Goal: Task Accomplishment & Management: Use online tool/utility

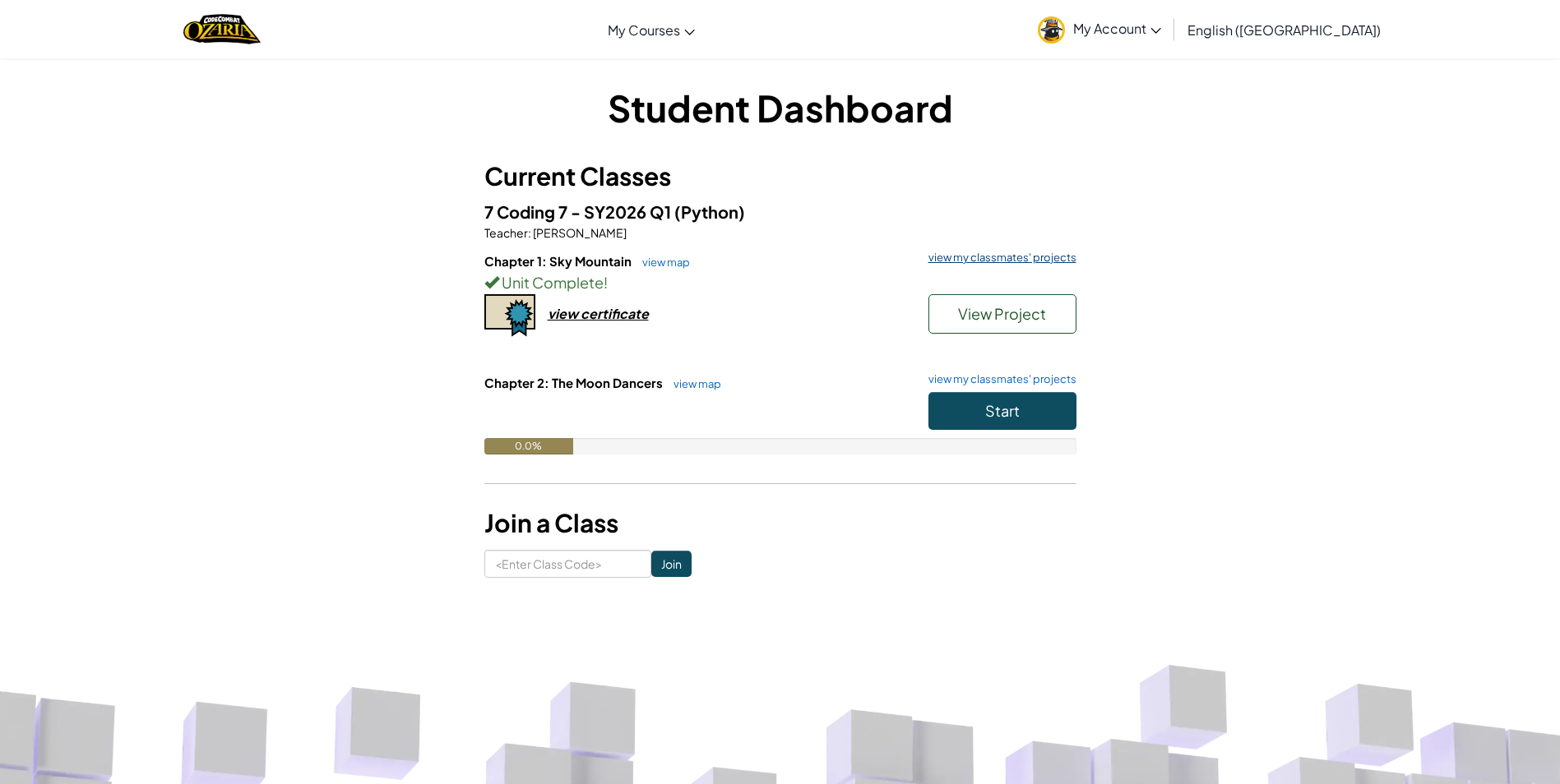
click at [1015, 255] on link "view my classmates' projects" at bounding box center [998, 258] width 156 height 10
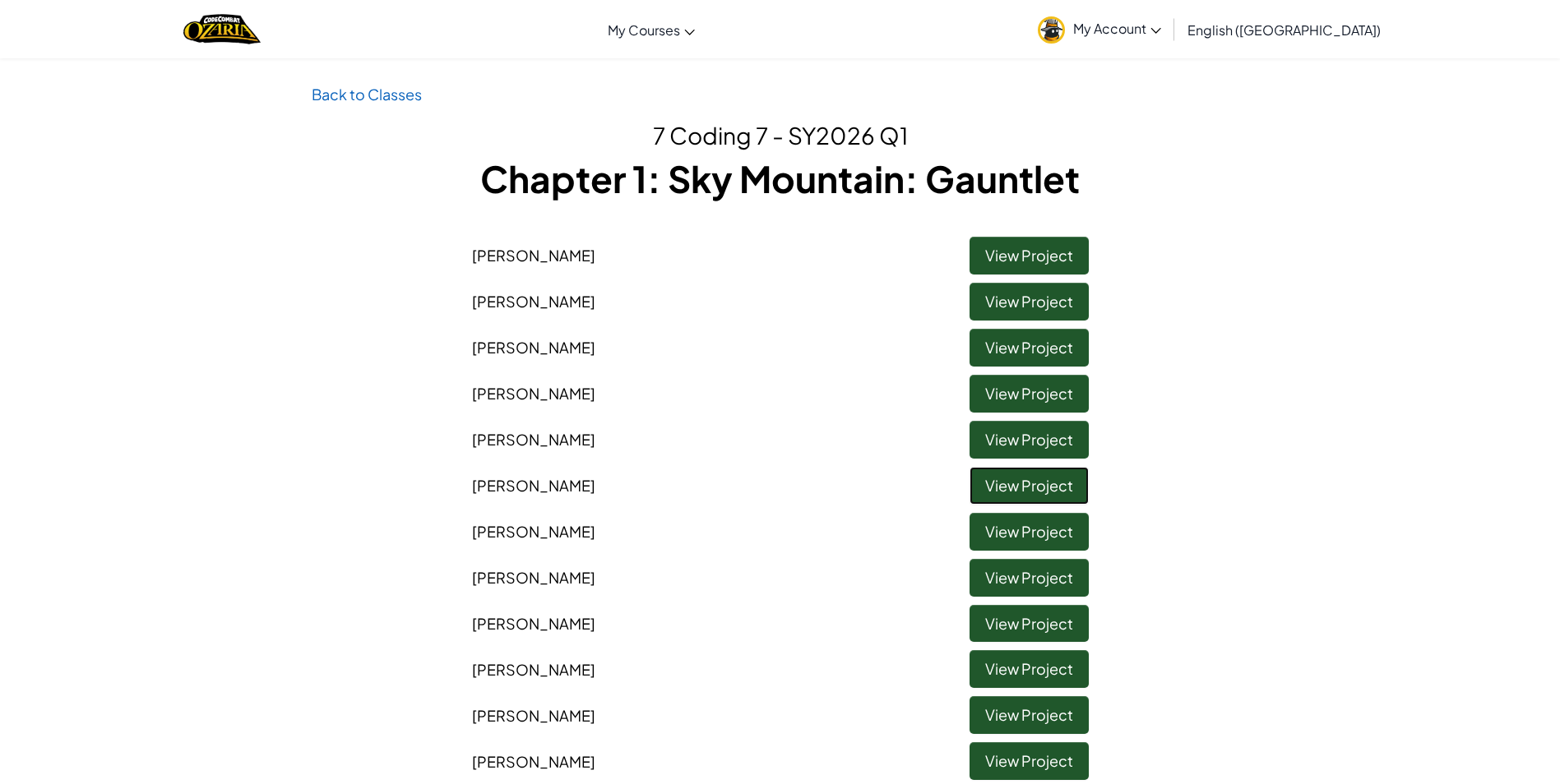
click at [1017, 491] on link "View Project" at bounding box center [1028, 486] width 119 height 38
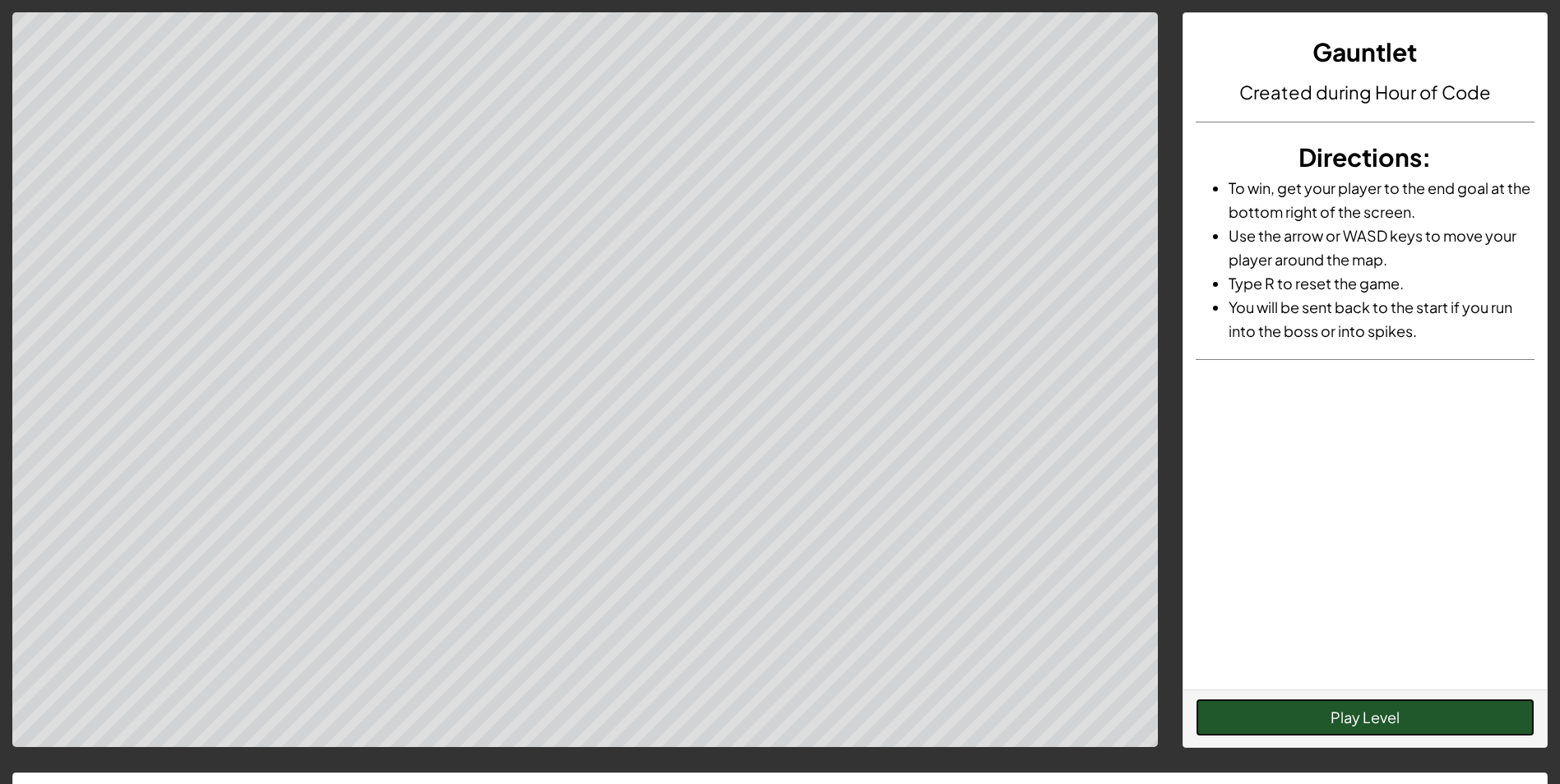
click at [1447, 717] on button "Play Level" at bounding box center [1365, 718] width 338 height 38
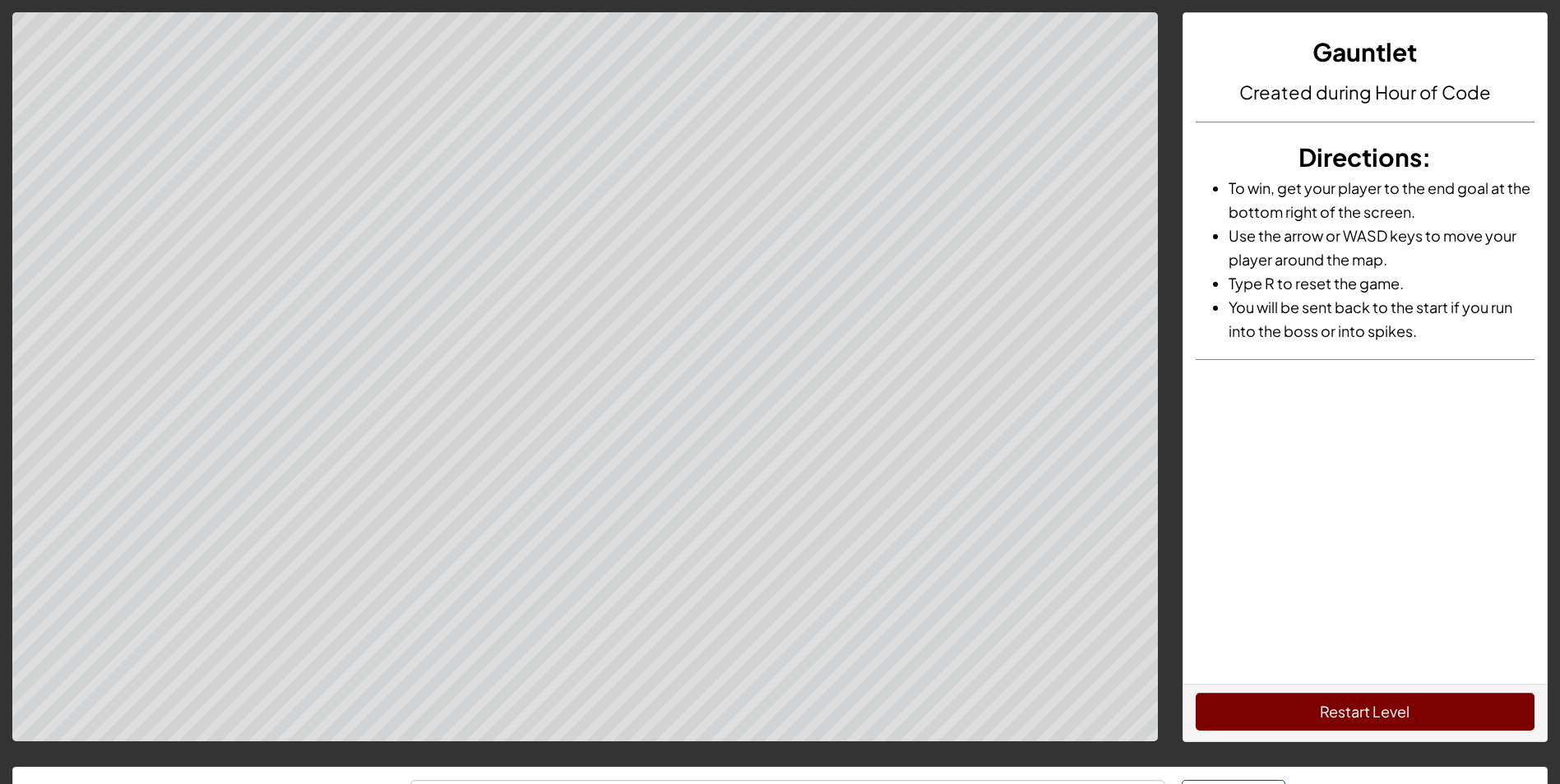
click at [3, 0] on html "Gauntlet Created during Hour of Code Directions : To win, get your player to th…" at bounding box center [780, 463] width 1560 height 926
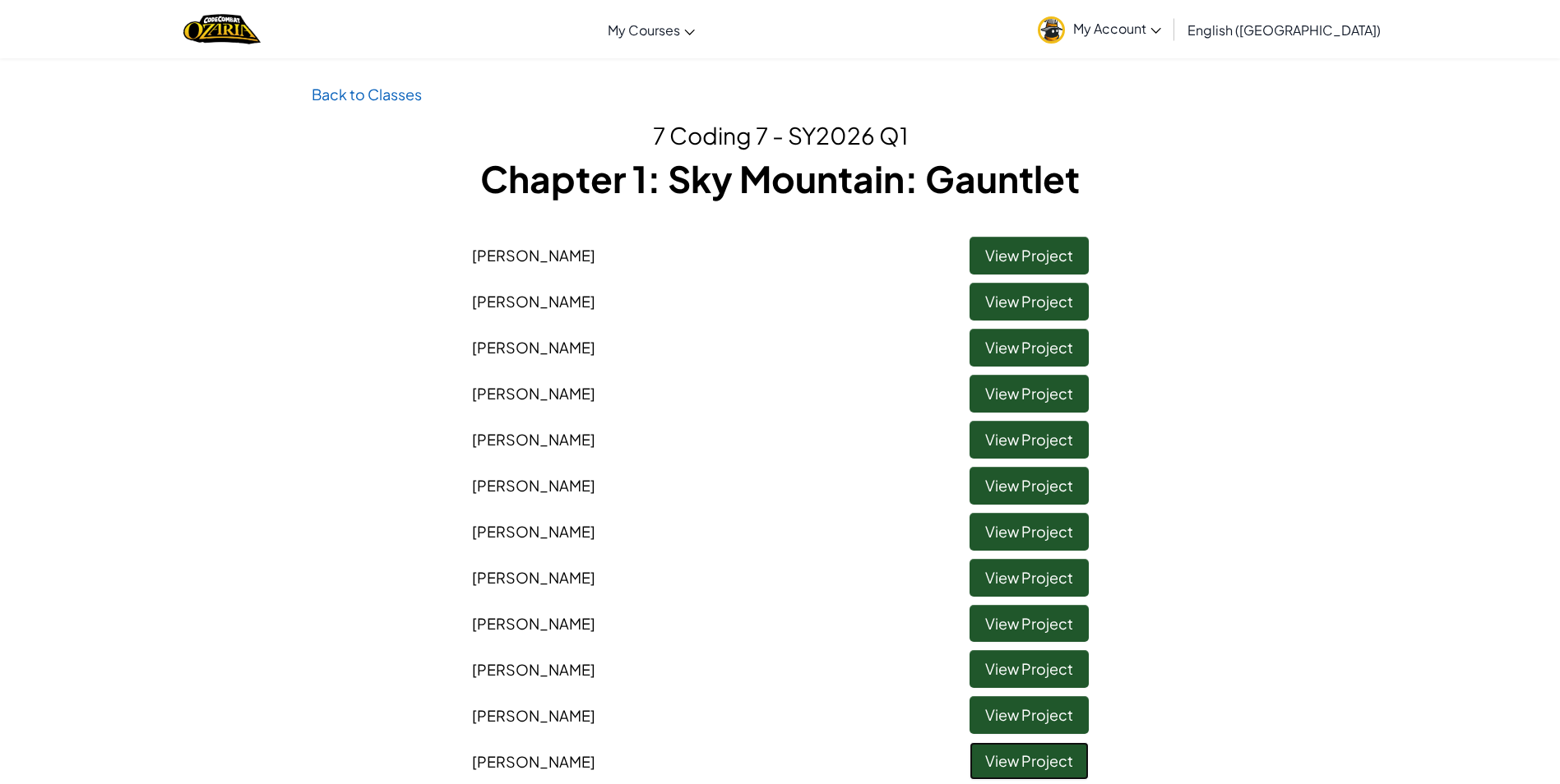
click at [1038, 774] on link "View Project" at bounding box center [1028, 761] width 119 height 38
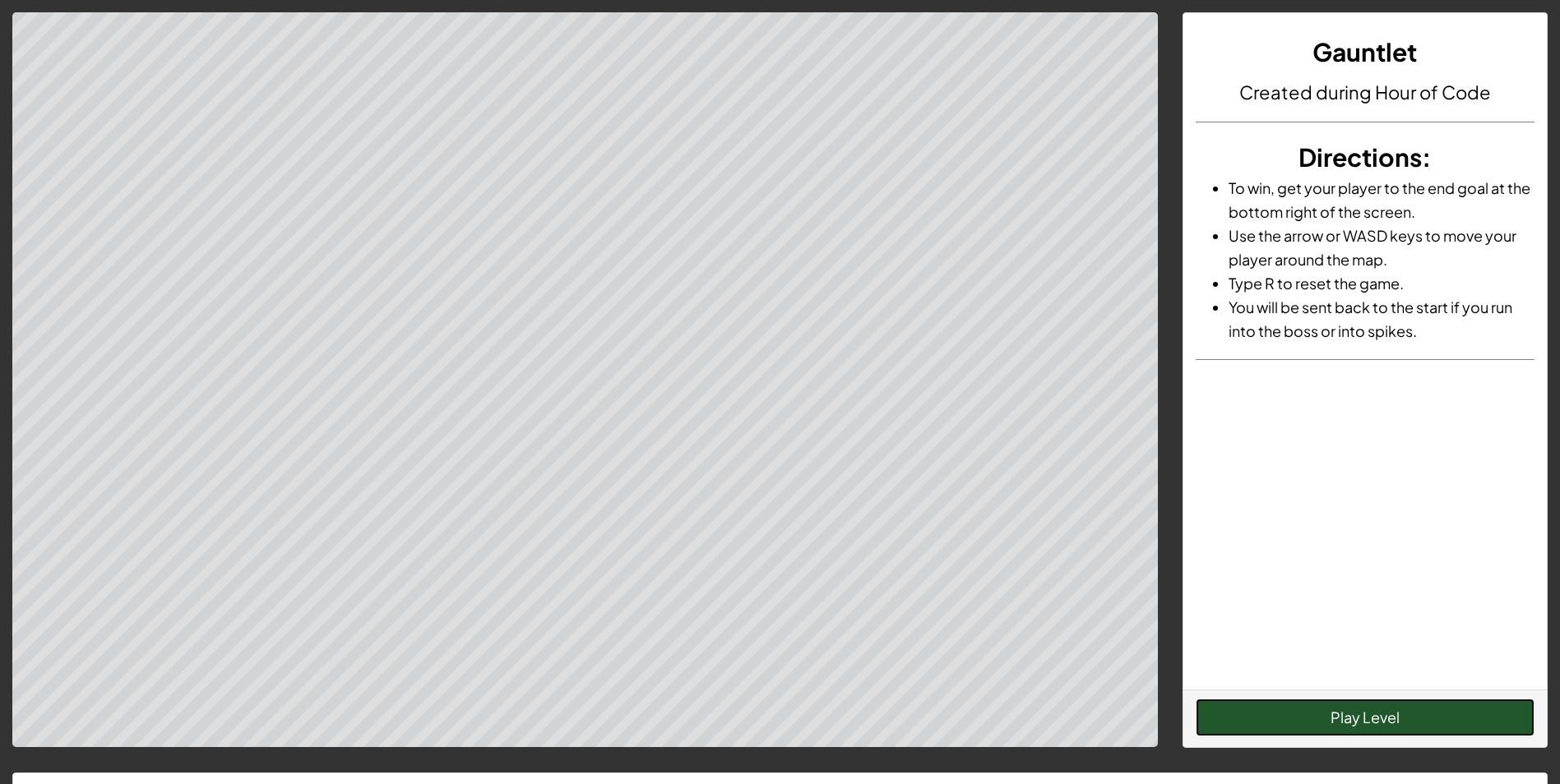
click at [1254, 730] on button "Play Level" at bounding box center [1365, 718] width 338 height 38
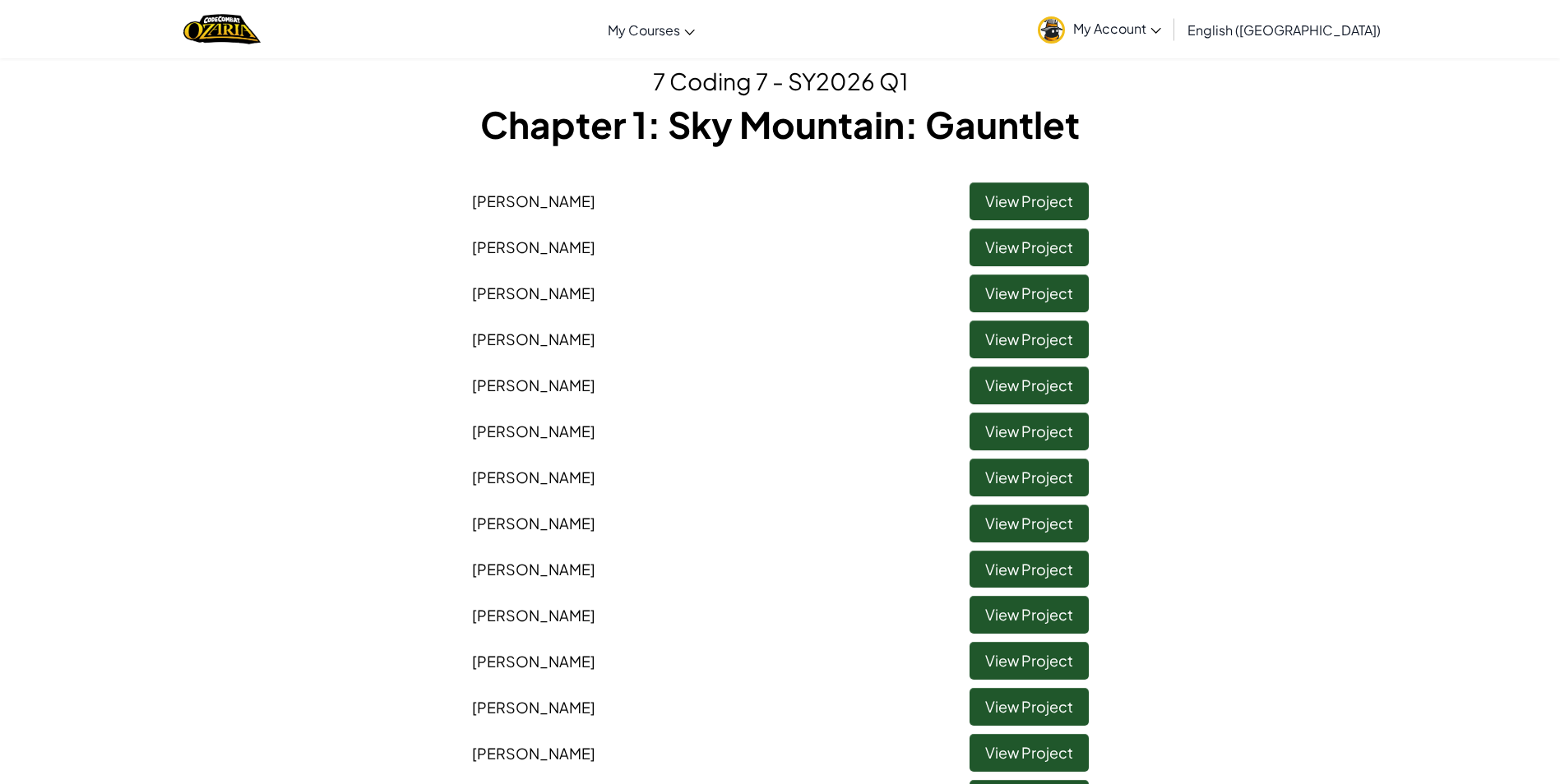
scroll to position [246, 0]
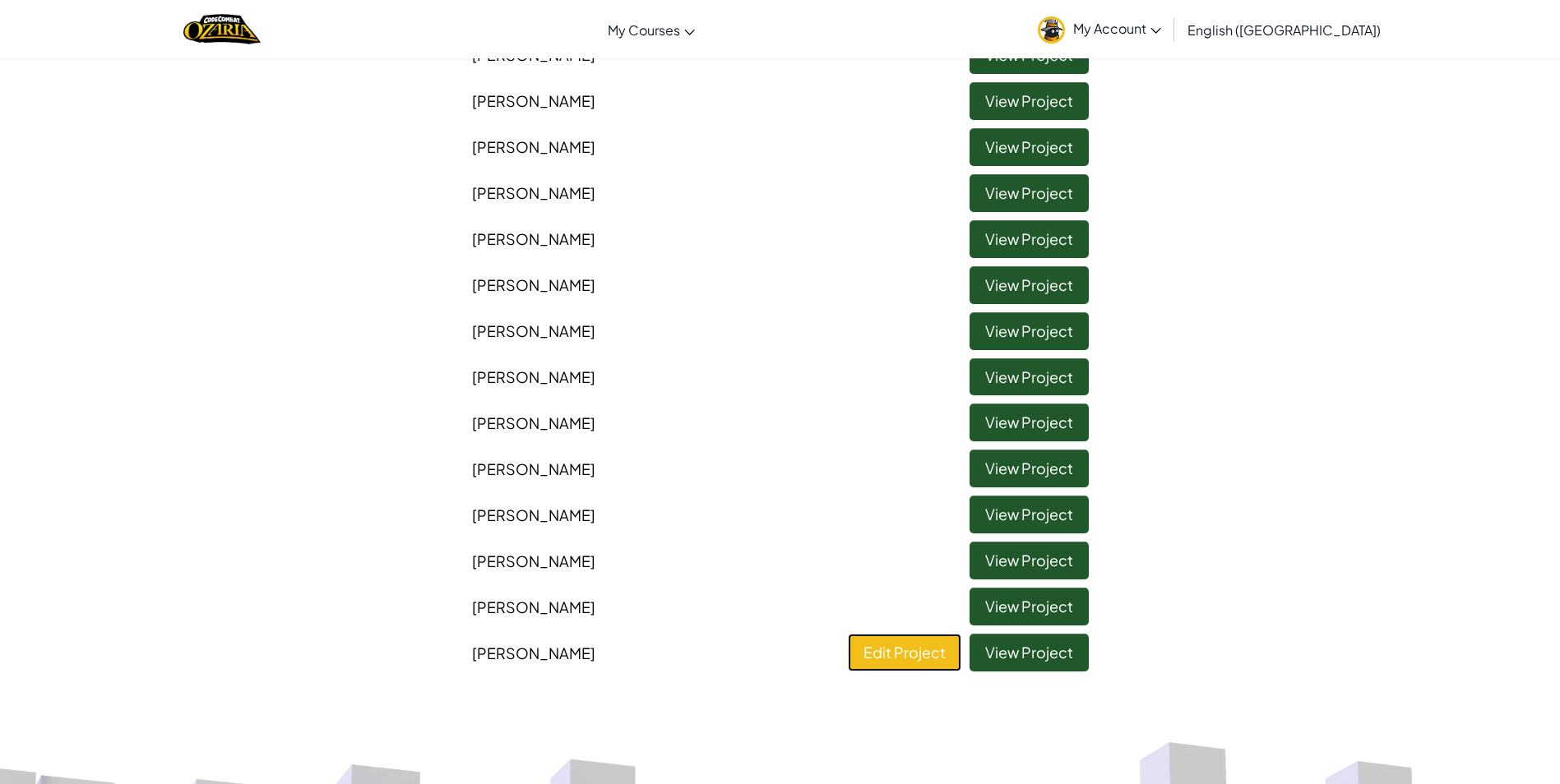
click at [923, 641] on link "Edit Project" at bounding box center [905, 653] width 113 height 38
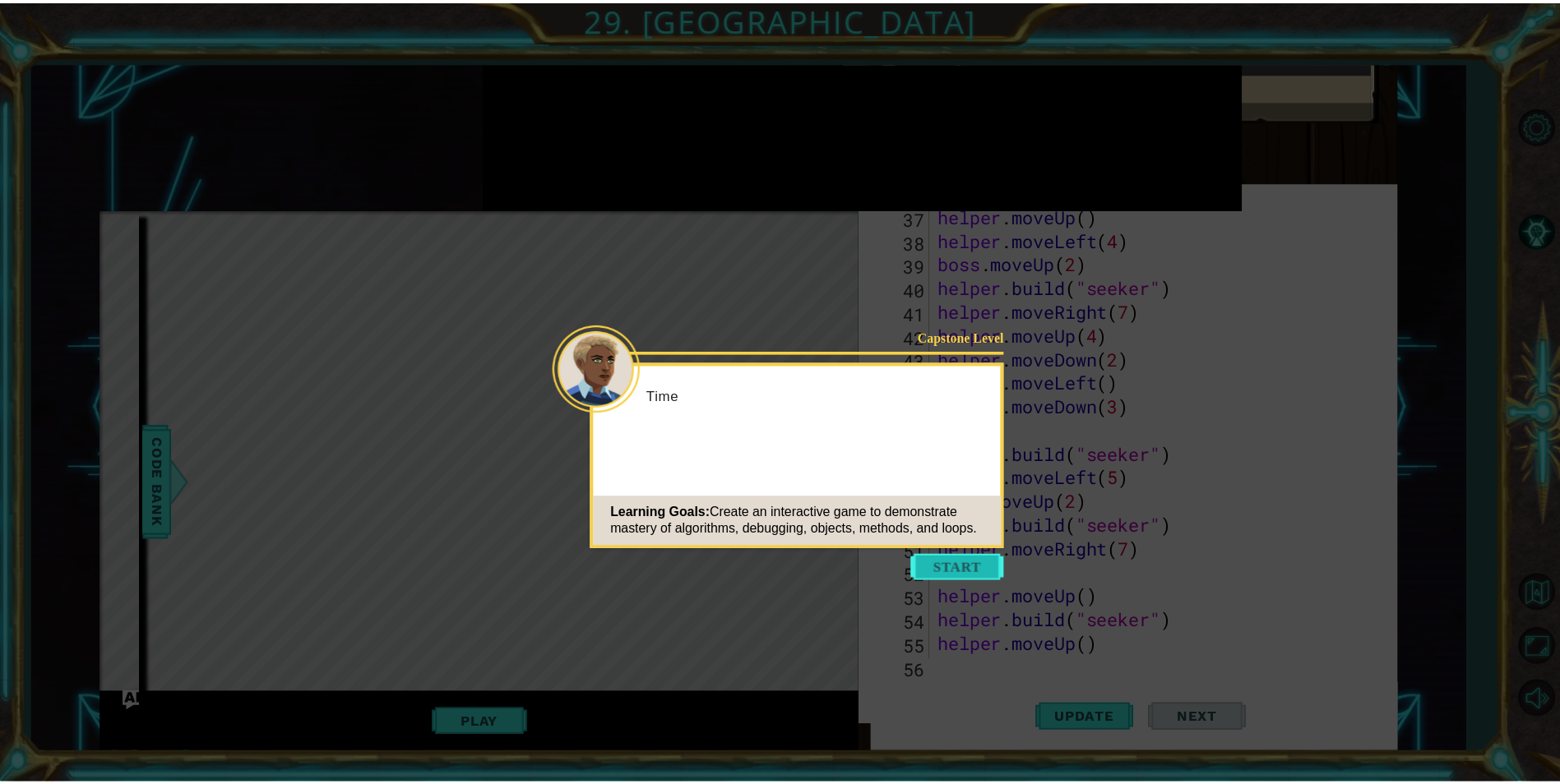
scroll to position [1287, 0]
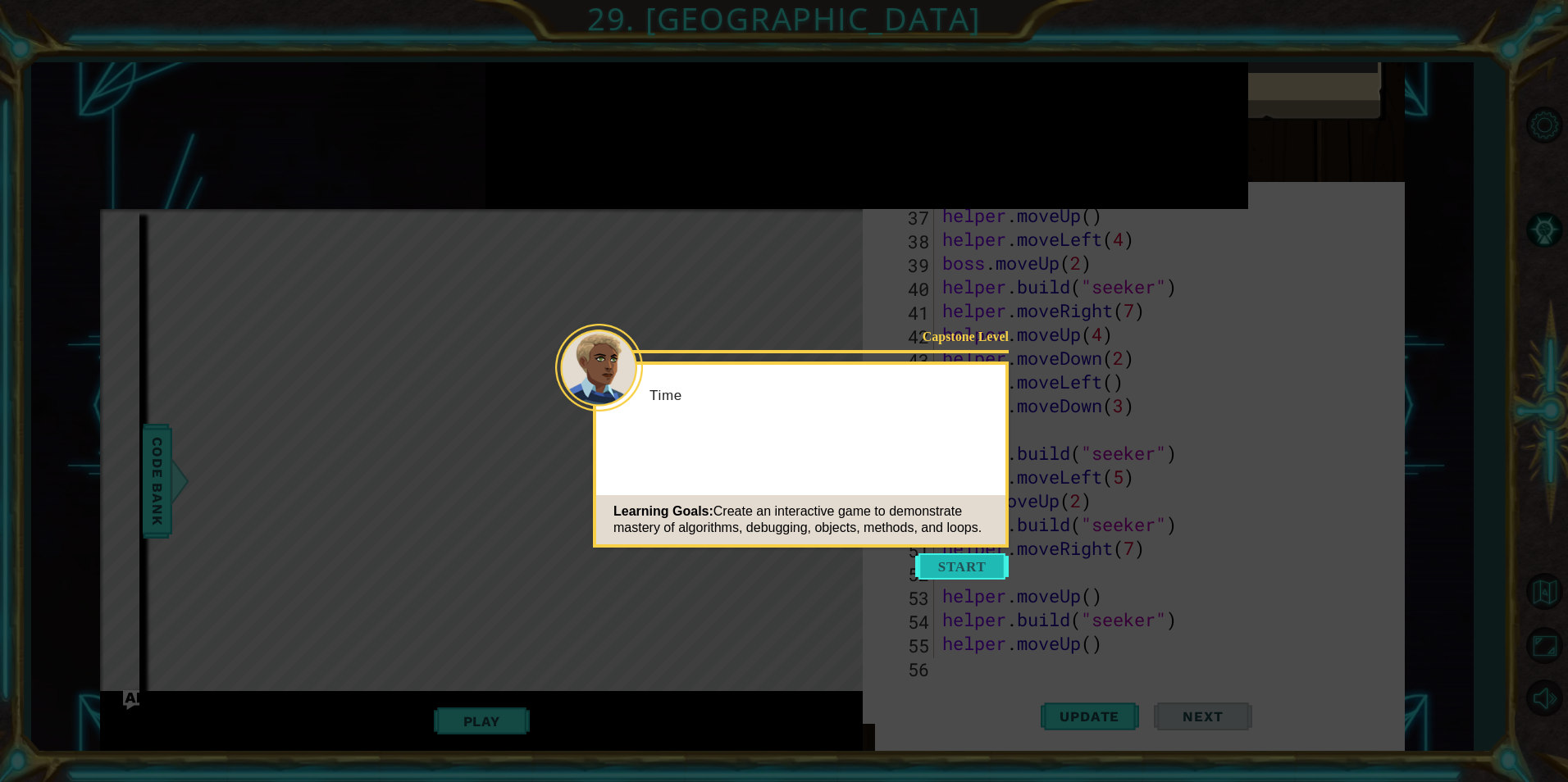
click at [961, 570] on button "Start" at bounding box center [961, 566] width 93 height 27
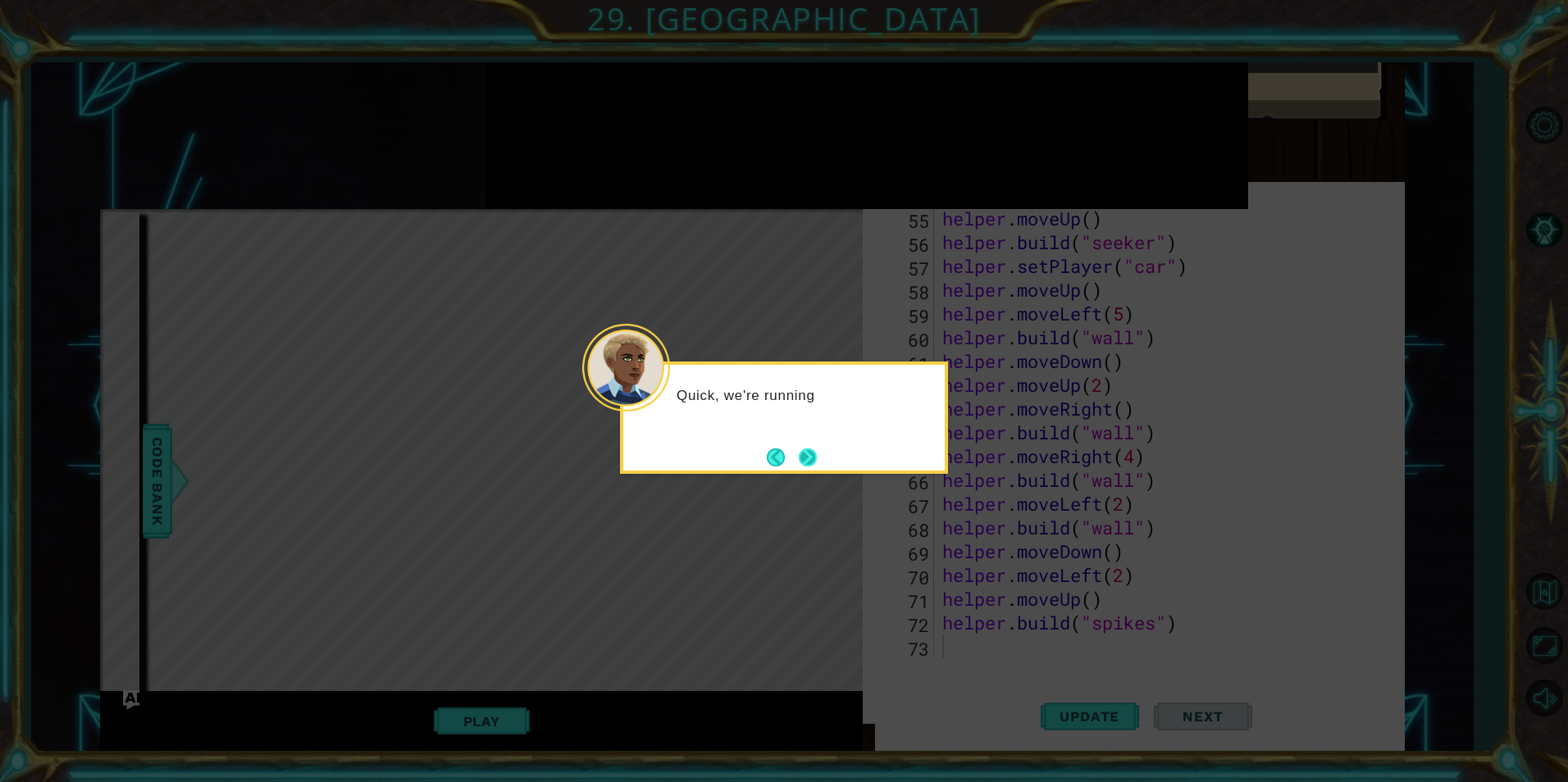
click at [808, 450] on button "Next" at bounding box center [807, 457] width 18 height 18
click at [801, 460] on button "Next" at bounding box center [807, 457] width 18 height 18
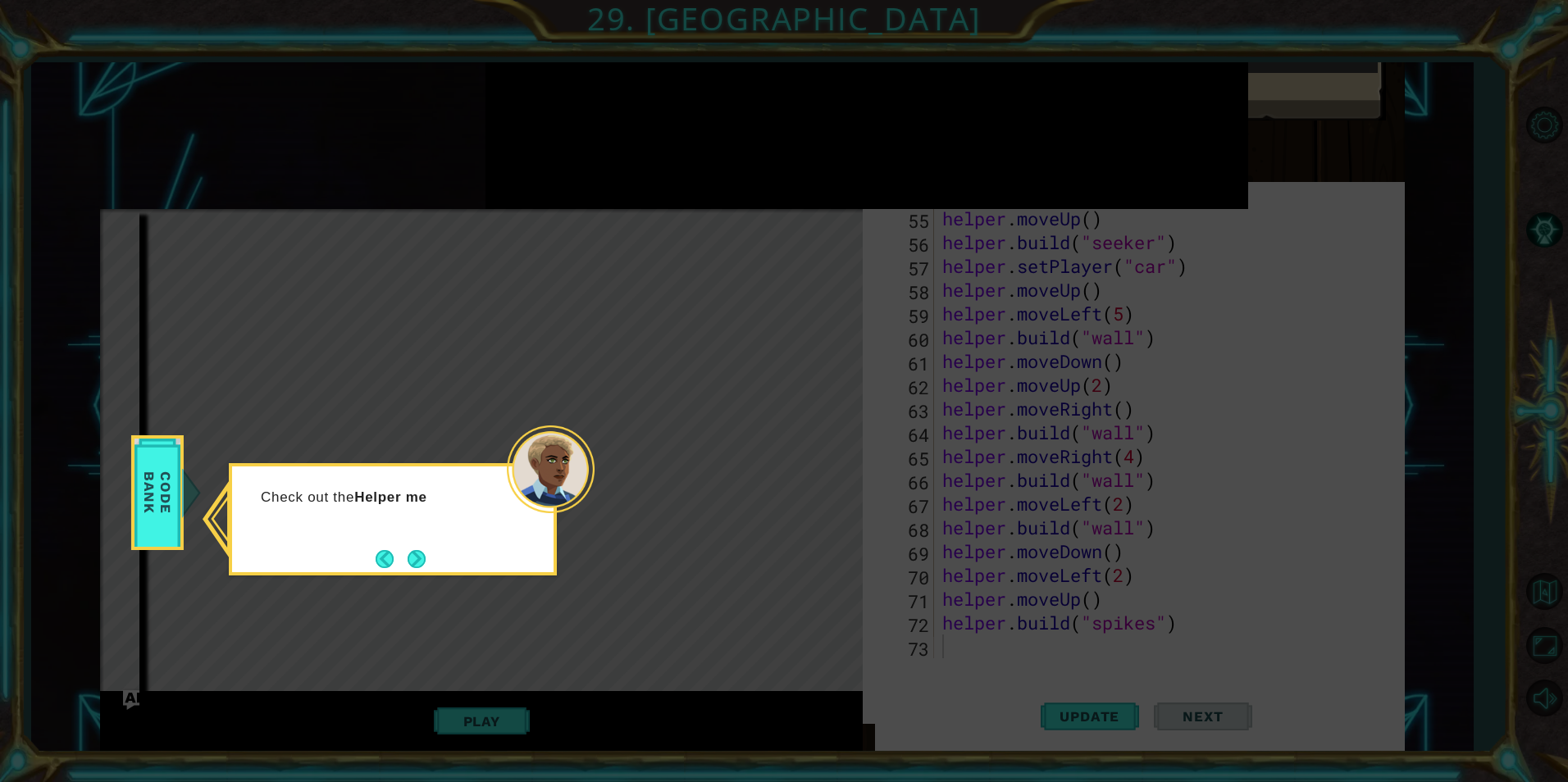
click at [413, 549] on button "Next" at bounding box center [416, 558] width 25 height 25
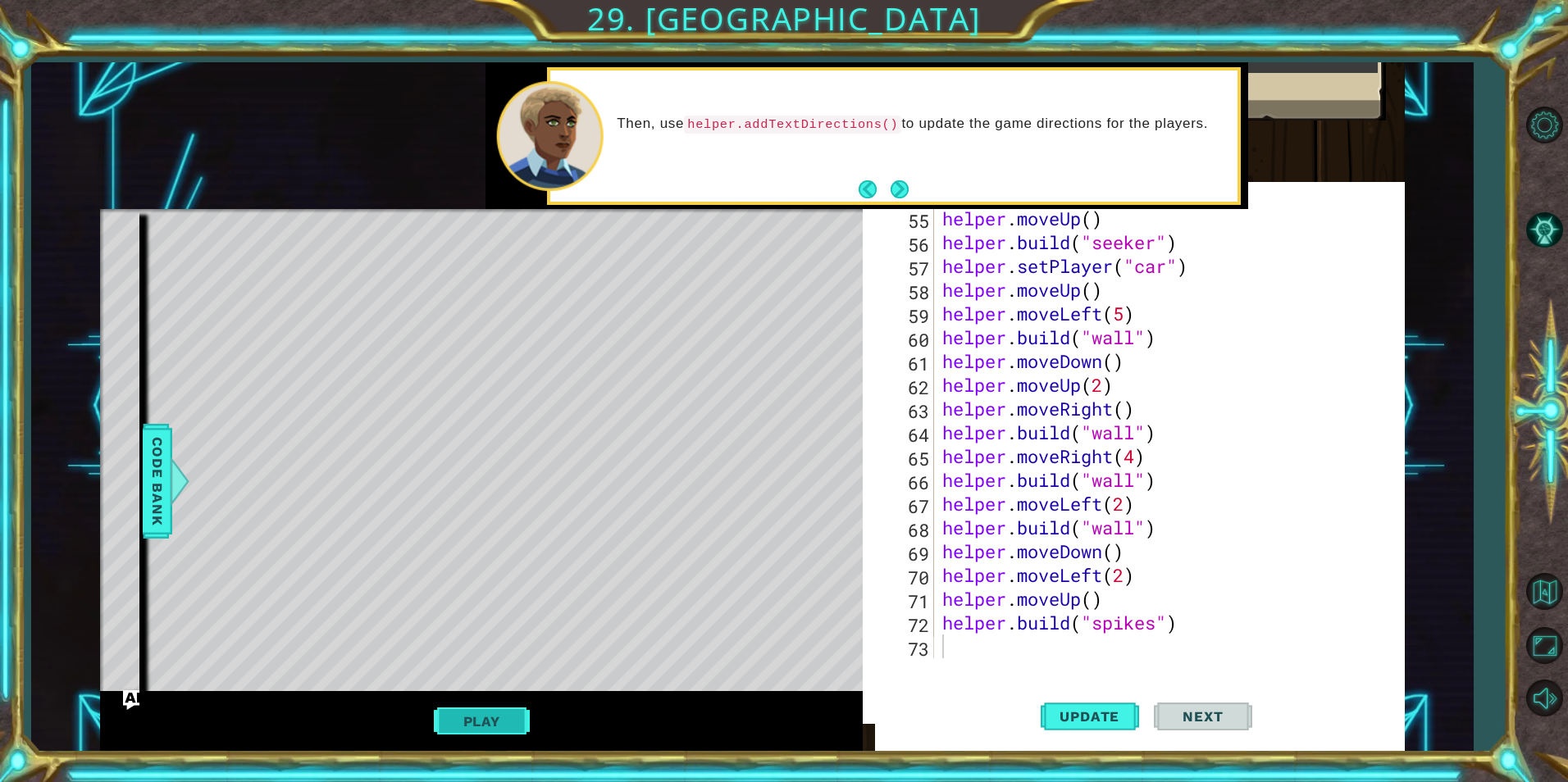
click at [464, 731] on button "Play" at bounding box center [482, 721] width 96 height 31
click at [1083, 697] on button "Update" at bounding box center [1090, 716] width 99 height 69
click at [1095, 709] on span "Update" at bounding box center [1090, 716] width 93 height 16
click at [1031, 460] on div "helper . moveUp ( ) helper . build ( "seeker" ) helper . setPlayer ( "car" ) he…" at bounding box center [1167, 456] width 457 height 499
click at [1123, 514] on div "helper . moveUp ( ) helper . build ( "seeker" ) helper . setPlayer ( "car" ) he…" at bounding box center [1167, 456] width 457 height 499
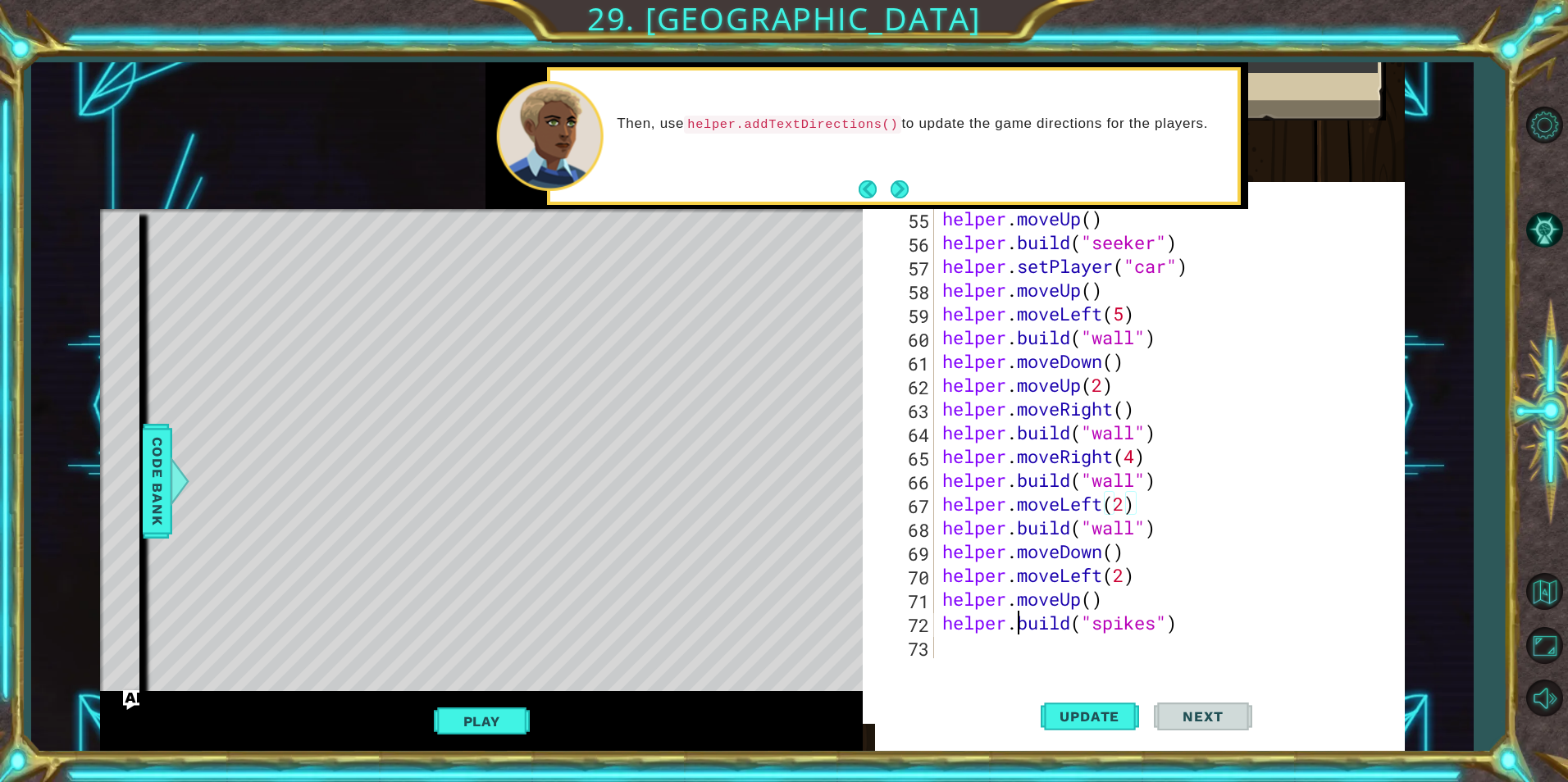
click at [1020, 612] on div "helper . moveUp ( ) helper . build ( "seeker" ) helper . setPlayer ( "car" ) he…" at bounding box center [1167, 456] width 457 height 499
type textarea "helper.build("spikes")"
click at [977, 683] on div "Update Next" at bounding box center [1146, 716] width 542 height 69
click at [952, 670] on div "helper.build("spikes") 55 56 57 58 59 60 61 62 63 64 65 66 67 68 69 70 71 72 73…" at bounding box center [1134, 461] width 542 height 542
click at [923, 649] on div "73" at bounding box center [912, 649] width 44 height 24
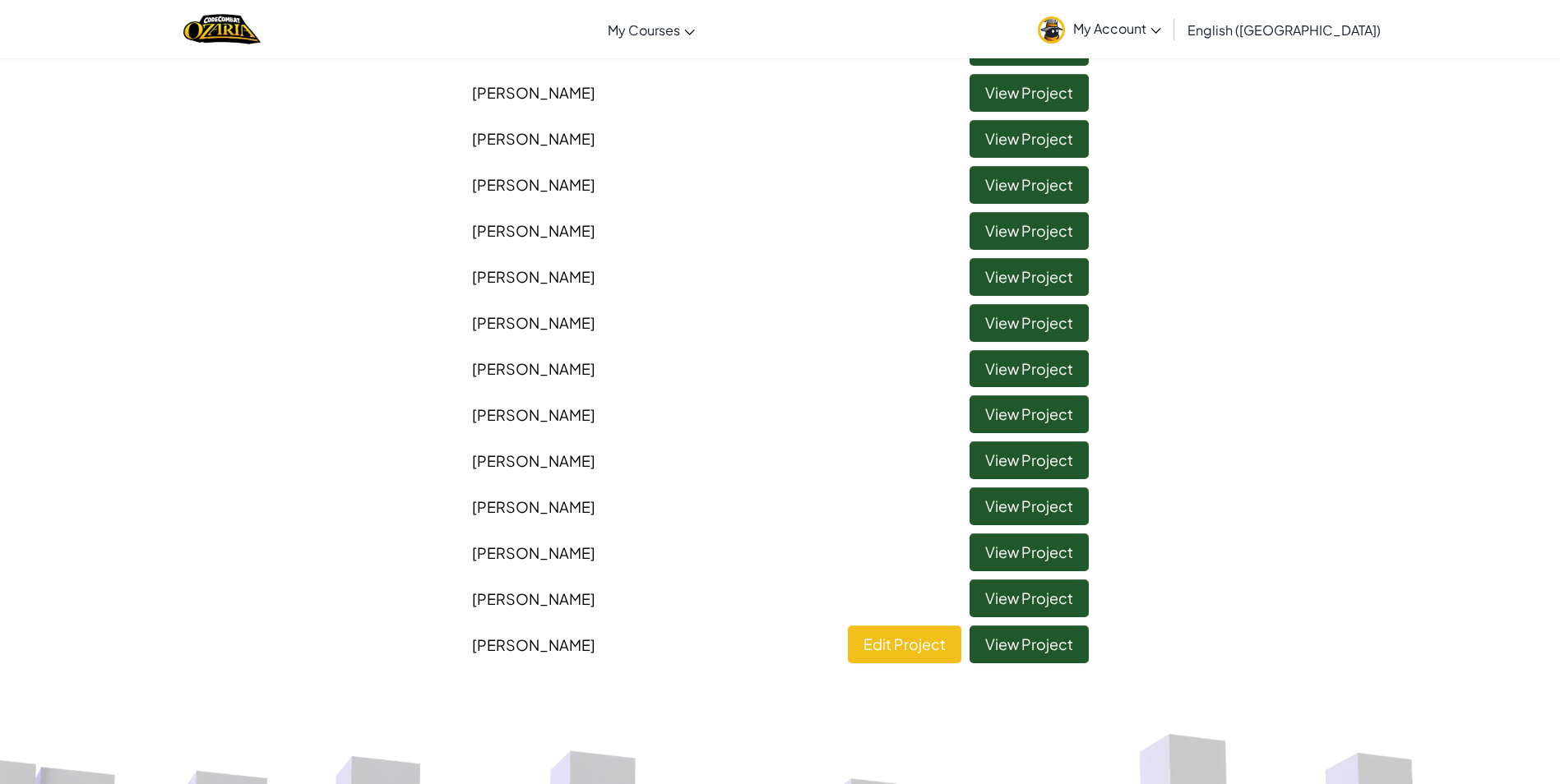
scroll to position [246, 0]
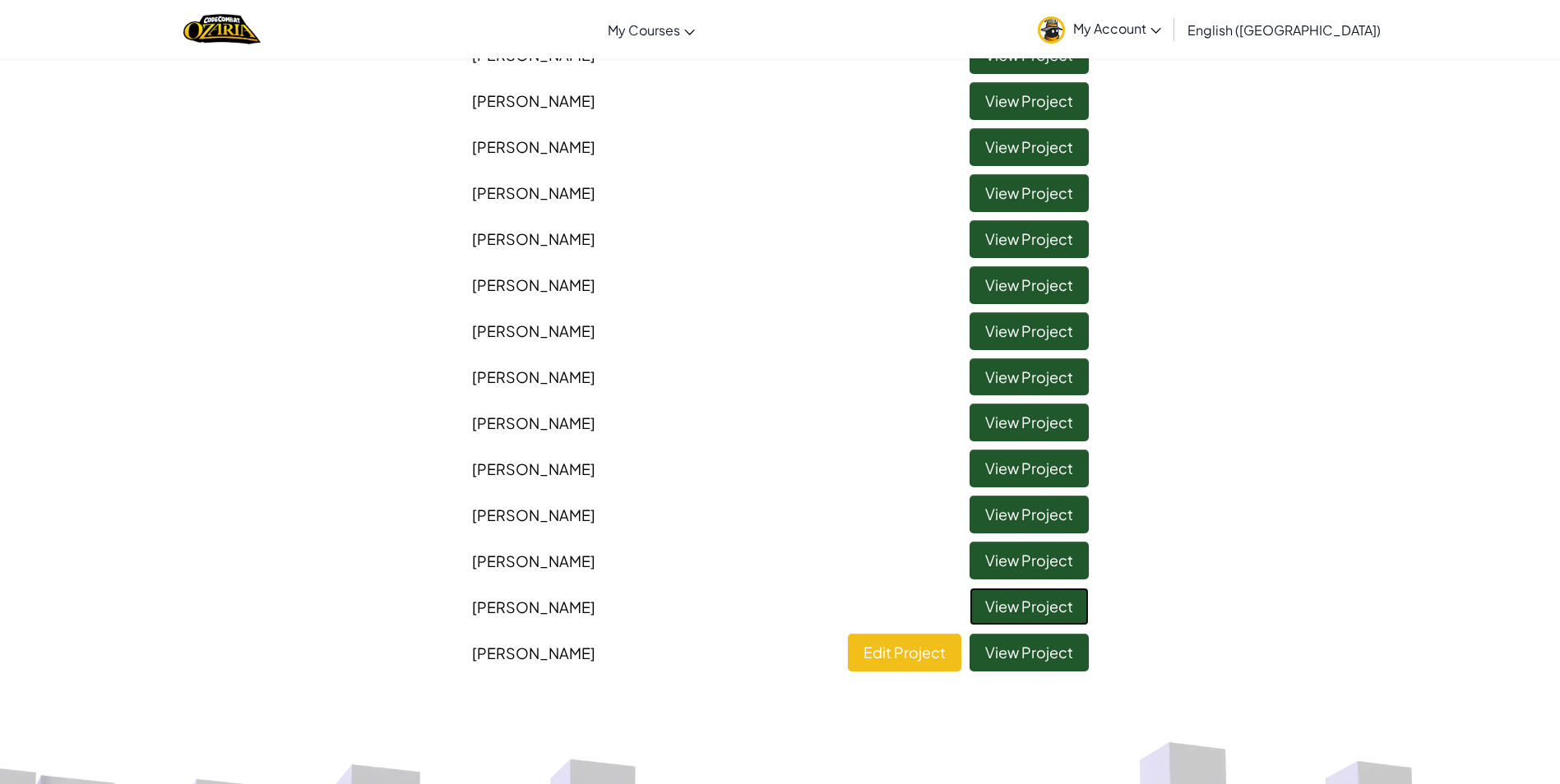
click at [987, 602] on link "View Project" at bounding box center [1028, 606] width 119 height 38
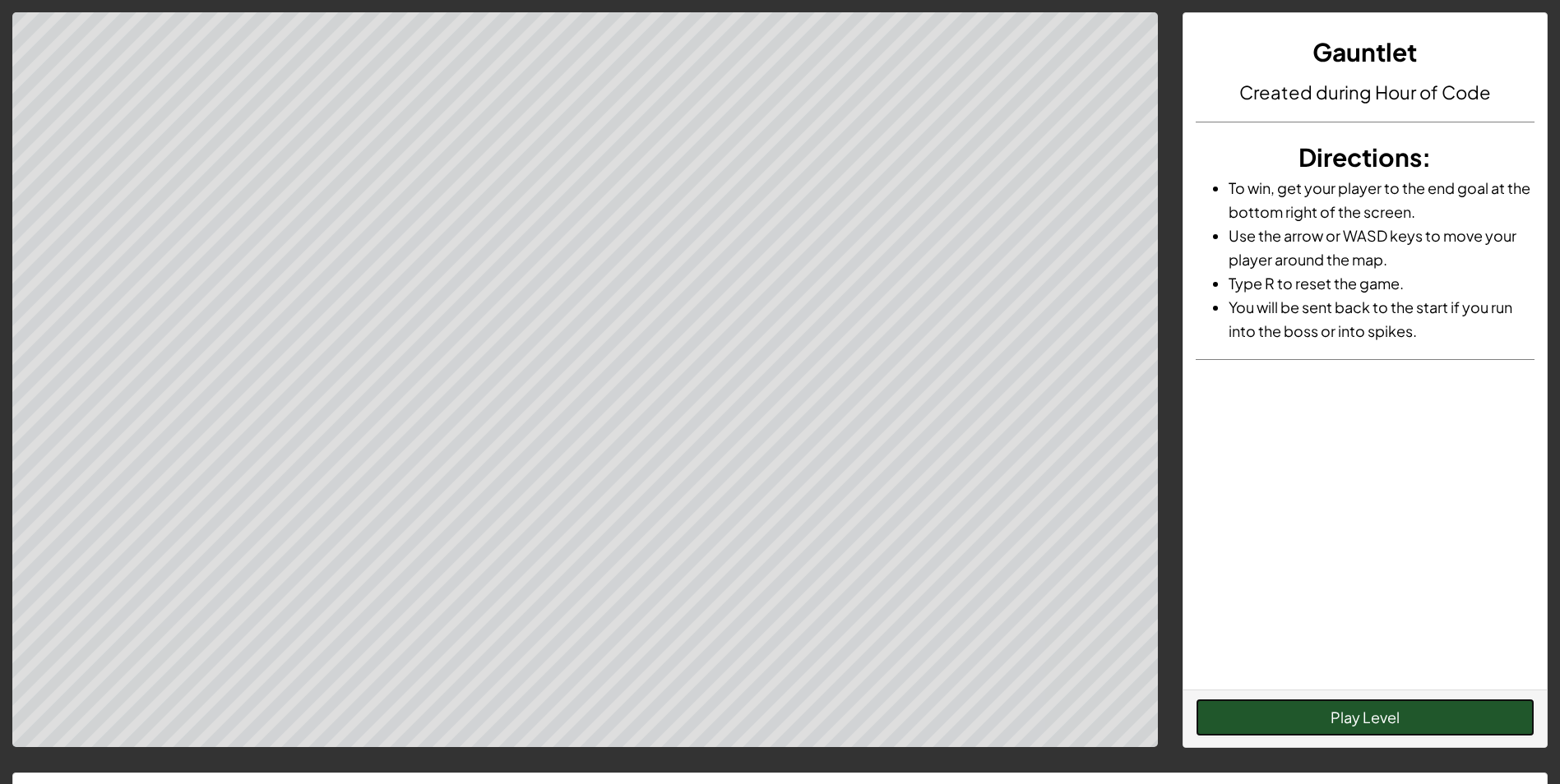
click at [1435, 726] on button "Play Level" at bounding box center [1365, 718] width 338 height 38
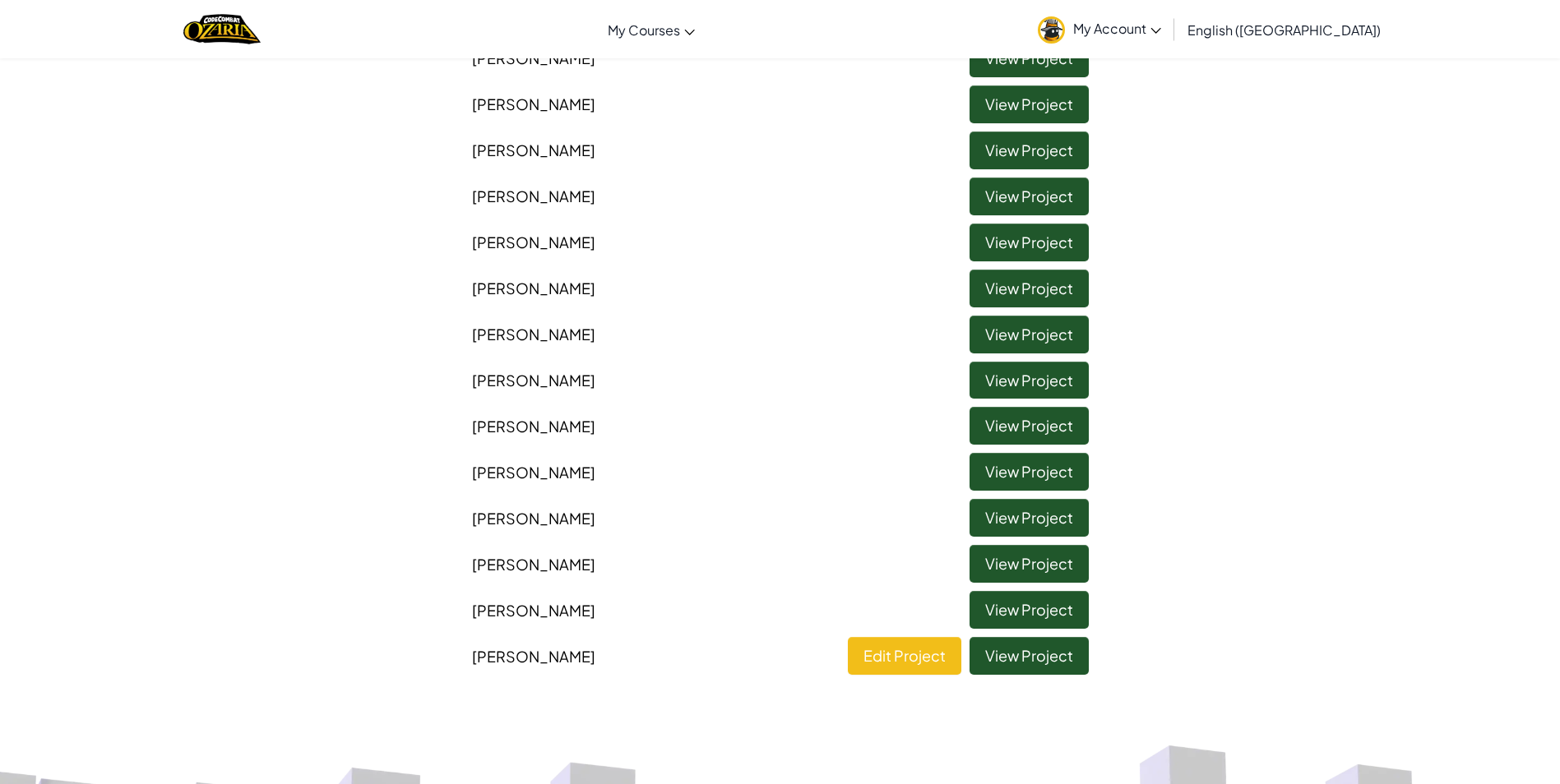
scroll to position [246, 0]
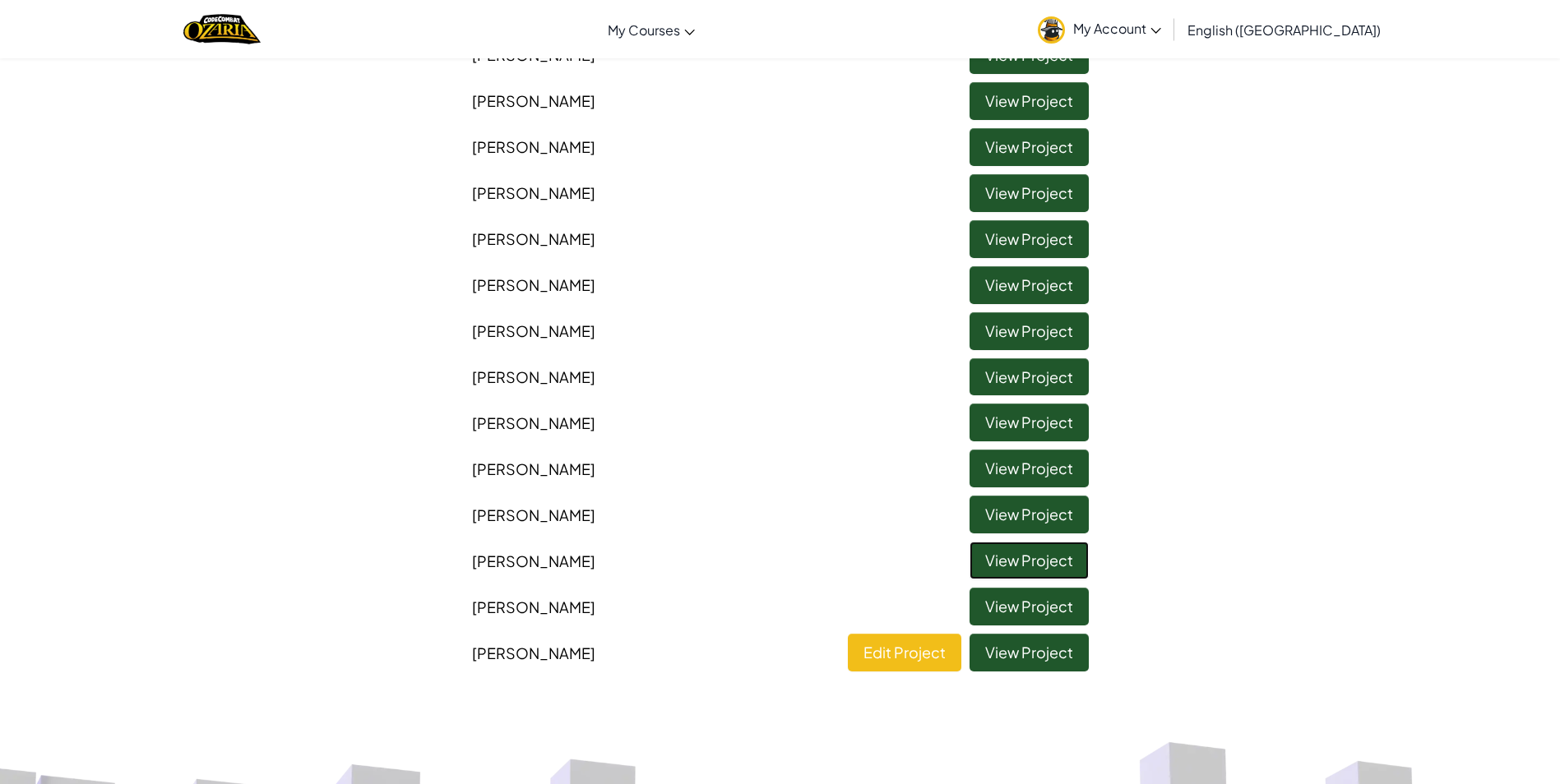
click at [1000, 571] on link "View Project" at bounding box center [1028, 561] width 119 height 38
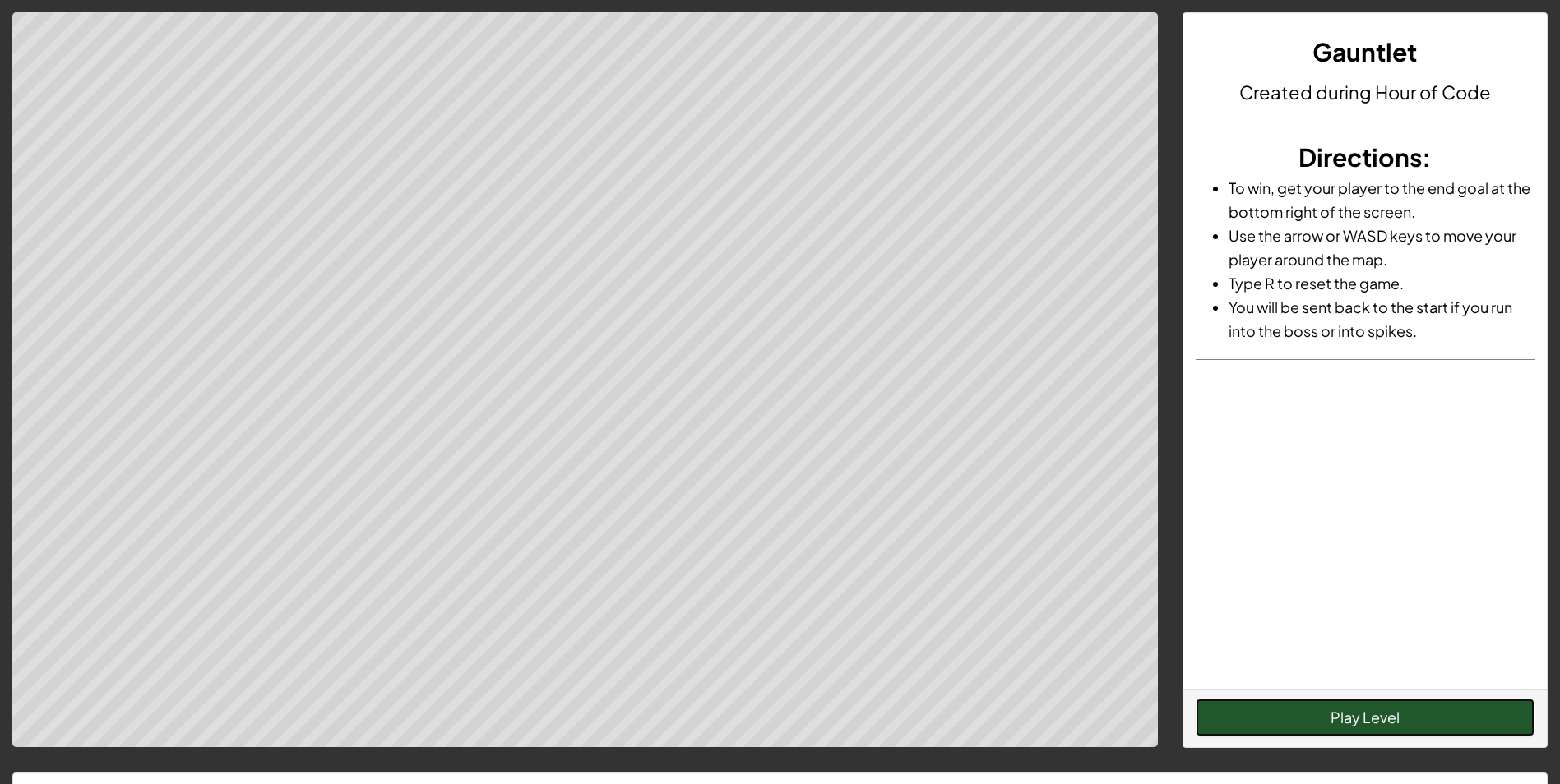
click at [1295, 702] on button "Play Level" at bounding box center [1365, 718] width 338 height 38
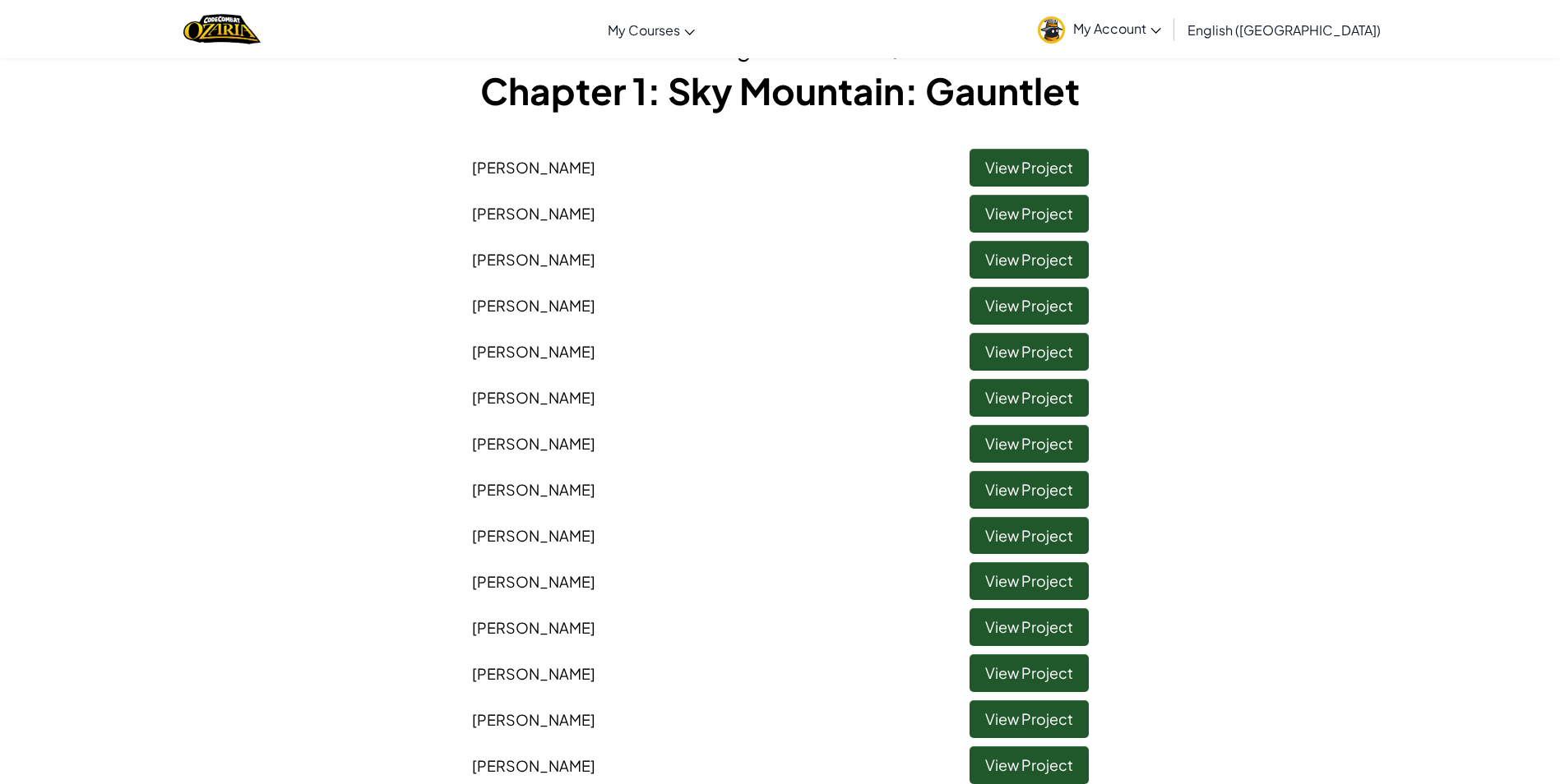
scroll to position [329, 0]
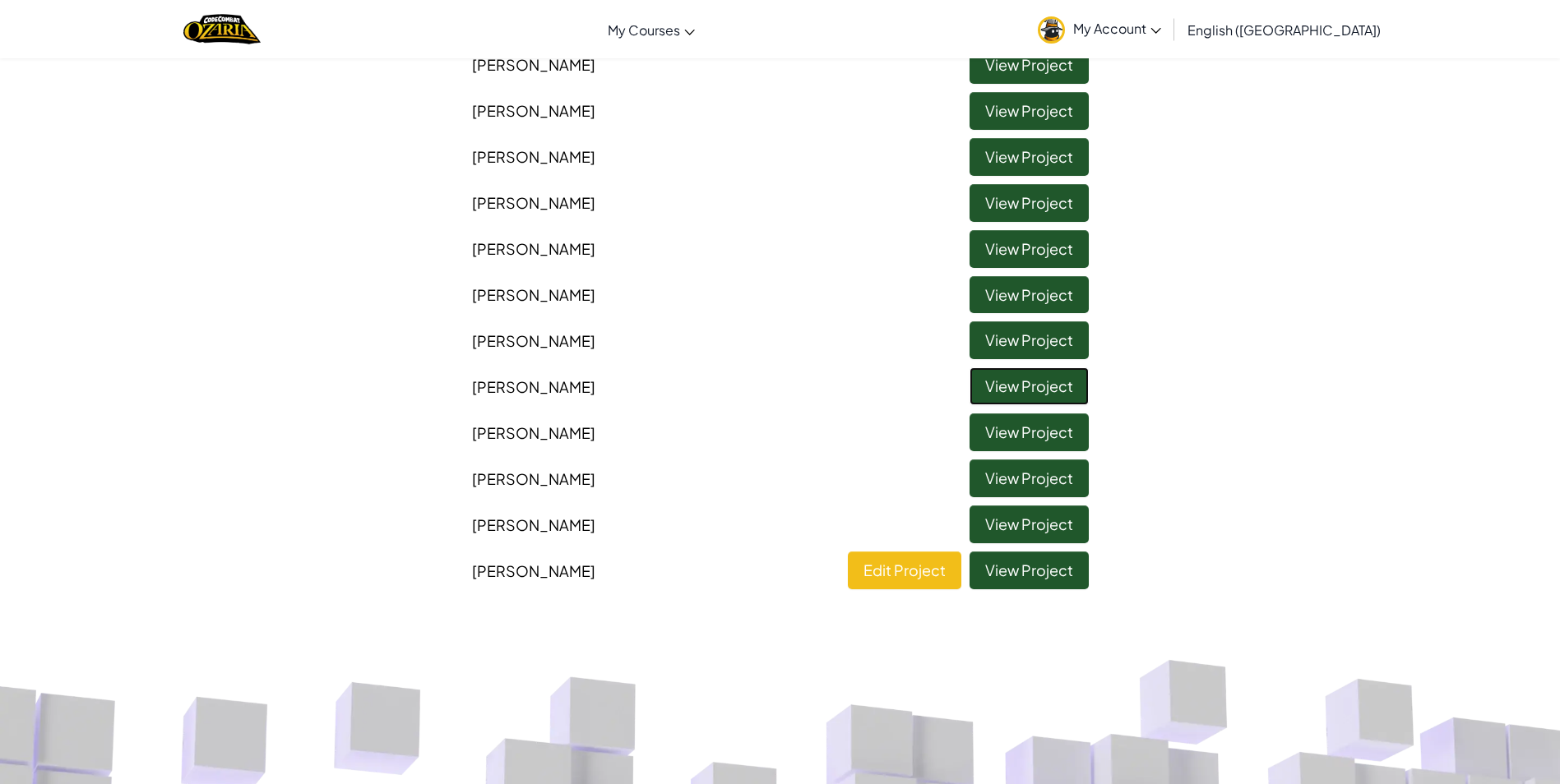
click at [992, 395] on link "View Project" at bounding box center [1028, 386] width 119 height 38
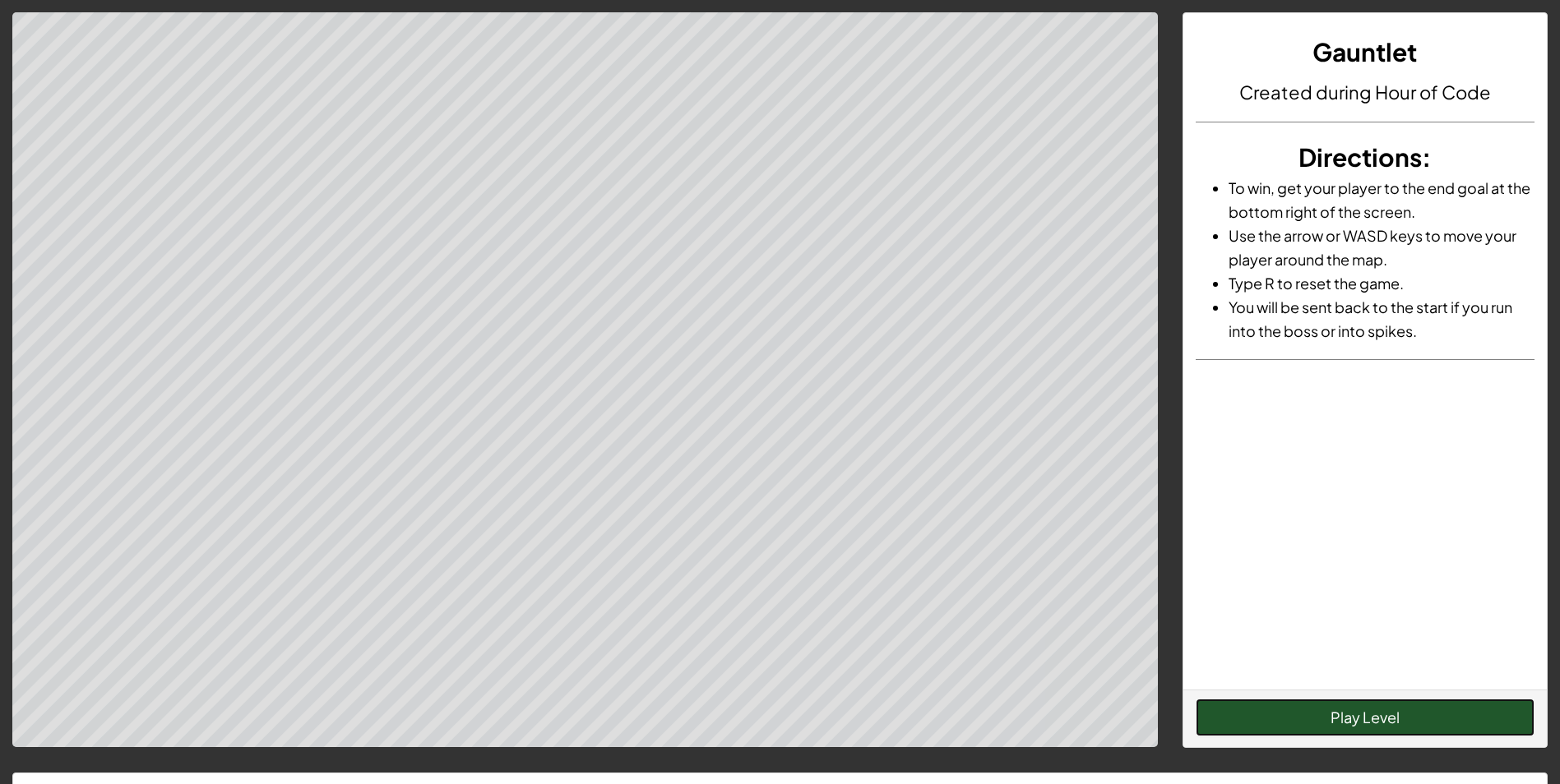
click at [1385, 714] on button "Play Level" at bounding box center [1365, 718] width 338 height 38
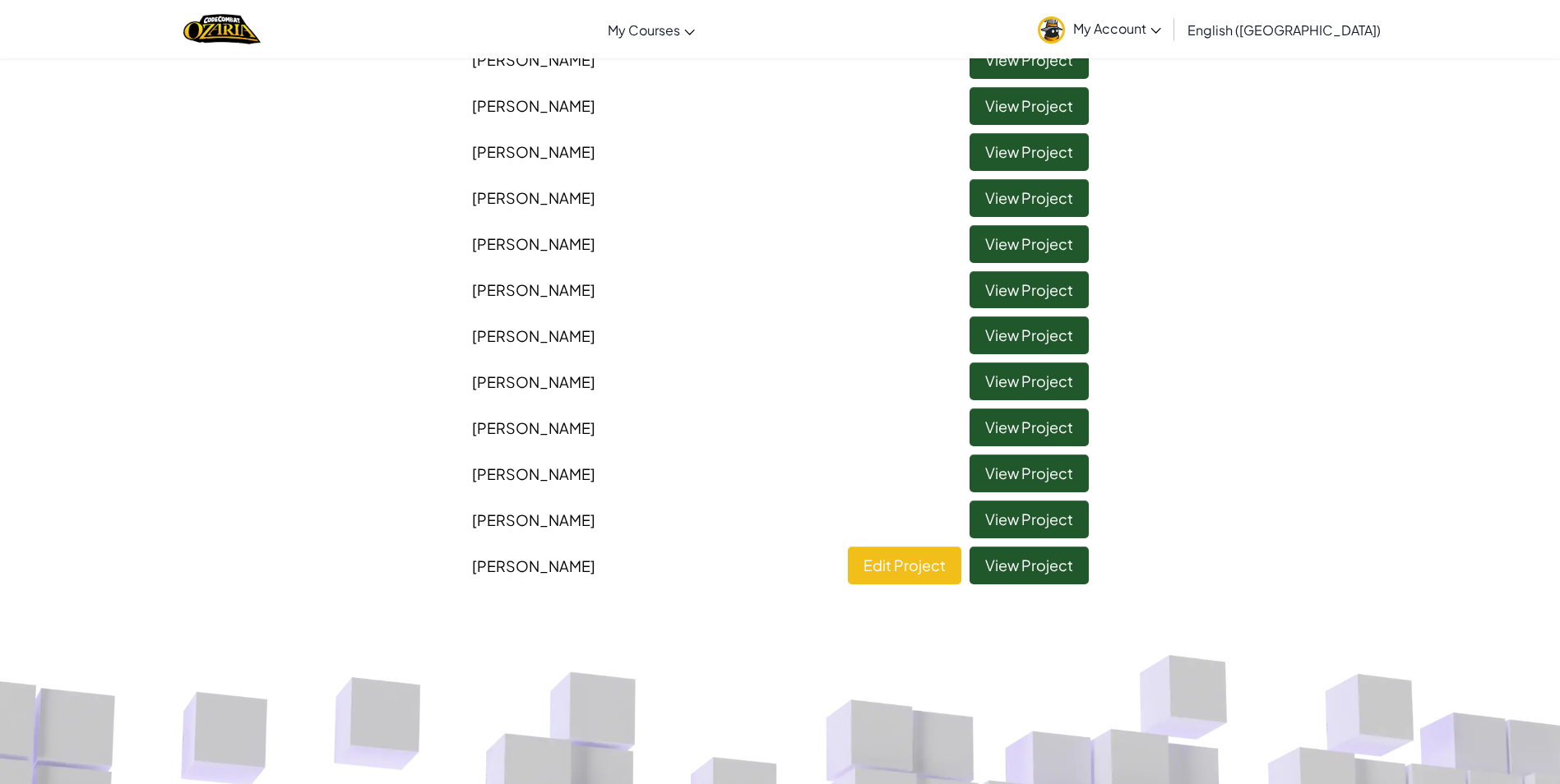
scroll to position [246, 0]
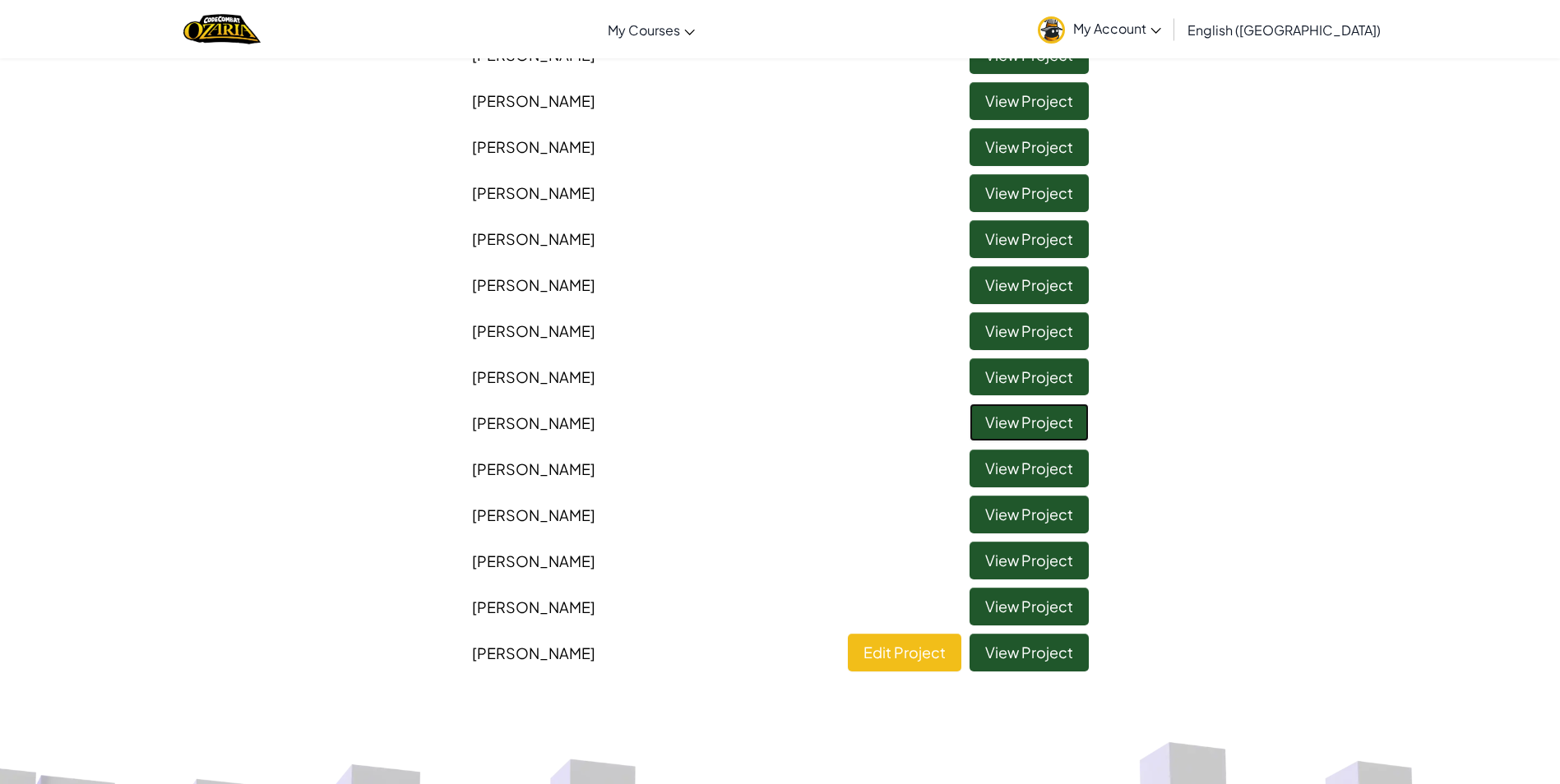
click at [985, 433] on link "View Project" at bounding box center [1028, 422] width 119 height 38
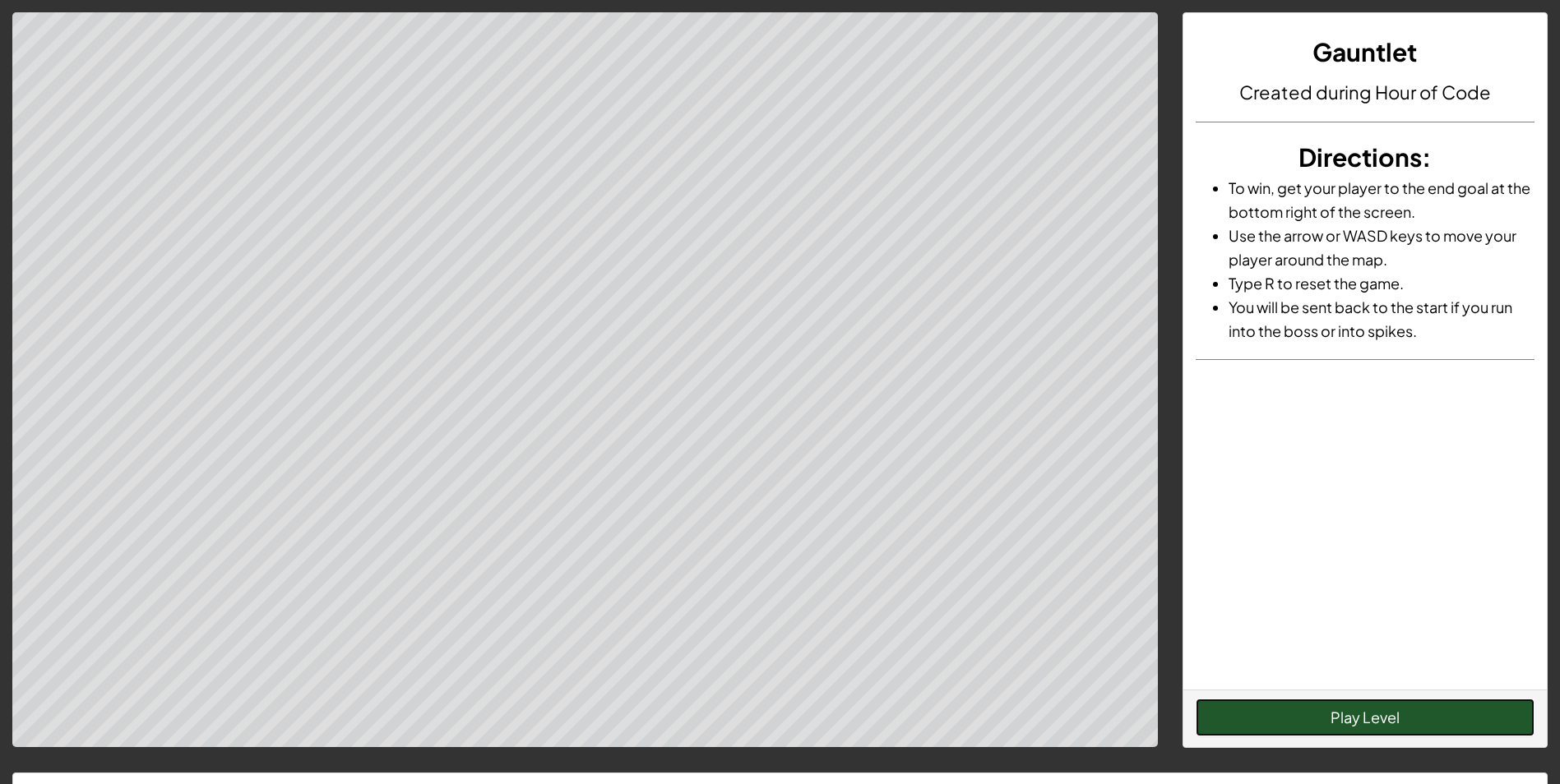
drag, startPoint x: 1359, startPoint y: 718, endPoint x: 1368, endPoint y: 718, distance: 9.0
click at [1369, 718] on button "Play Level" at bounding box center [1365, 718] width 338 height 38
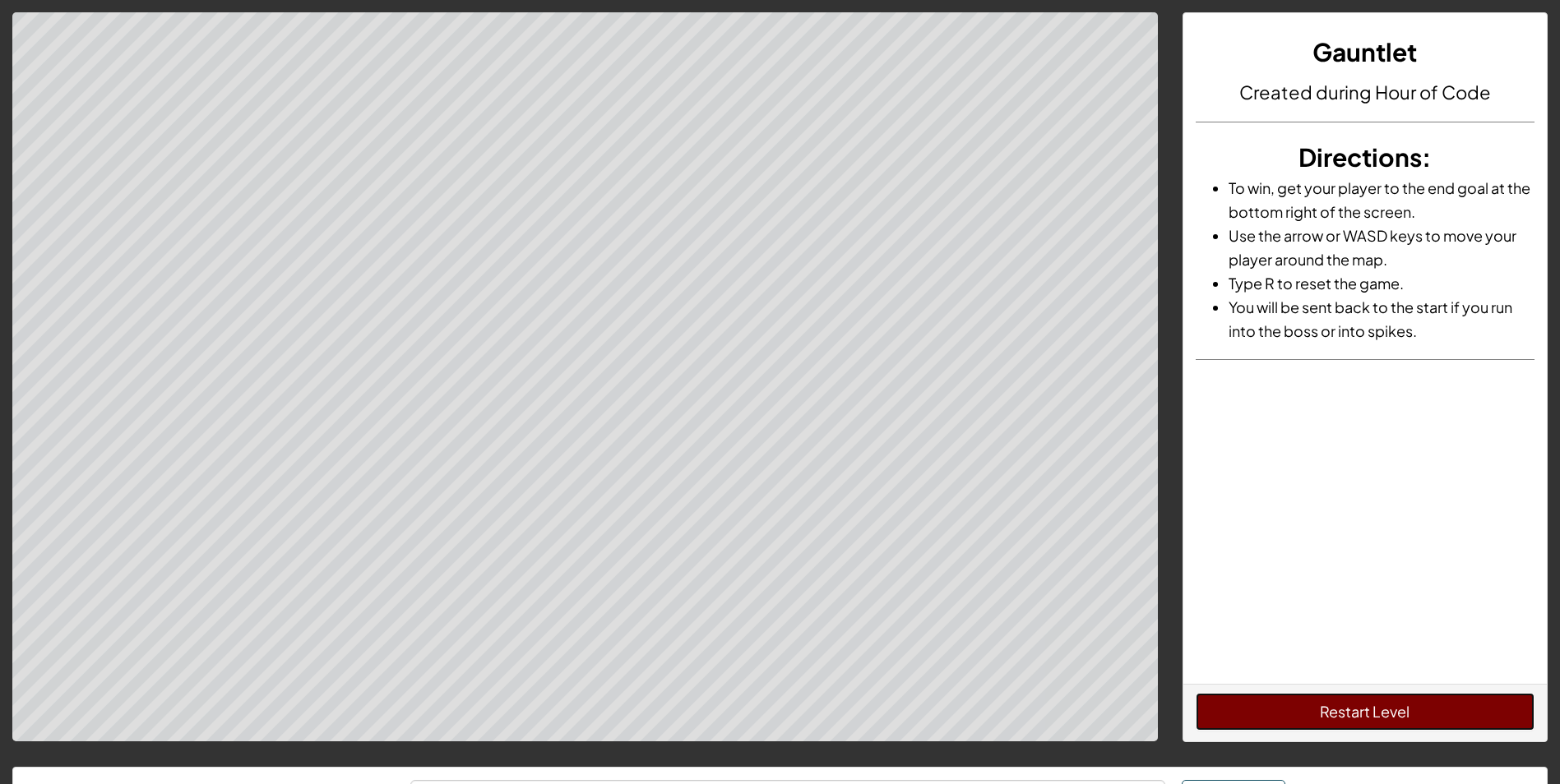
click at [1466, 709] on button "Restart Level" at bounding box center [1365, 712] width 338 height 38
click at [1401, 722] on button "Restart Level" at bounding box center [1365, 712] width 338 height 38
drag, startPoint x: 1319, startPoint y: 710, endPoint x: 1307, endPoint y: 710, distance: 12.0
click at [1309, 710] on button "Restart Level" at bounding box center [1365, 712] width 338 height 38
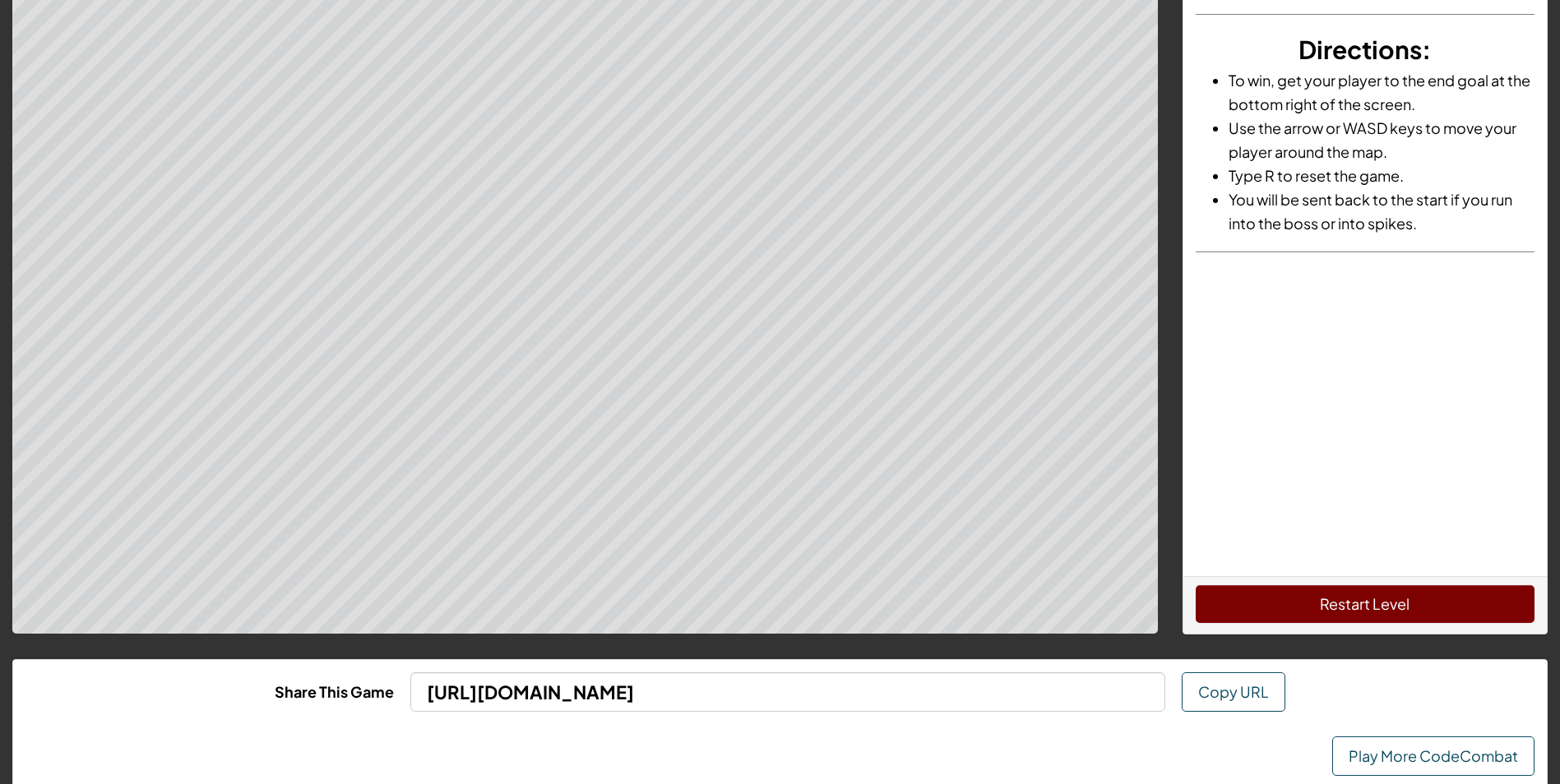
scroll to position [142, 0]
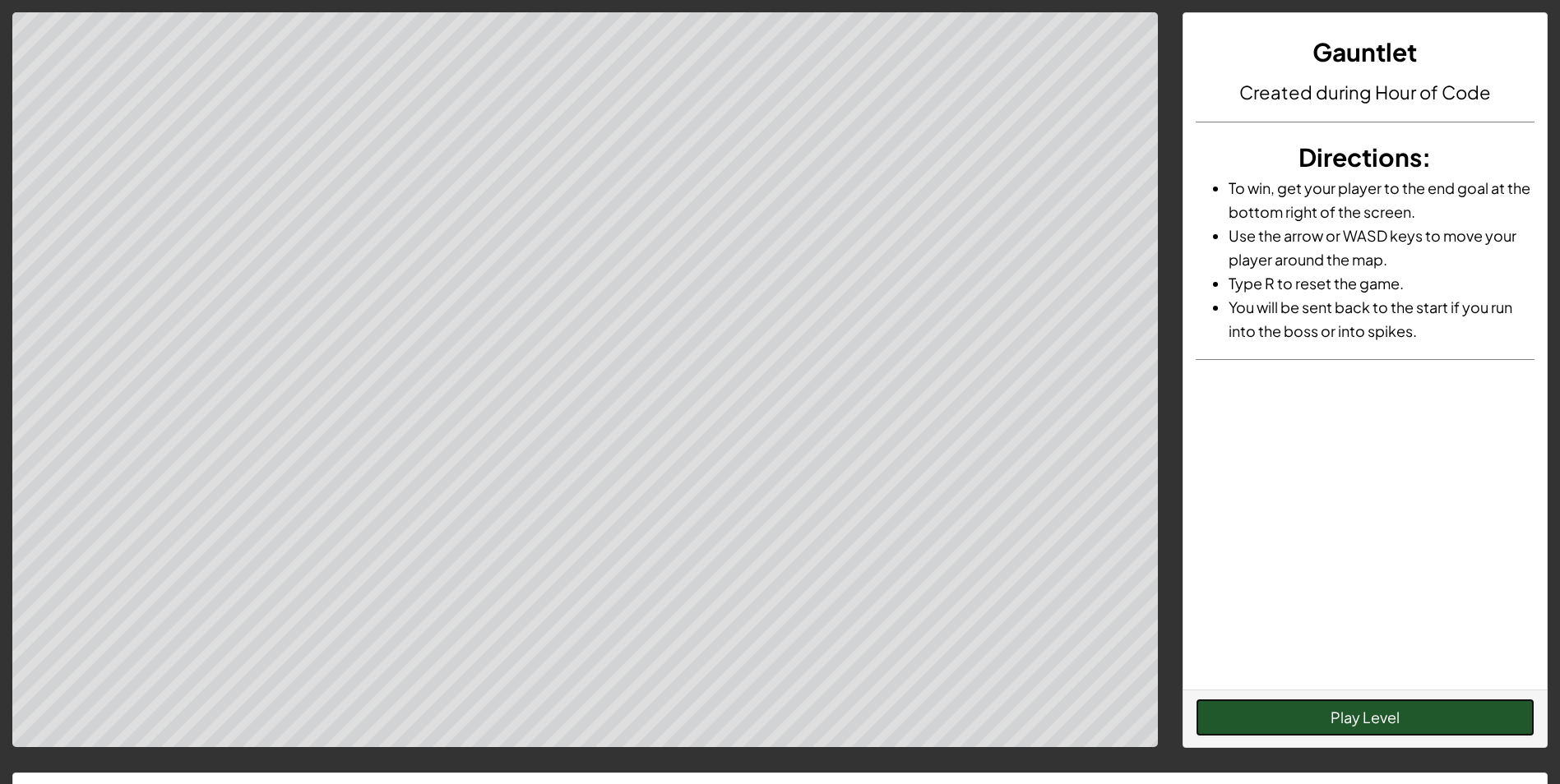
click at [1252, 727] on button "Play Level" at bounding box center [1365, 718] width 338 height 38
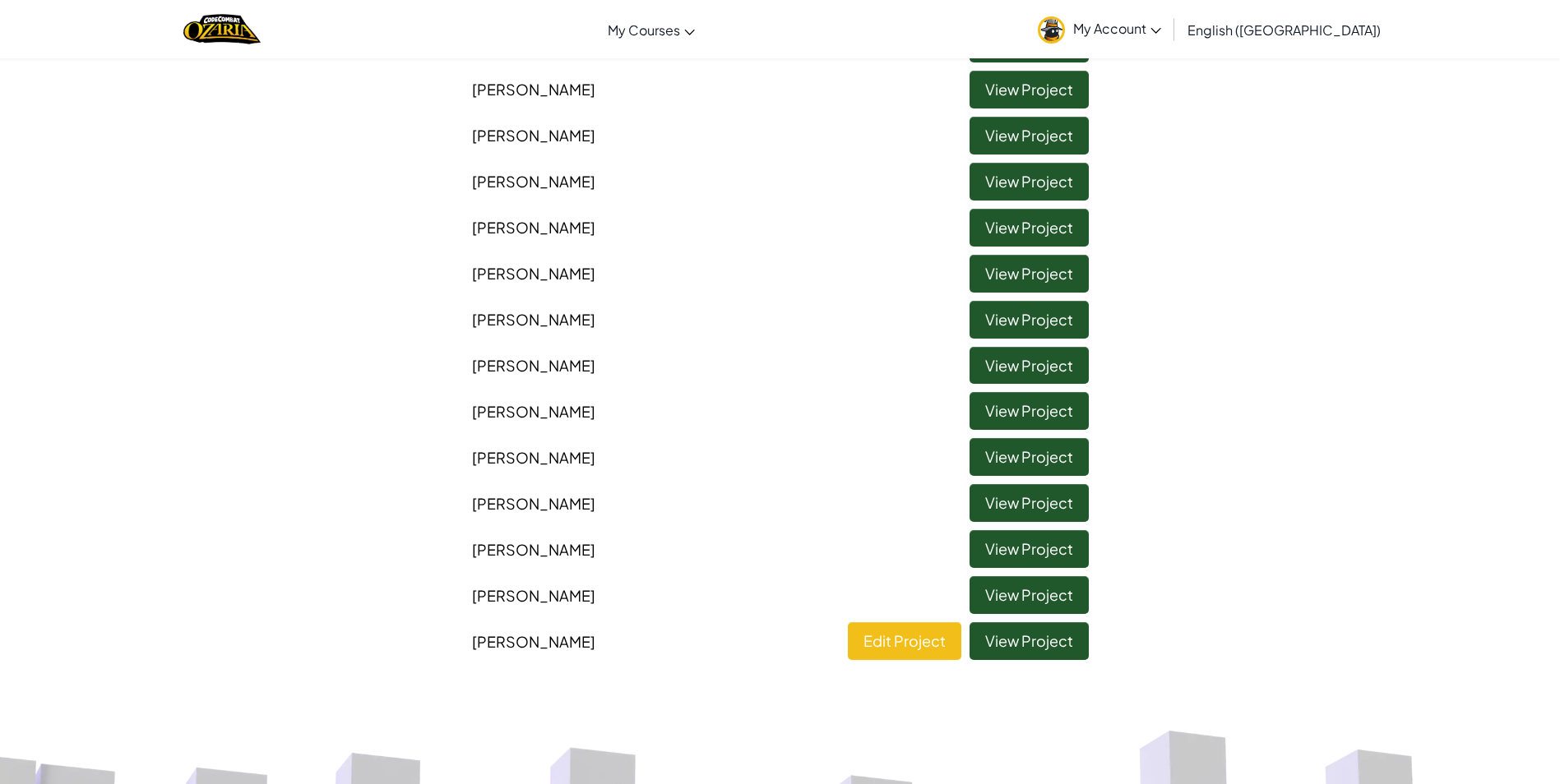
scroll to position [246, 0]
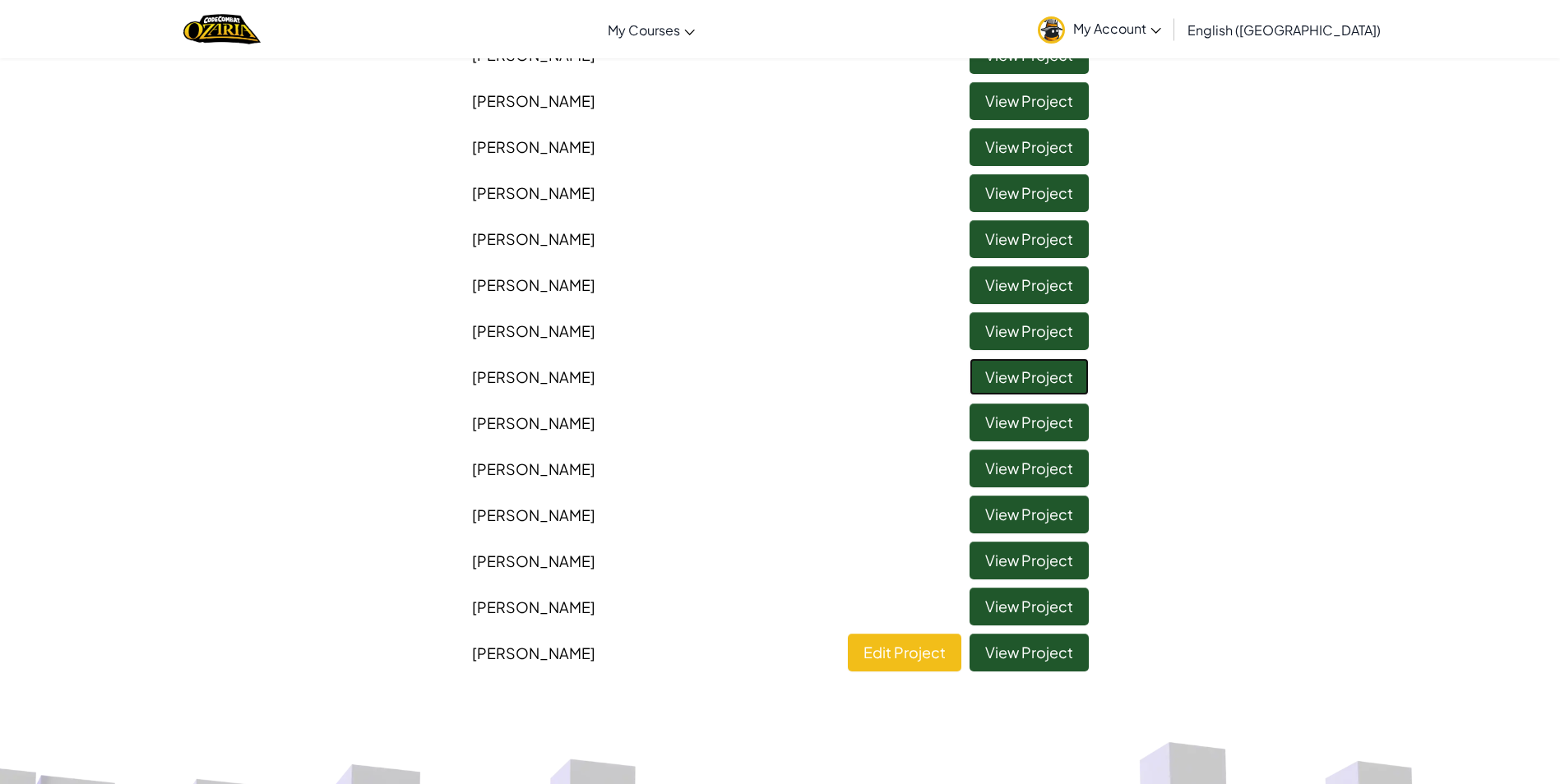
click at [1026, 387] on link "View Project" at bounding box center [1028, 377] width 119 height 38
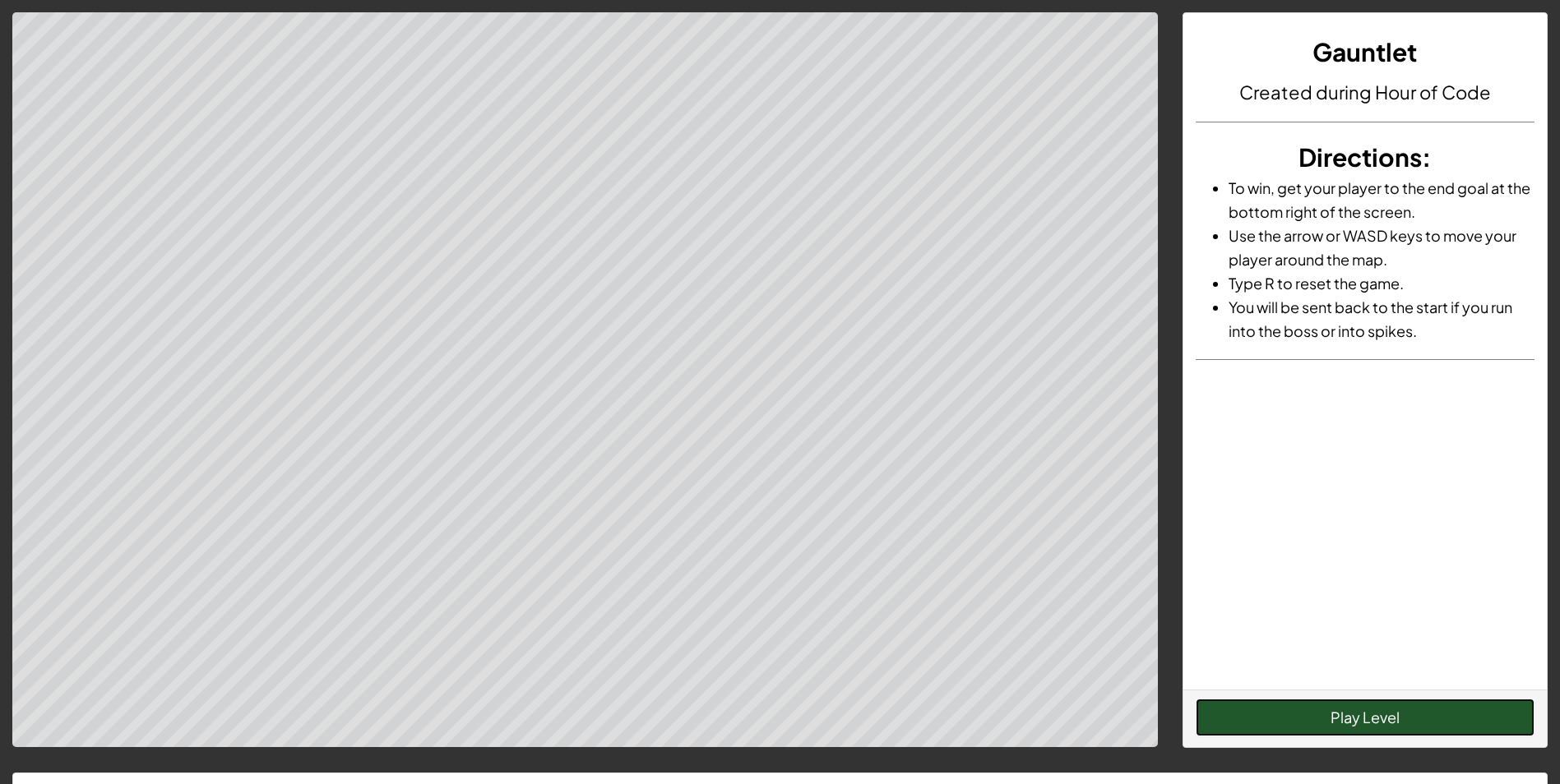
click at [1391, 718] on button "Play Level" at bounding box center [1365, 718] width 338 height 38
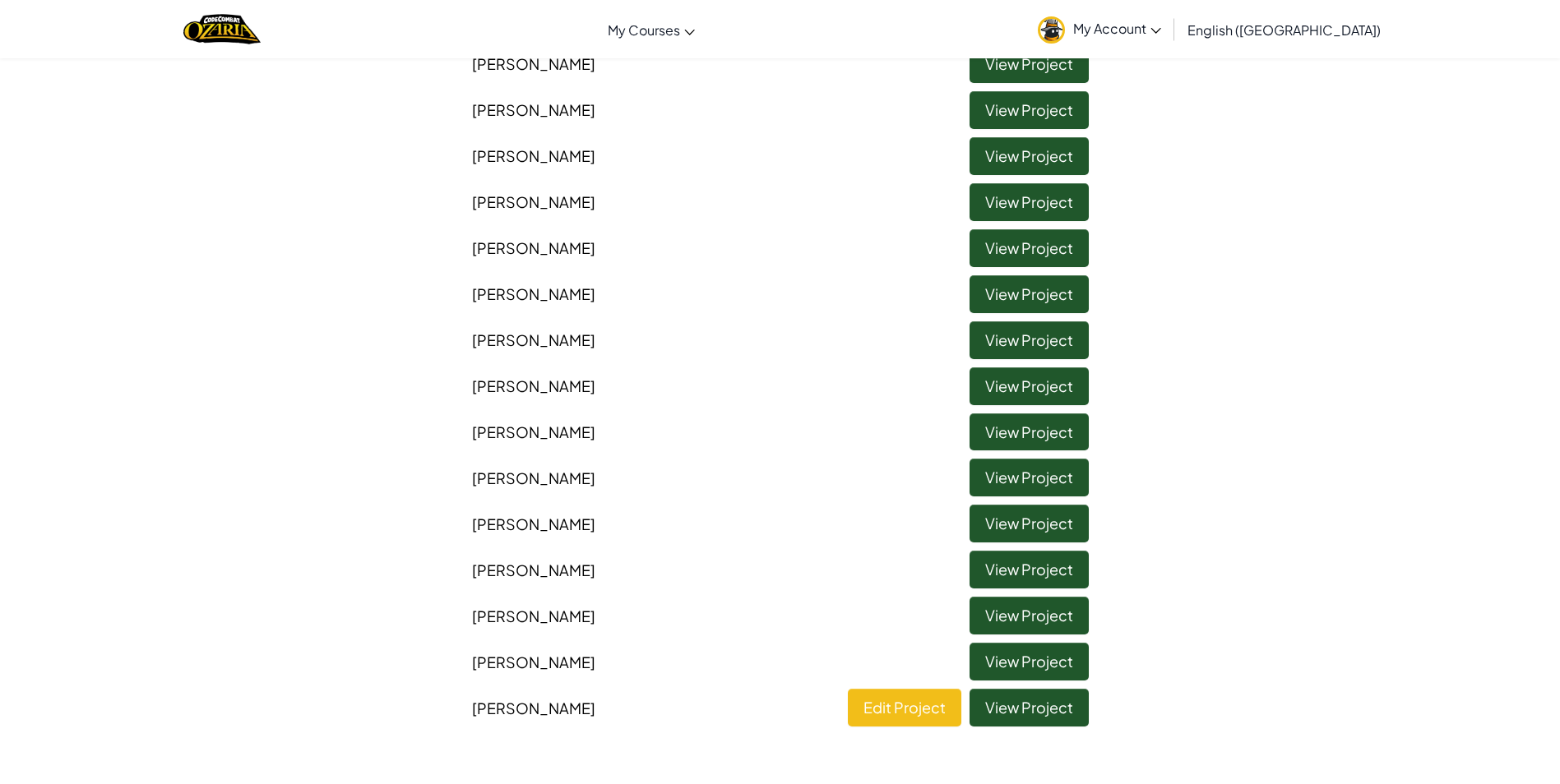
scroll to position [246, 0]
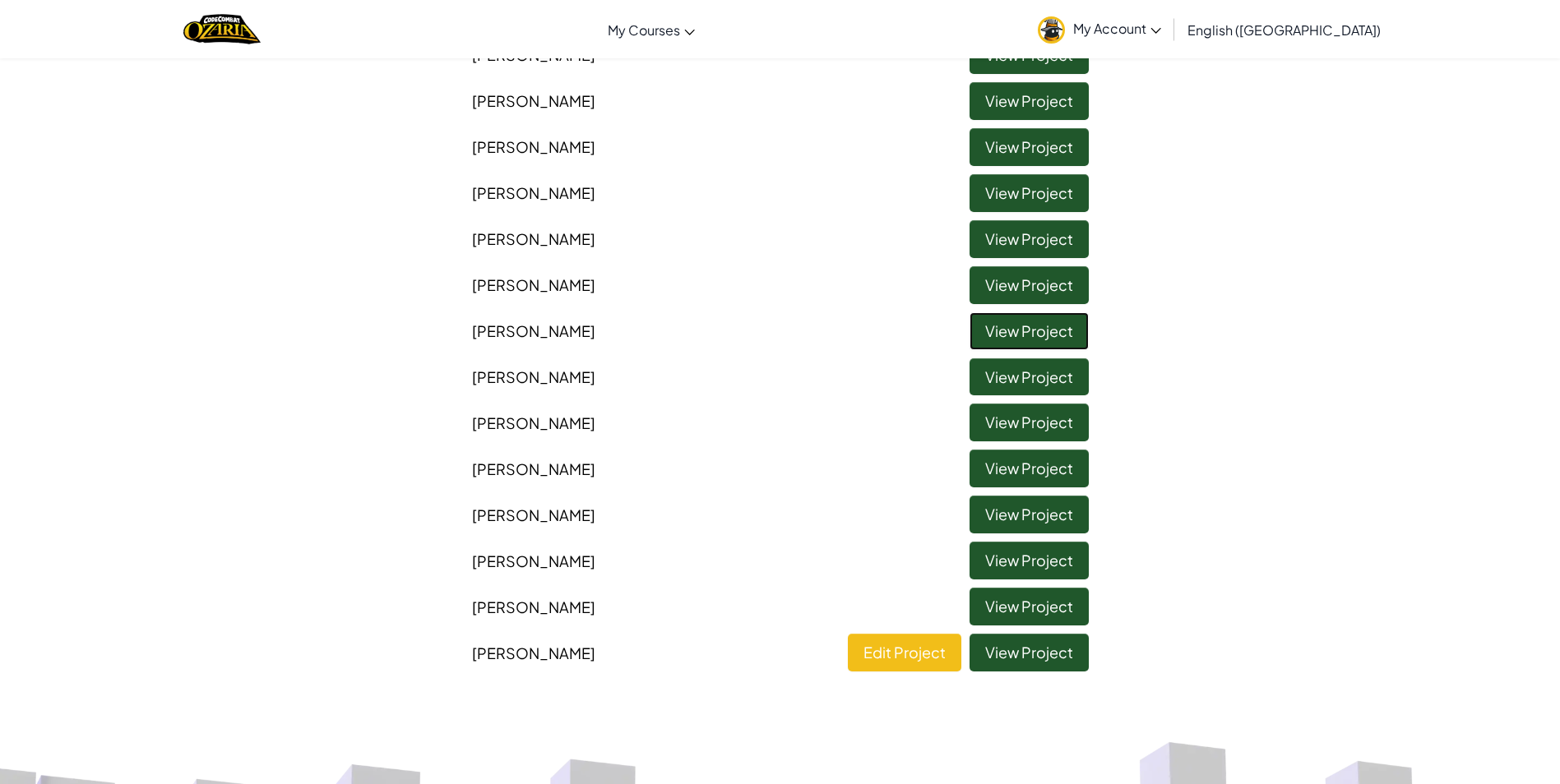
click at [996, 340] on link "View Project" at bounding box center [1028, 331] width 119 height 38
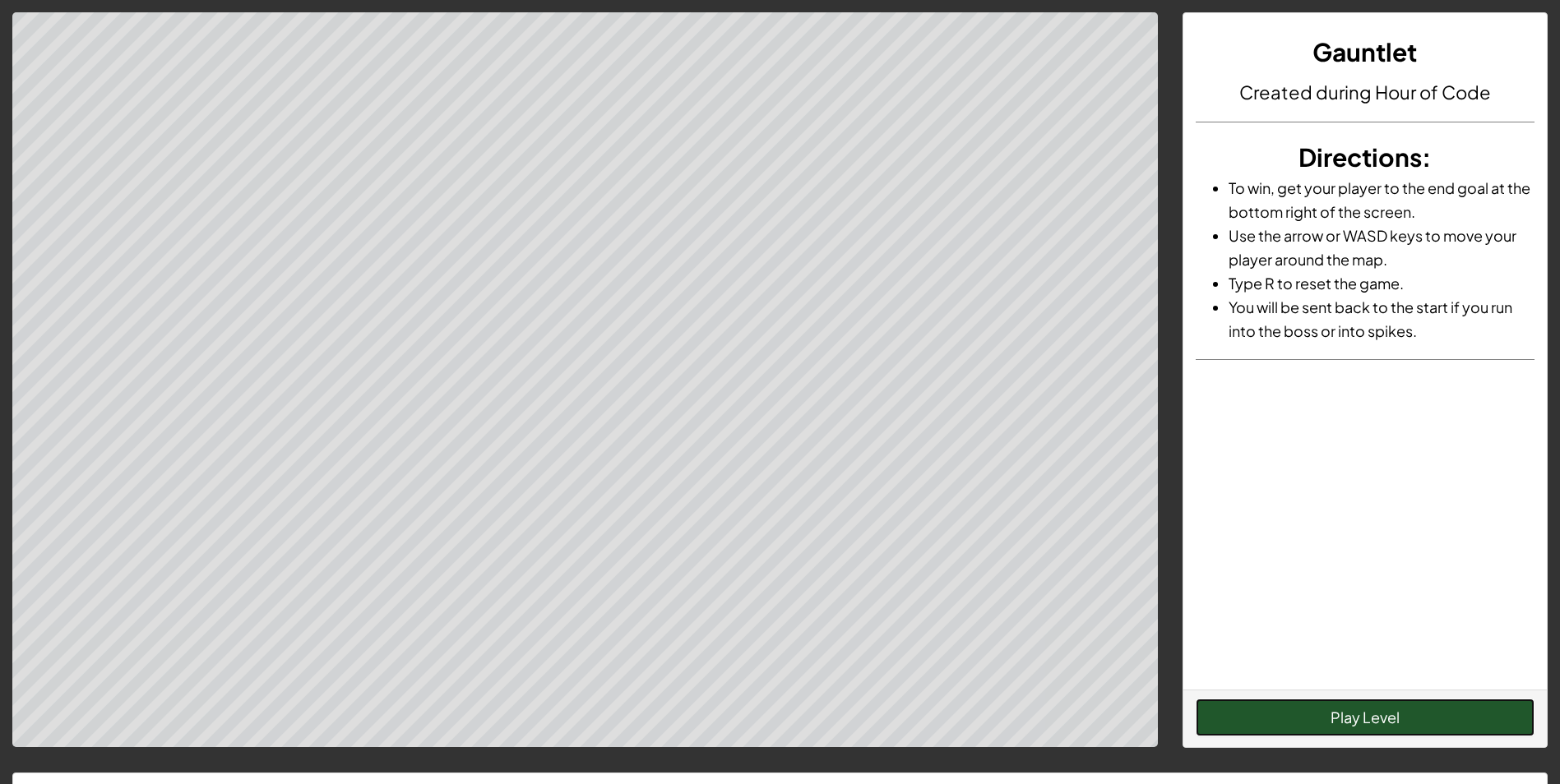
click at [1324, 720] on button "Play Level" at bounding box center [1365, 718] width 338 height 38
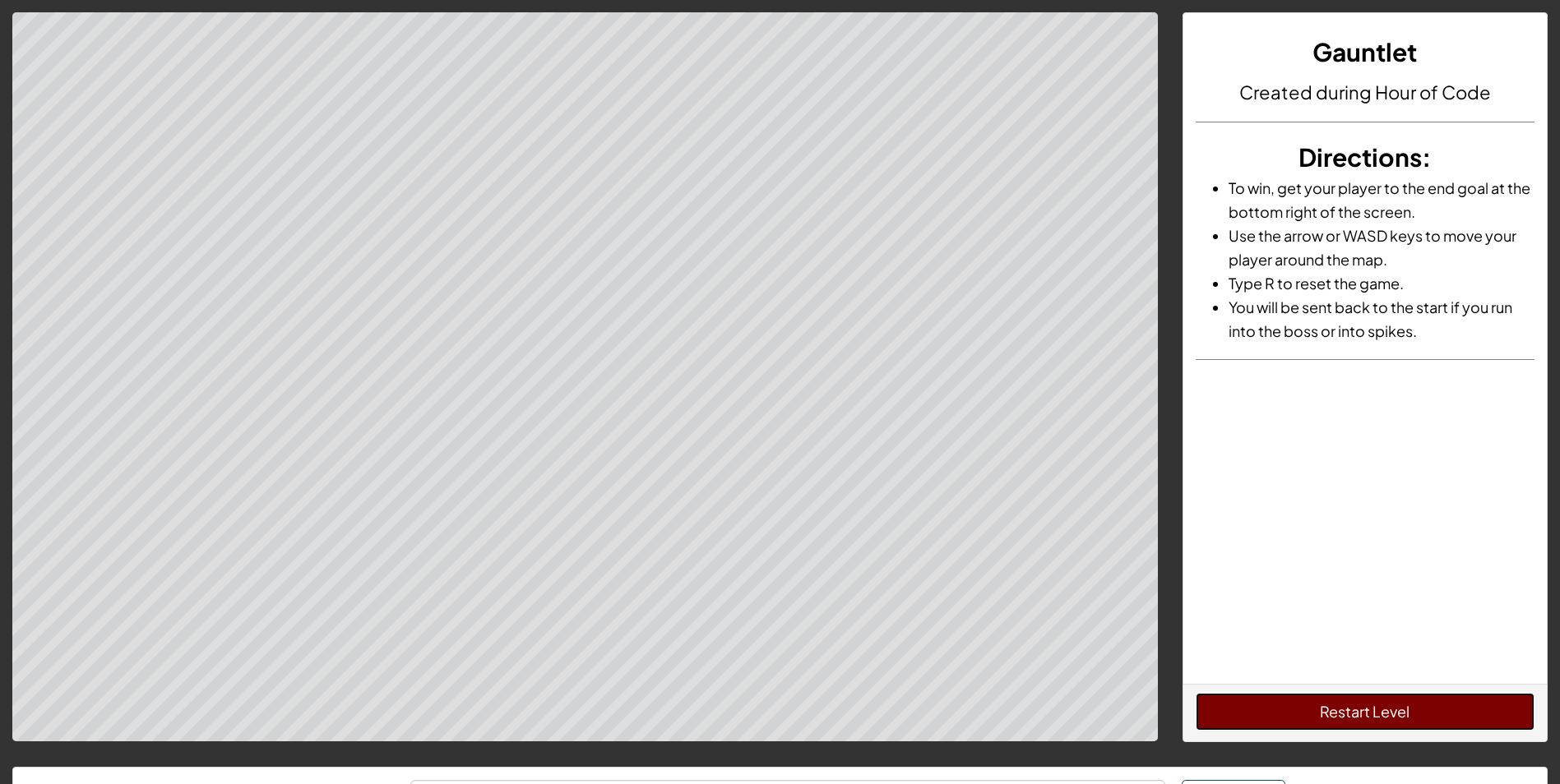
click at [1387, 715] on button "Restart Level" at bounding box center [1365, 712] width 338 height 38
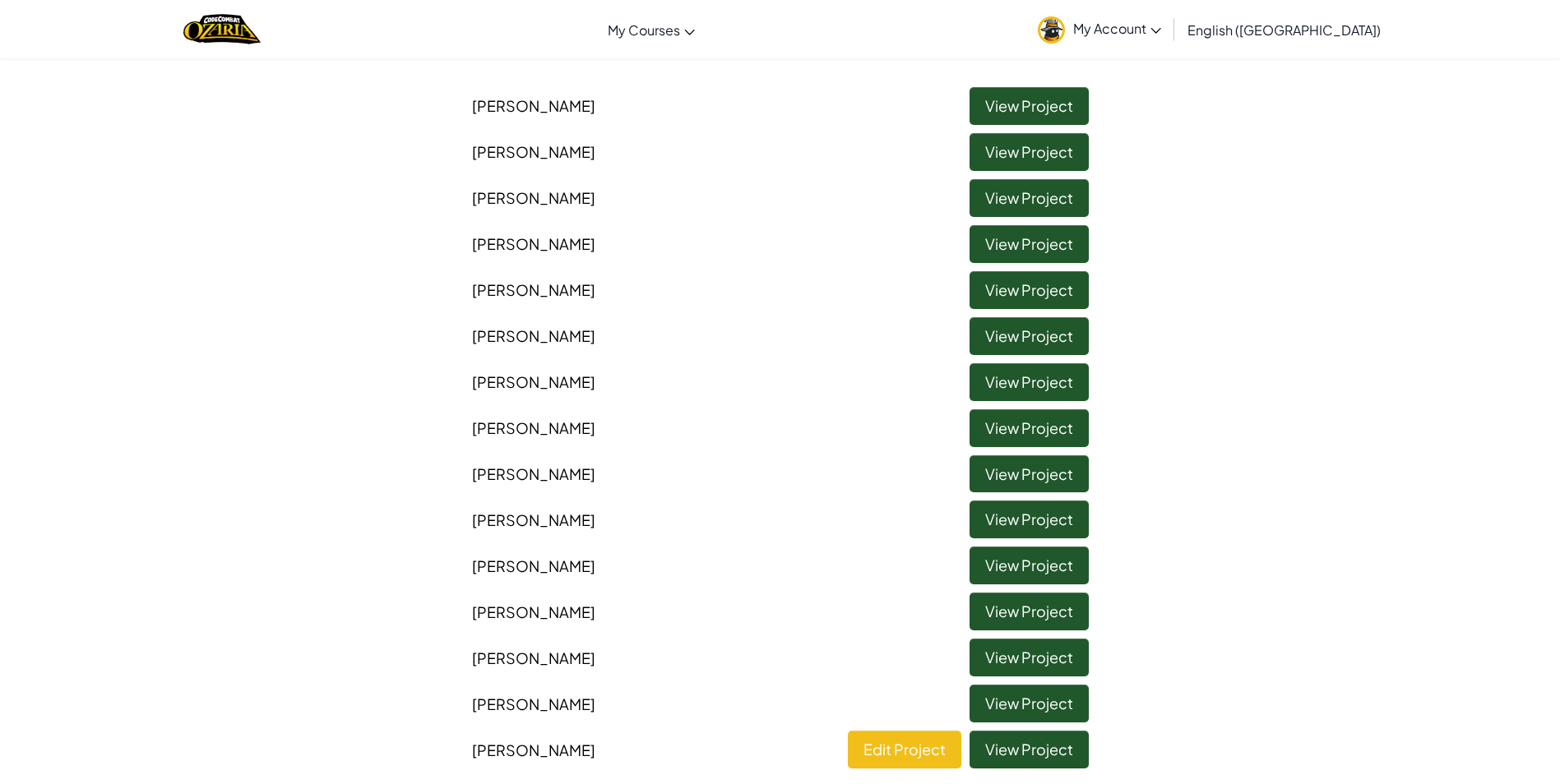
scroll to position [58, 0]
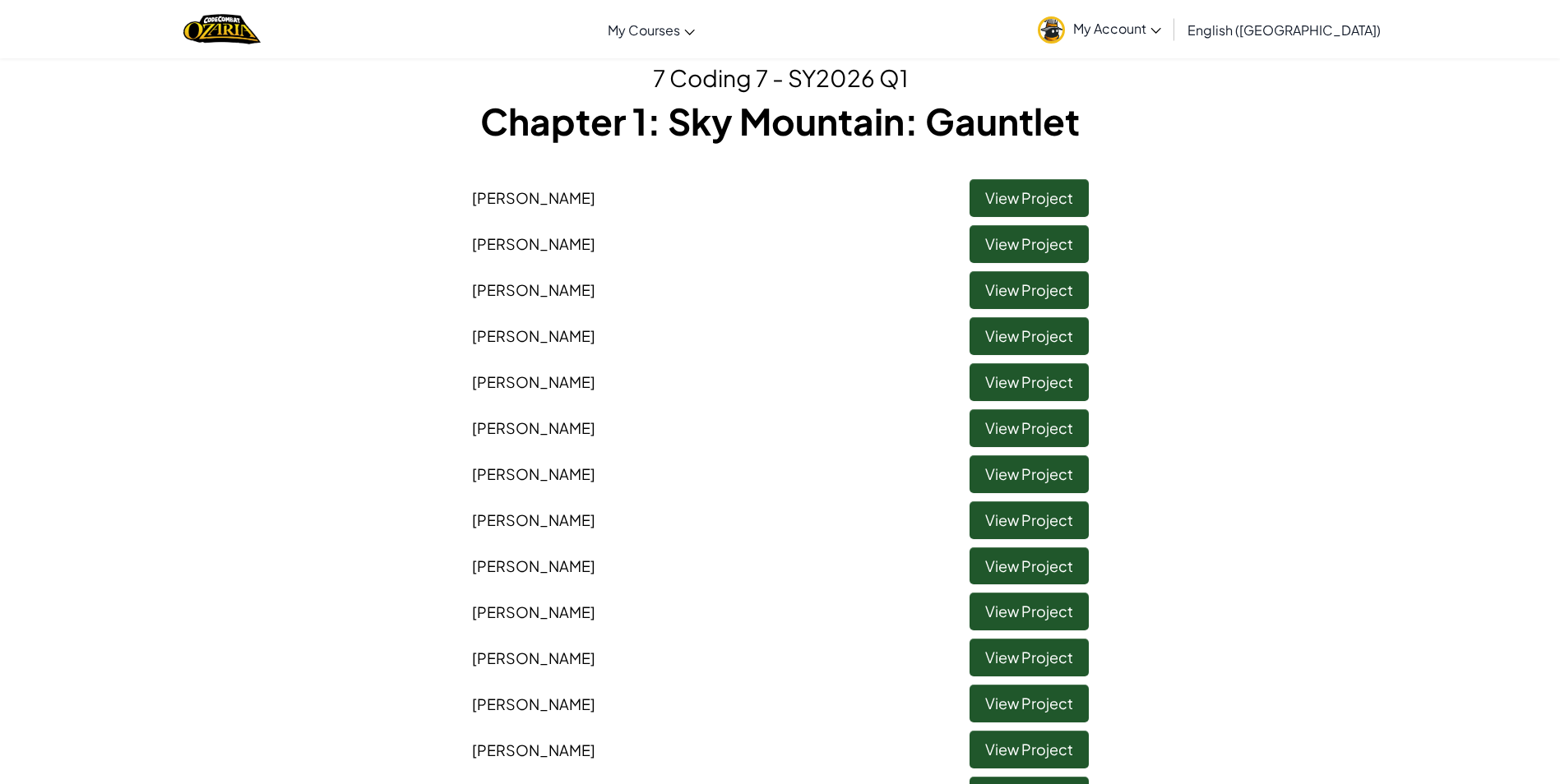
drag, startPoint x: 866, startPoint y: 632, endPoint x: 826, endPoint y: 632, distance: 40.0
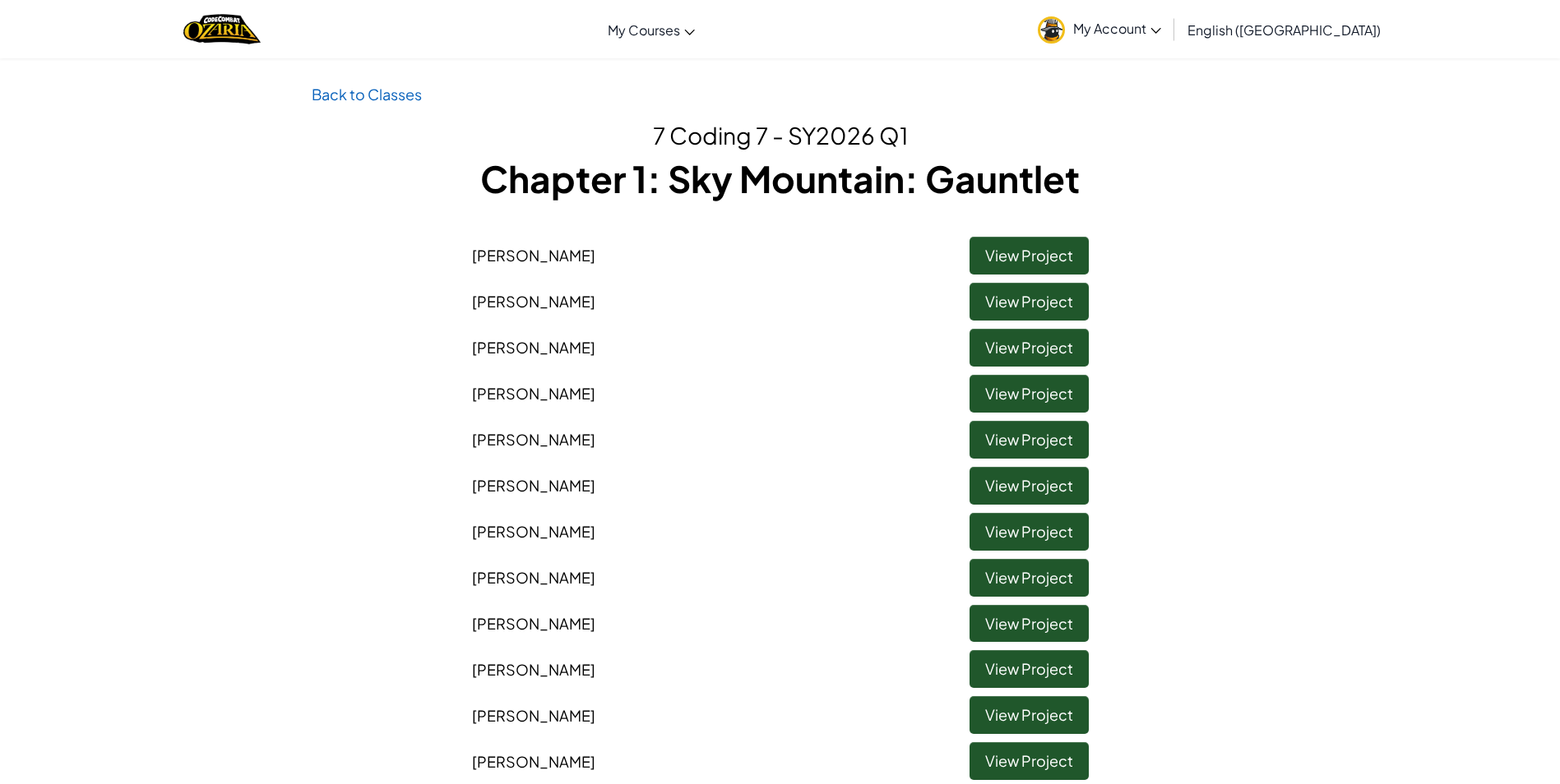
drag, startPoint x: 826, startPoint y: 632, endPoint x: 723, endPoint y: 674, distance: 111.2
click at [723, 674] on li "Max Amster View Project" at bounding box center [780, 665] width 642 height 46
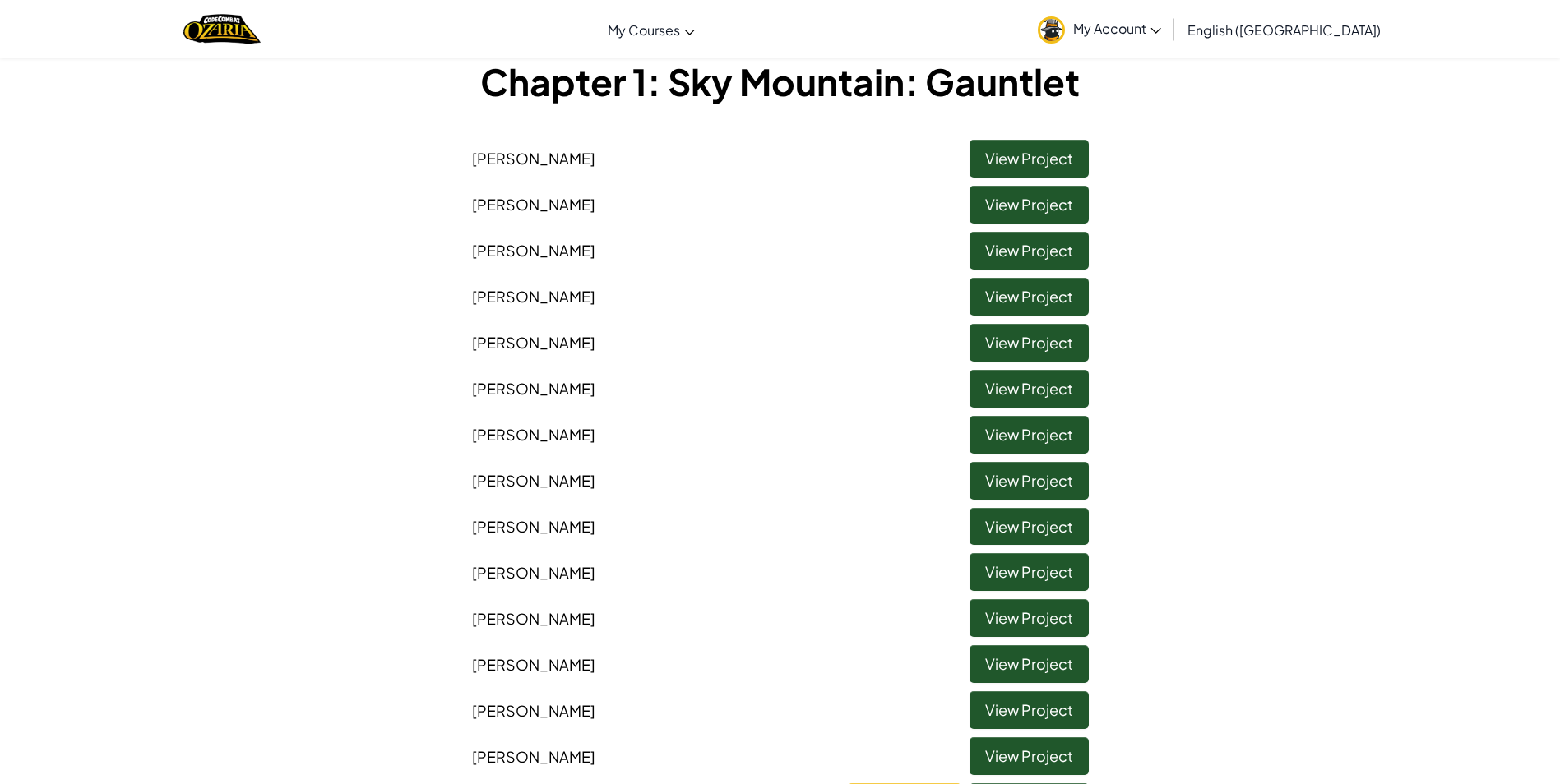
scroll to position [82, 0]
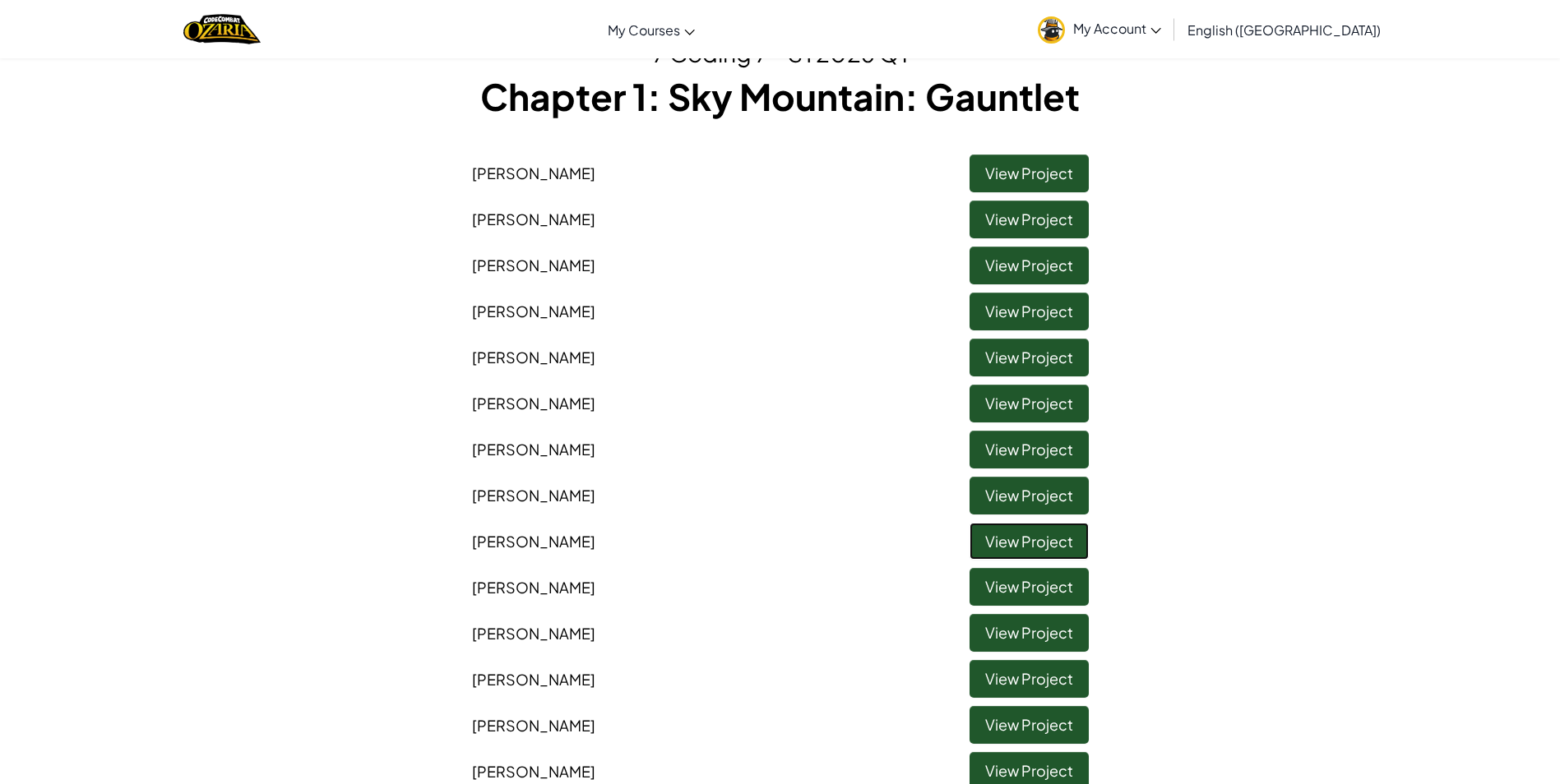
click at [1024, 538] on link "View Project" at bounding box center [1028, 542] width 119 height 38
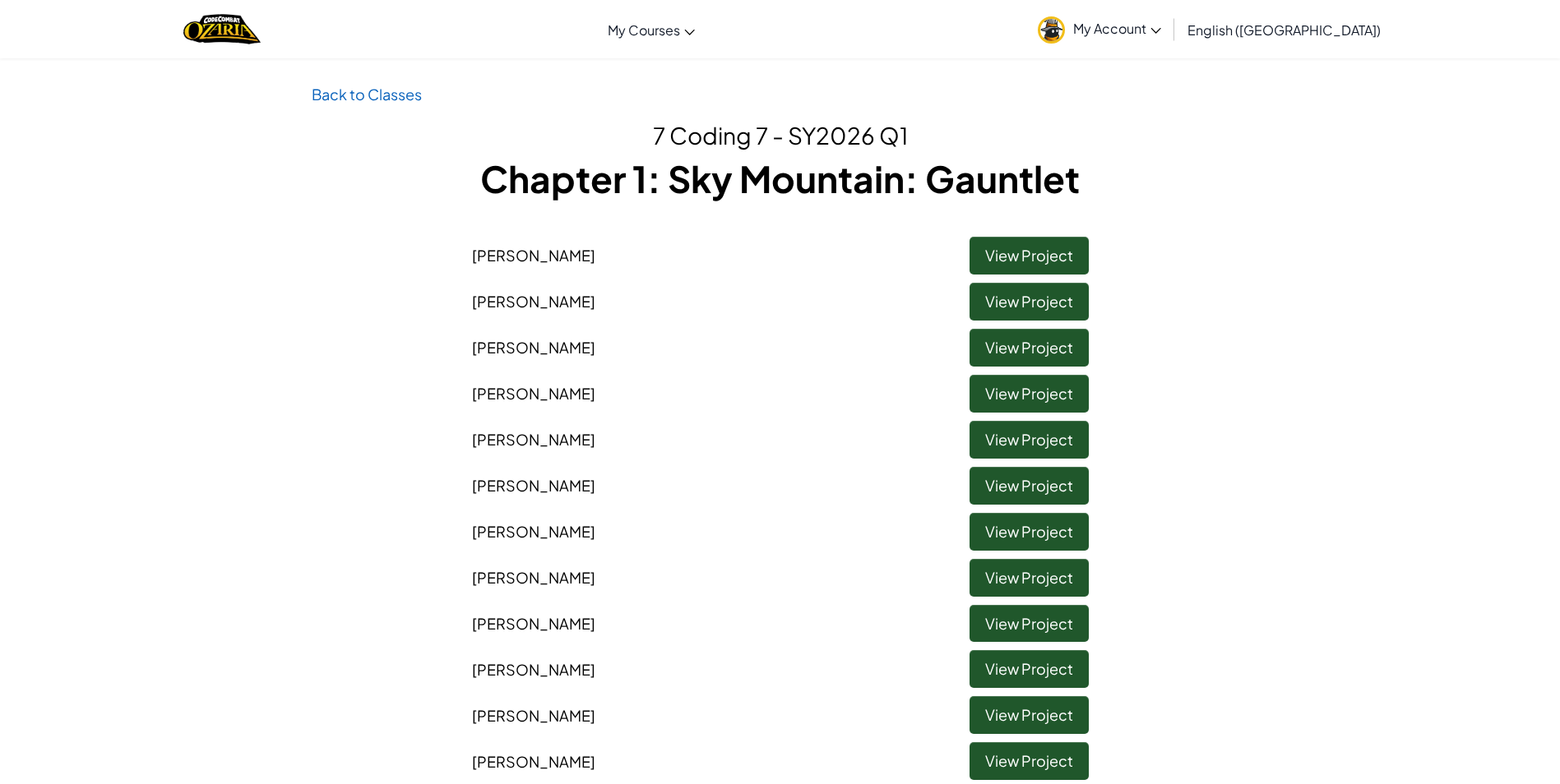
drag, startPoint x: 1027, startPoint y: 220, endPoint x: 1024, endPoint y: 228, distance: 8.5
click at [1026, 222] on div "7 Coding 7 - SY2026 Q1 Chapter 1: Sky Mountain: Gauntlet Harvey Vess View Proje…" at bounding box center [780, 518] width 937 height 799
click at [1024, 245] on link "View Project" at bounding box center [1028, 256] width 119 height 38
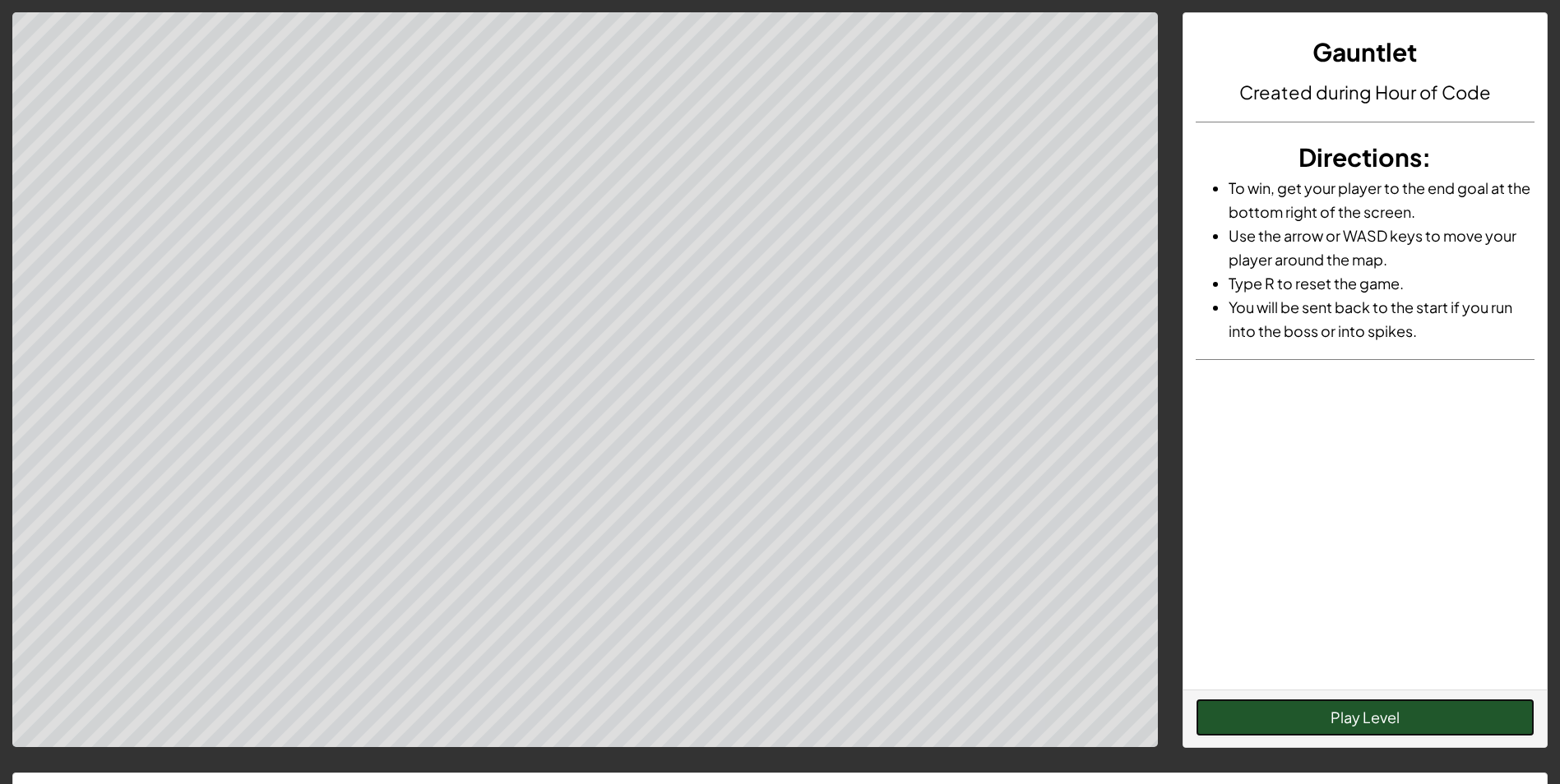
click at [1406, 720] on button "Play Level" at bounding box center [1365, 718] width 338 height 38
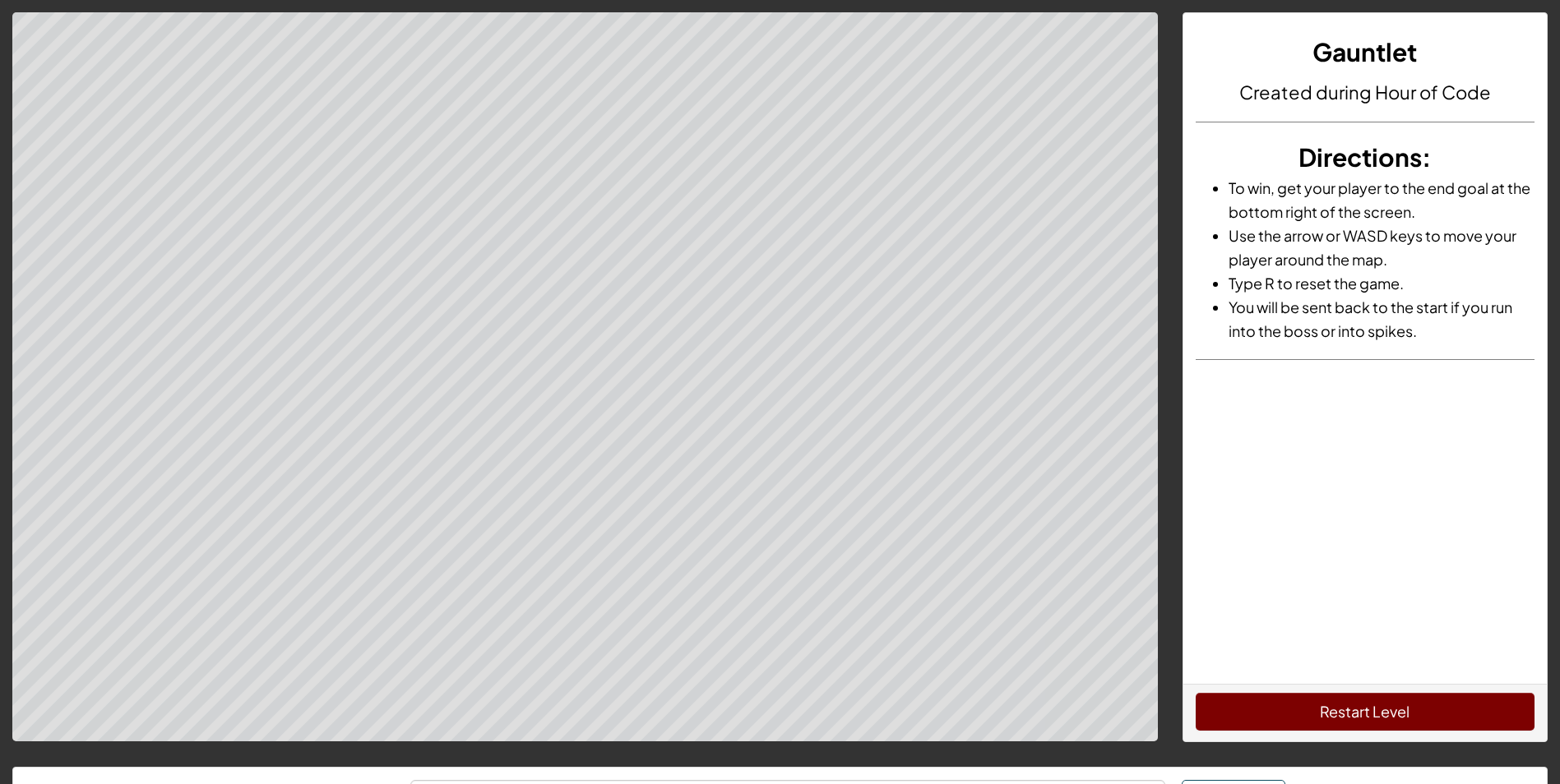
click at [562, 112] on div "Gauntlet Created during Hour of Code Directions : To win, get your player to th…" at bounding box center [780, 463] width 1560 height 926
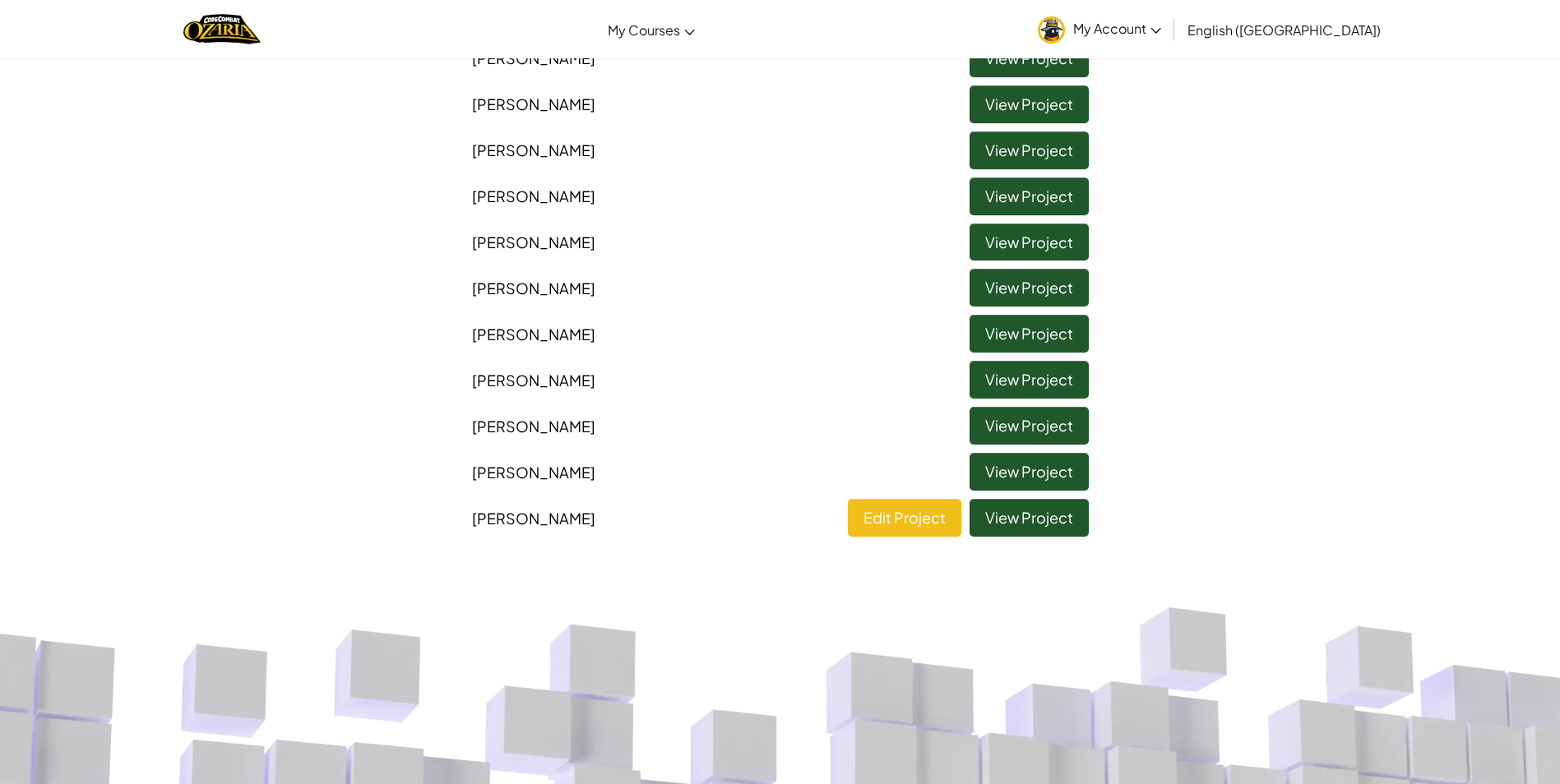
scroll to position [411, 0]
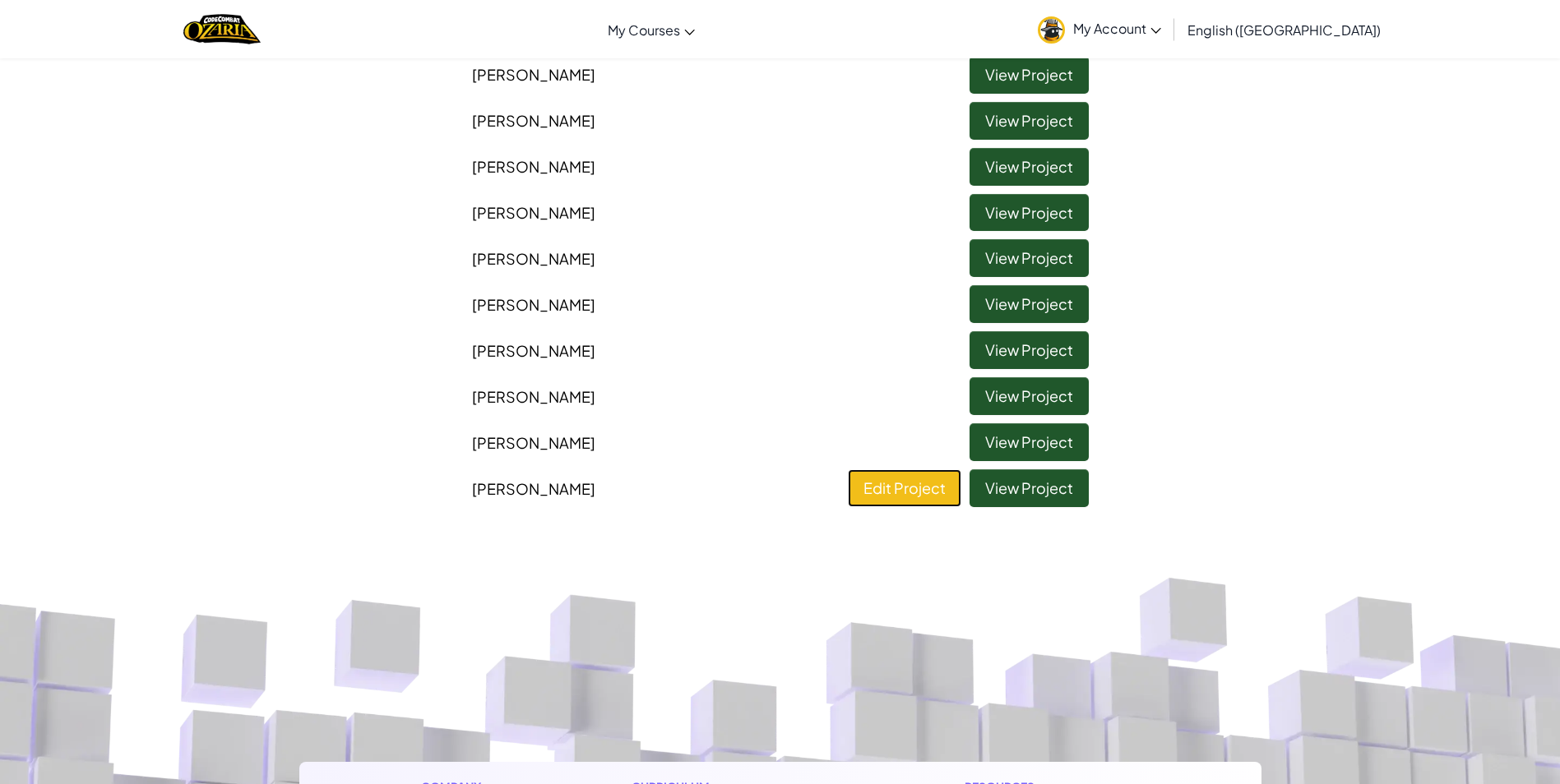
click at [920, 497] on link "Edit Project" at bounding box center [905, 489] width 113 height 38
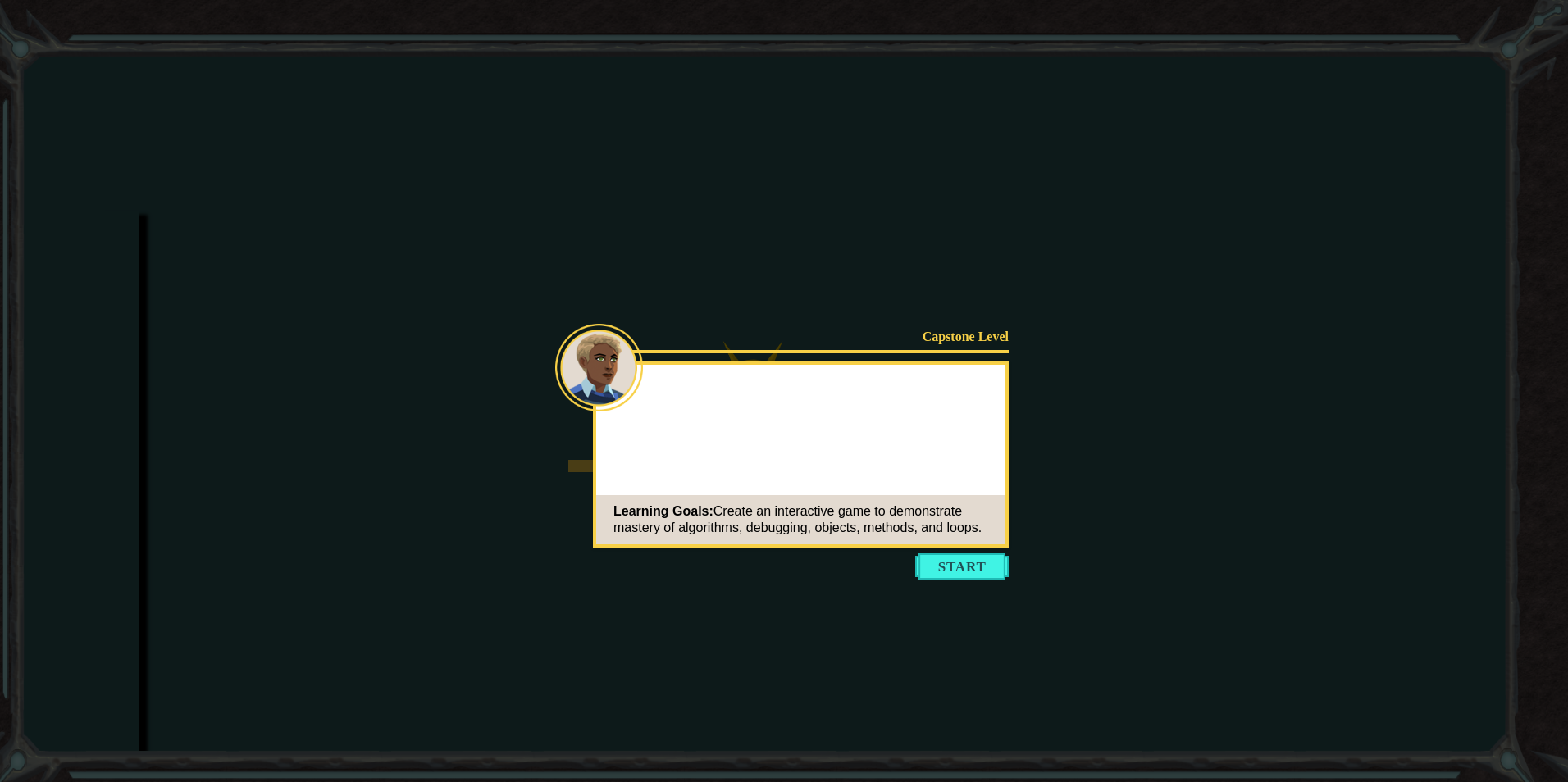
click at [982, 569] on button "Start" at bounding box center [961, 566] width 93 height 27
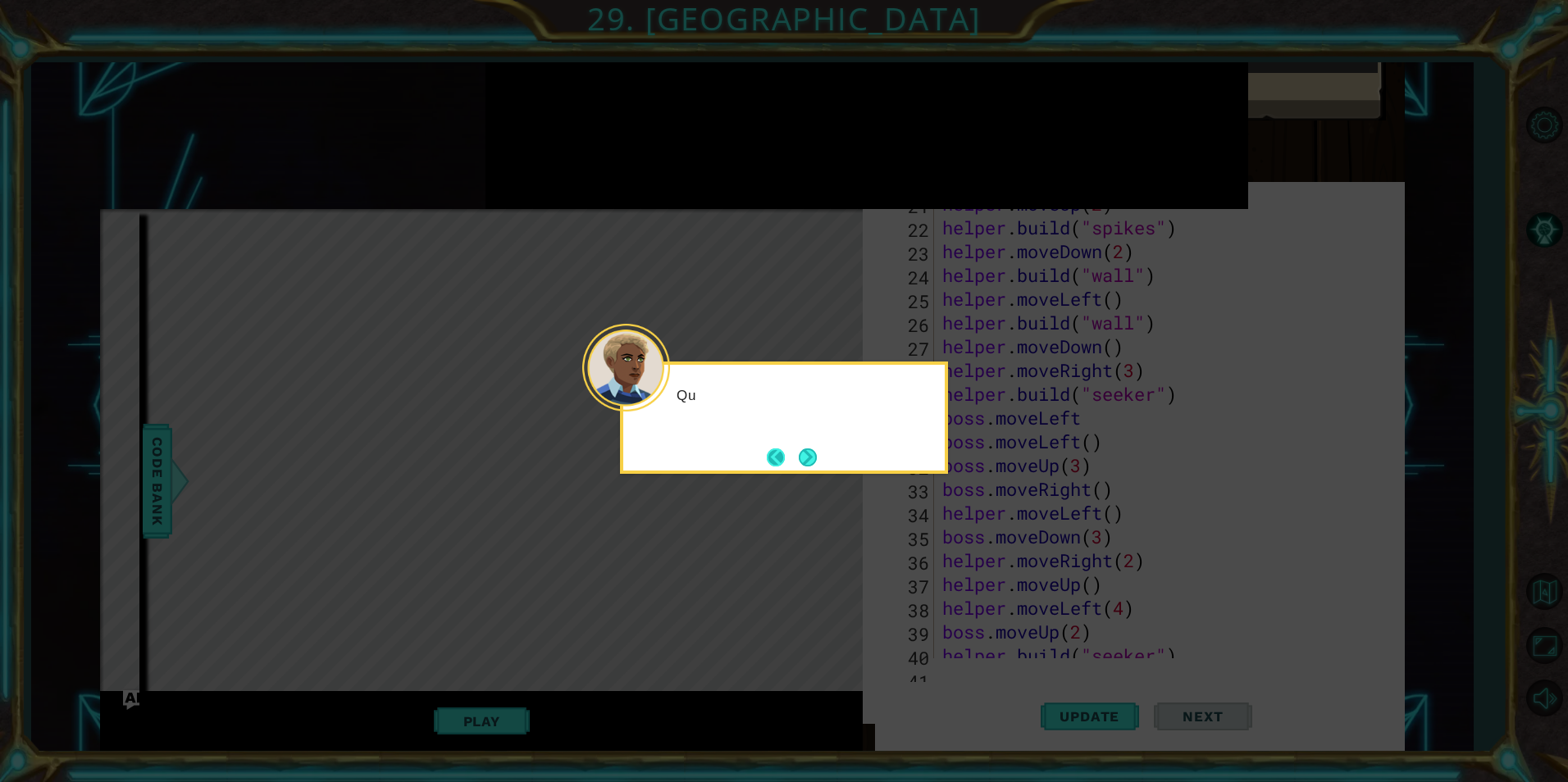
scroll to position [1284, 0]
click at [803, 450] on button "Next" at bounding box center [807, 457] width 18 height 18
click at [805, 450] on button "Next" at bounding box center [807, 457] width 18 height 18
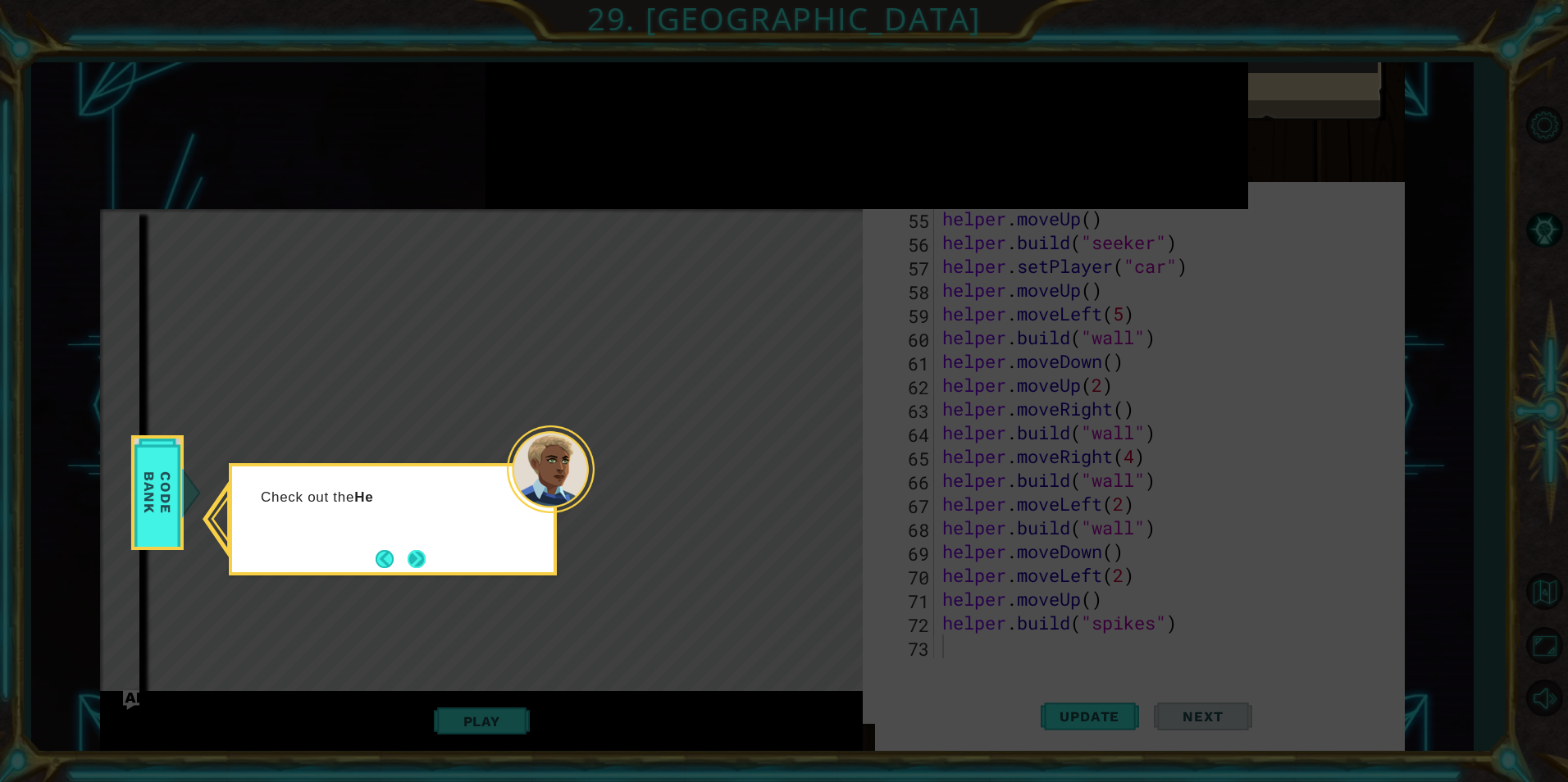
click at [421, 549] on button "Next" at bounding box center [416, 558] width 19 height 19
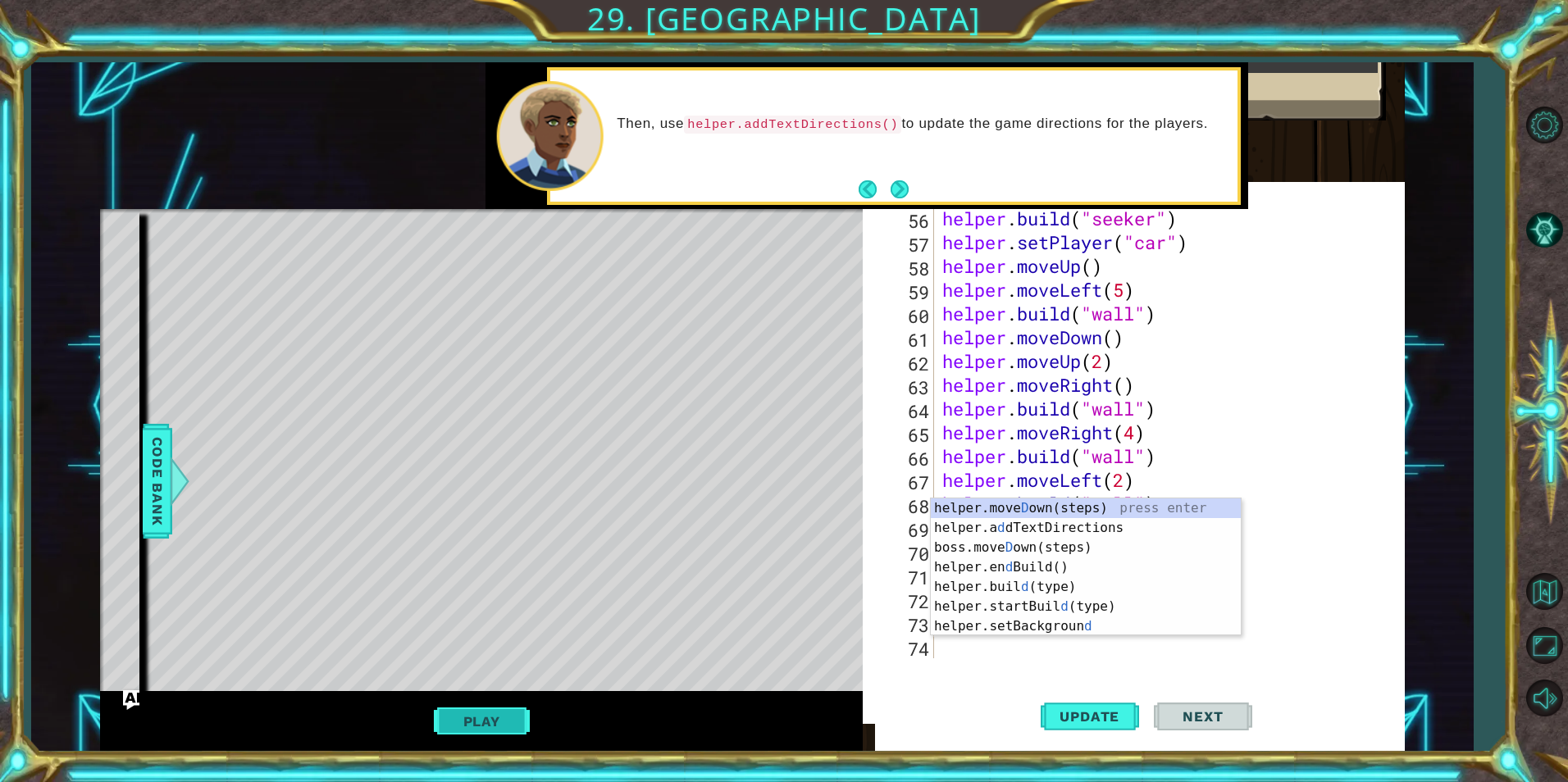
scroll to position [1308, 0]
type textarea "D"
click at [150, 509] on span "Code Bank" at bounding box center [157, 481] width 27 height 100
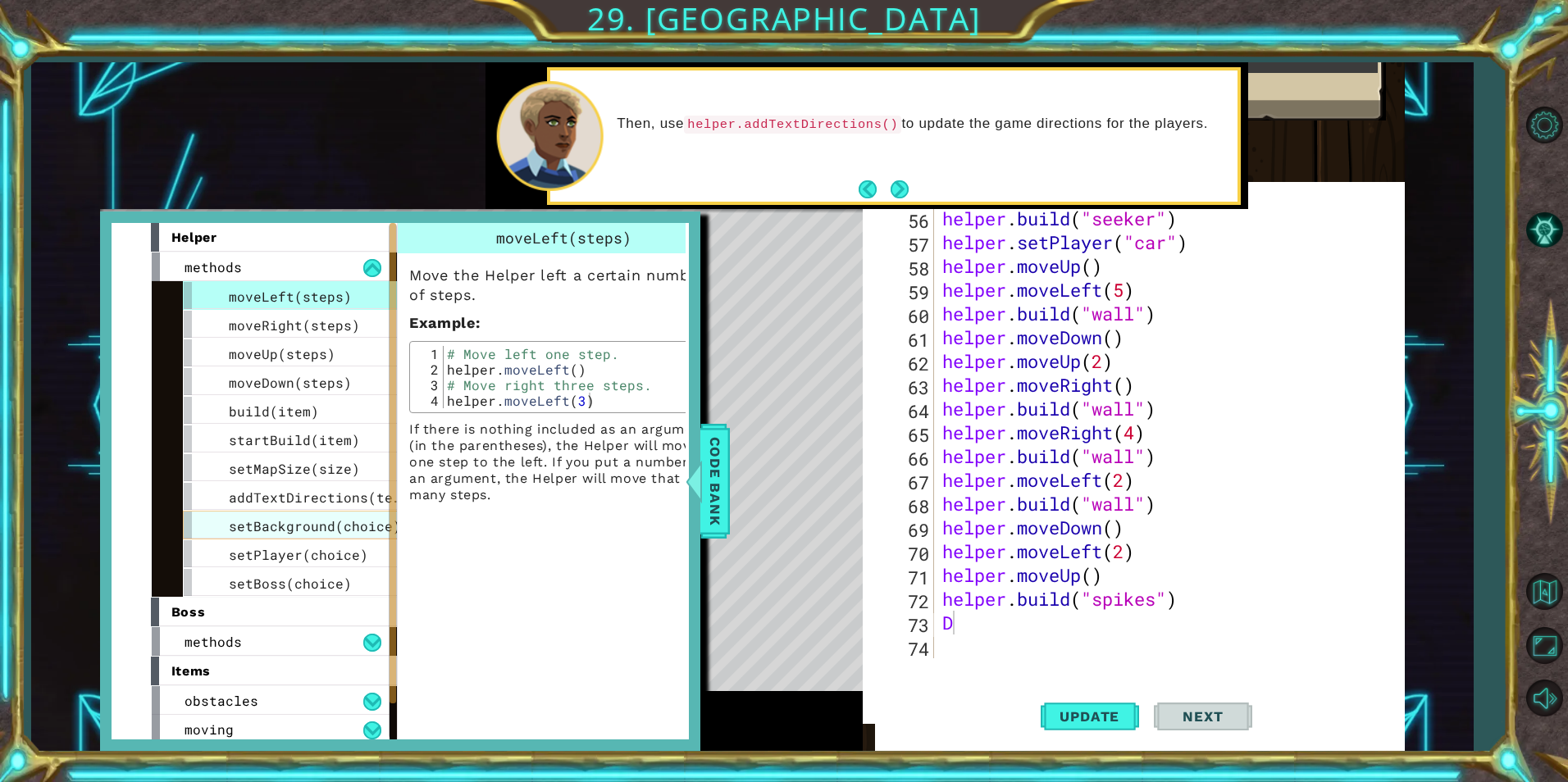
scroll to position [64, 0]
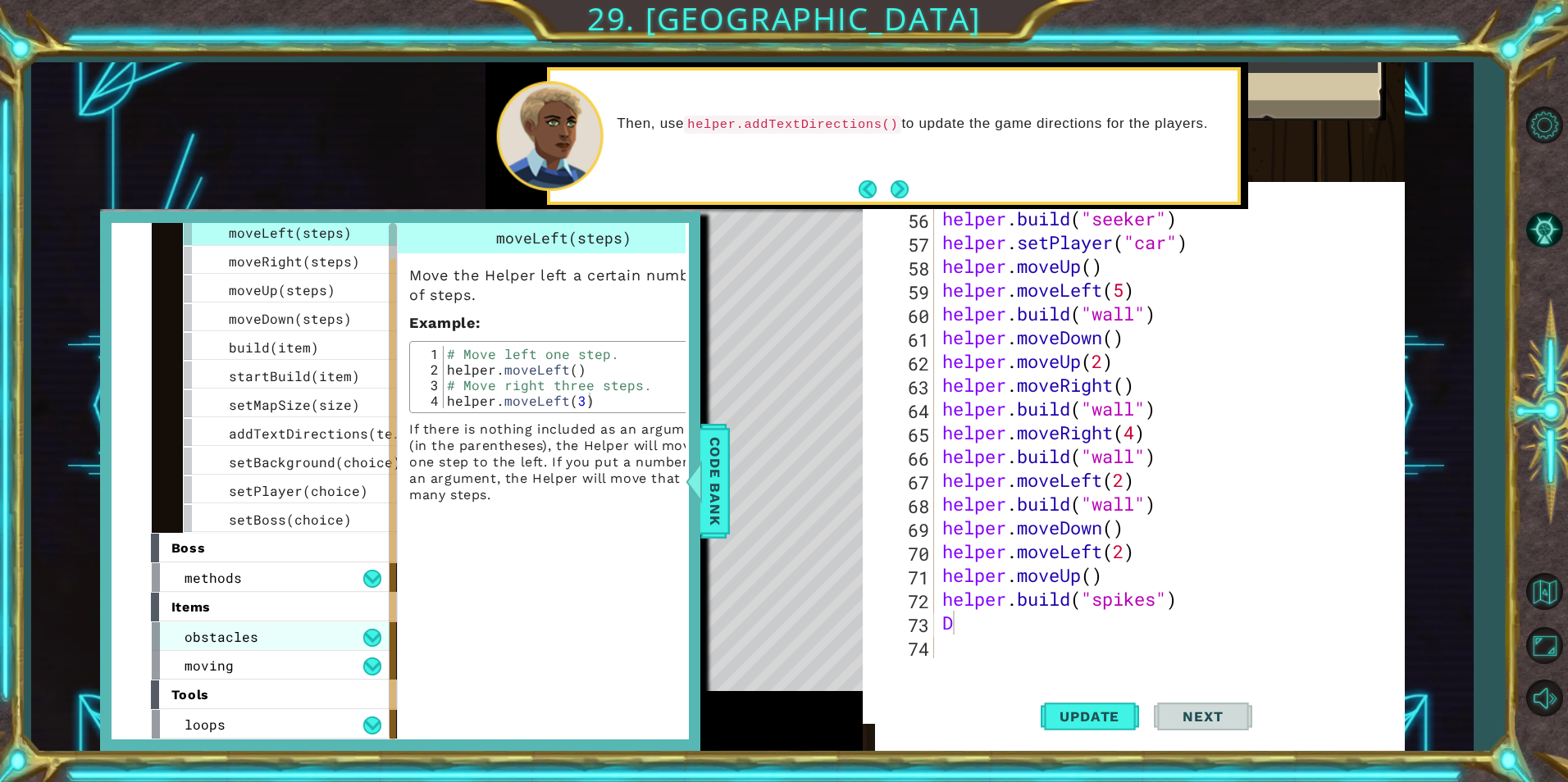
click at [325, 638] on div "obstacles" at bounding box center [271, 636] width 238 height 29
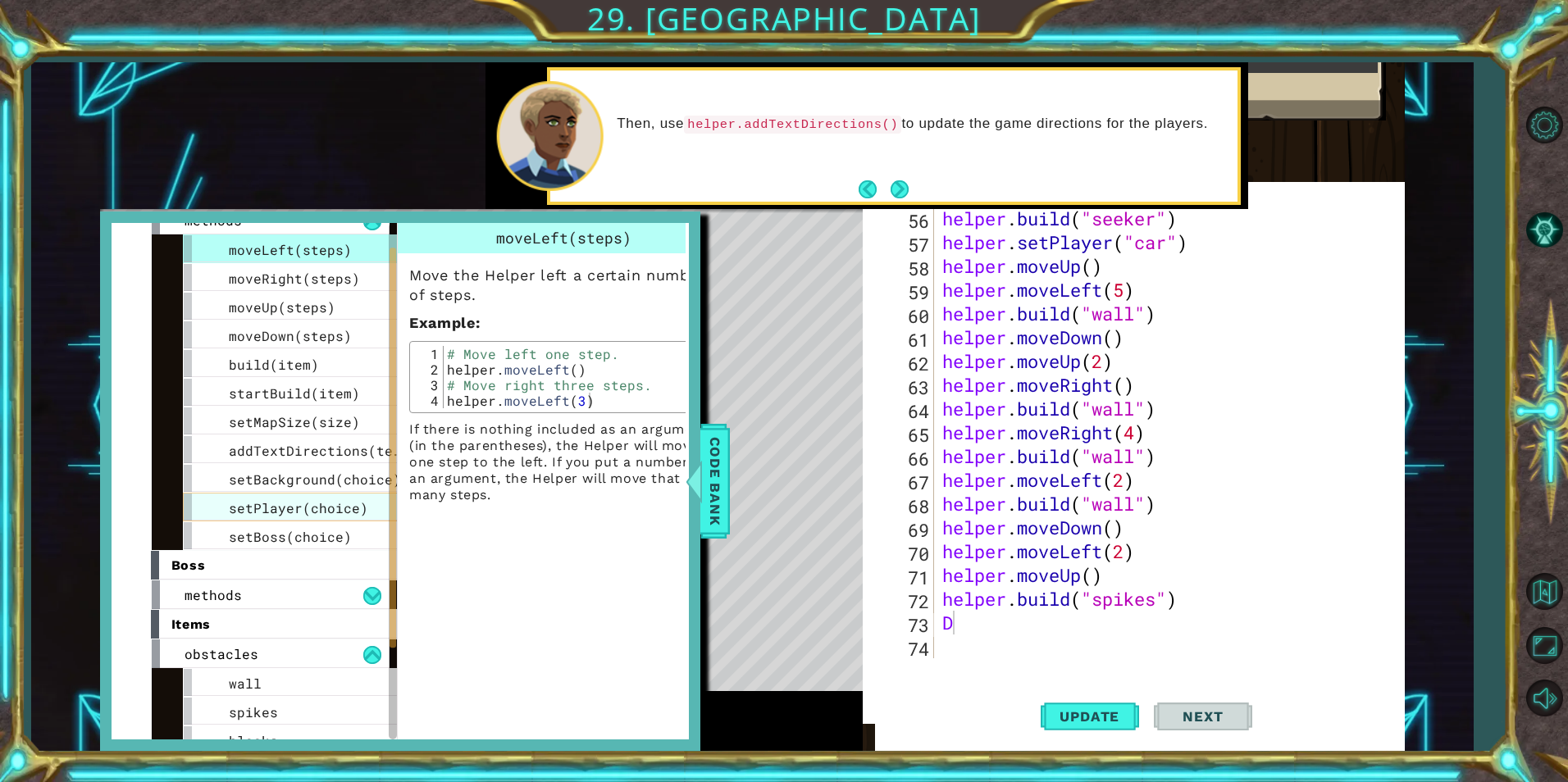
scroll to position [0, 0]
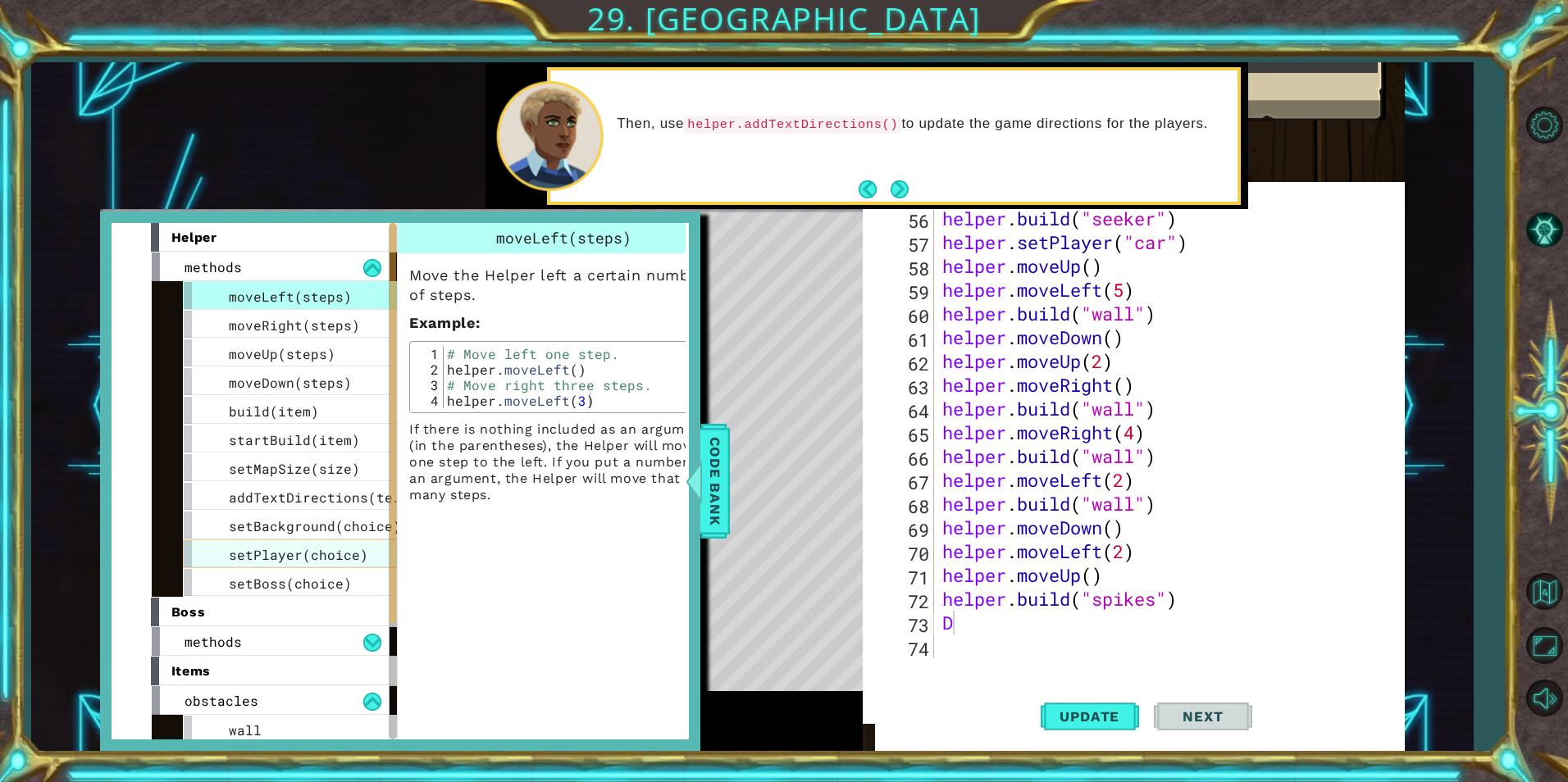
click at [294, 479] on div "setMapSize(size)" at bounding box center [305, 468] width 246 height 29
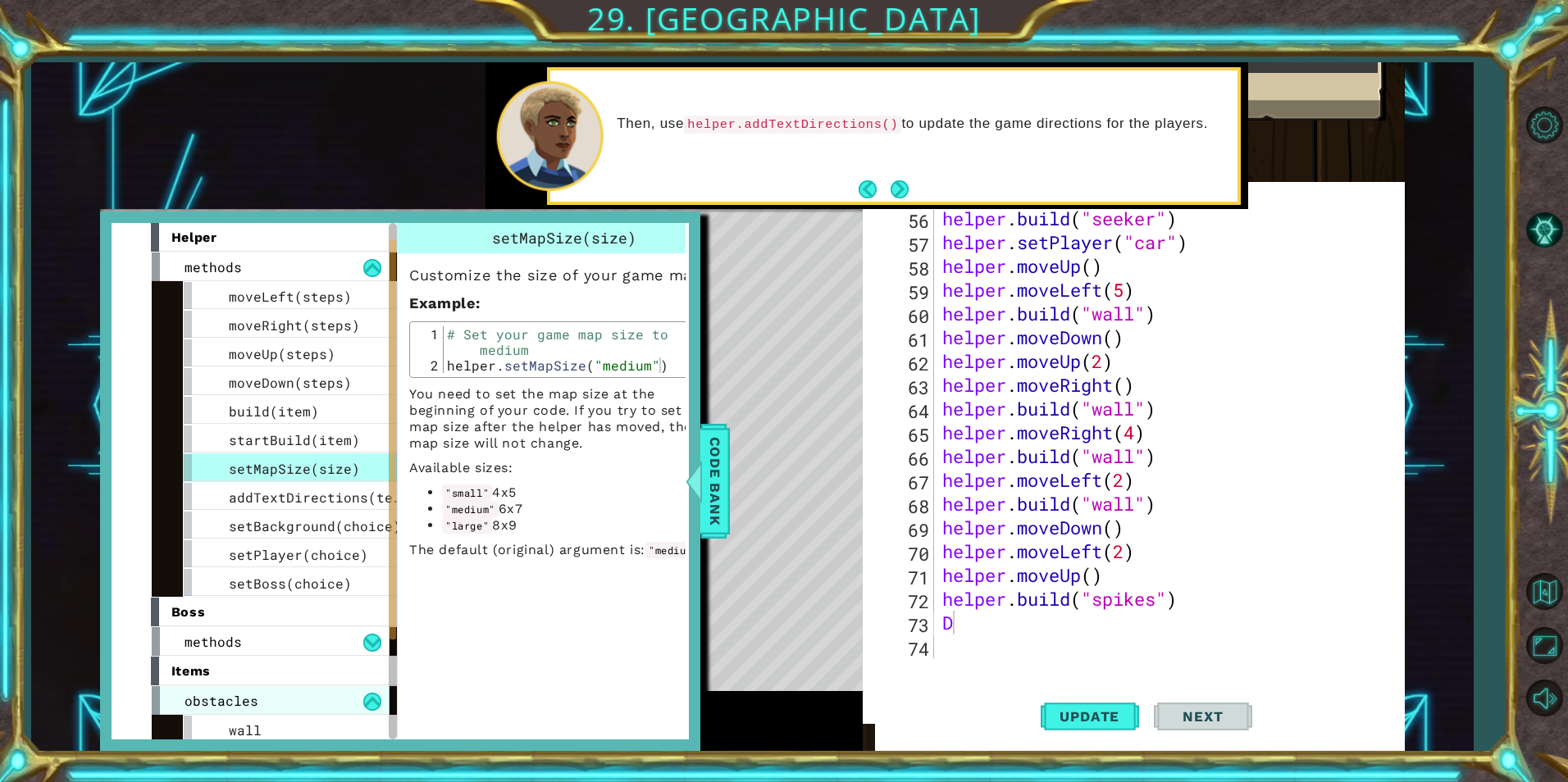
scroll to position [150, 0]
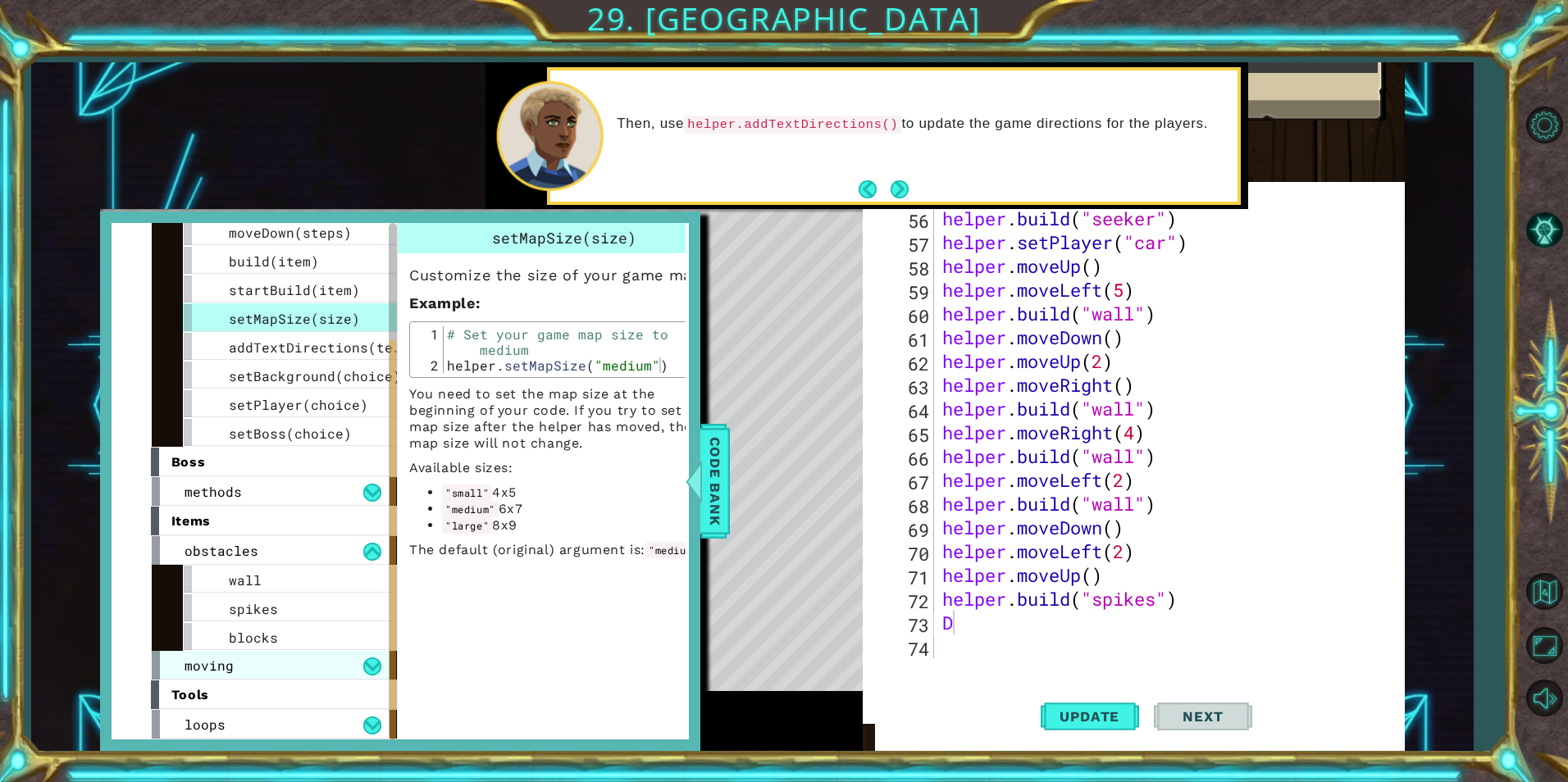
click at [229, 656] on div "moving" at bounding box center [271, 666] width 238 height 29
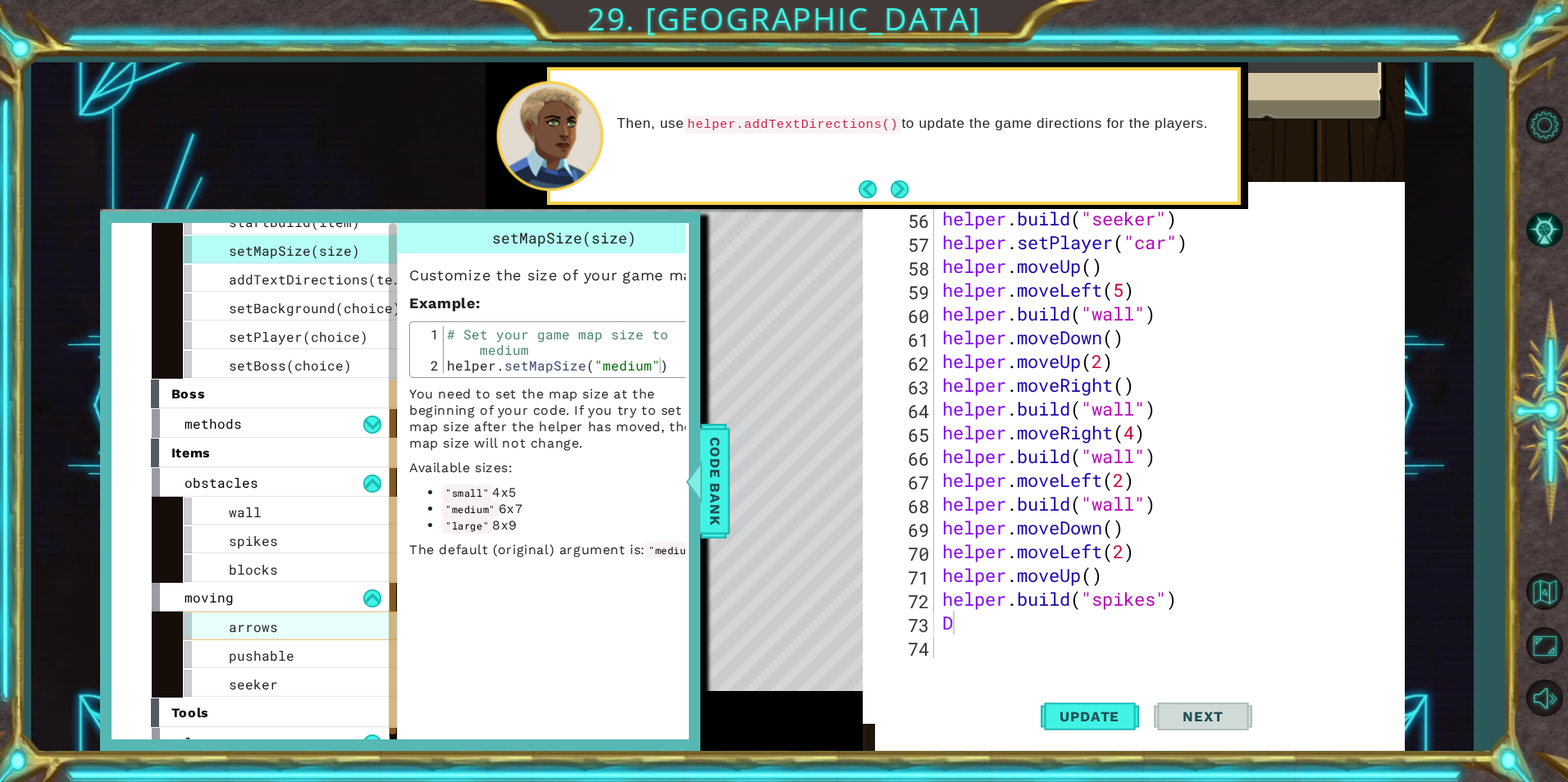
scroll to position [232, 0]
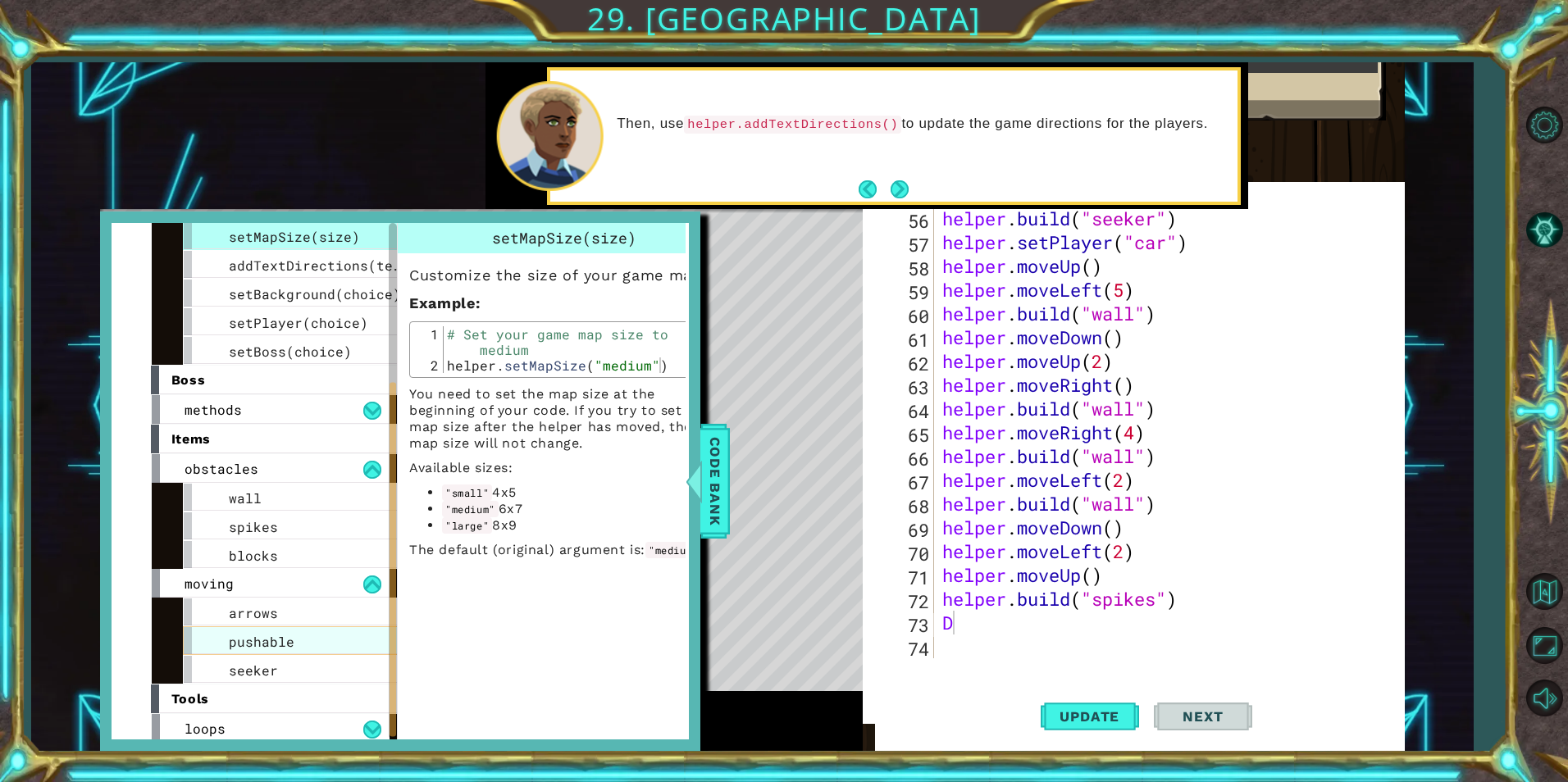
click at [261, 630] on div "pushable" at bounding box center [305, 641] width 246 height 29
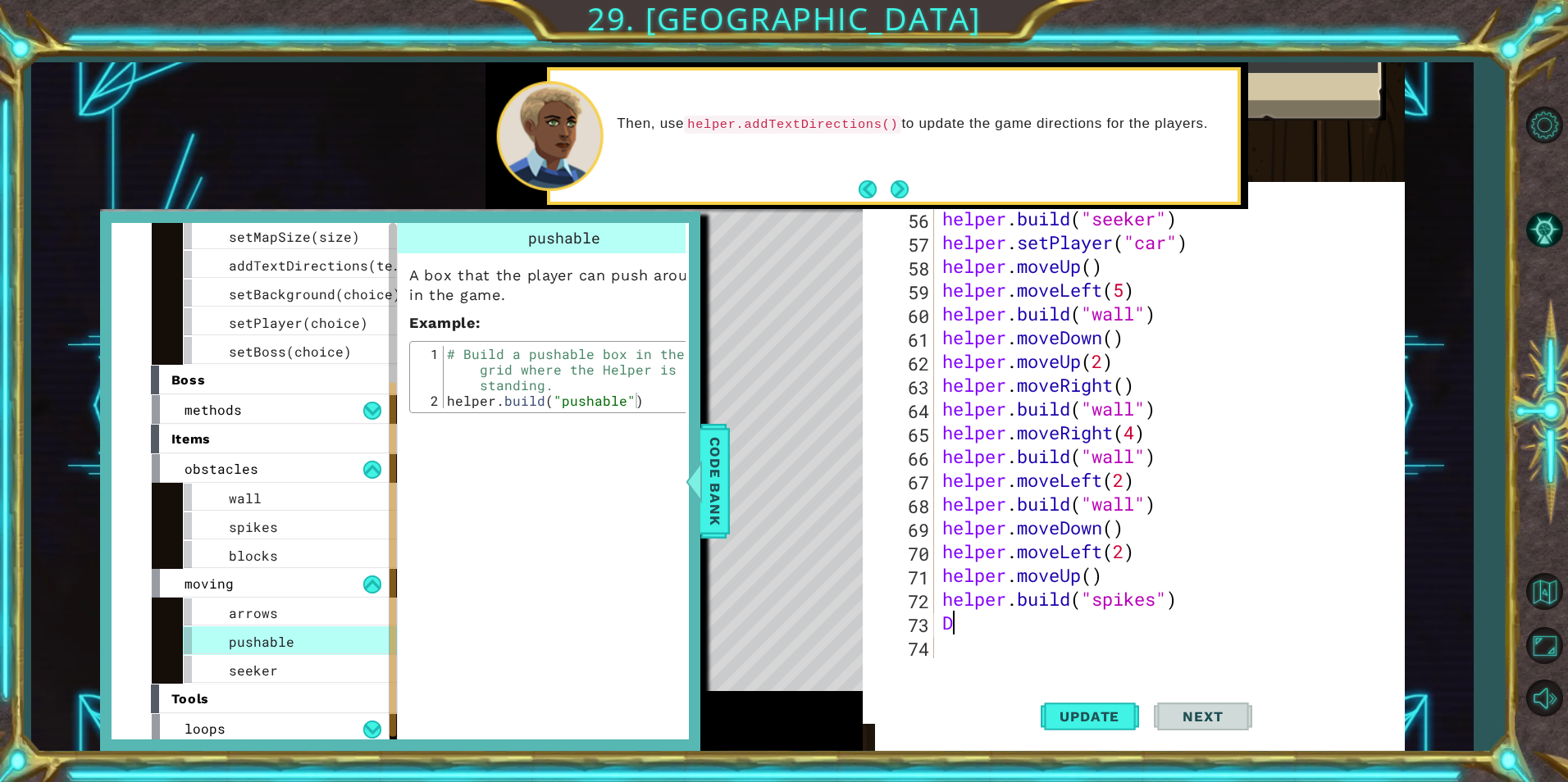
click at [961, 626] on div "helper . build ( "seeker" ) helper . setPlayer ( "car" ) helper . moveUp ( ) he…" at bounding box center [1167, 456] width 457 height 499
click at [718, 452] on span "Code Bank" at bounding box center [715, 481] width 27 height 100
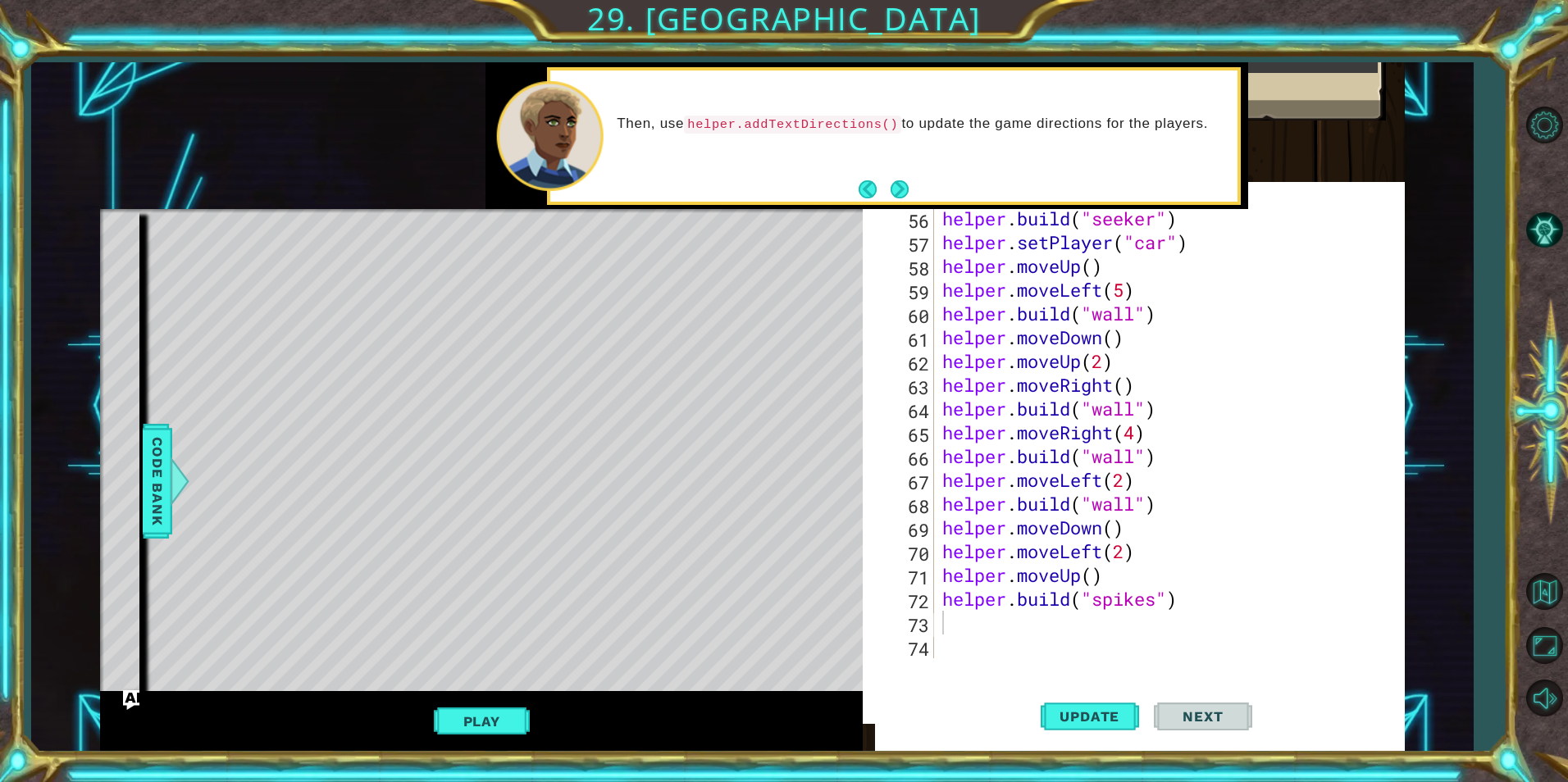
click at [942, 613] on div "helper . build ( "seeker" ) helper . setPlayer ( "car" ) helper . moveUp ( ) he…" at bounding box center [1167, 456] width 457 height 499
type textarea "W"
type textarea "f"
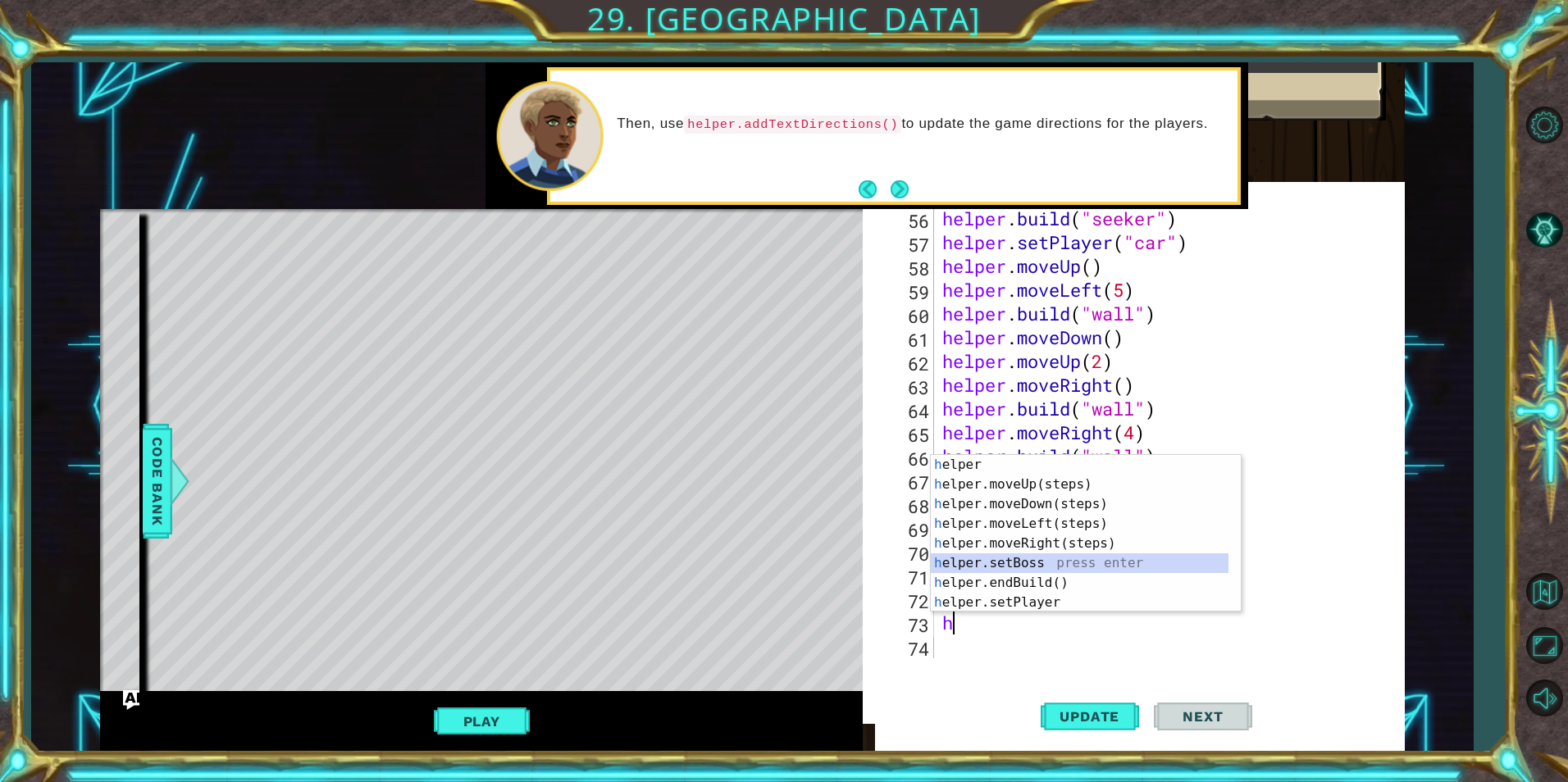
click at [1006, 556] on div "h elper press enter h elper.moveUp(steps) press enter h elper.moveDown(steps) p…" at bounding box center [1086, 553] width 310 height 197
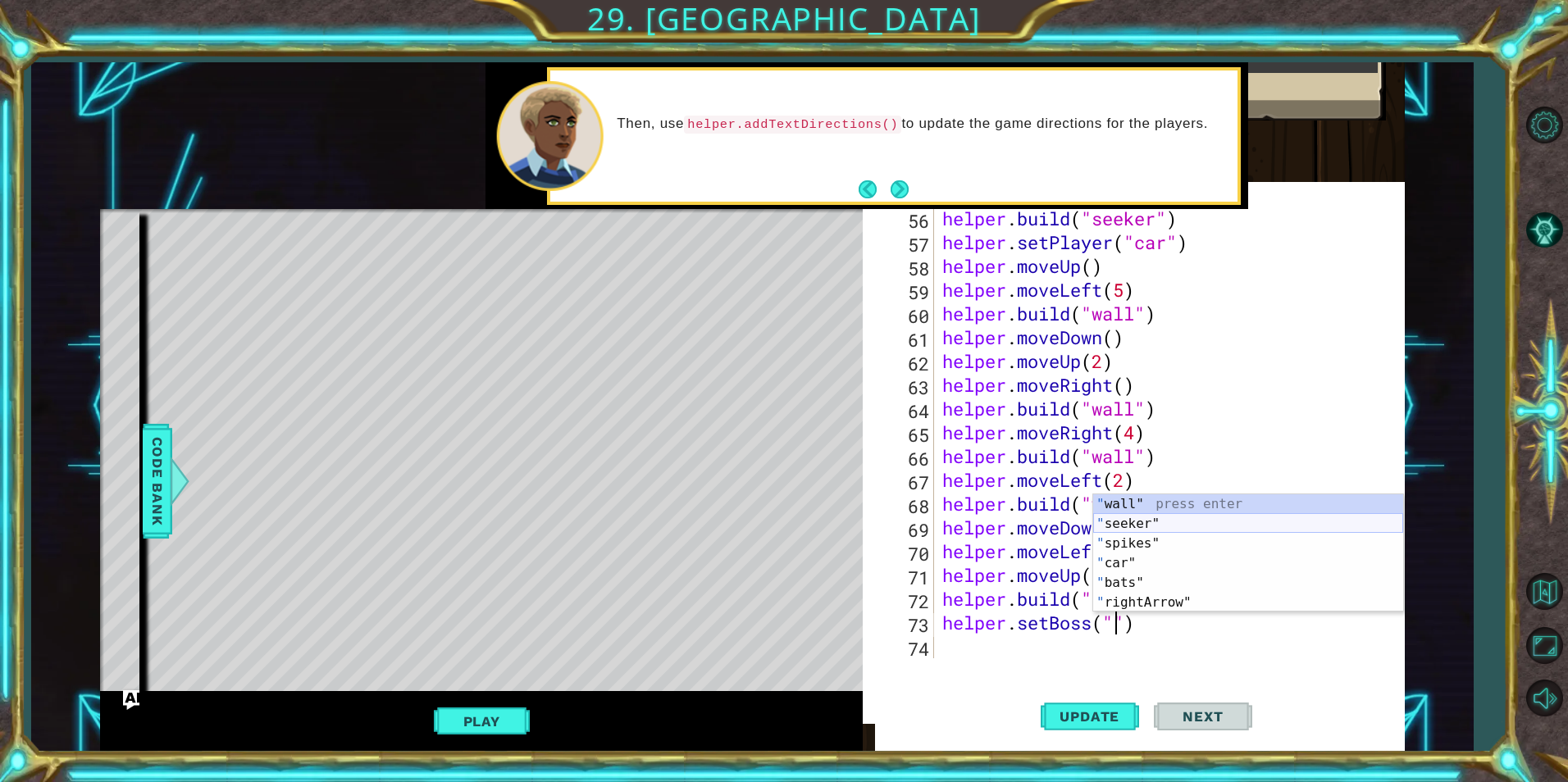
click at [1152, 527] on div "" wall" press enter " seeker" press enter " spikes" press enter " car" press en…" at bounding box center [1248, 573] width 310 height 158
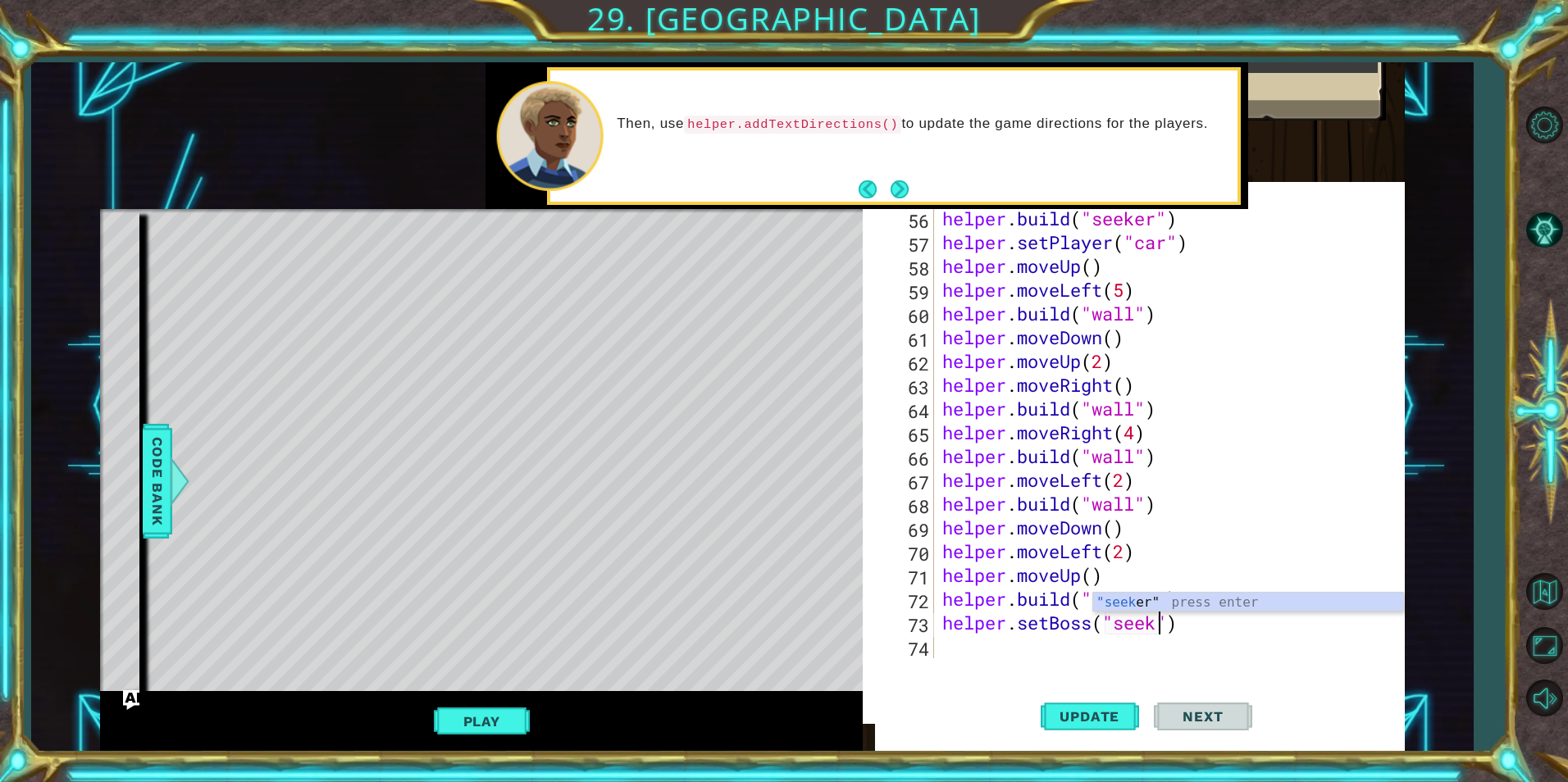
click at [1227, 593] on div "helper . build ( "seeker" ) helper . setPlayer ( "car" ) helper . moveUp ( ) he…" at bounding box center [1167, 456] width 457 height 499
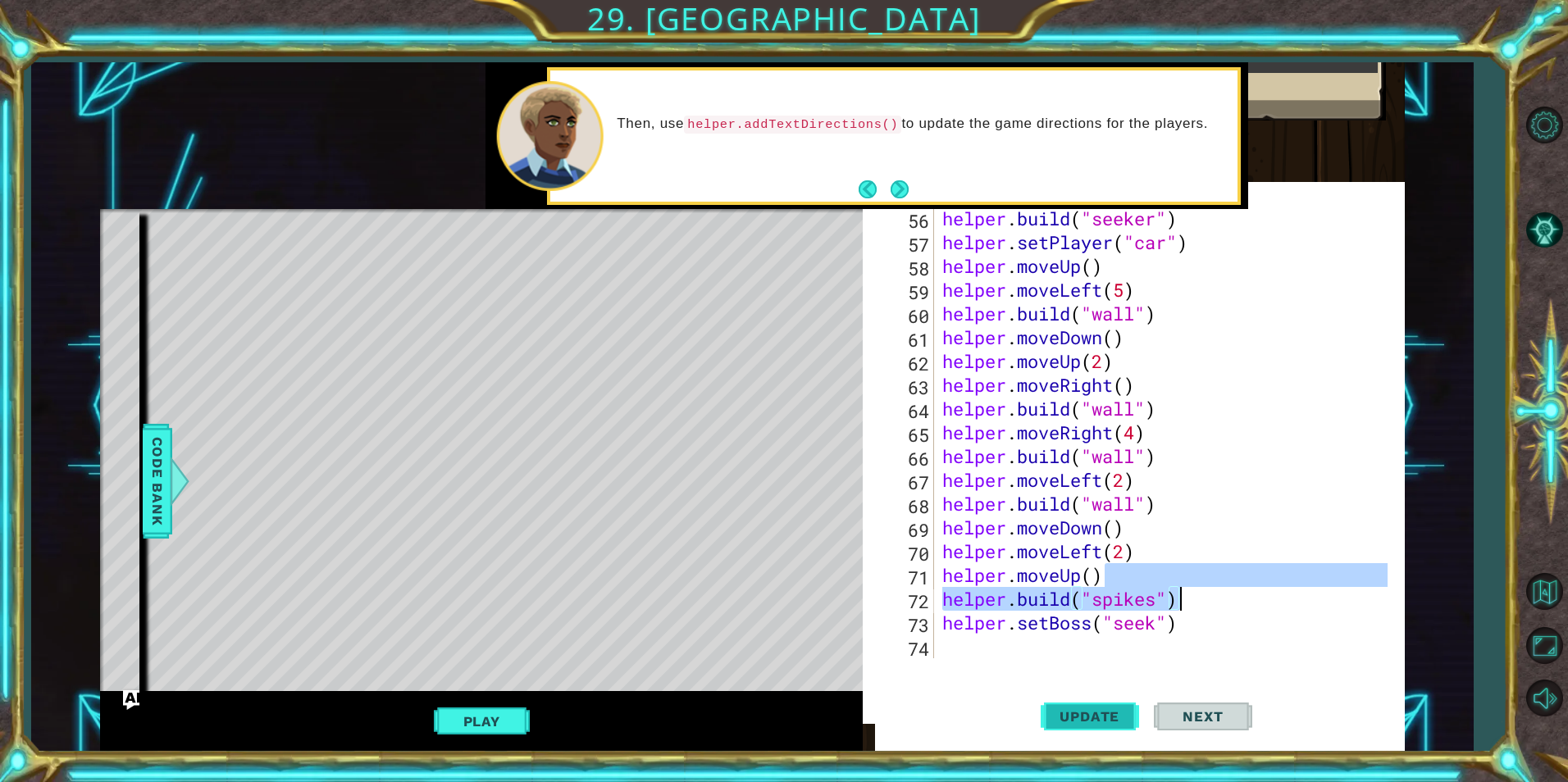
click at [1111, 719] on span "Update" at bounding box center [1090, 716] width 93 height 16
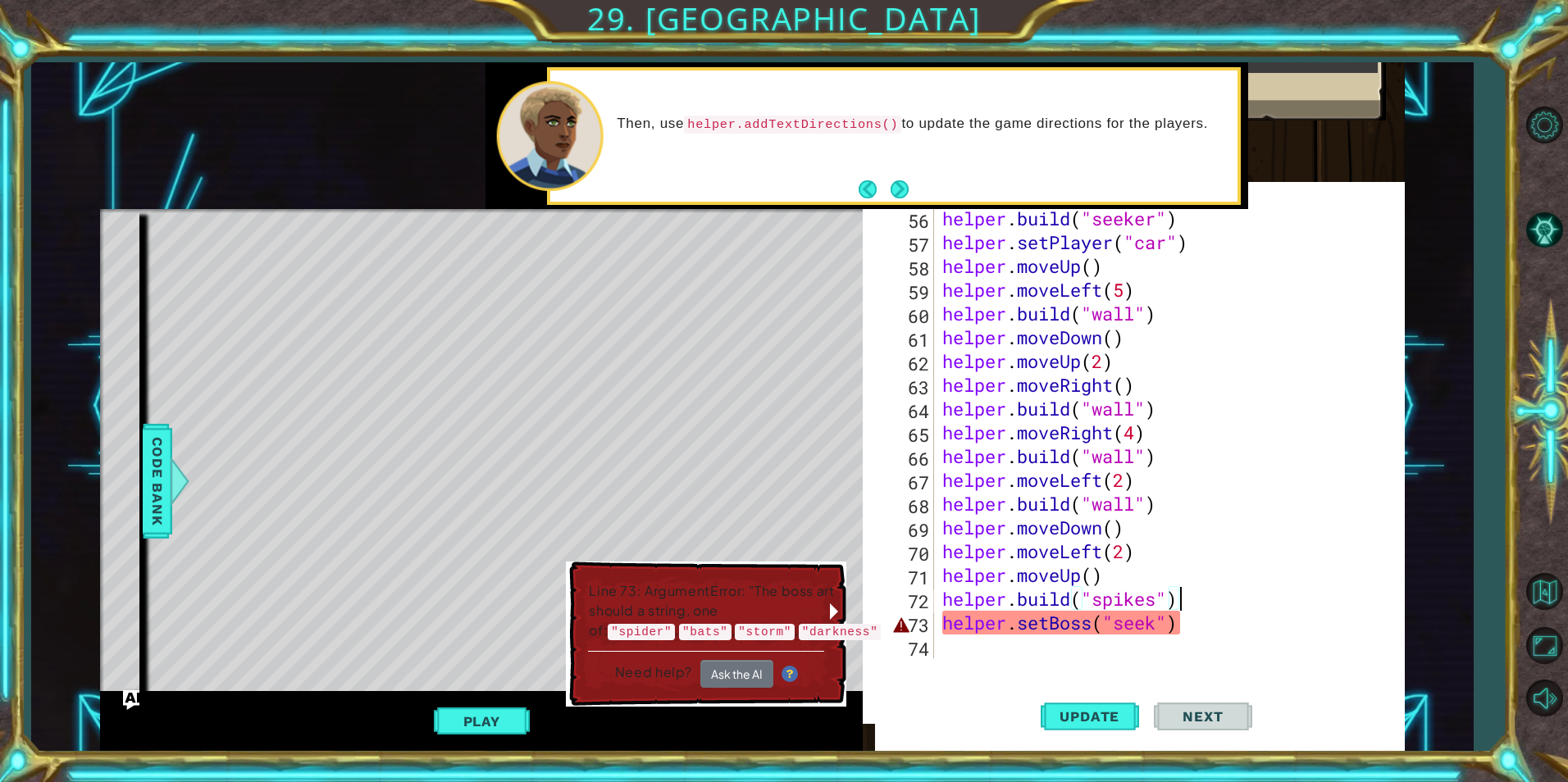
click at [1195, 547] on div "helper . build ( "seeker" ) helper . setPlayer ( "car" ) helper . moveUp ( ) he…" at bounding box center [1167, 456] width 457 height 499
click at [1187, 562] on div "helper . build ( "seeker" ) helper . setPlayer ( "car" ) helper . moveUp ( ) he…" at bounding box center [1167, 456] width 457 height 499
click at [1188, 611] on div "helper . build ( "seeker" ) helper . setPlayer ( "car" ) helper . moveUp ( ) he…" at bounding box center [1167, 456] width 457 height 499
click at [1162, 632] on div "helper . build ( "seeker" ) helper . setPlayer ( "car" ) helper . moveUp ( ) he…" at bounding box center [1167, 456] width 457 height 499
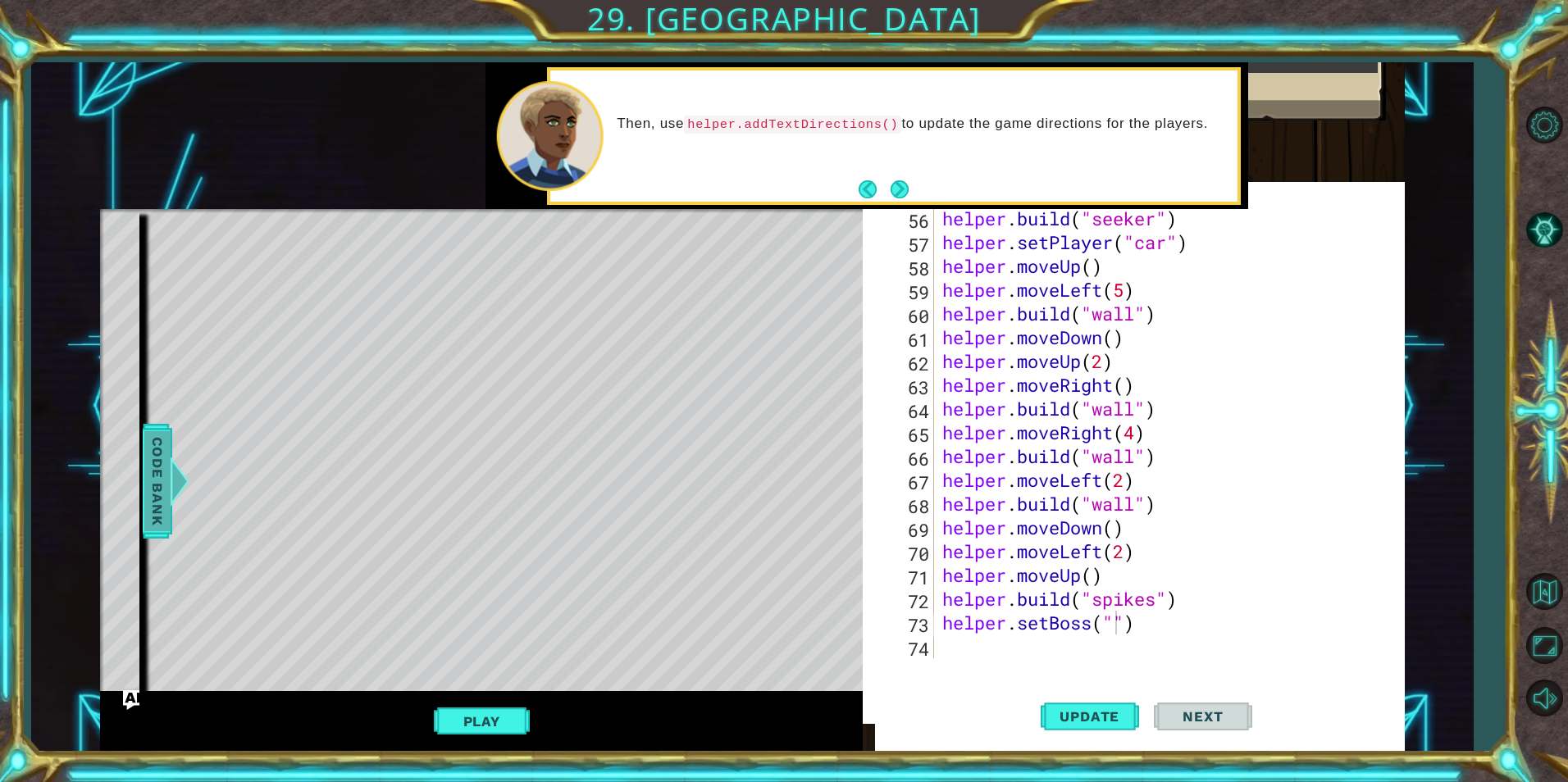
click at [153, 478] on span "Code Bank" at bounding box center [157, 481] width 27 height 100
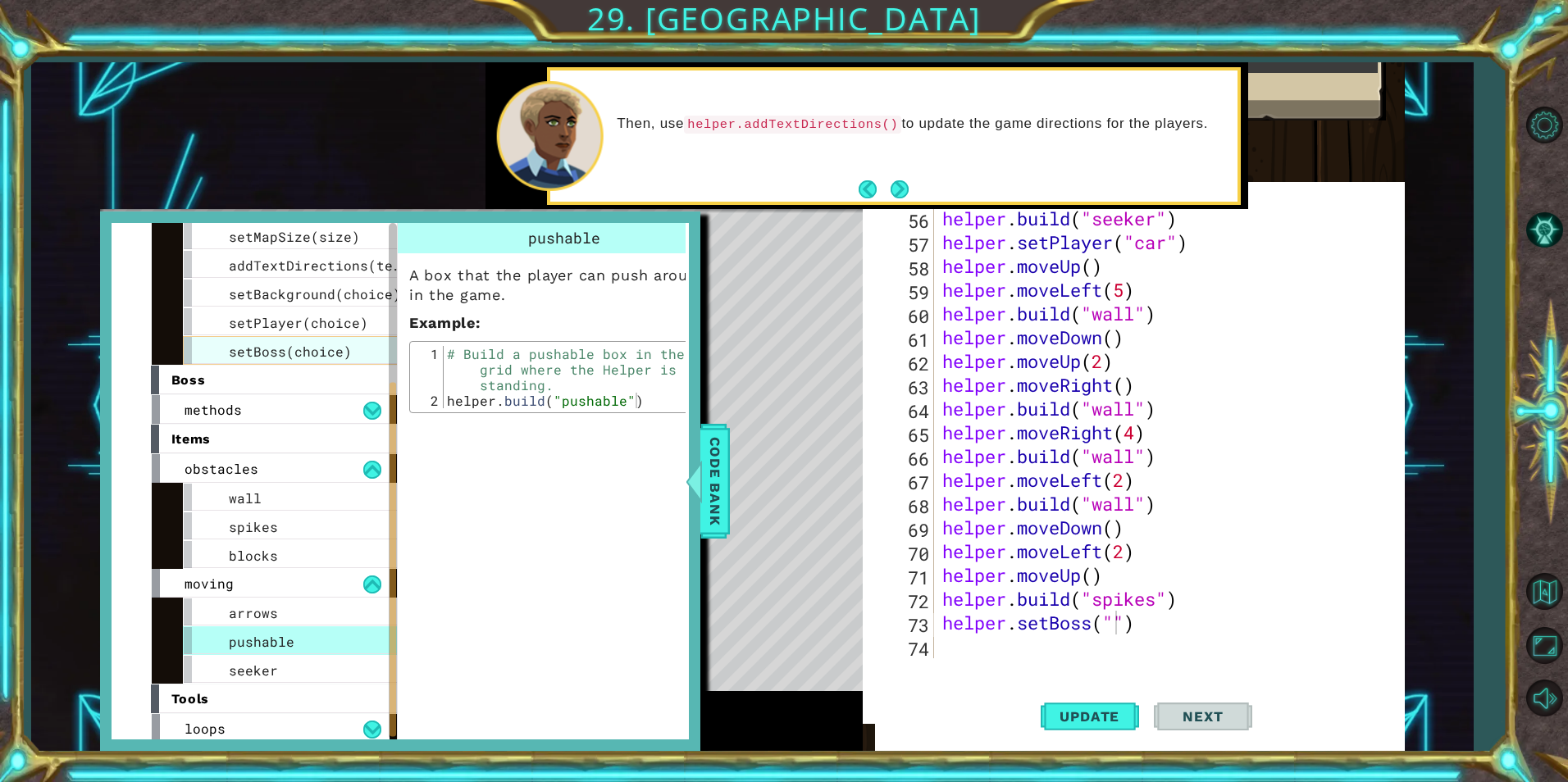
click at [277, 342] on div "setBoss(choice)" at bounding box center [305, 350] width 246 height 29
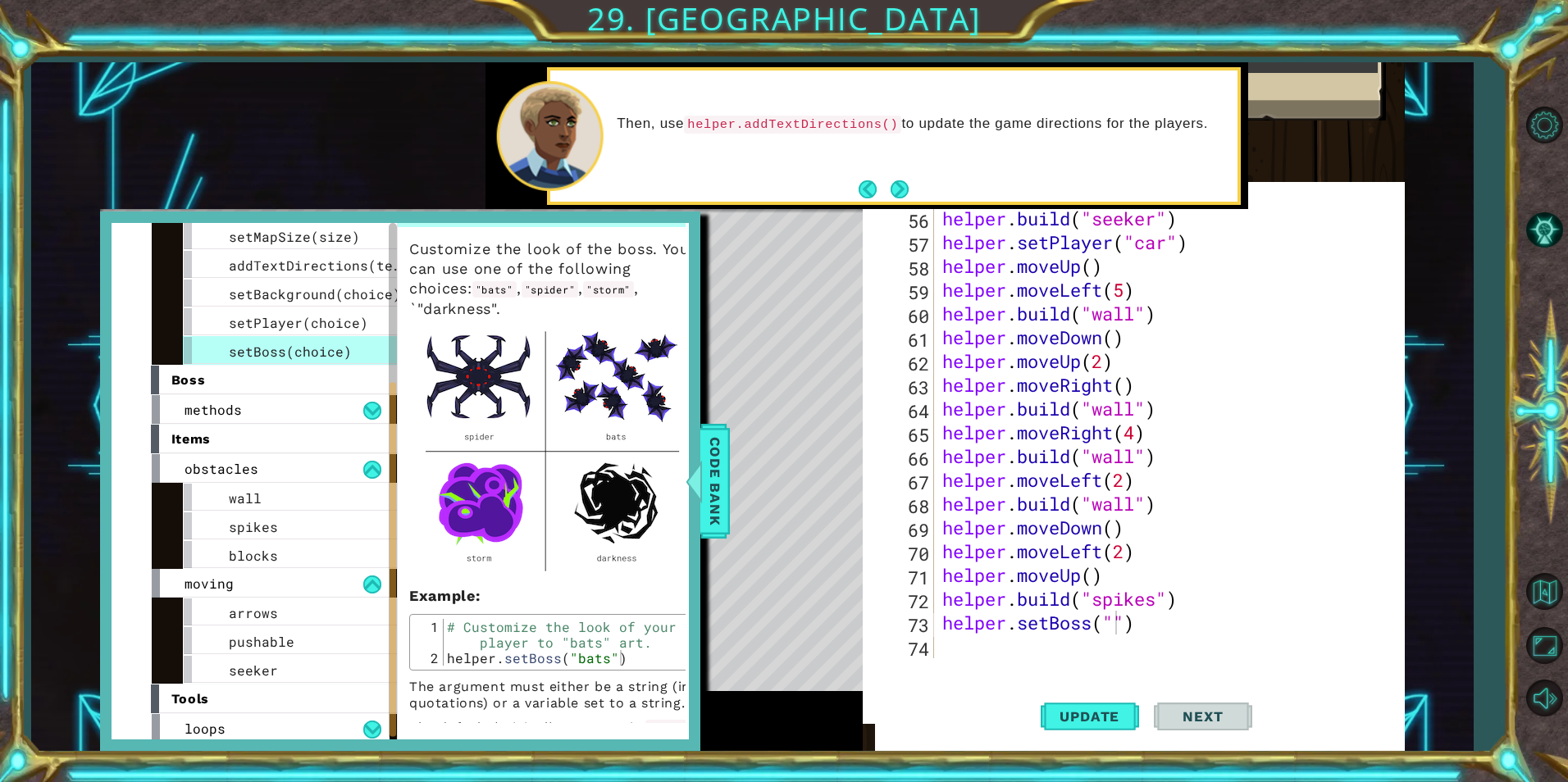
scroll to position [28, 0]
click at [1129, 619] on div "helper . build ( "seeker" ) helper . setPlayer ( "car" ) helper . moveUp ( ) he…" at bounding box center [1167, 456] width 457 height 499
click at [1116, 626] on div "helper . build ( "seeker" ) helper . setPlayer ( "car" ) helper . moveUp ( ) he…" at bounding box center [1167, 456] width 457 height 499
click at [1150, 604] on div "helper . build ( "seeker" ) helper . setPlayer ( "car" ) helper . moveUp ( ) he…" at bounding box center [1167, 456] width 457 height 499
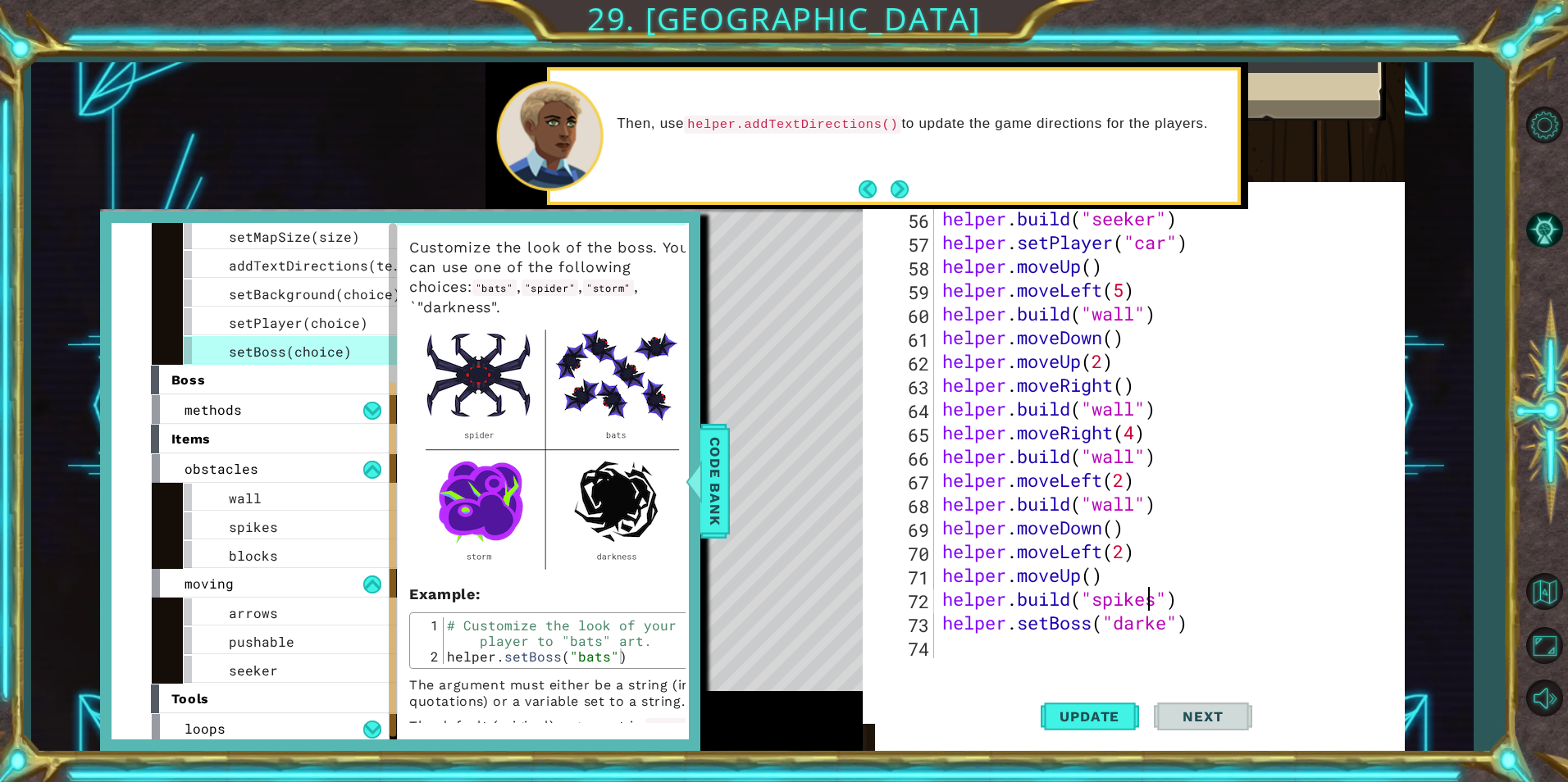
scroll to position [0, 9]
click at [1166, 618] on div "helper . build ( "seeker" ) helper . setPlayer ( "car" ) helper . moveUp ( ) he…" at bounding box center [1167, 456] width 457 height 499
click at [1106, 722] on span "Update" at bounding box center [1090, 716] width 93 height 16
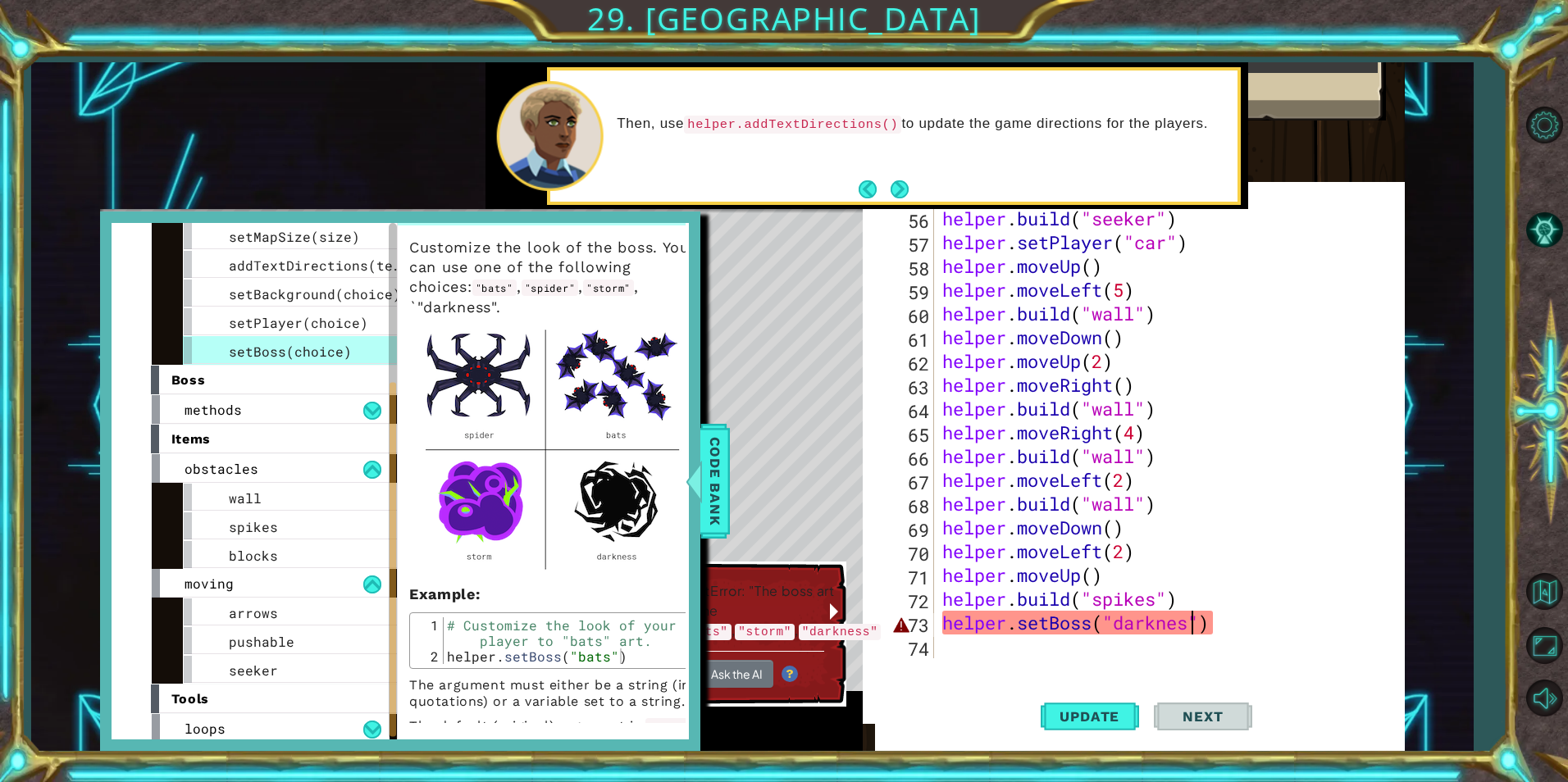
click at [399, 441] on div "helper methods moveLeft(steps) moveRight(steps) moveUp(steps) moveDown(steps) b…" at bounding box center [400, 481] width 601 height 540
click at [1076, 707] on button "Update" at bounding box center [1090, 716] width 99 height 69
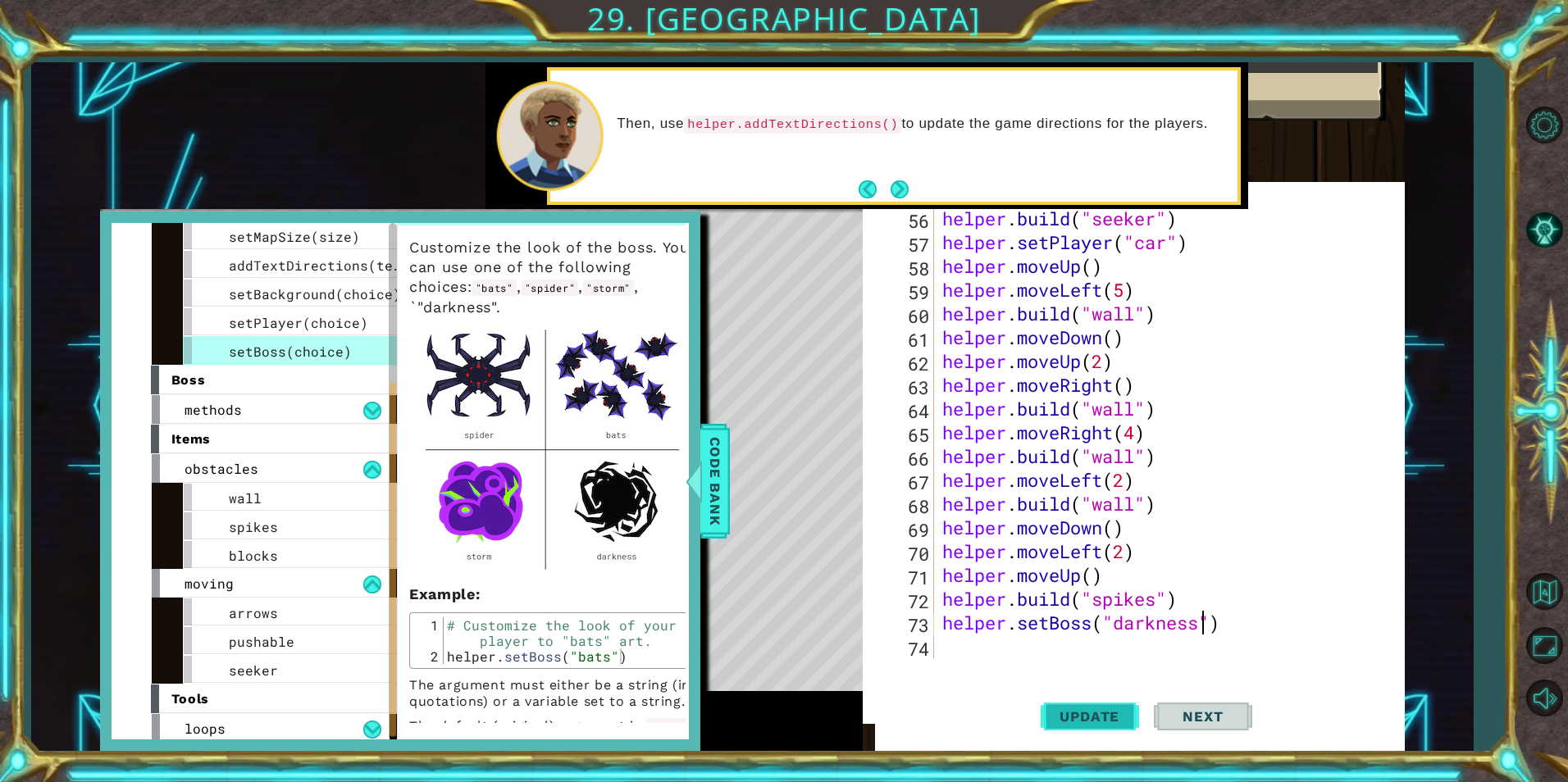
type textarea "helper.setBoss("darkness")"
click at [1124, 708] on span "Update" at bounding box center [1090, 716] width 93 height 16
drag, startPoint x: 357, startPoint y: 231, endPoint x: 509, endPoint y: 215, distance: 152.8
click at [439, 220] on div "helper methods moveLeft(steps) moveRight(steps) moveUp(steps) moveDown(steps) b…" at bounding box center [400, 481] width 601 height 540
click at [718, 486] on span "Code Bank" at bounding box center [715, 481] width 27 height 100
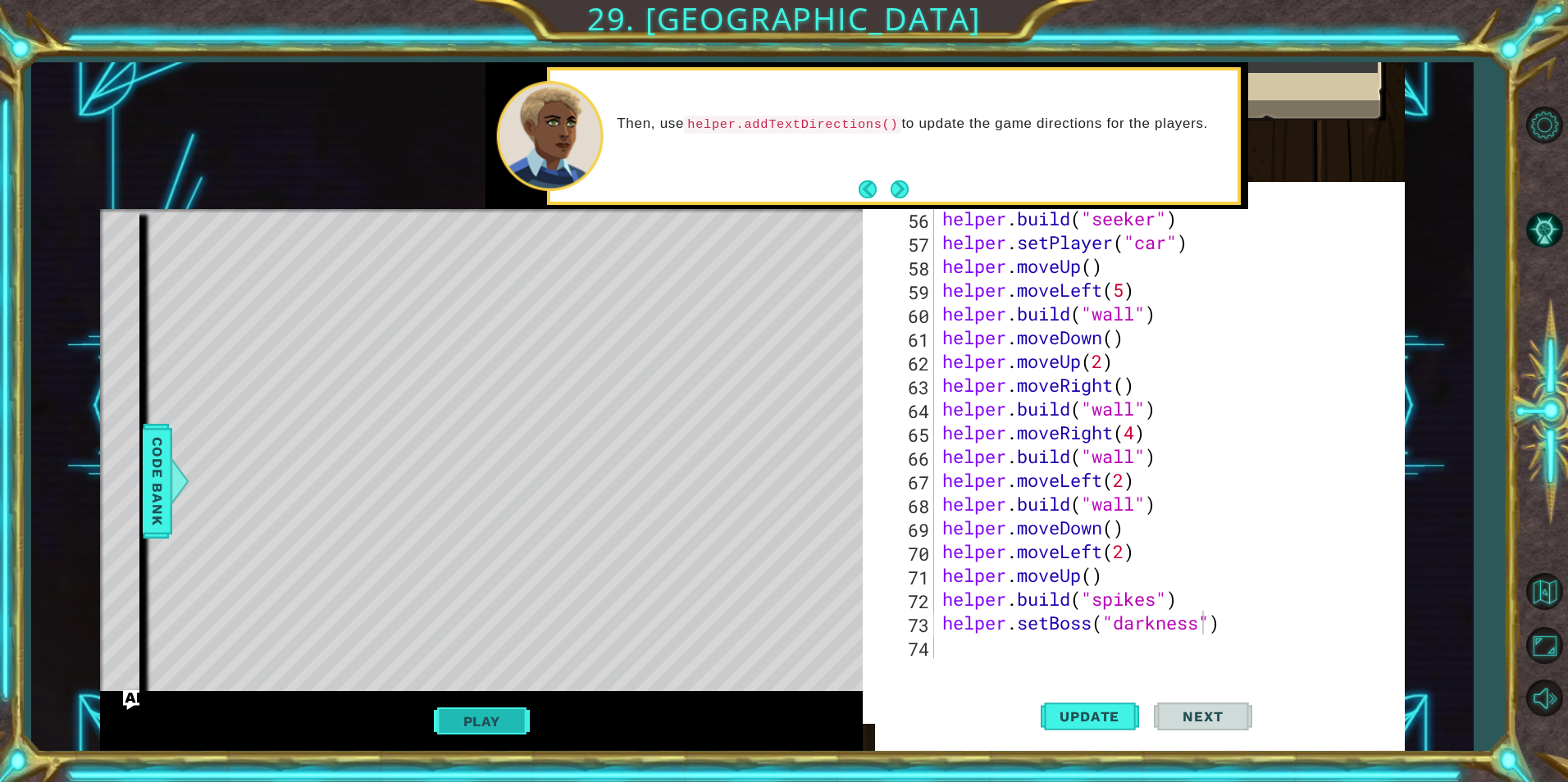
click at [476, 714] on button "Play" at bounding box center [482, 721] width 96 height 31
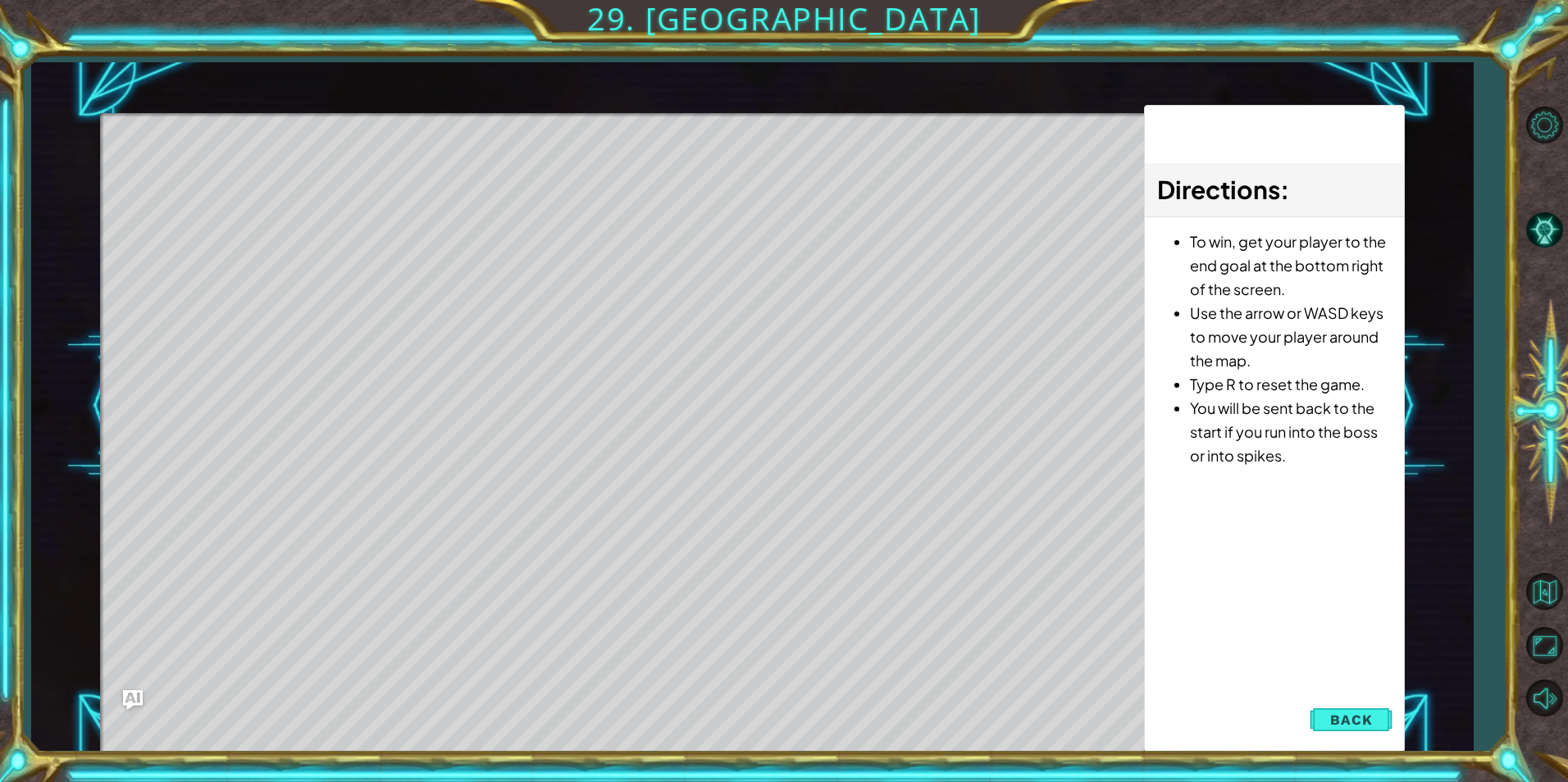
drag, startPoint x: 1360, startPoint y: 723, endPoint x: 814, endPoint y: 694, distance: 546.8
click at [1356, 725] on span "Back" at bounding box center [1351, 719] width 42 height 16
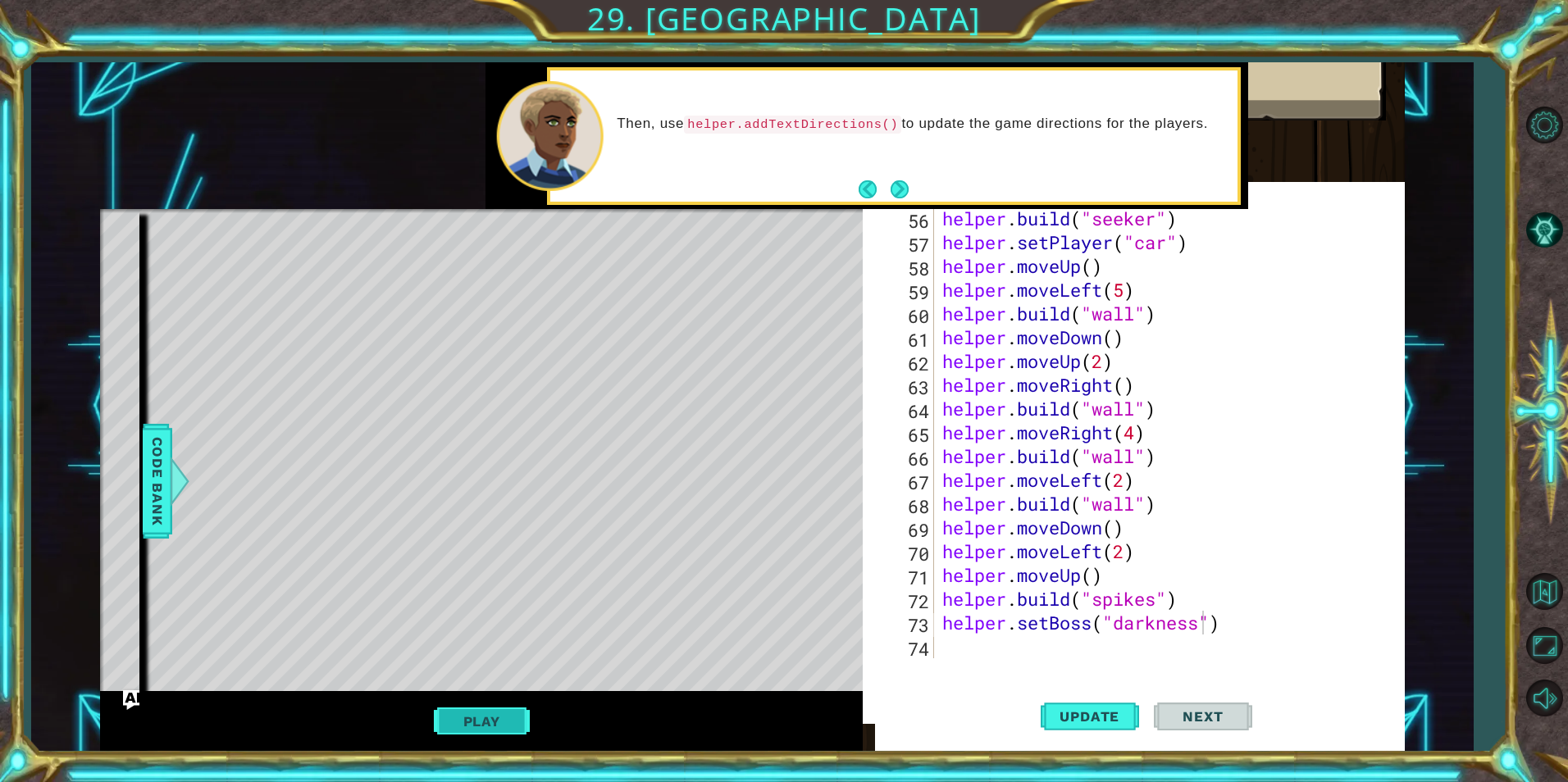
click at [492, 716] on button "Play" at bounding box center [482, 721] width 96 height 31
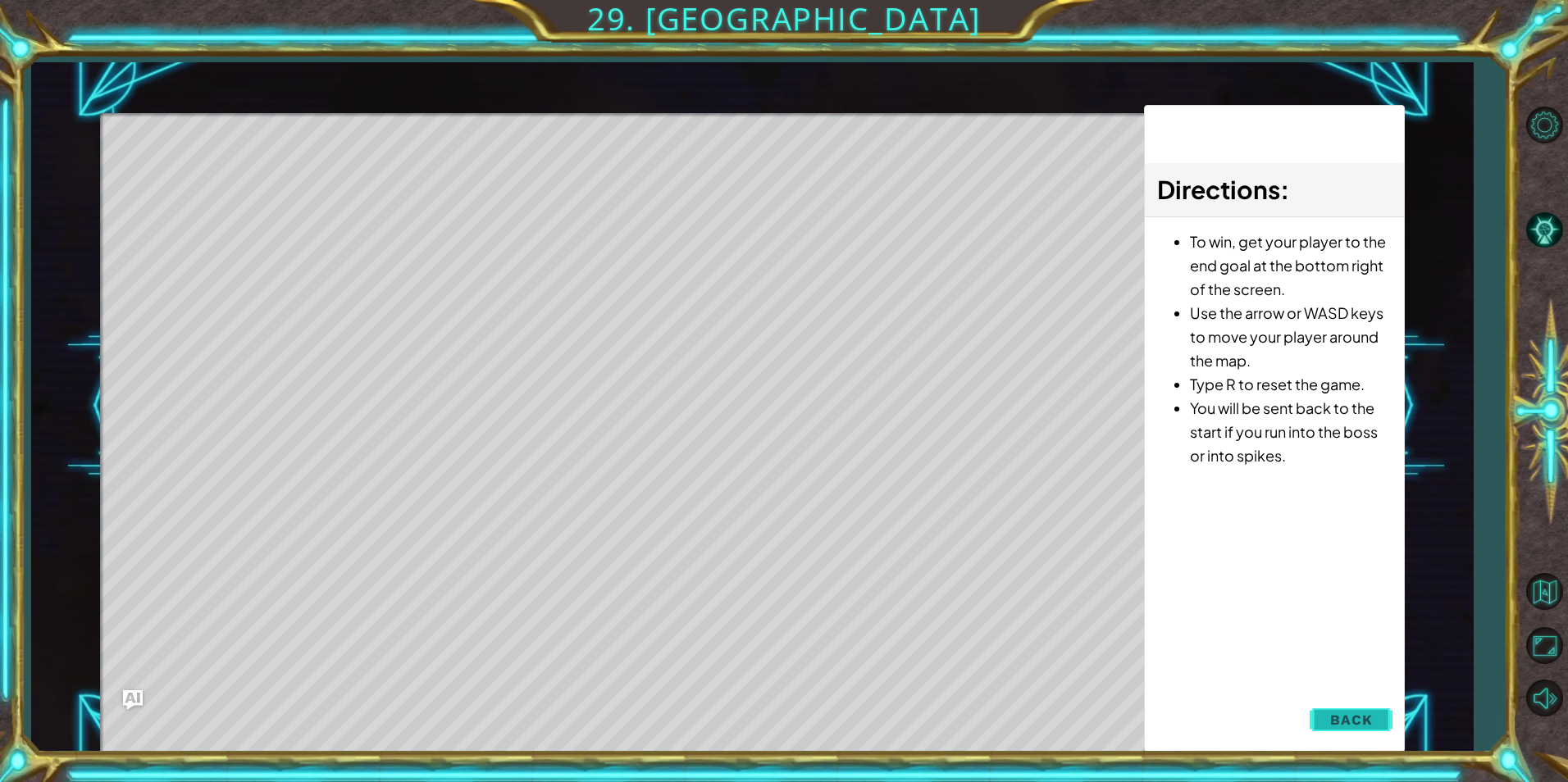
click at [1325, 713] on button "Back" at bounding box center [1351, 719] width 83 height 33
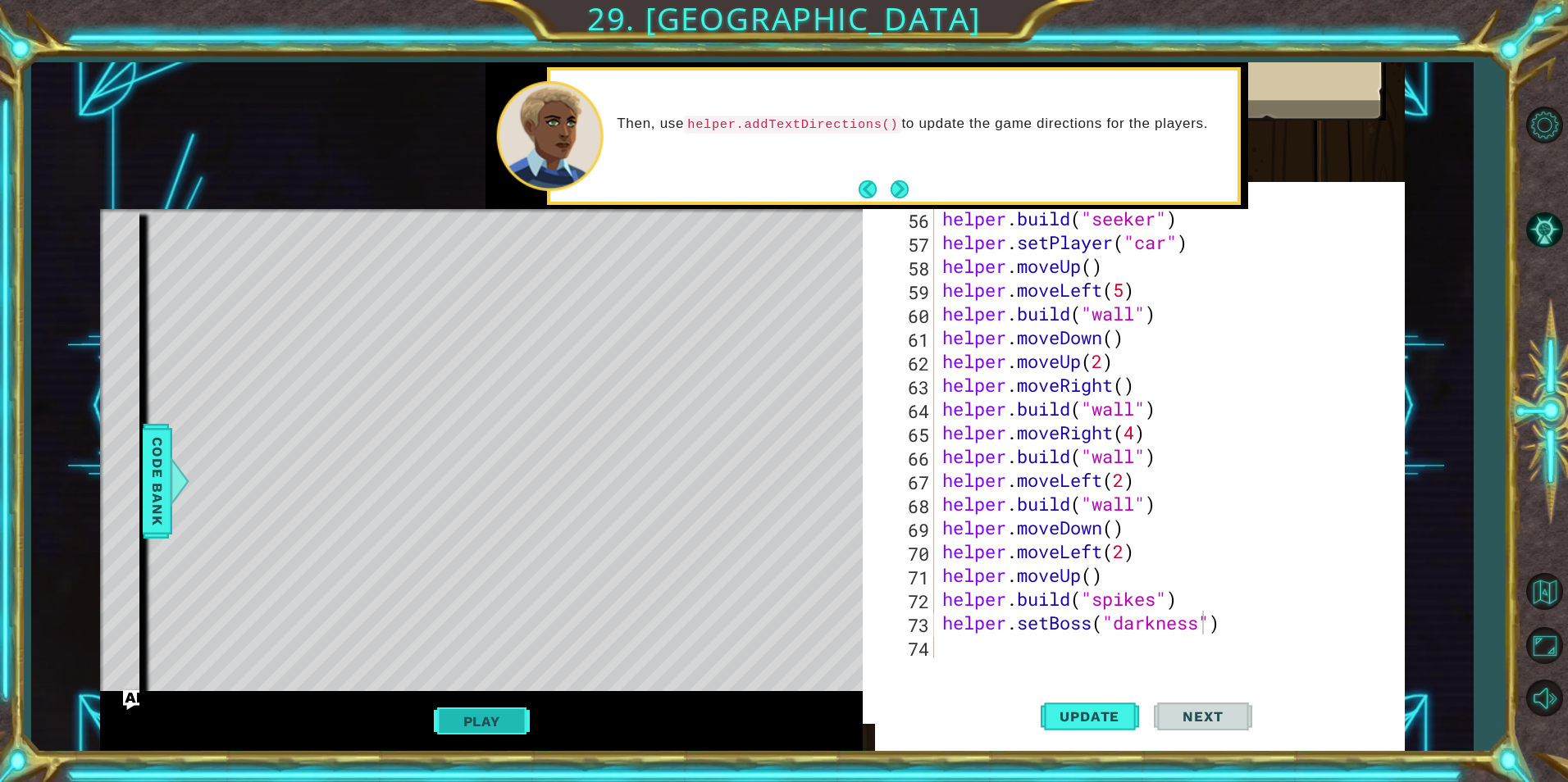
click at [460, 718] on button "Play" at bounding box center [482, 721] width 96 height 31
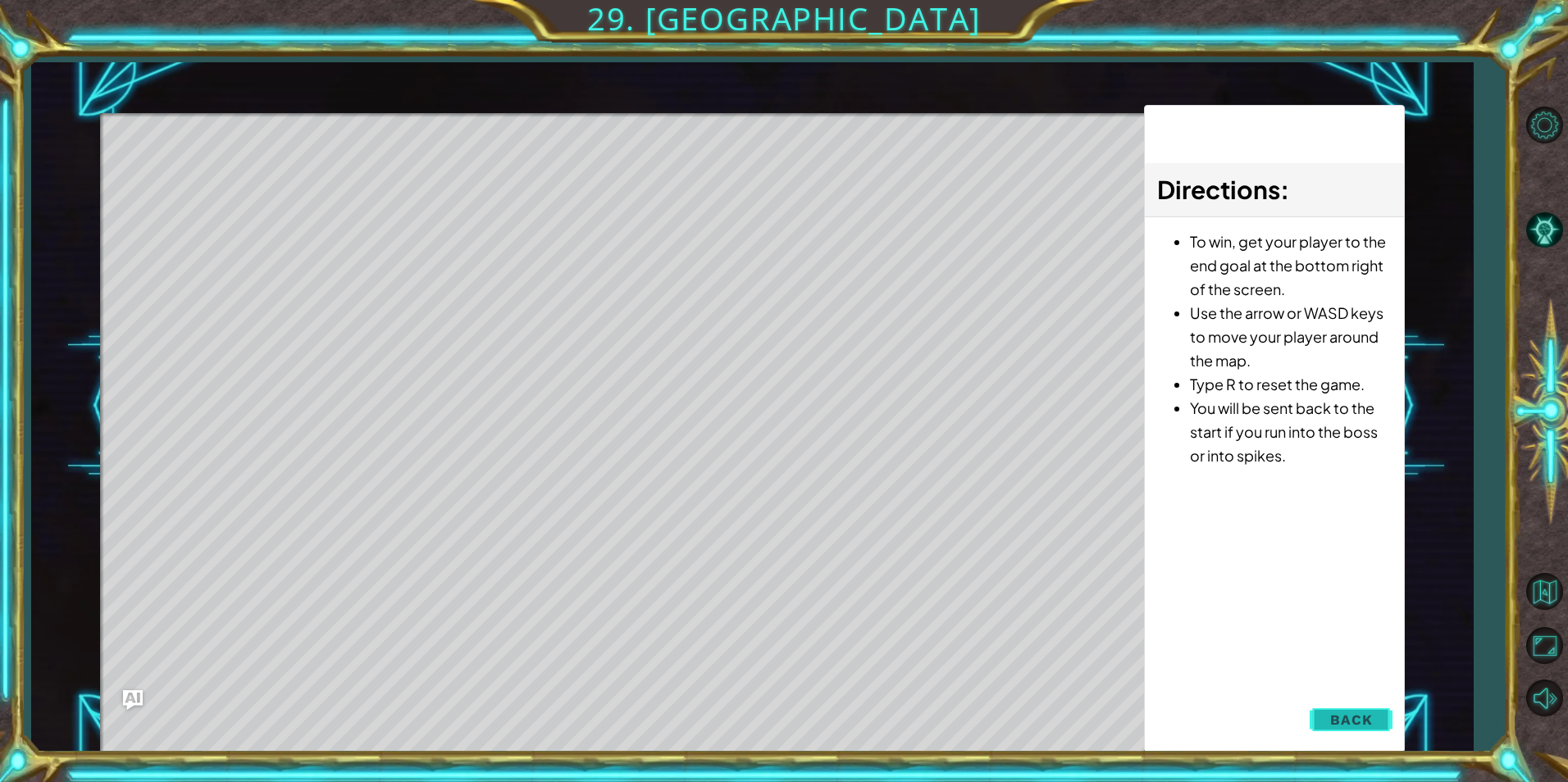
click at [1341, 729] on button "Back" at bounding box center [1351, 719] width 83 height 33
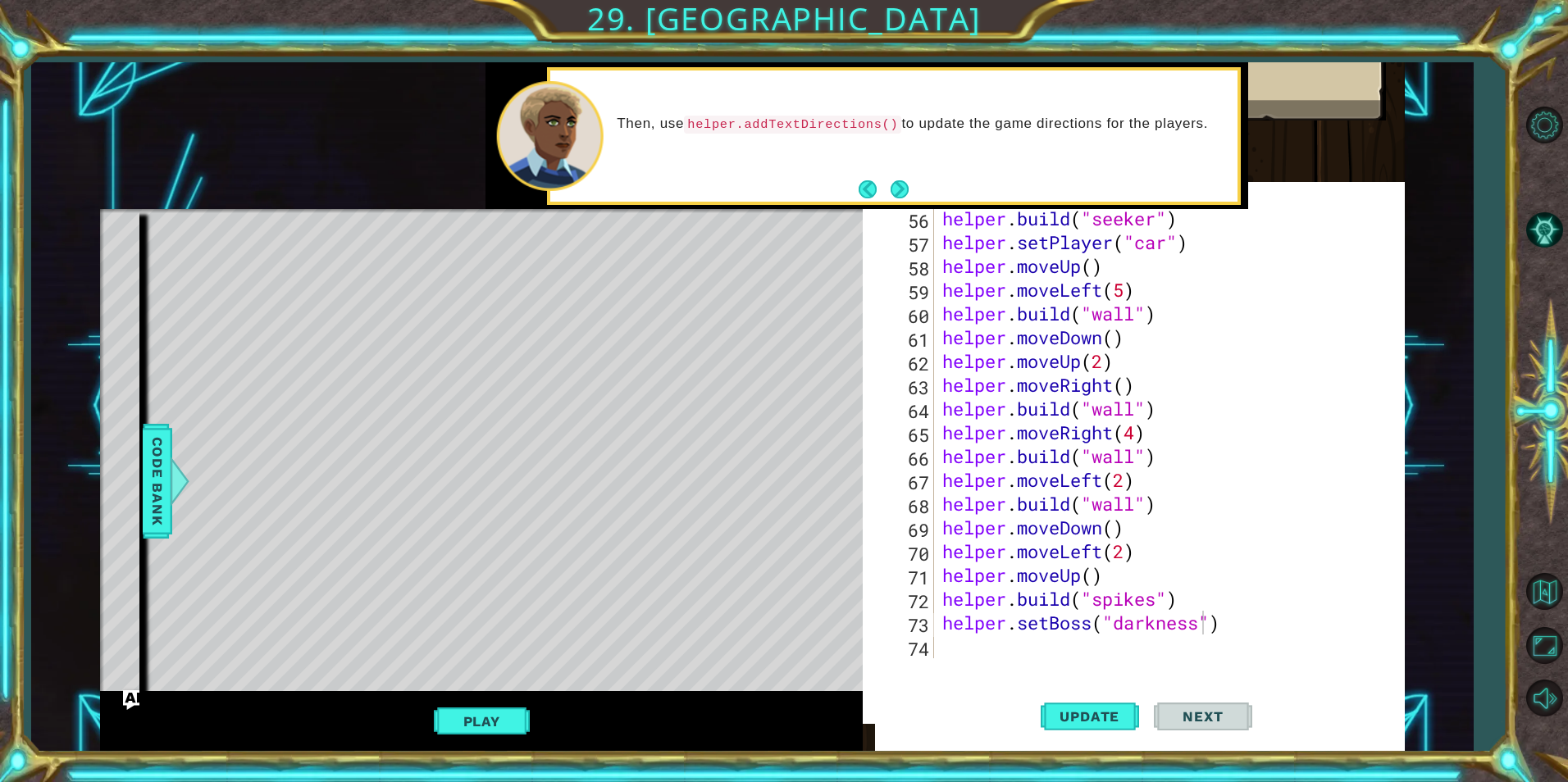
click at [511, 716] on button "Play" at bounding box center [482, 721] width 96 height 31
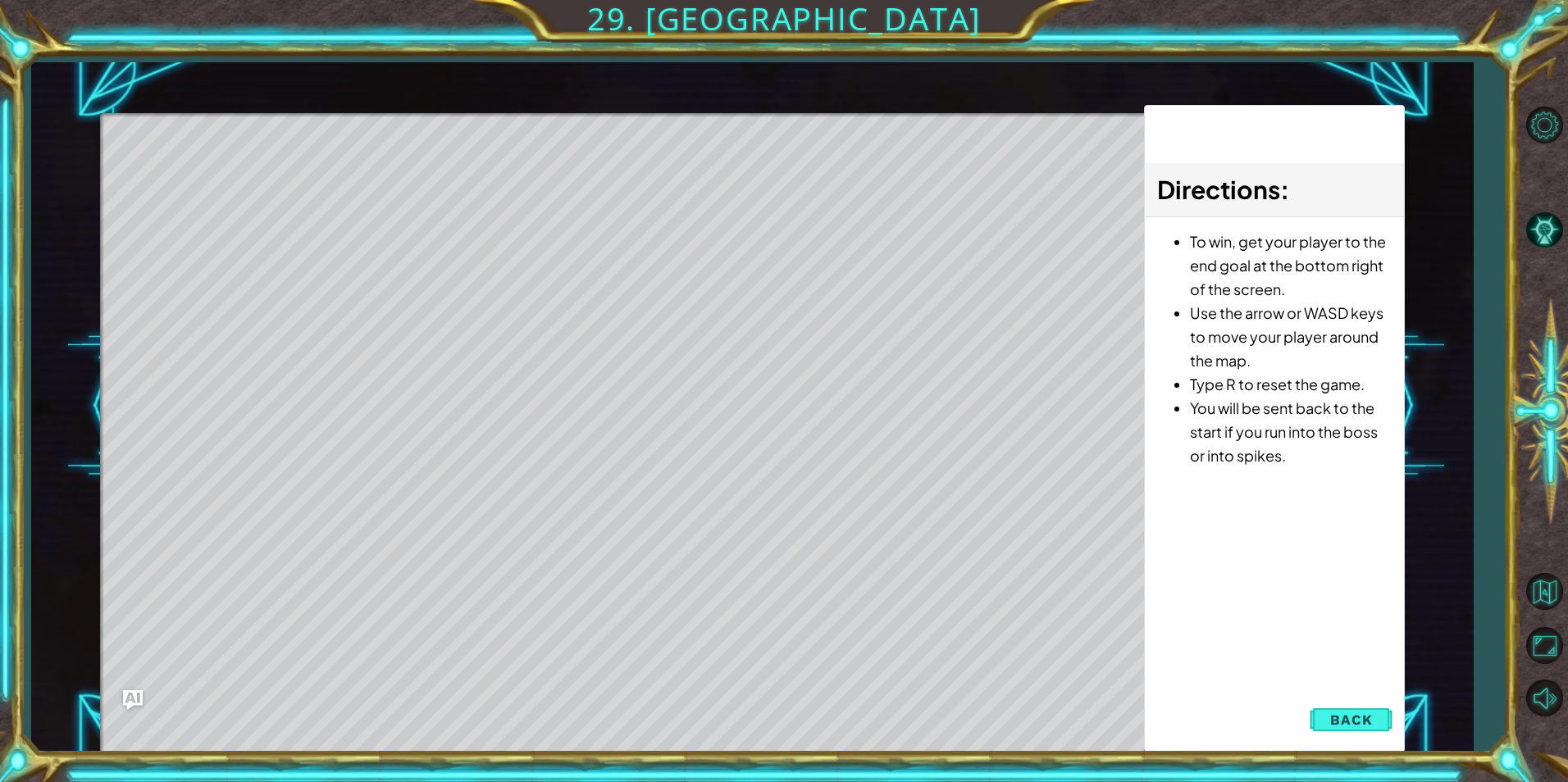
click at [1337, 718] on span "Back" at bounding box center [1351, 719] width 42 height 16
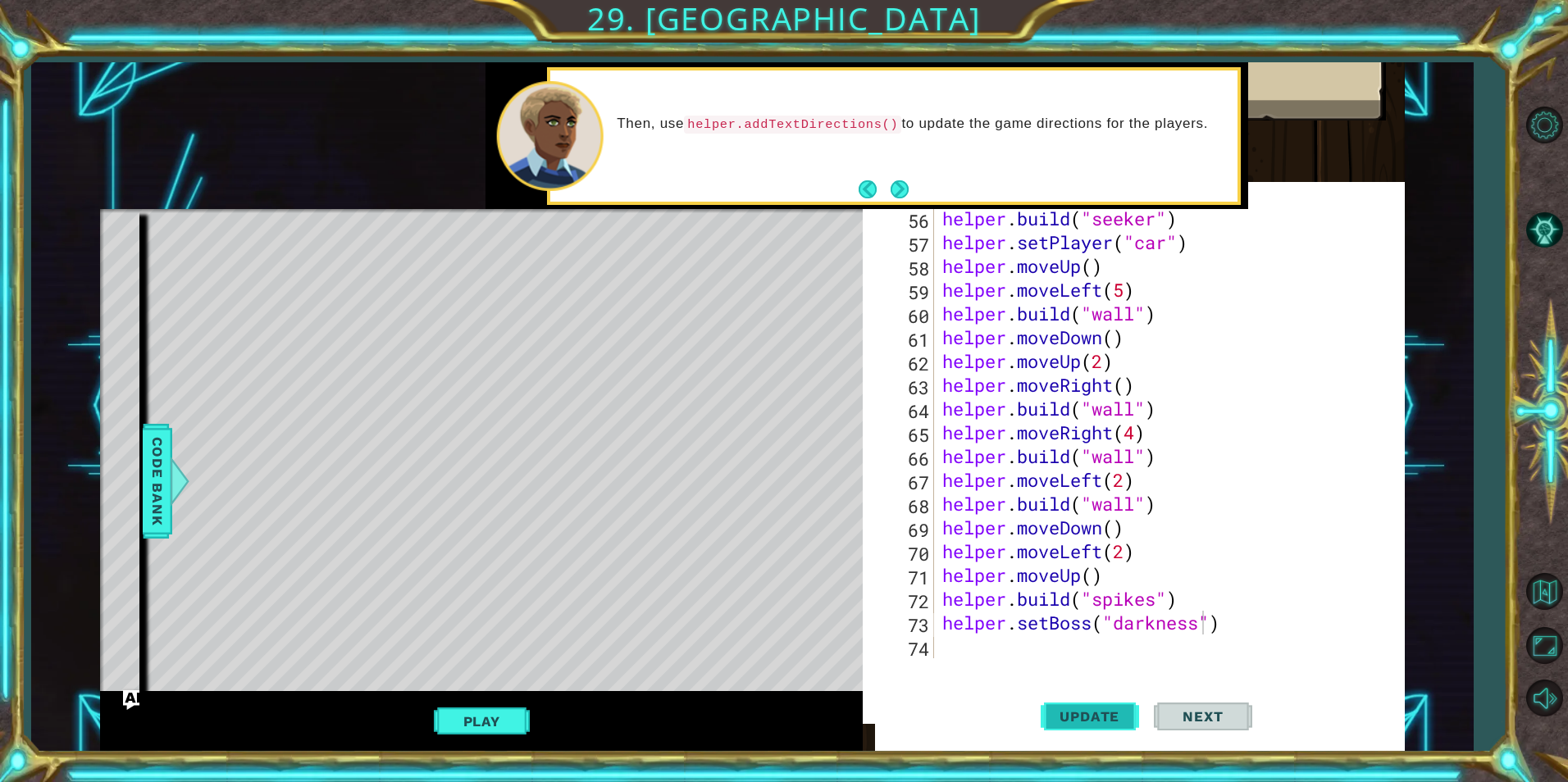
click at [1071, 709] on span "Update" at bounding box center [1090, 716] width 93 height 16
click at [500, 707] on button "Play" at bounding box center [482, 721] width 96 height 31
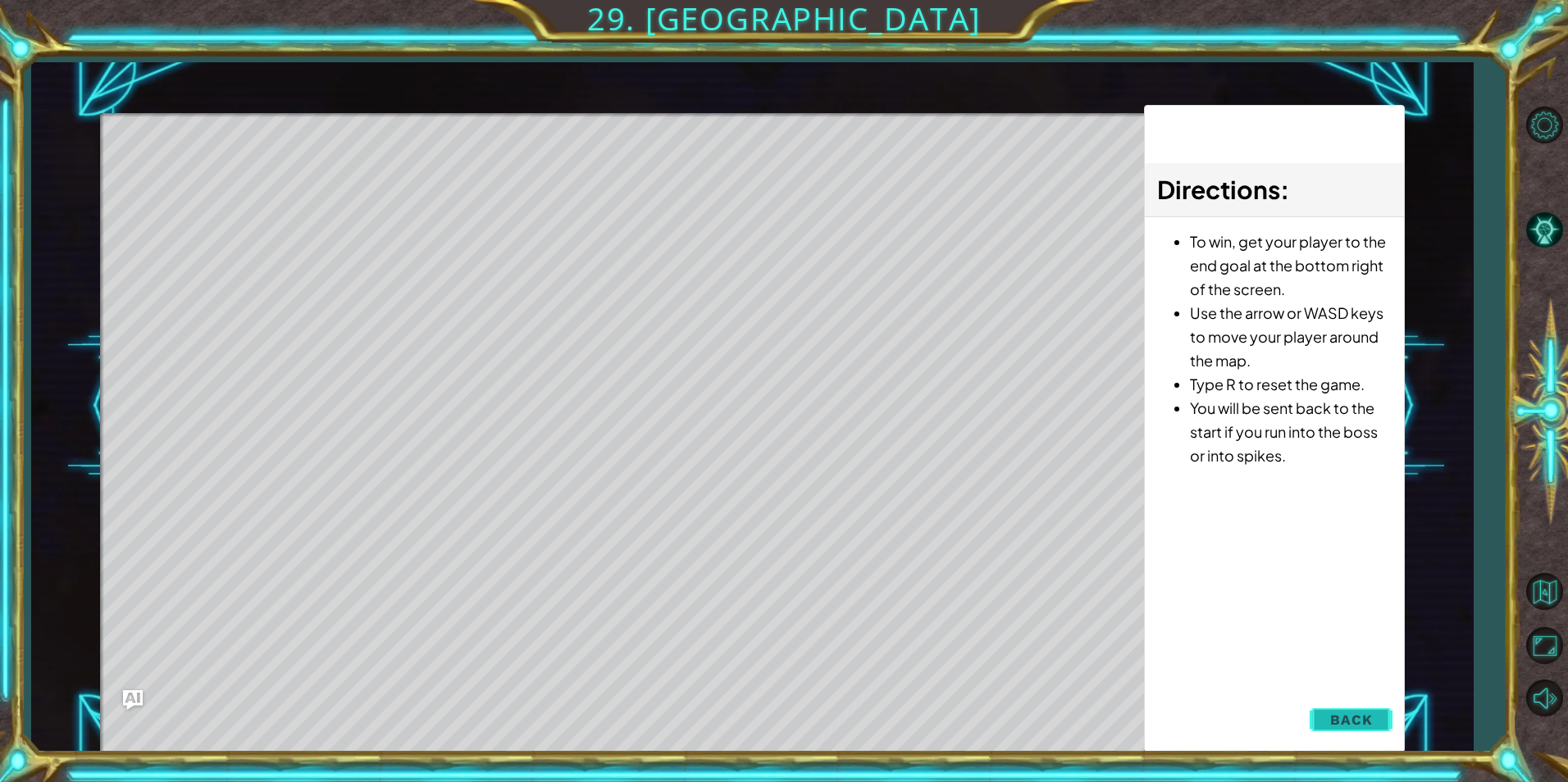
click at [1344, 713] on span "Back" at bounding box center [1351, 719] width 42 height 16
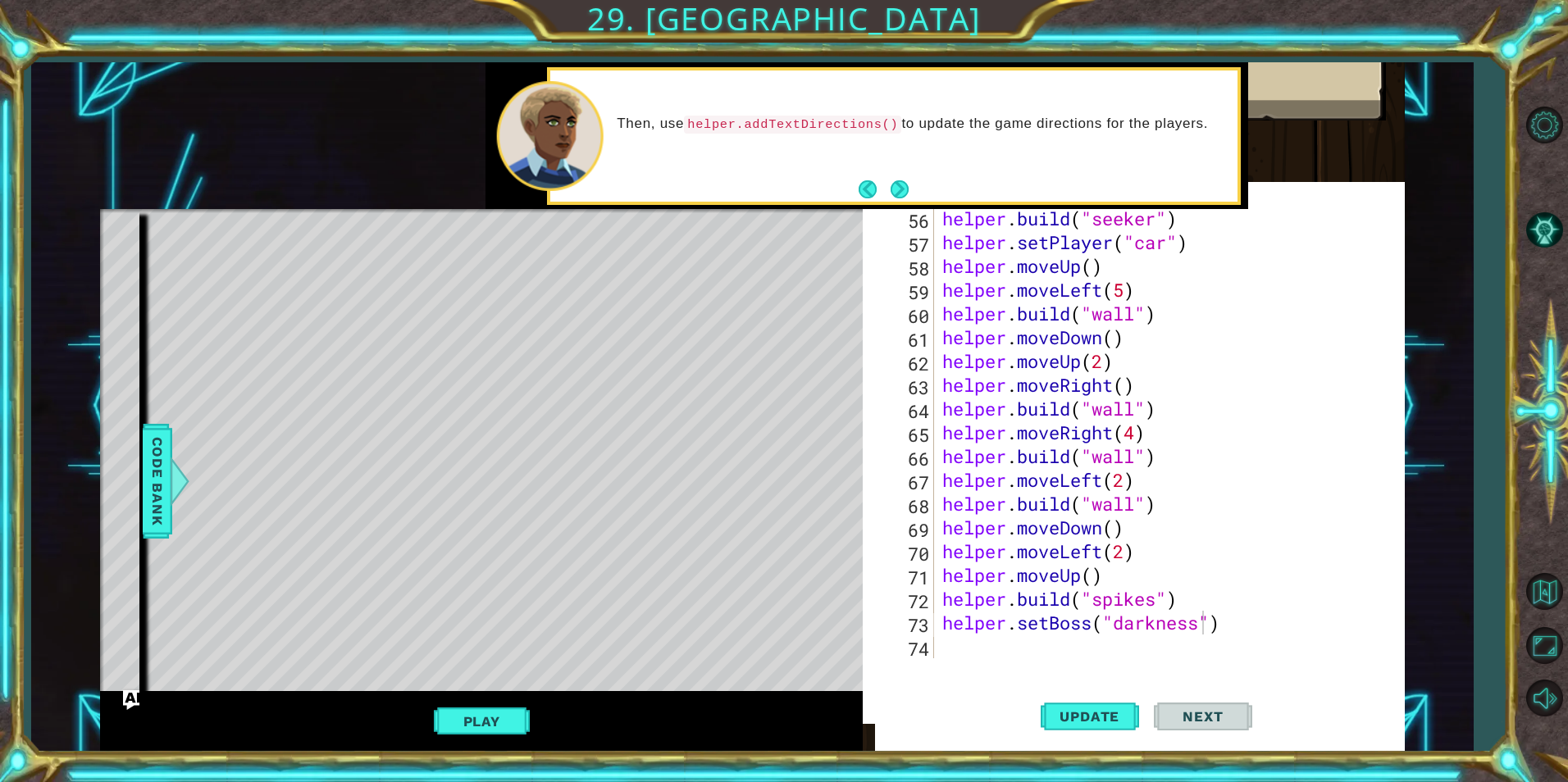
click at [503, 720] on button "Play" at bounding box center [482, 721] width 96 height 31
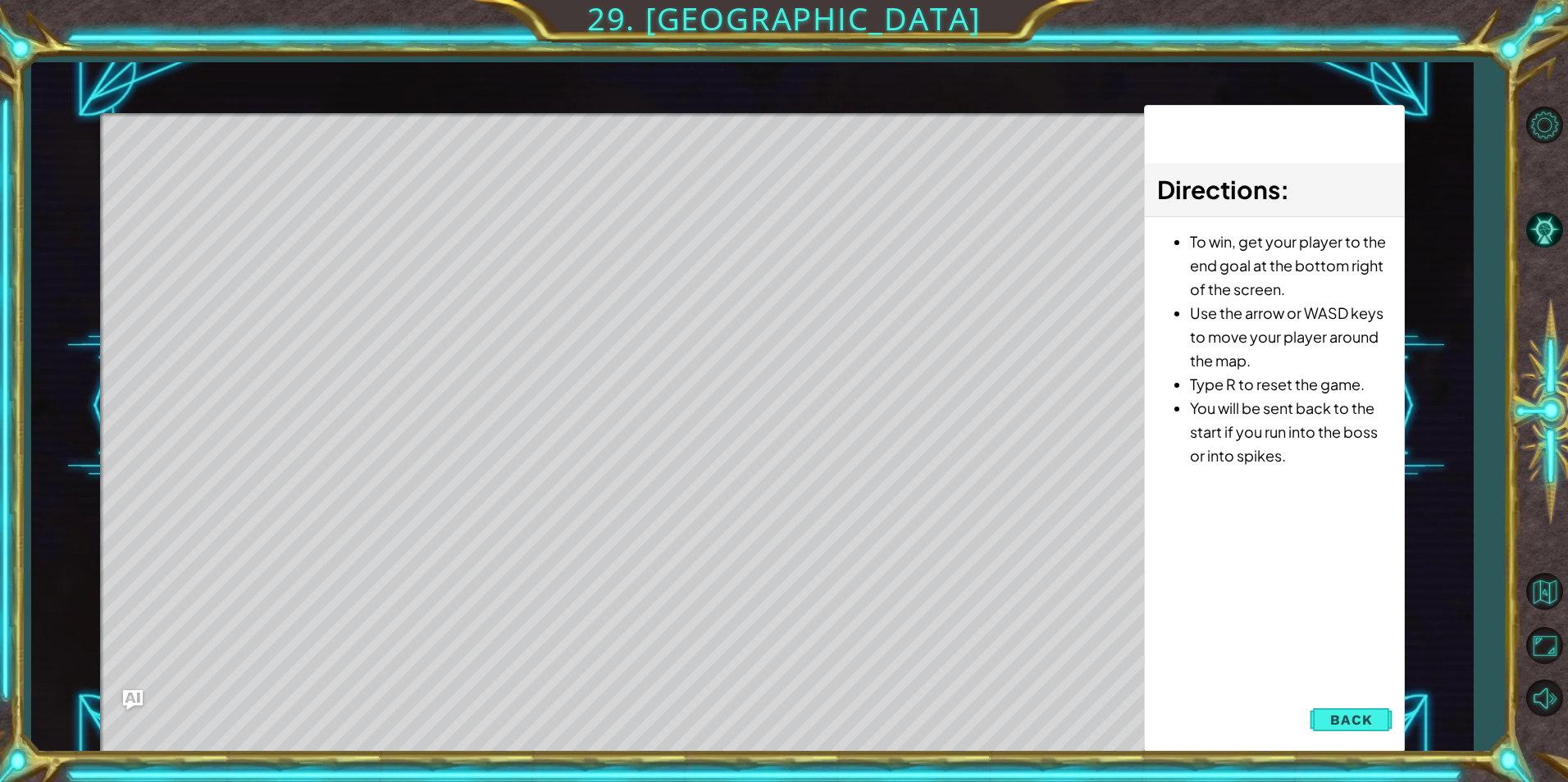
click at [1347, 737] on div "Directions : To win, get your player to the end goal at the bottom right of the…" at bounding box center [1274, 429] width 260 height 648
click at [1343, 721] on span "Back" at bounding box center [1351, 719] width 42 height 16
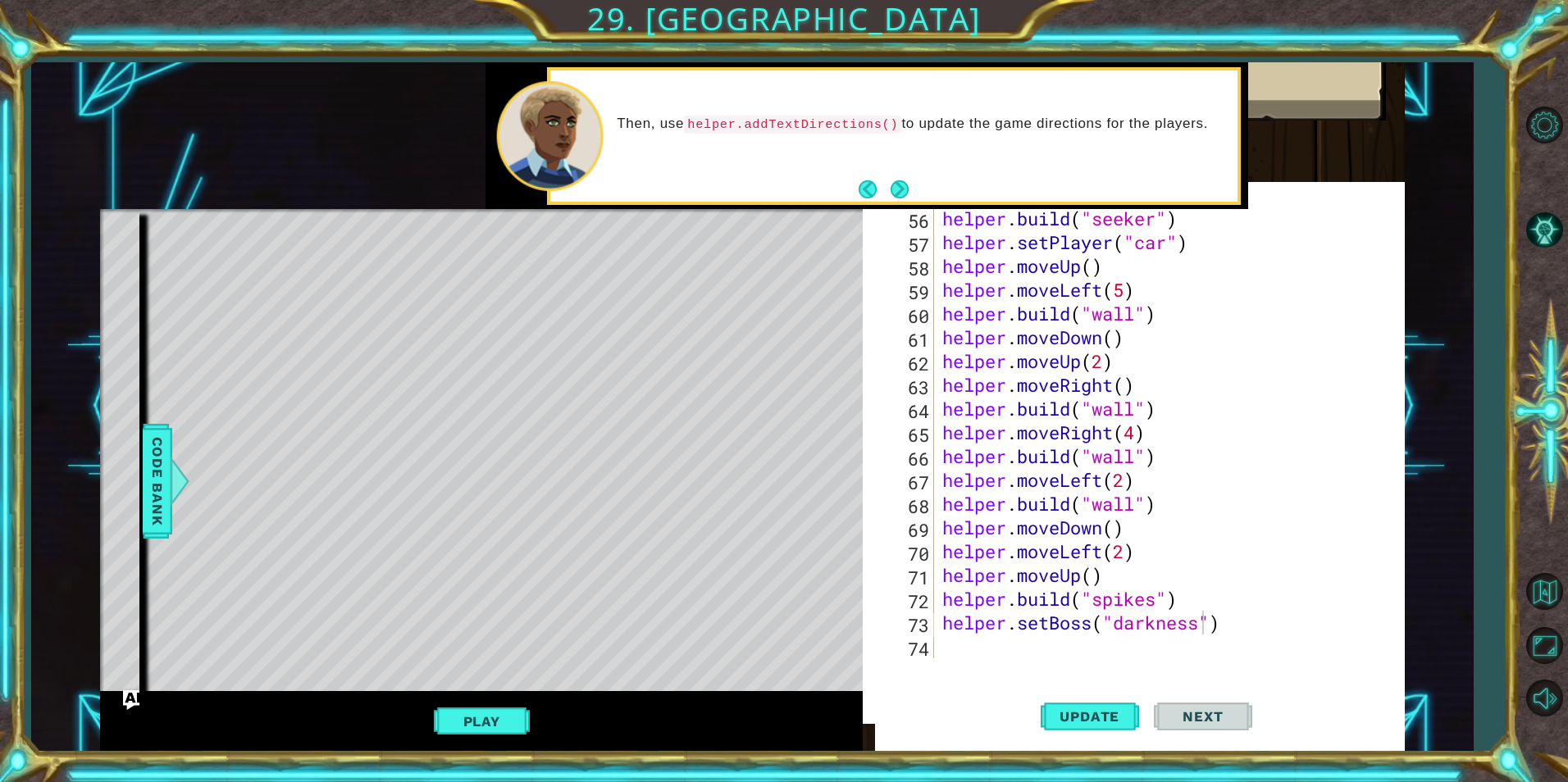
click at [507, 739] on div "Play" at bounding box center [482, 721] width 763 height 60
drag, startPoint x: 497, startPoint y: 709, endPoint x: 524, endPoint y: 707, distance: 27.1
click at [494, 713] on button "Play" at bounding box center [482, 721] width 96 height 31
click at [901, 192] on button "Next" at bounding box center [899, 189] width 18 height 18
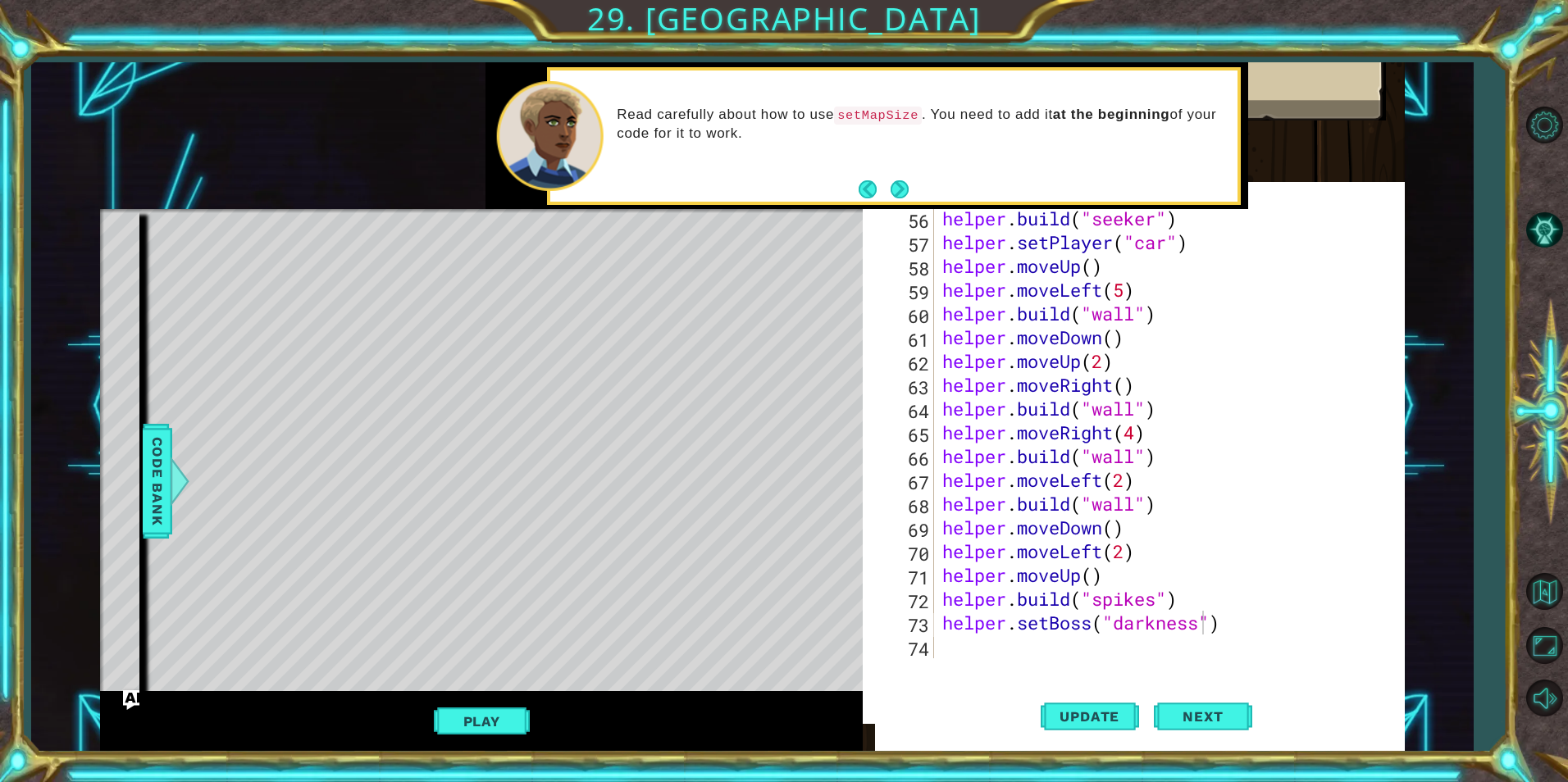
click at [954, 675] on div "helper.setBoss("darkness") 56 57 58 59 60 61 62 63 64 65 66 67 68 69 70 71 72 7…" at bounding box center [1134, 461] width 542 height 542
click at [954, 665] on div "helper.setBoss("darkness") 56 57 58 59 60 61 62 63 64 65 66 67 68 69 70 71 72 7…" at bounding box center [1134, 461] width 542 height 542
click at [951, 653] on div "helper . build ( "seeker" ) helper . setPlayer ( "car" ) helper . moveUp ( ) he…" at bounding box center [1167, 456] width 457 height 499
type textarea "v"
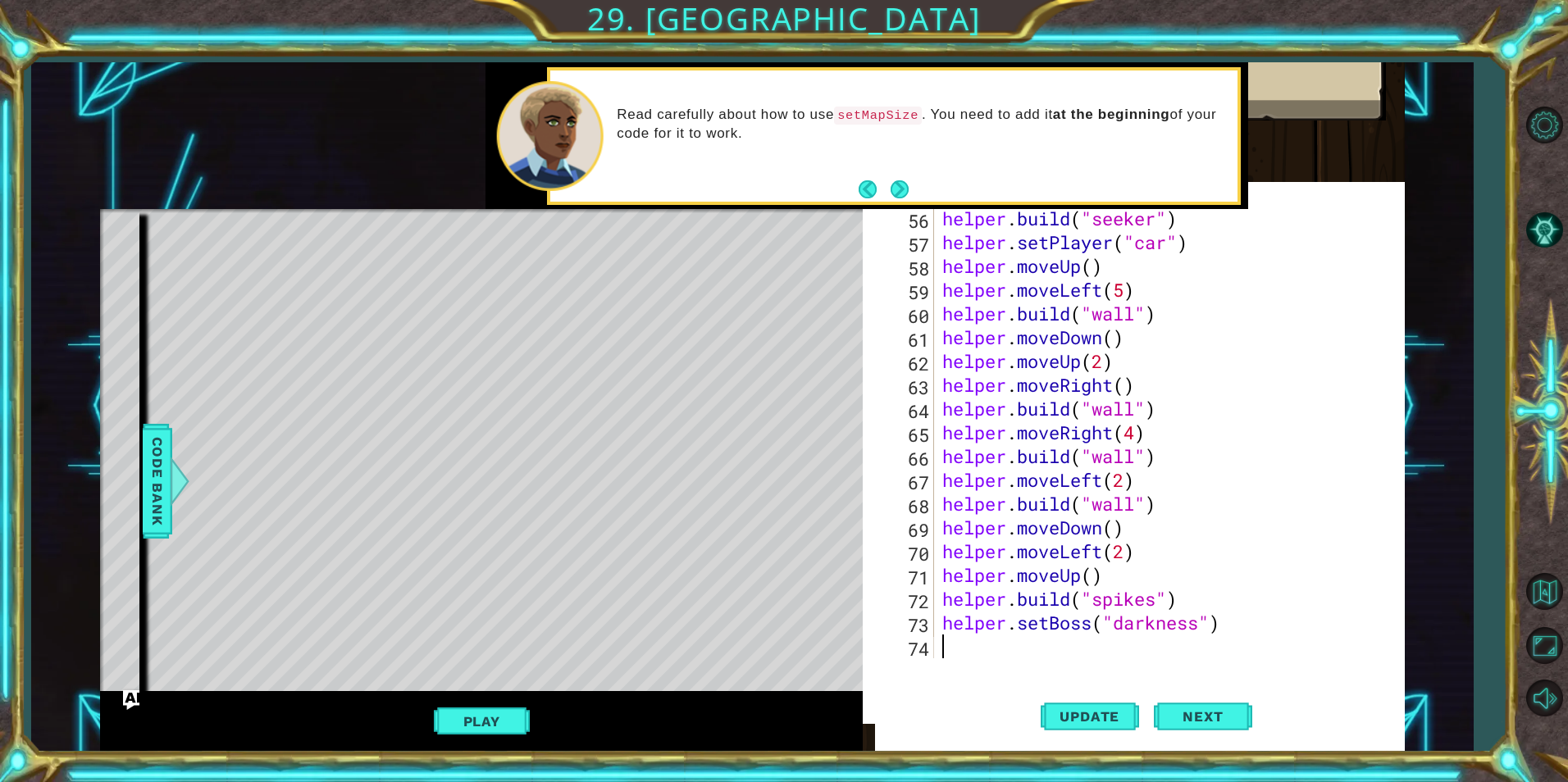
scroll to position [1331, 0]
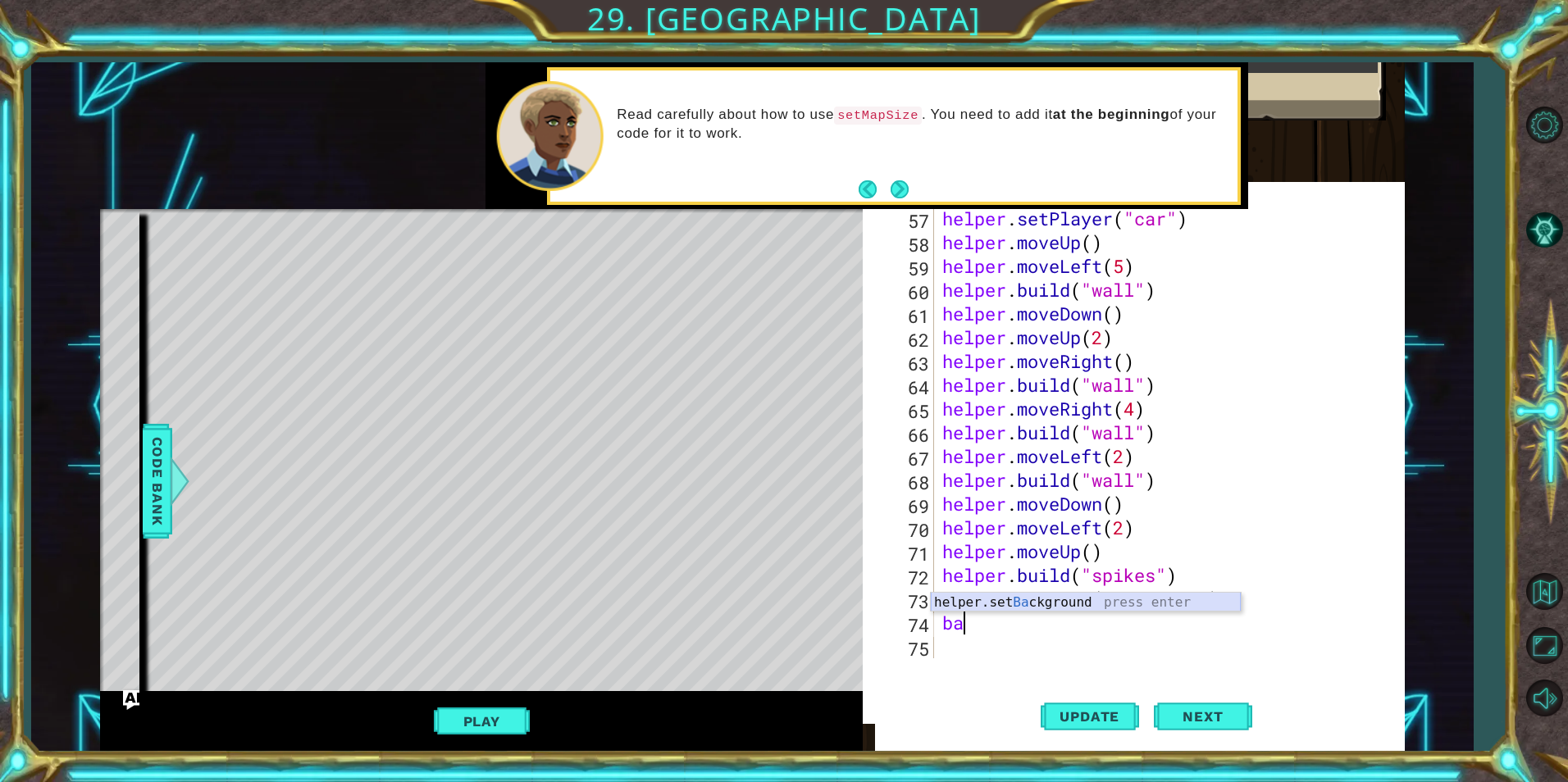
click at [986, 606] on div "helper.set Ba ckground press enter" at bounding box center [1086, 622] width 310 height 59
click at [1200, 615] on div "helper . setPlayer ( "car" ) helper . moveUp ( ) helper . moveLeft ( 5 ) helper…" at bounding box center [1167, 456] width 457 height 499
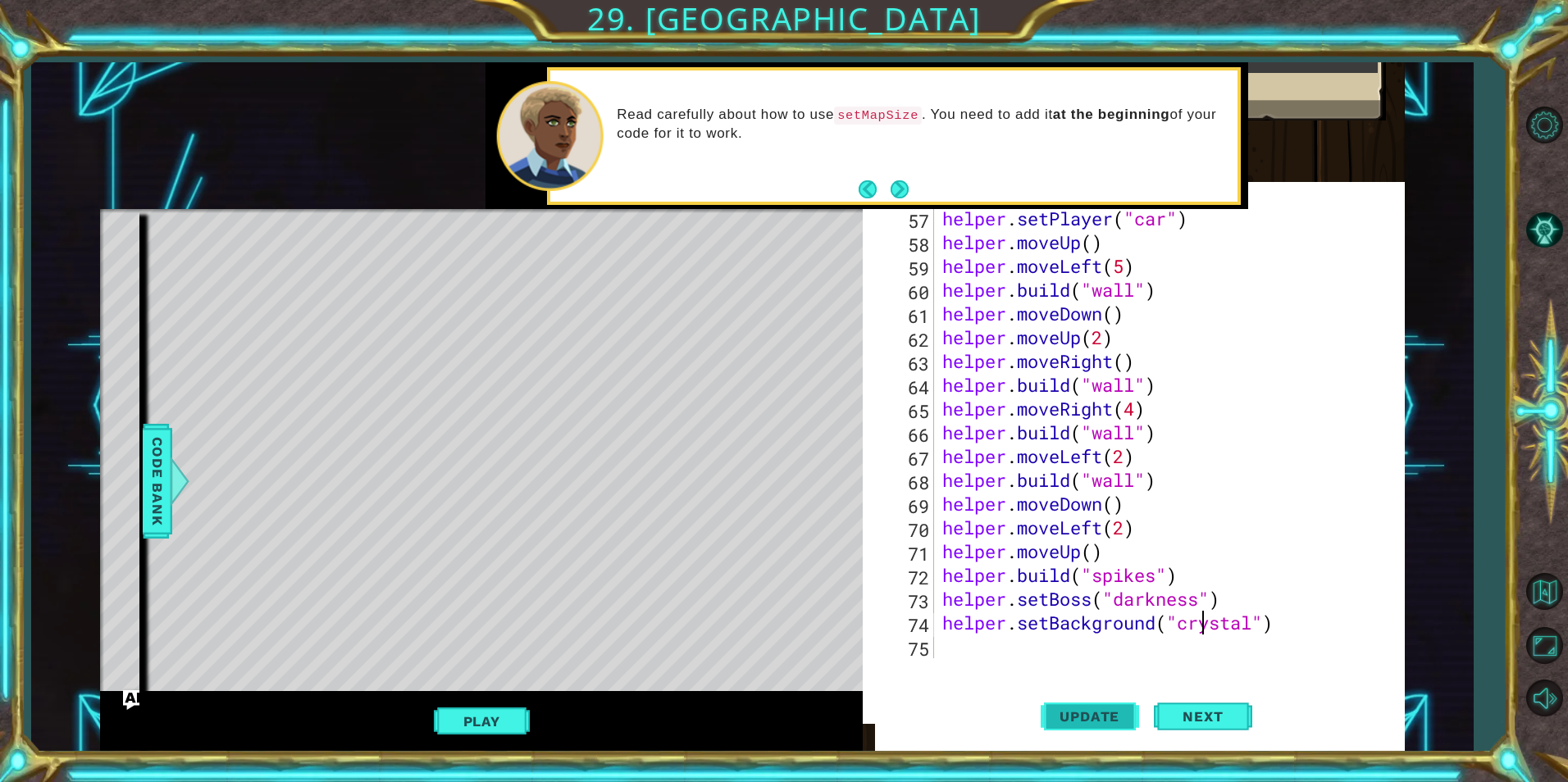
type textarea "helper.setBackground("crystal")"
click at [1122, 695] on button "Update" at bounding box center [1090, 716] width 99 height 69
click at [434, 725] on button "Play" at bounding box center [482, 721] width 96 height 31
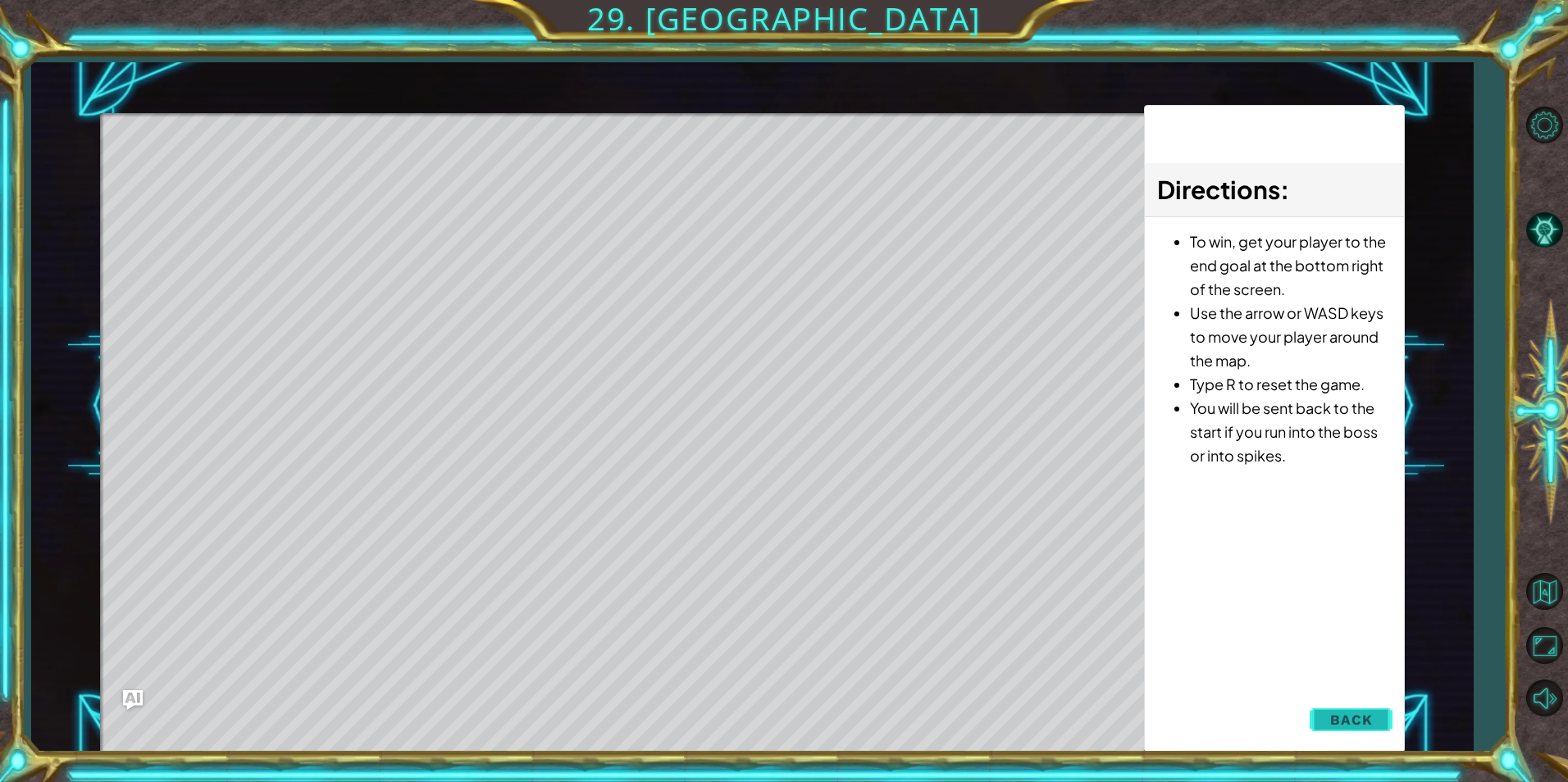
click at [1356, 728] on button "Back" at bounding box center [1351, 719] width 83 height 33
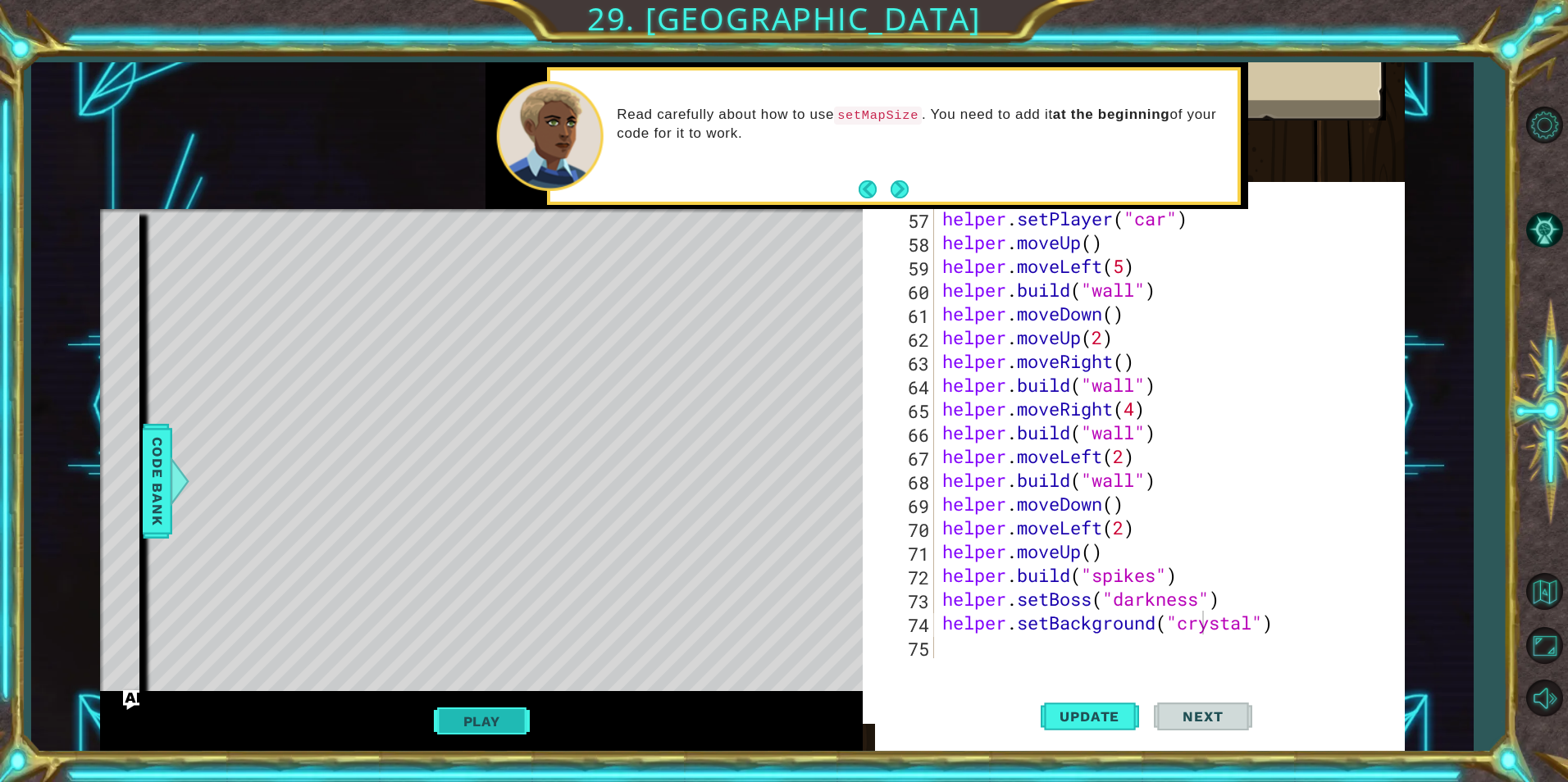
click at [459, 731] on button "Play" at bounding box center [482, 721] width 96 height 31
click at [164, 497] on span "Code Bank" at bounding box center [157, 481] width 27 height 100
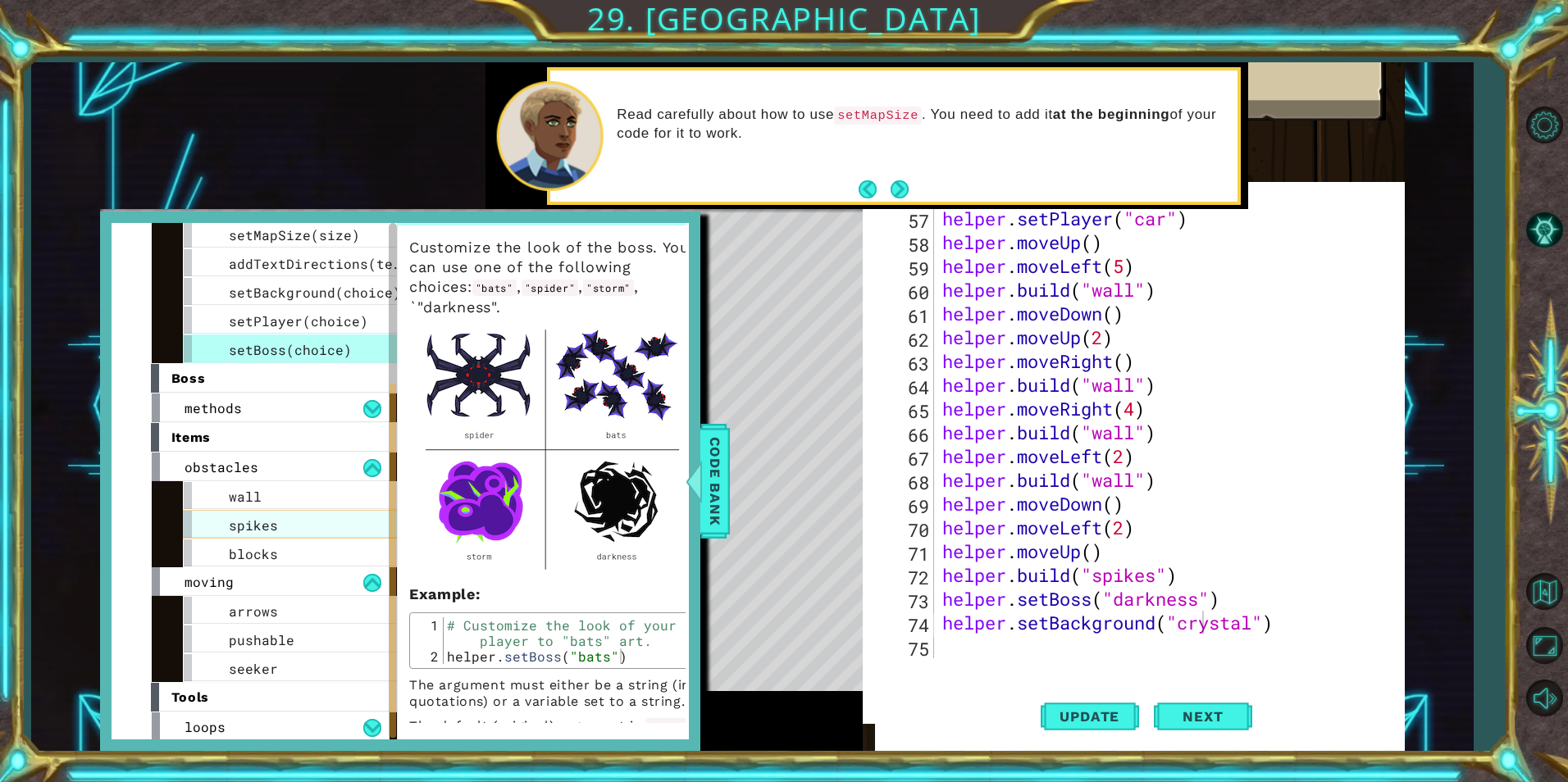
scroll to position [236, 0]
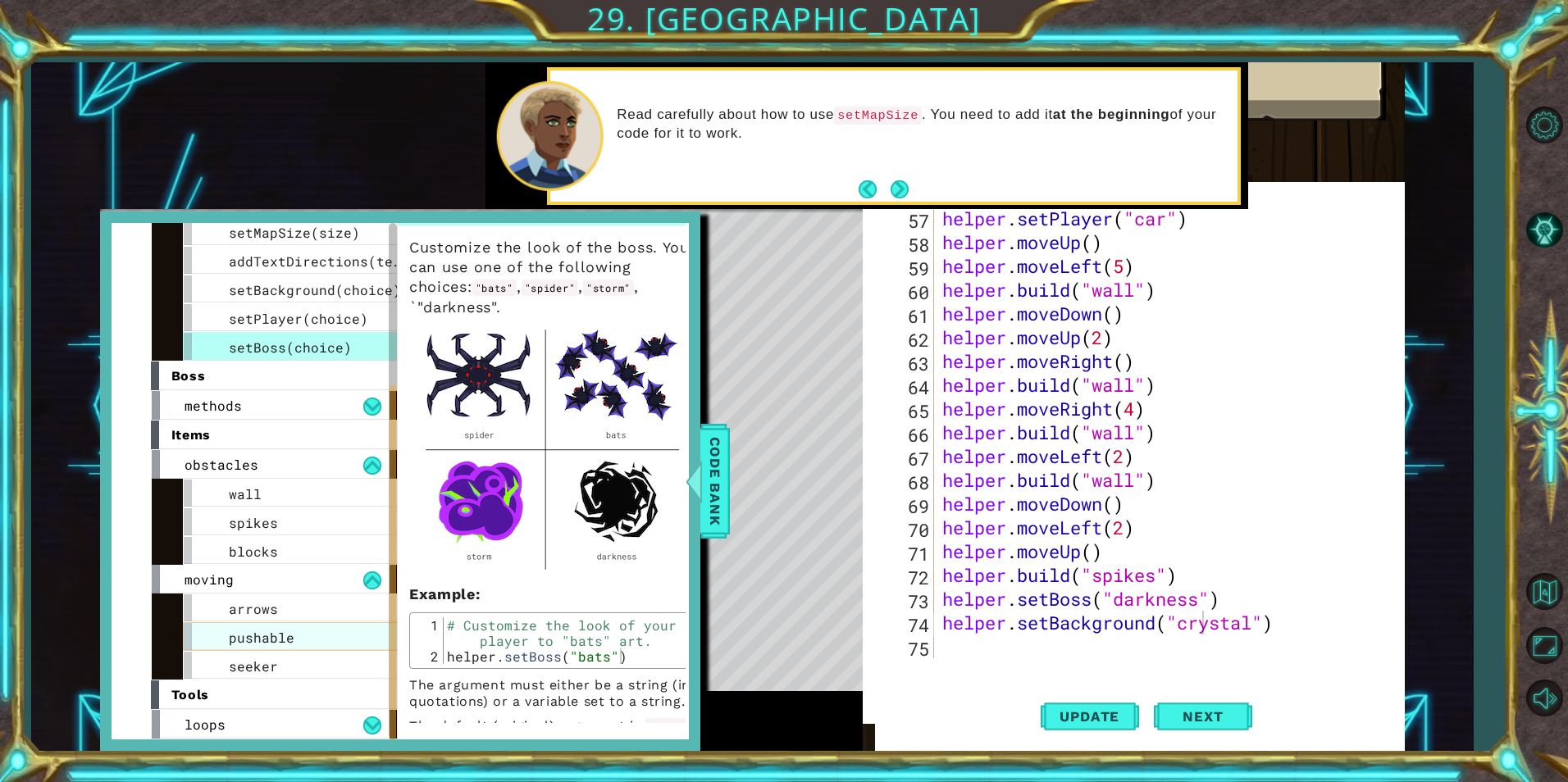
click at [328, 644] on div "pushable" at bounding box center [305, 636] width 246 height 29
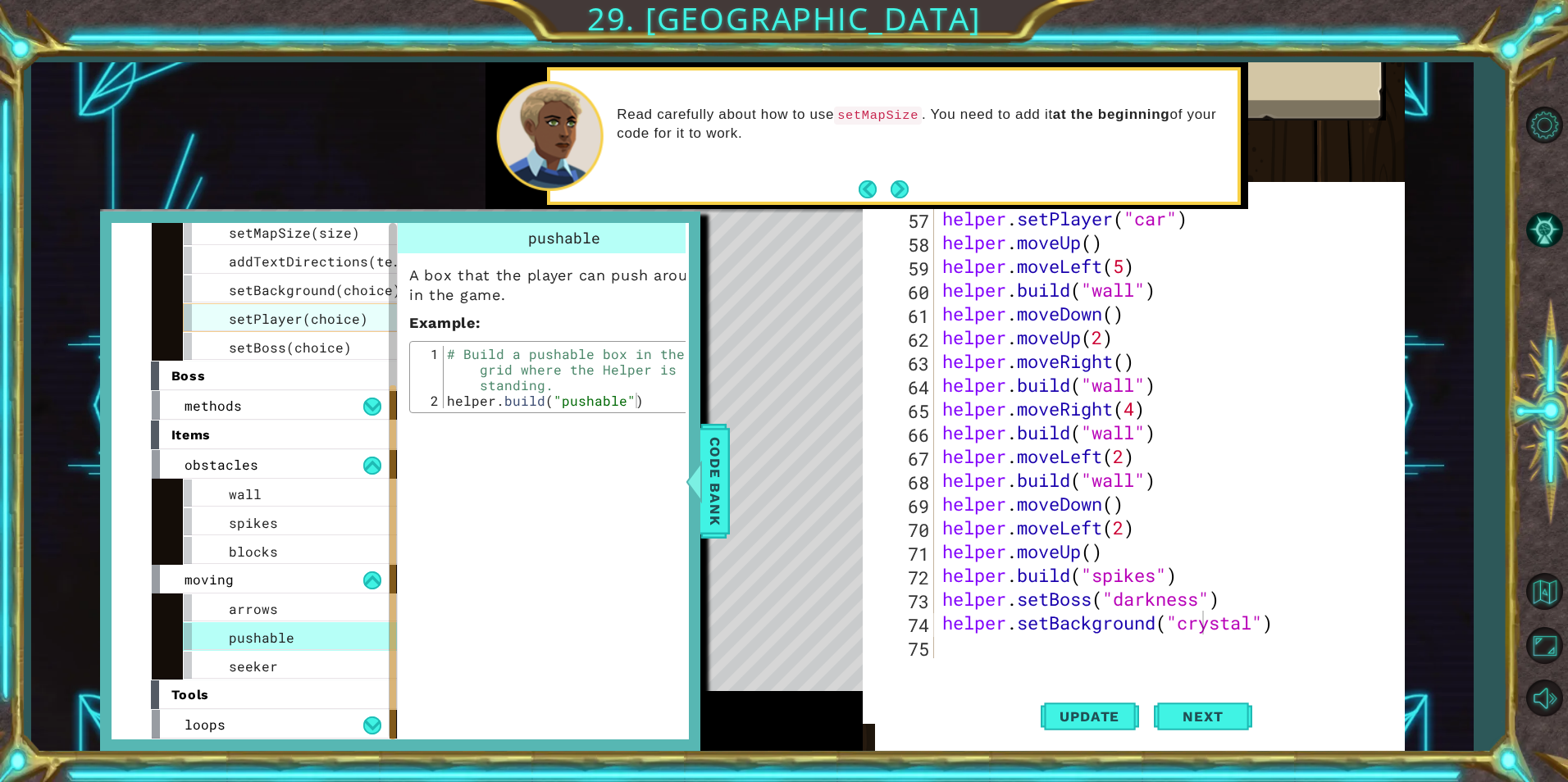
click at [248, 324] on span "setPlayer(choice)" at bounding box center [298, 319] width 140 height 17
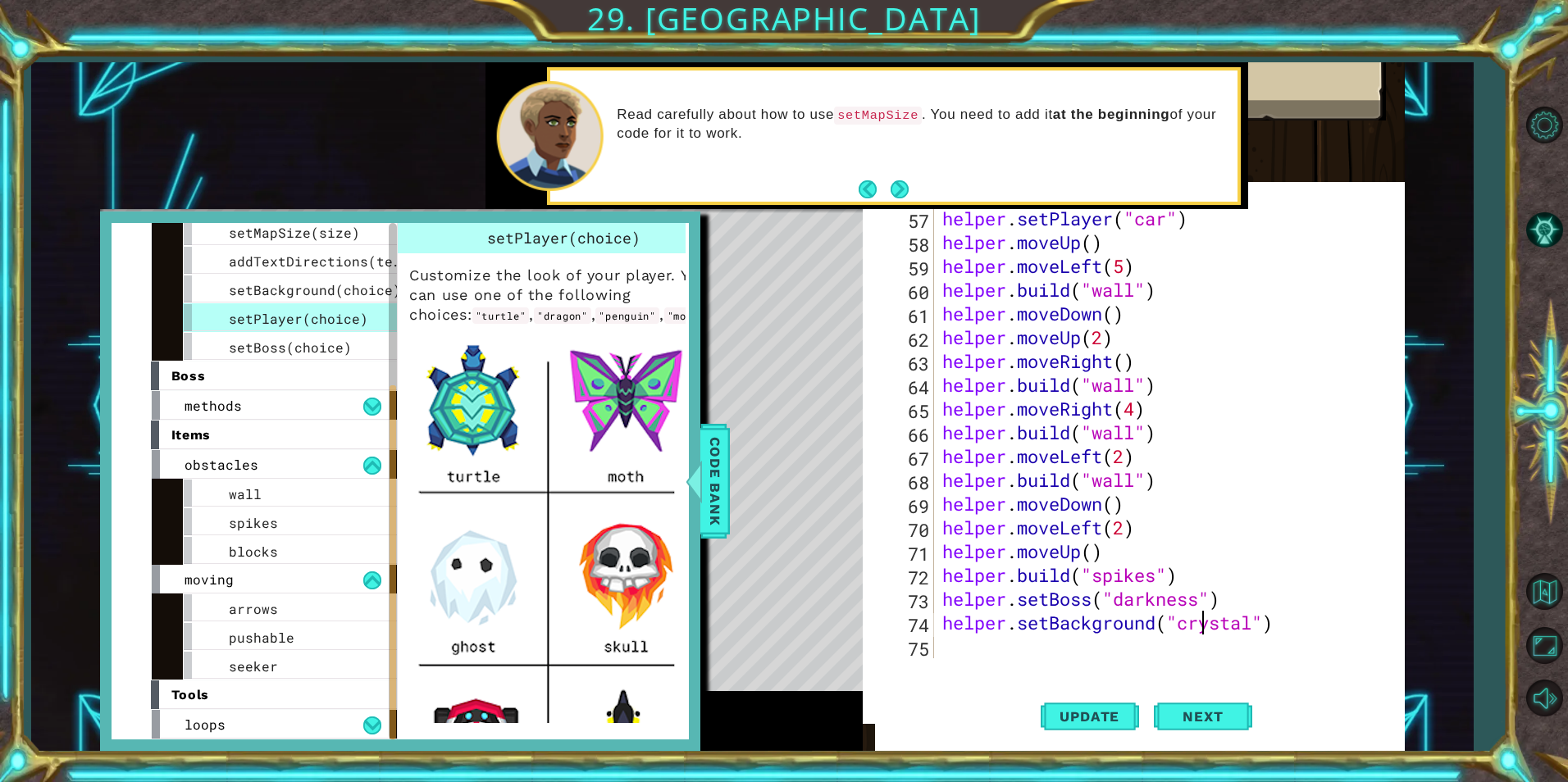
click at [932, 640] on div "75" at bounding box center [912, 649] width 44 height 24
click at [943, 642] on div "helper . setPlayer ( "car" ) helper . moveUp ( ) helper . moveLeft ( 5 ) helper…" at bounding box center [1167, 456] width 457 height 499
type textarea "h"
type textarea "helper.setBackground("crystal")"
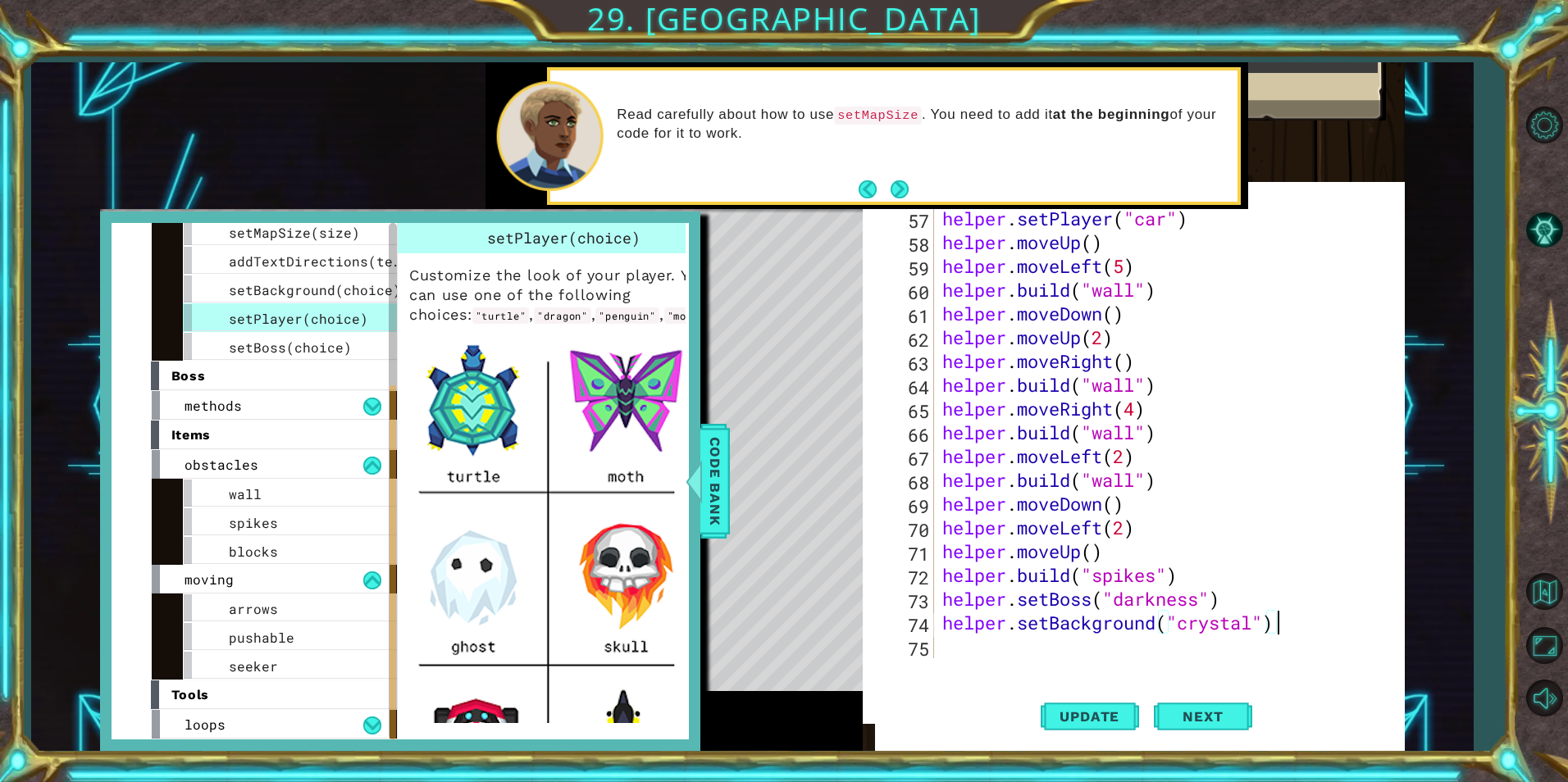
click at [961, 649] on div "helper . setPlayer ( "car" ) helper . moveUp ( ) helper . moveLeft ( 5 ) helper…" at bounding box center [1167, 456] width 457 height 499
click at [247, 196] on div "helper methods moveLeft(steps) moveRight(steps) moveUp(steps) moveDown(steps) b…" at bounding box center [752, 407] width 1305 height 689
drag, startPoint x: 7, startPoint y: 57, endPoint x: 20, endPoint y: 79, distance: 25.6
click at [6, 69] on div "1 ההההההההההההההההההההההההההההההההההההההההההההההההההההההההההההההההההההההההההההה…" at bounding box center [784, 391] width 1568 height 782
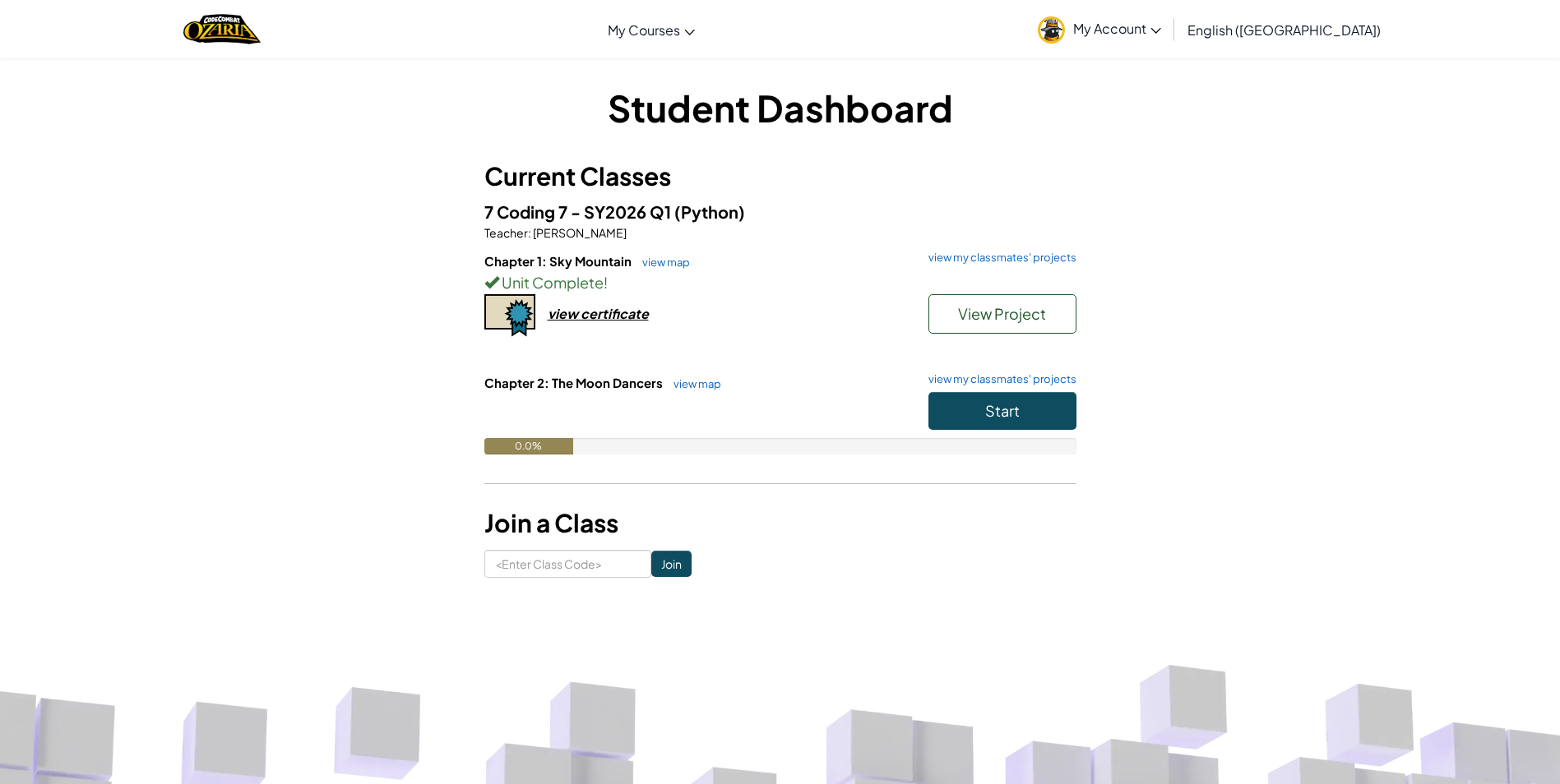
click at [1034, 368] on div "Chapter 1: Sky Mountain view map view my classmates' projects Unit Complete ! V…" at bounding box center [780, 313] width 592 height 122
click at [1034, 378] on link "view my classmates' projects" at bounding box center [998, 380] width 156 height 10
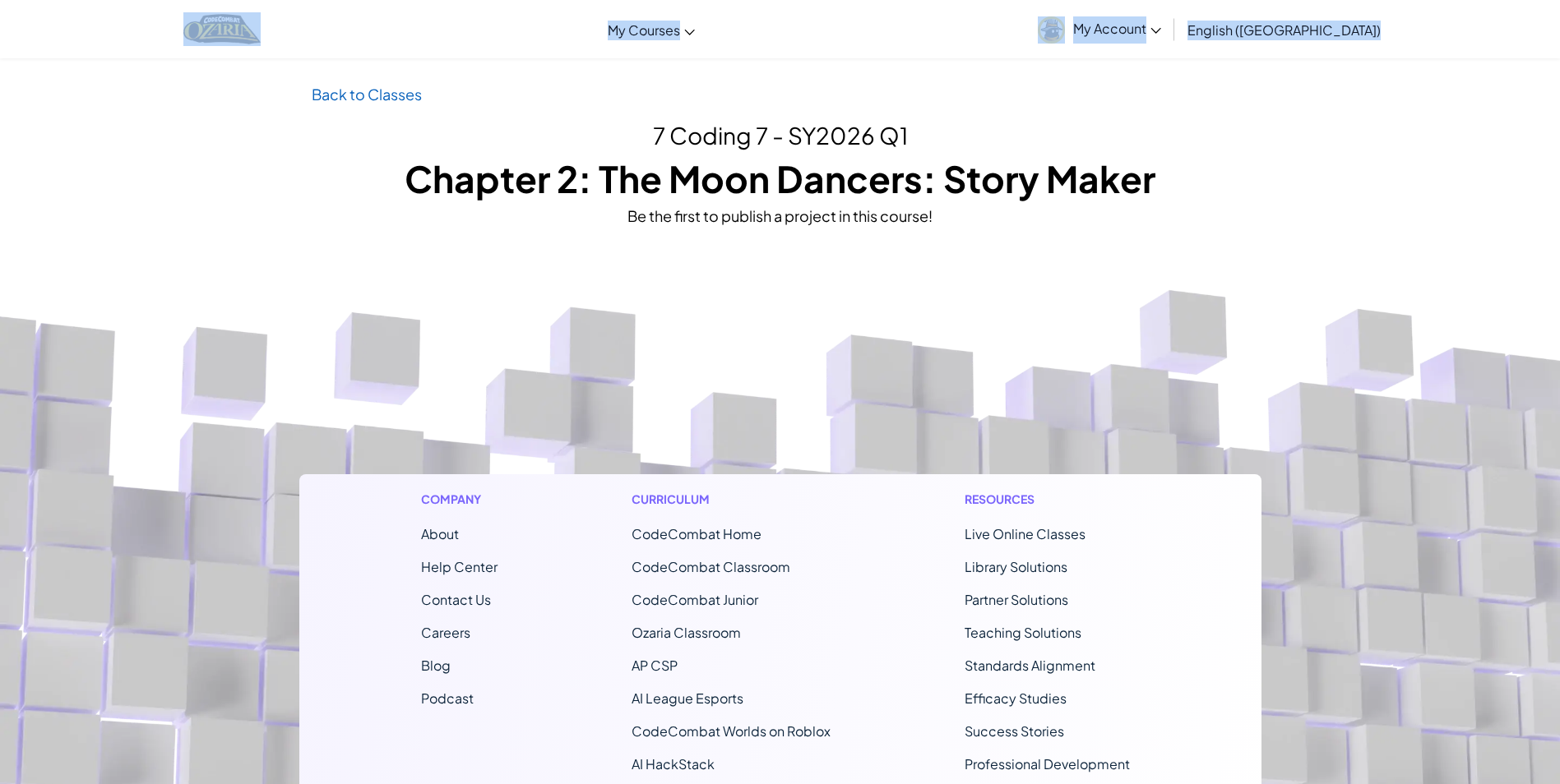
drag, startPoint x: 0, startPoint y: 15, endPoint x: 21, endPoint y: -15, distance: 36.6
click at [21, 0] on html "Toggle navigation My Courses Ozaria Classroom CodeCombat Classroom AI League Es…" at bounding box center [780, 392] width 1560 height 784
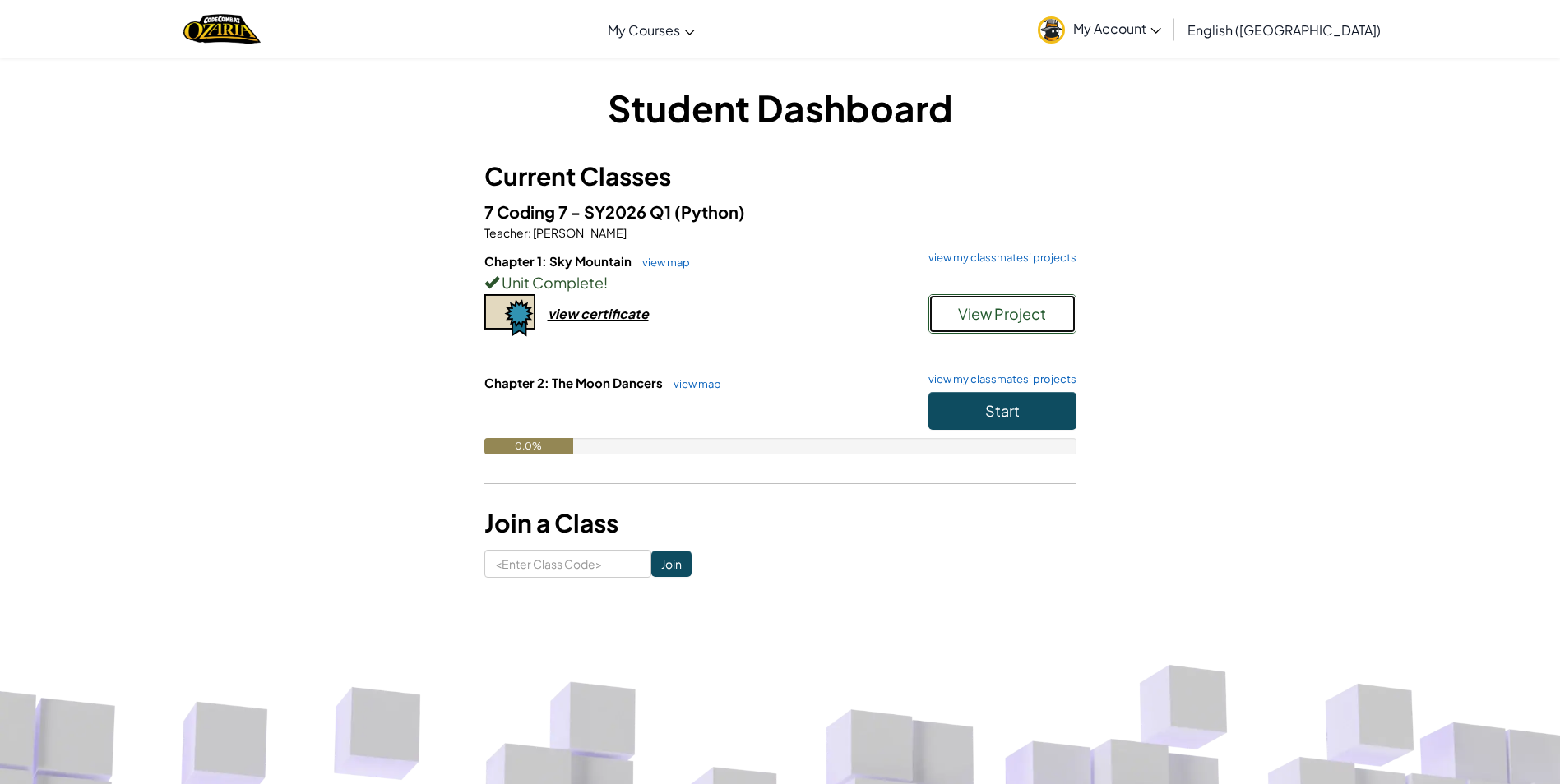
click at [997, 294] on div "Chapter 1: Sky Mountain view map view my classmates' projects Unit Complete ! V…" at bounding box center [780, 313] width 592 height 122
click at [1021, 306] on span "View Project" at bounding box center [1002, 313] width 88 height 19
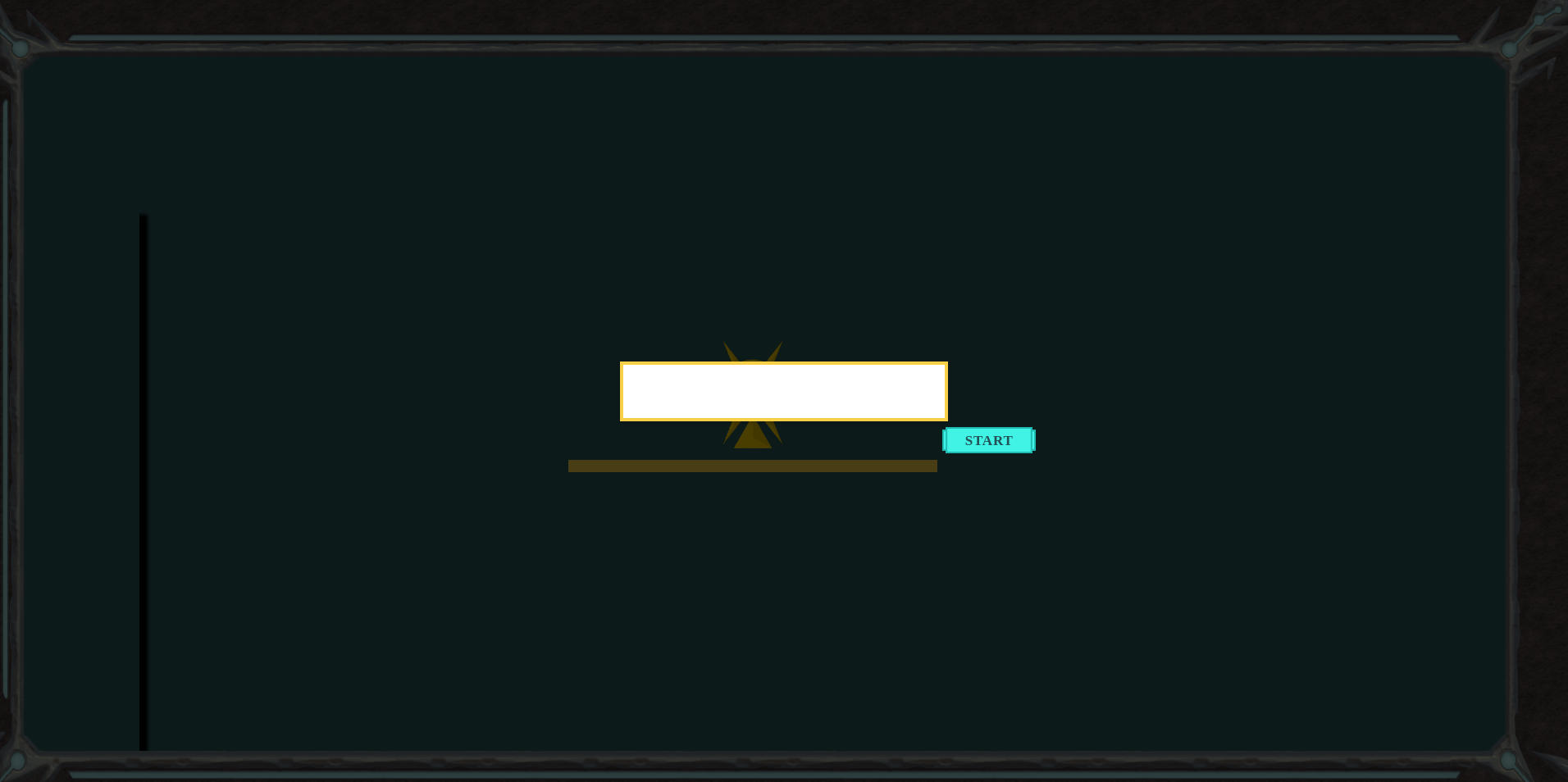
click at [1003, 428] on button "Start" at bounding box center [989, 440] width 93 height 27
click at [1014, 441] on icon at bounding box center [784, 391] width 1568 height 782
click at [993, 426] on icon at bounding box center [784, 391] width 1568 height 782
click at [993, 430] on icon at bounding box center [784, 391] width 1568 height 782
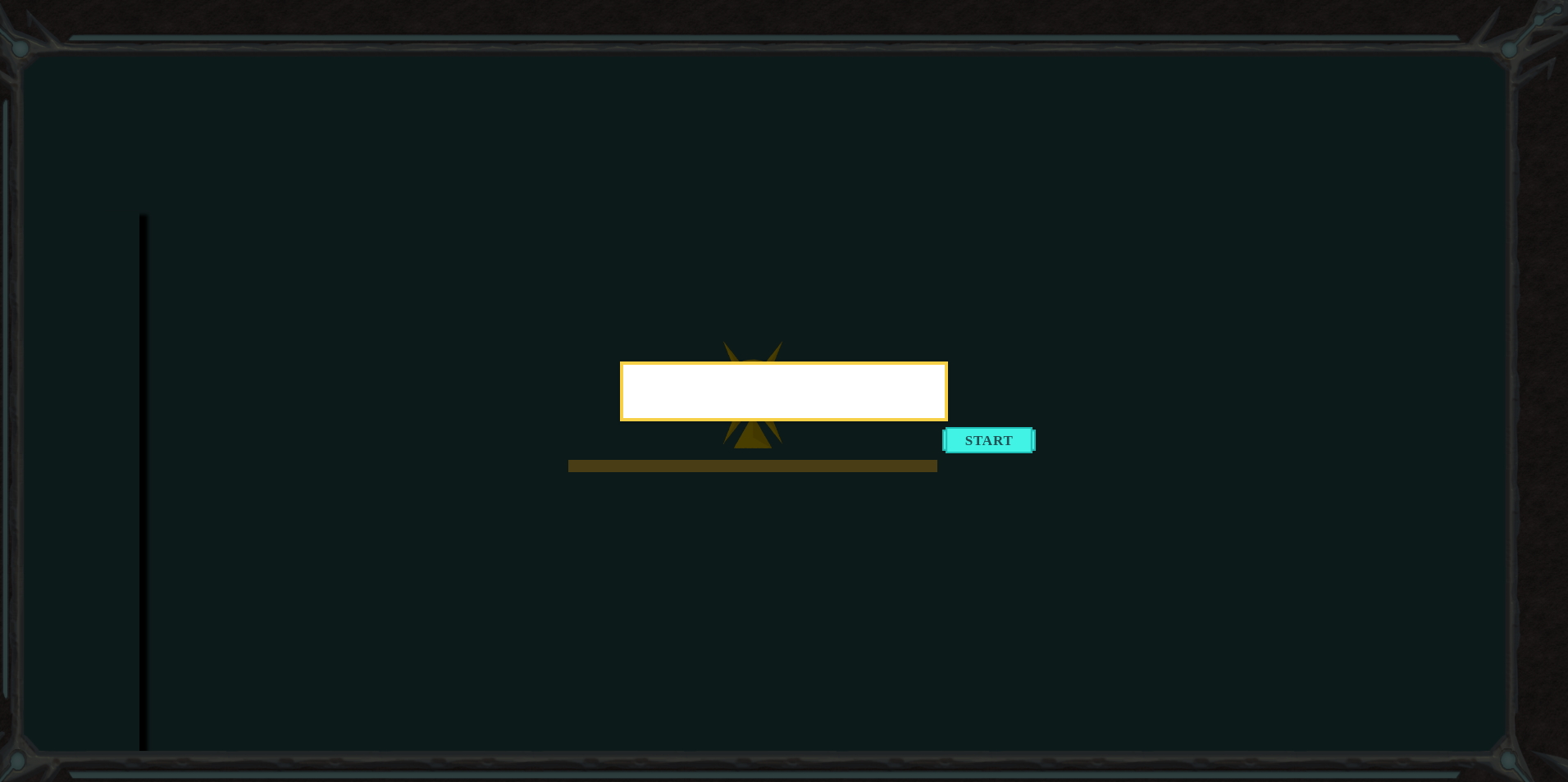
click at [973, 433] on icon at bounding box center [784, 391] width 1568 height 782
click at [971, 431] on icon at bounding box center [784, 391] width 1568 height 782
click at [1019, 439] on icon at bounding box center [784, 391] width 1568 height 782
click at [180, 151] on icon at bounding box center [784, 391] width 1568 height 782
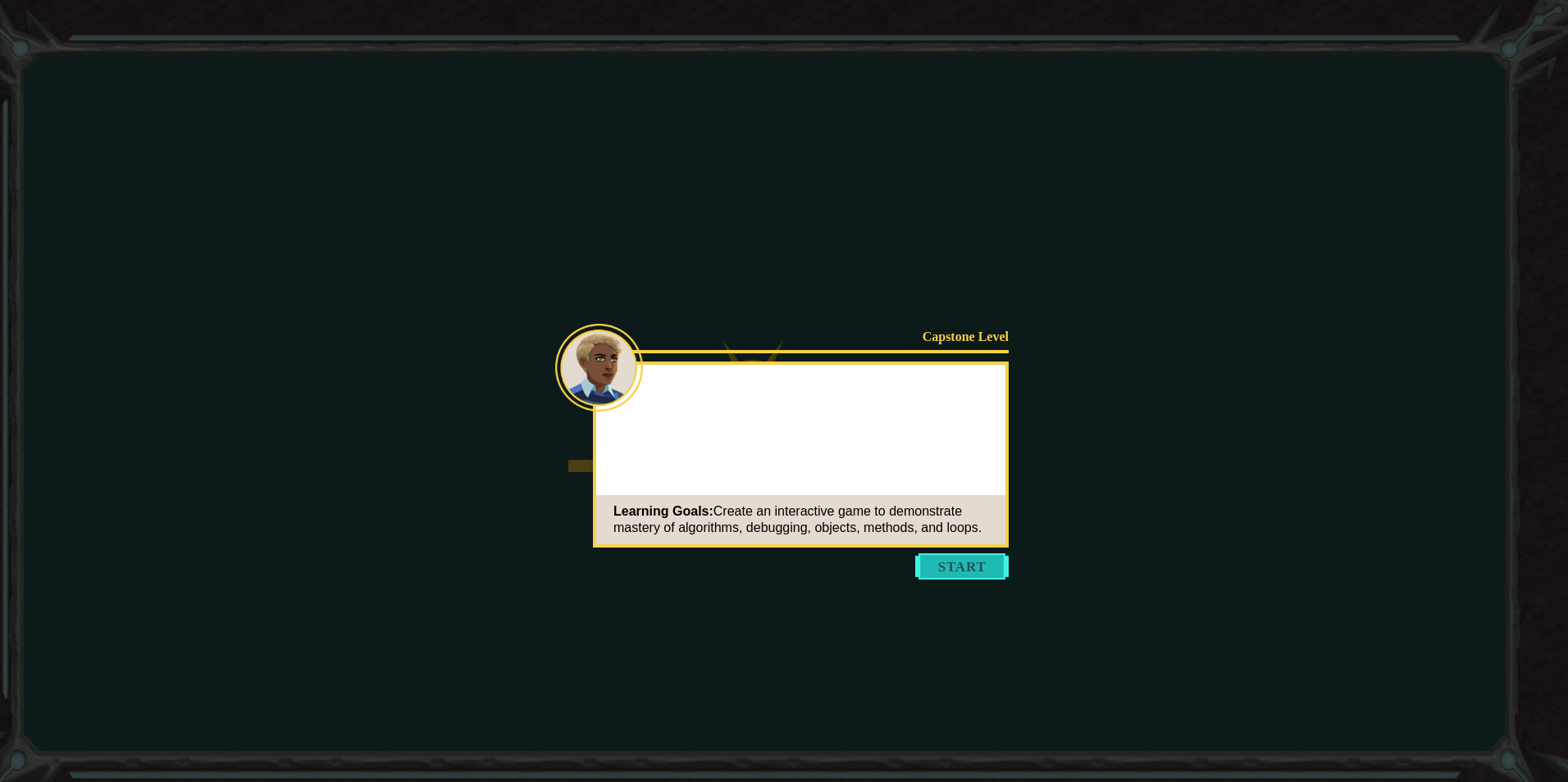
click at [755, 474] on button "Start" at bounding box center [961, 566] width 93 height 27
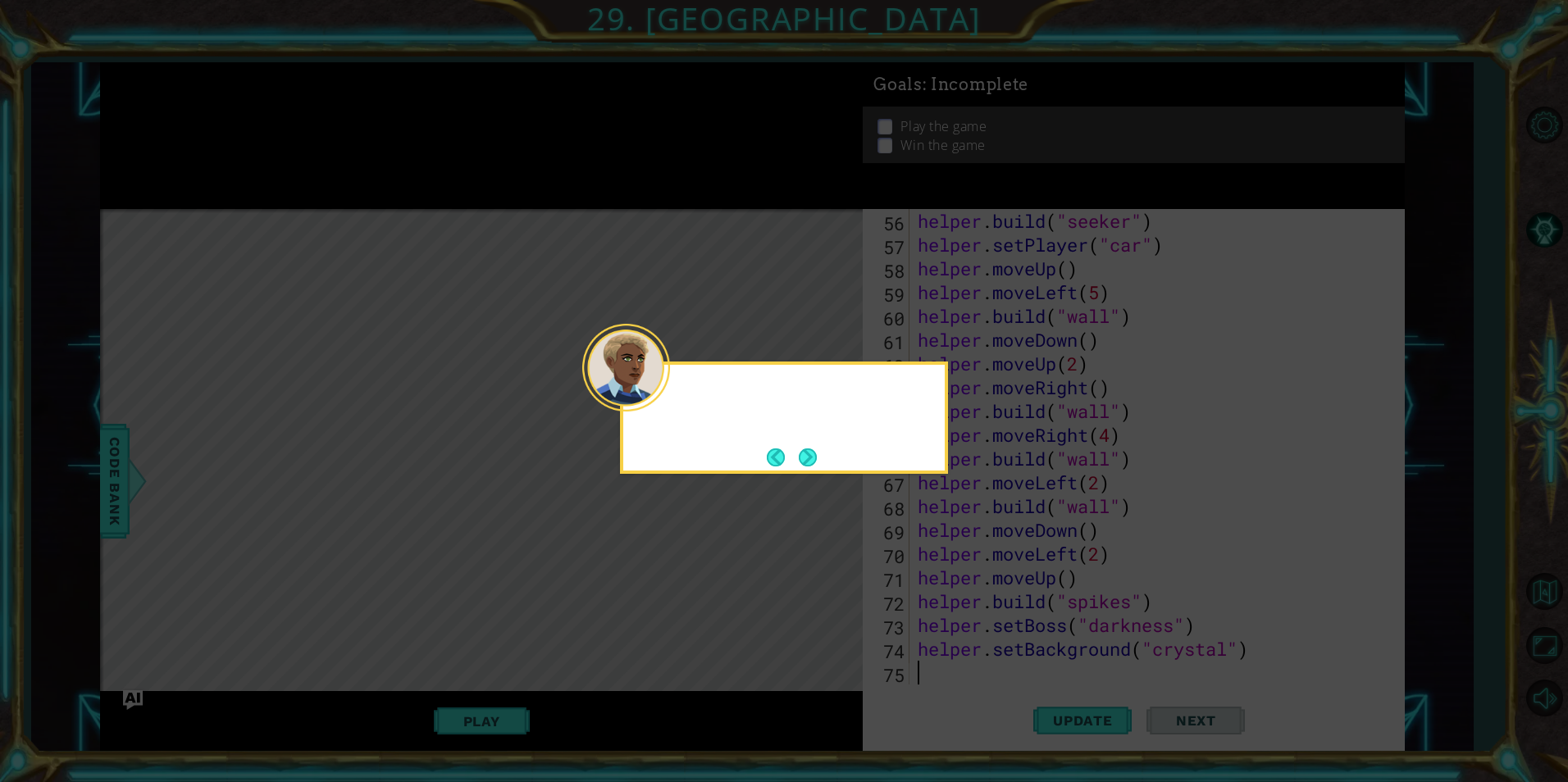
scroll to position [1308, 0]
click at [755, 431] on div "Quick, we" at bounding box center [783, 404] width 321 height 65
drag, startPoint x: 805, startPoint y: 431, endPoint x: 796, endPoint y: 461, distance: 31.3
click at [755, 461] on button "Next" at bounding box center [808, 457] width 28 height 28
click at [755, 461] on footer at bounding box center [792, 457] width 50 height 25
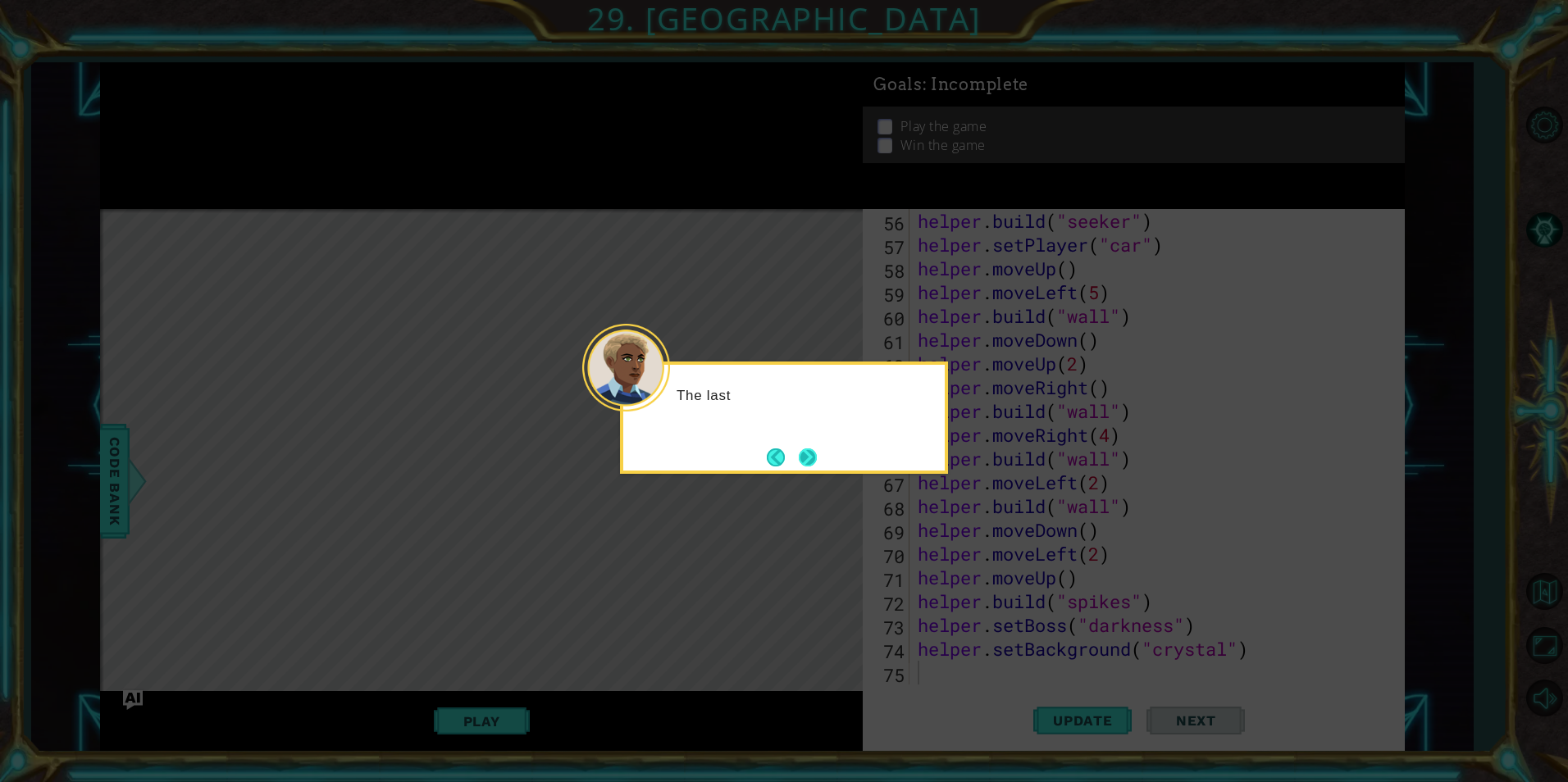
click at [755, 448] on button "Next" at bounding box center [807, 457] width 27 height 27
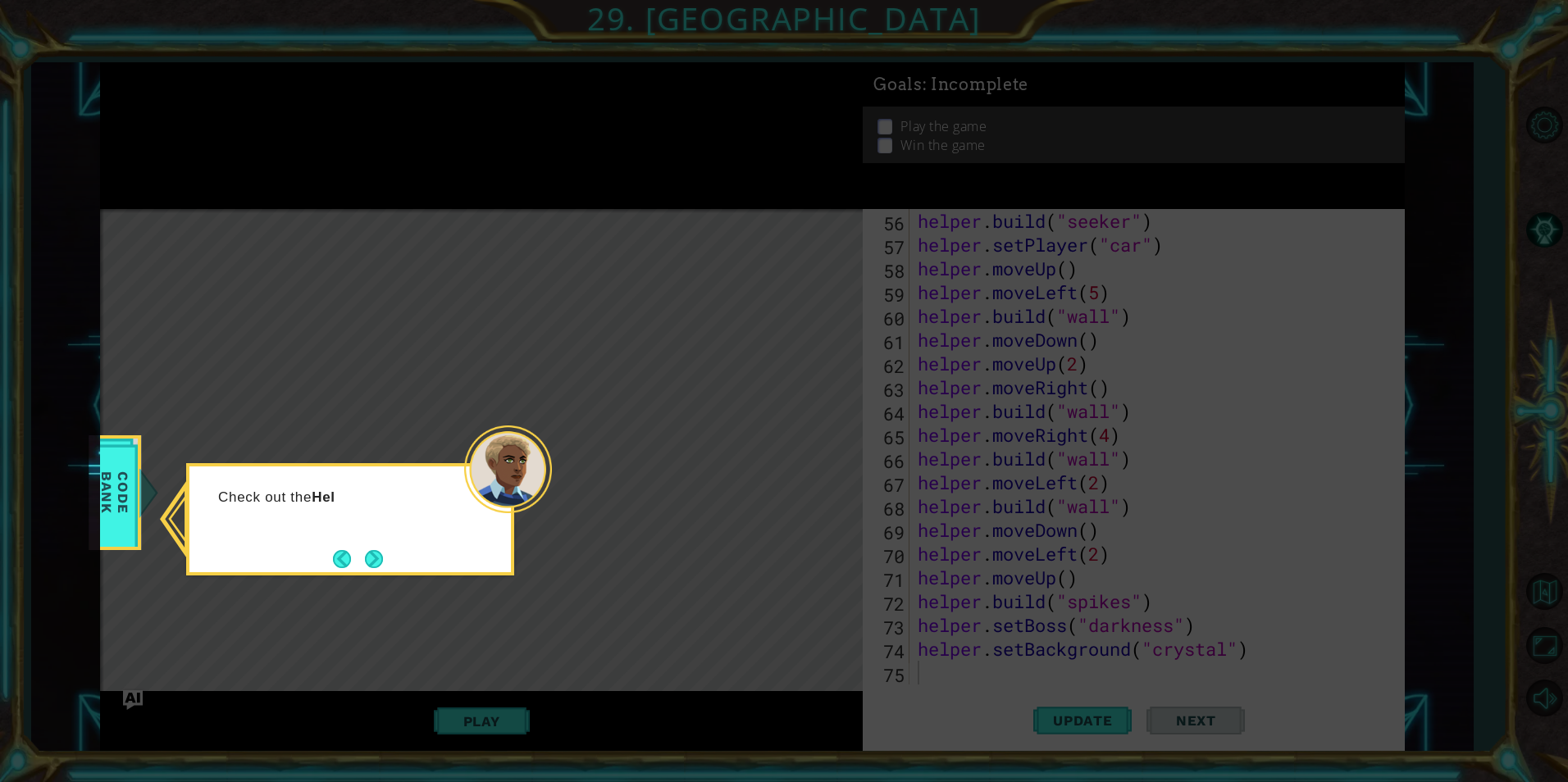
drag, startPoint x: 367, startPoint y: 547, endPoint x: 375, endPoint y: 548, distance: 8.1
click at [374, 474] on button "Next" at bounding box center [373, 558] width 30 height 30
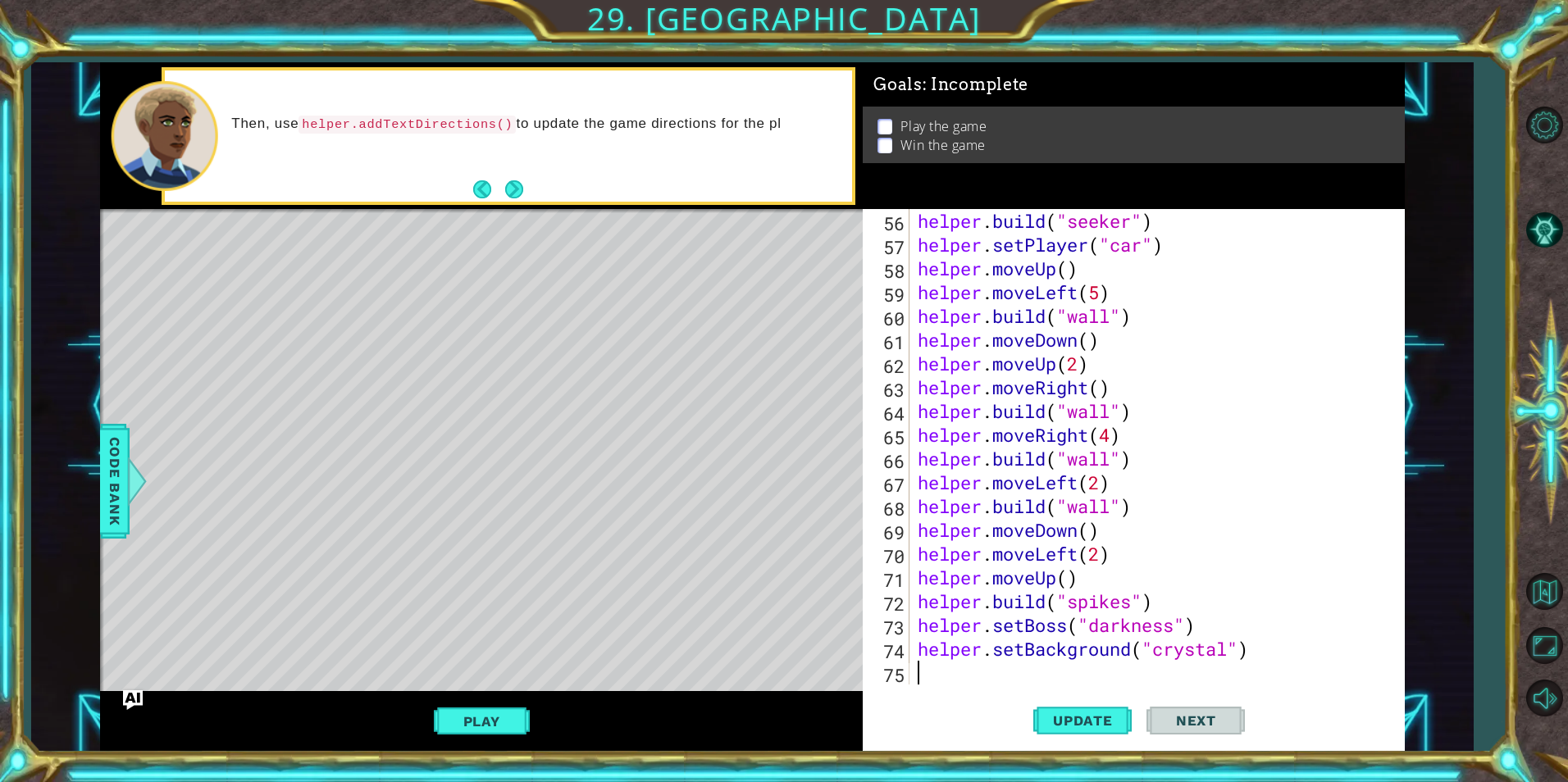
type textarea "a"
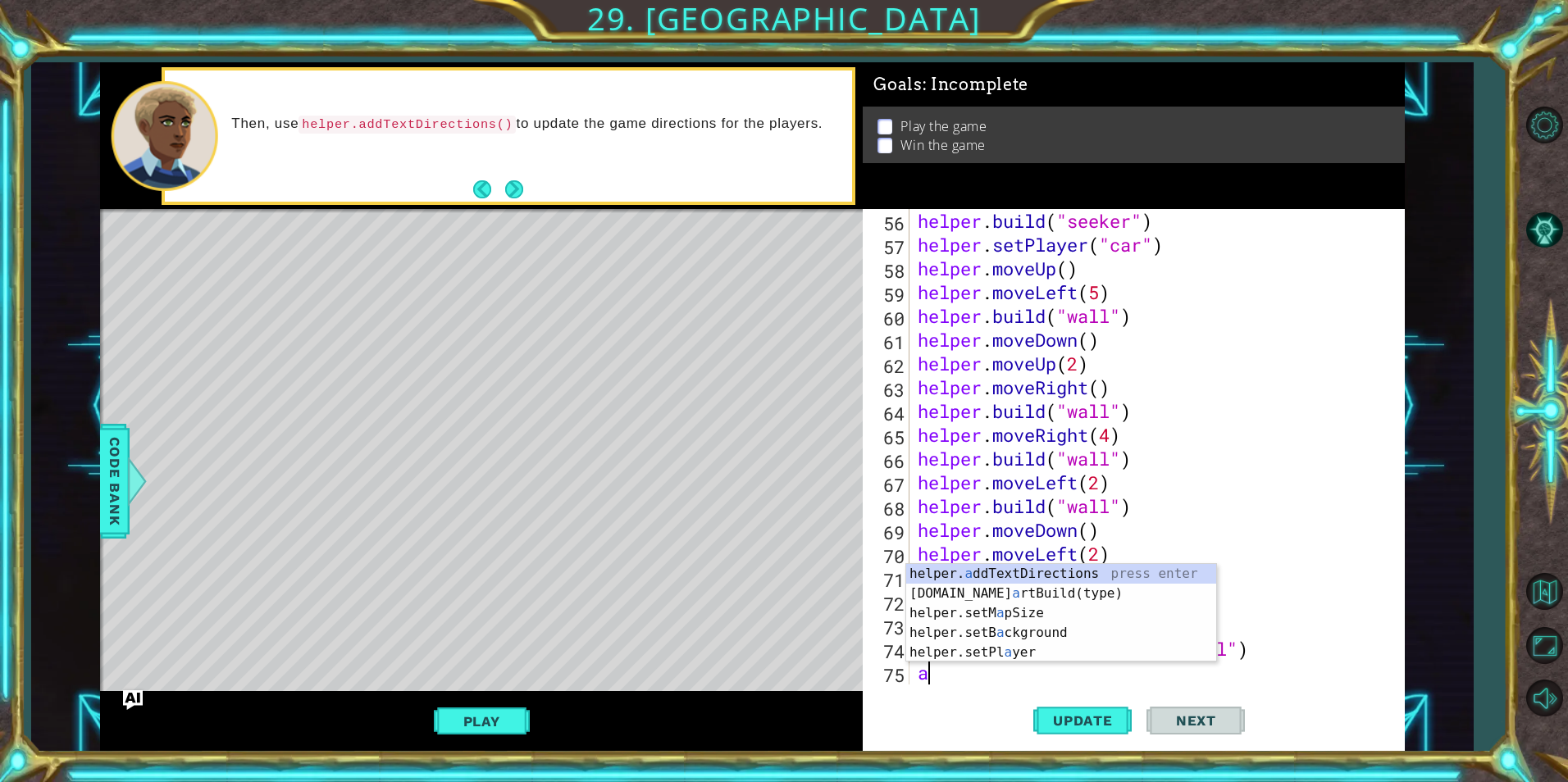
scroll to position [1331, 0]
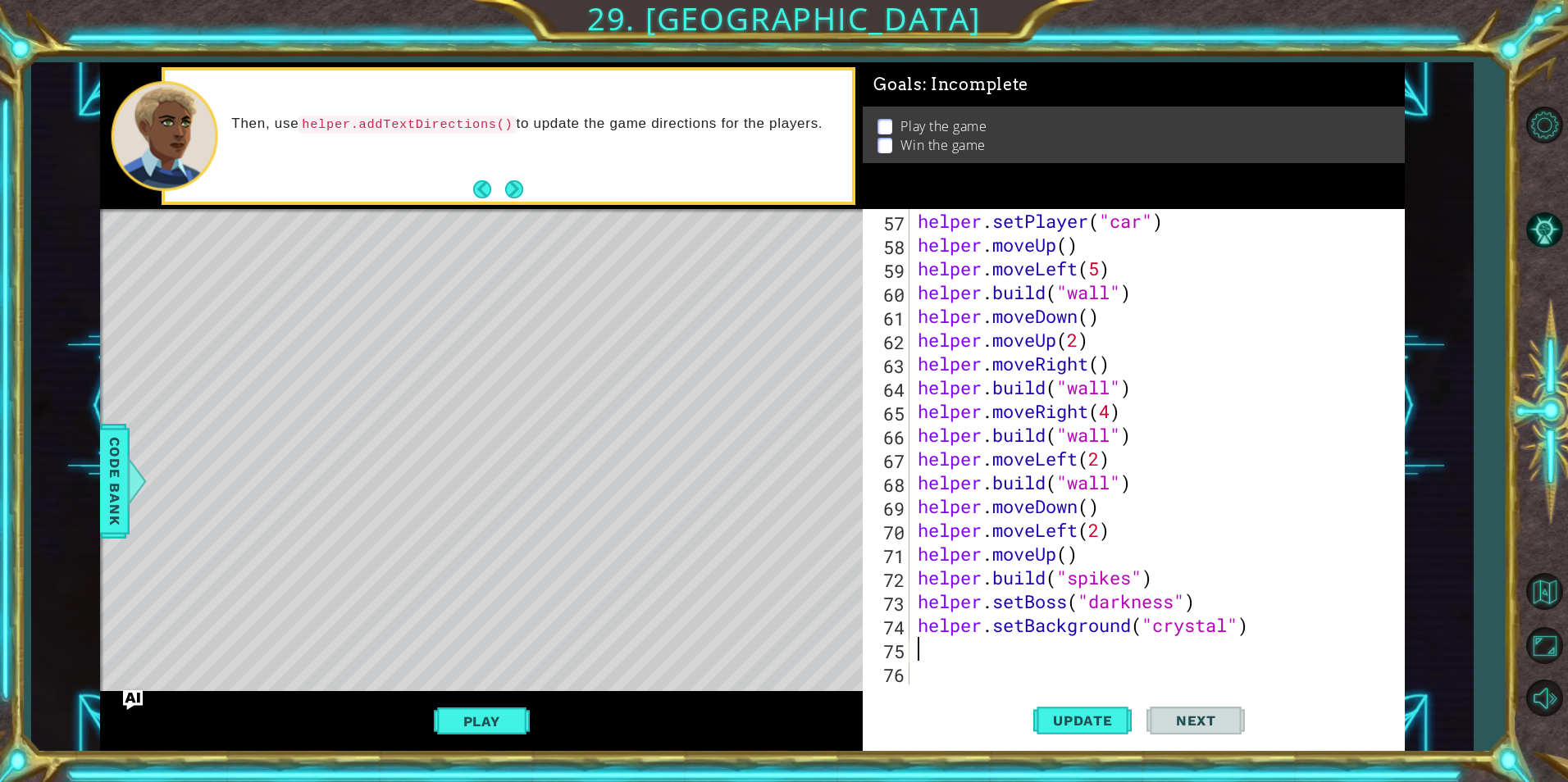
type textarea "h"
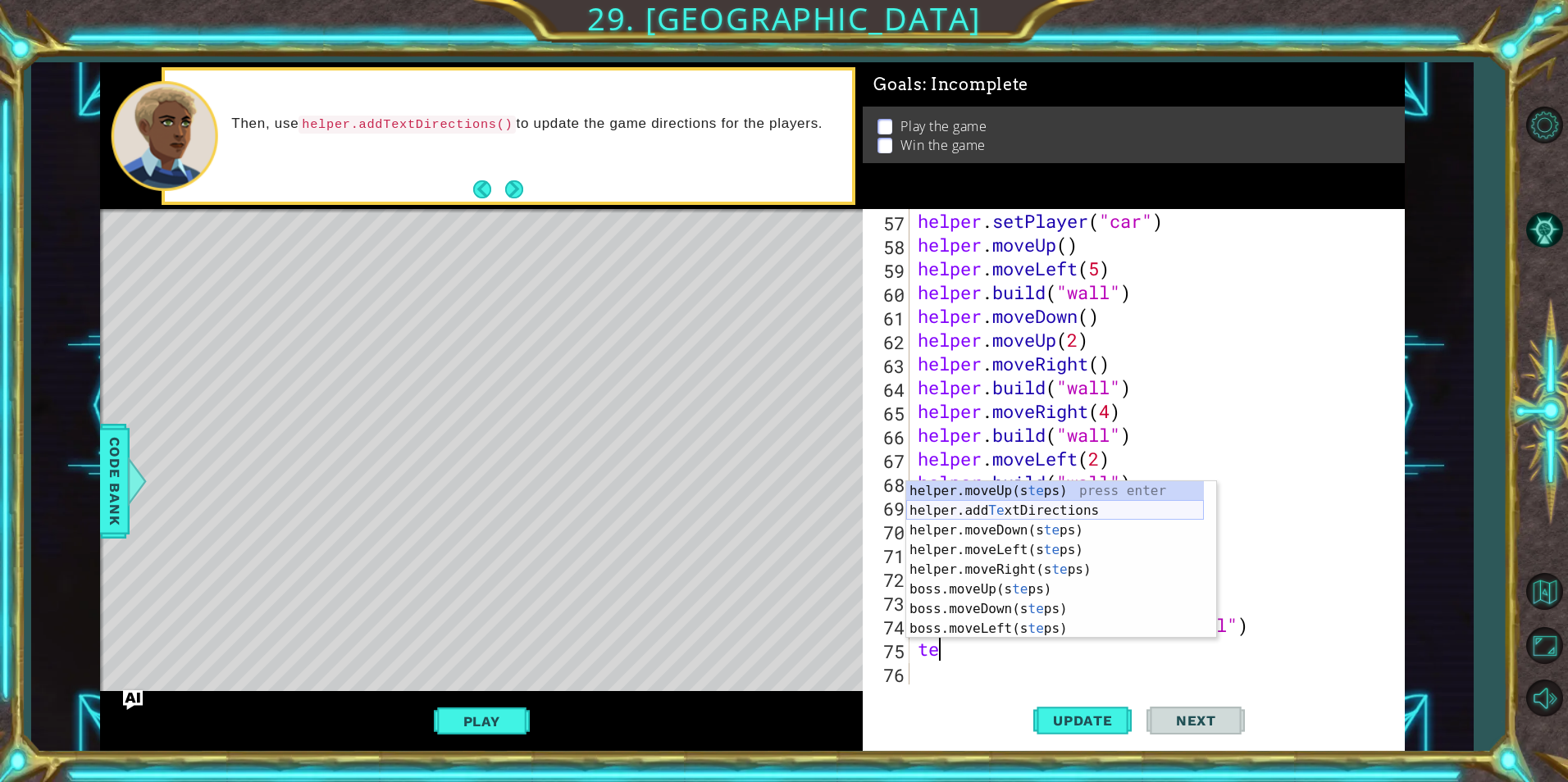
click at [755, 474] on div "helper.moveUp(s te ps) press enter helper.add Te xtDirections press enter helpe…" at bounding box center [1055, 580] width 297 height 197
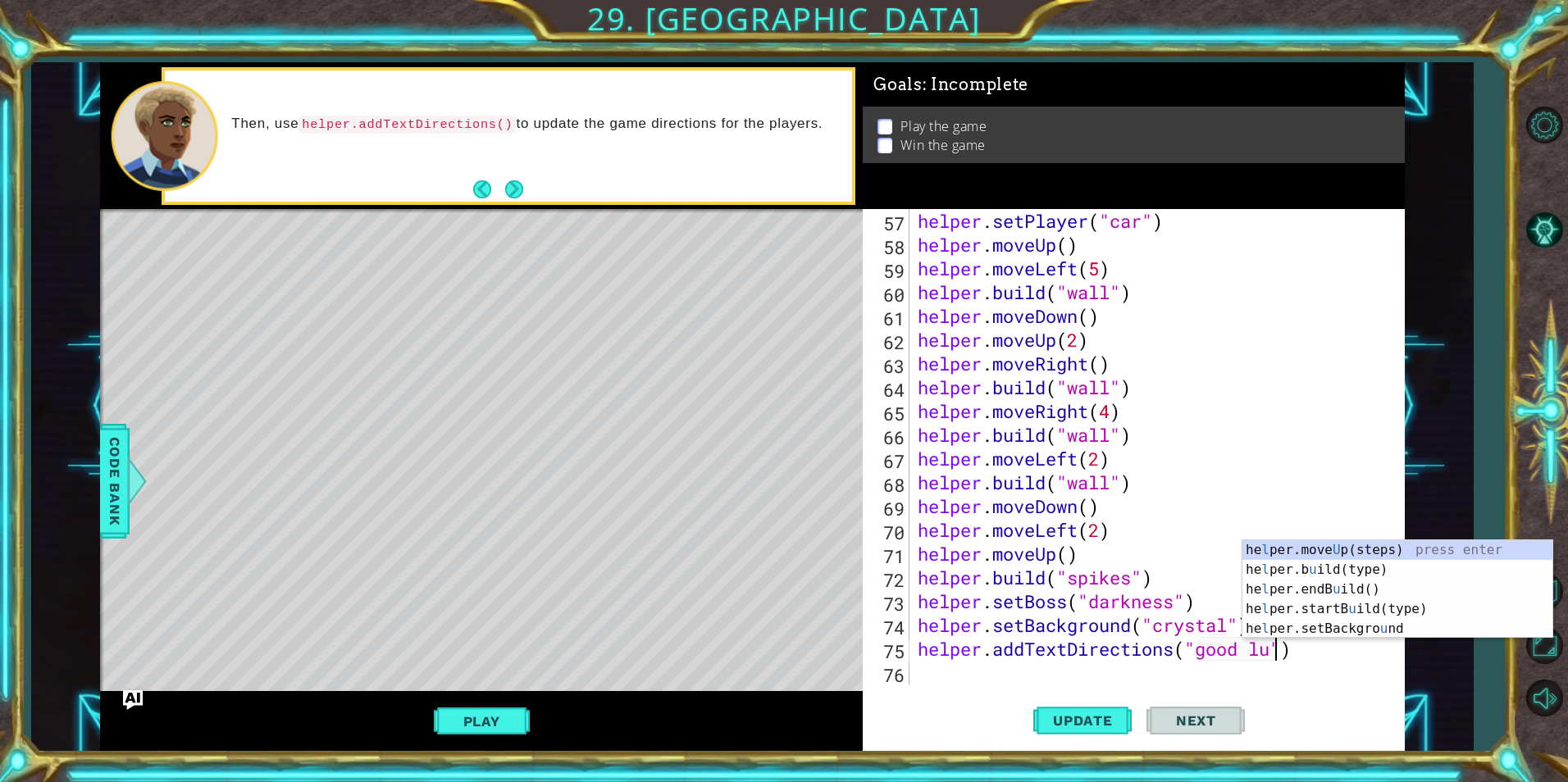
scroll to position [0, 17]
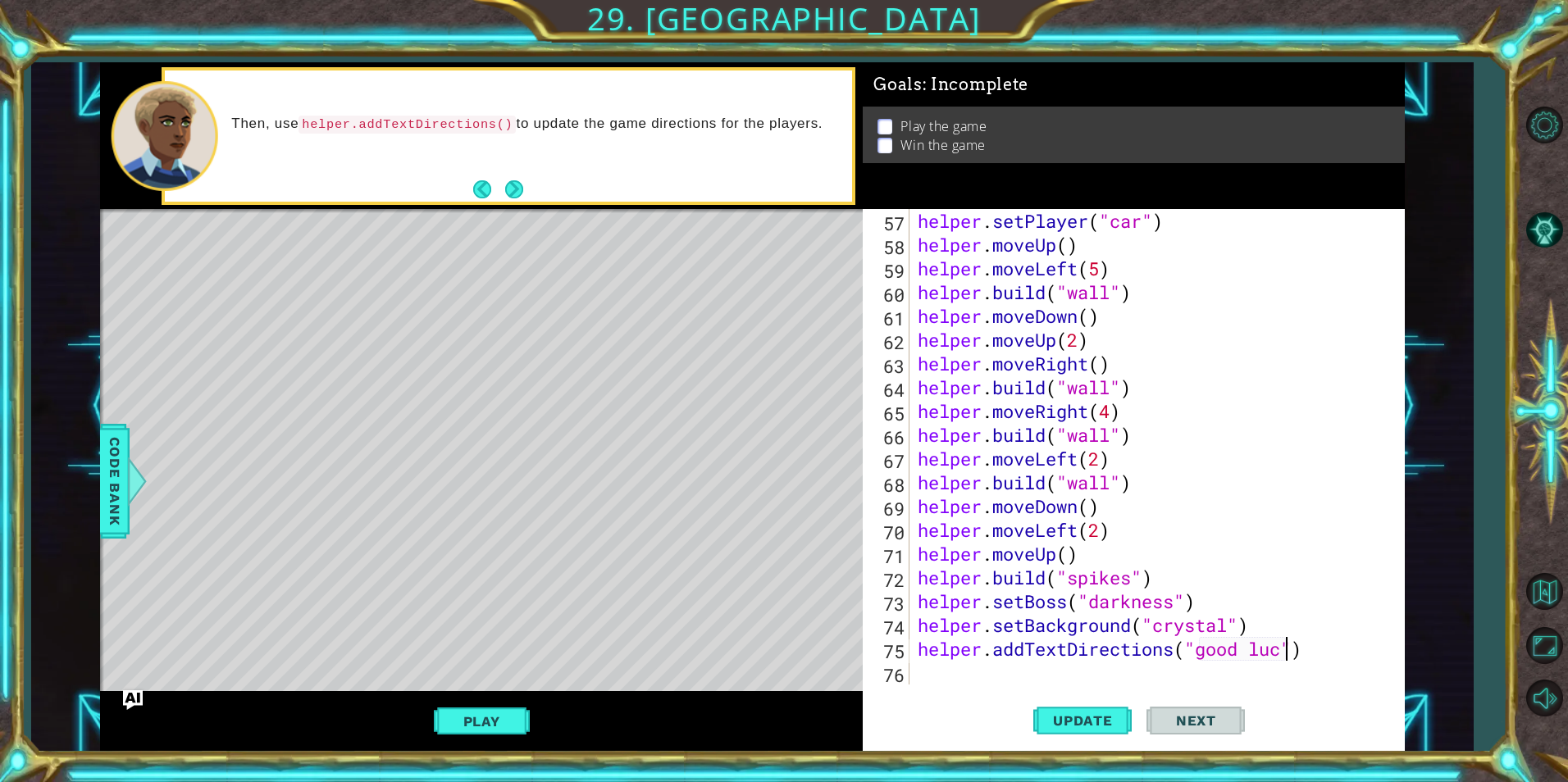
type textarea "helper.addTextDirections("good luck")"
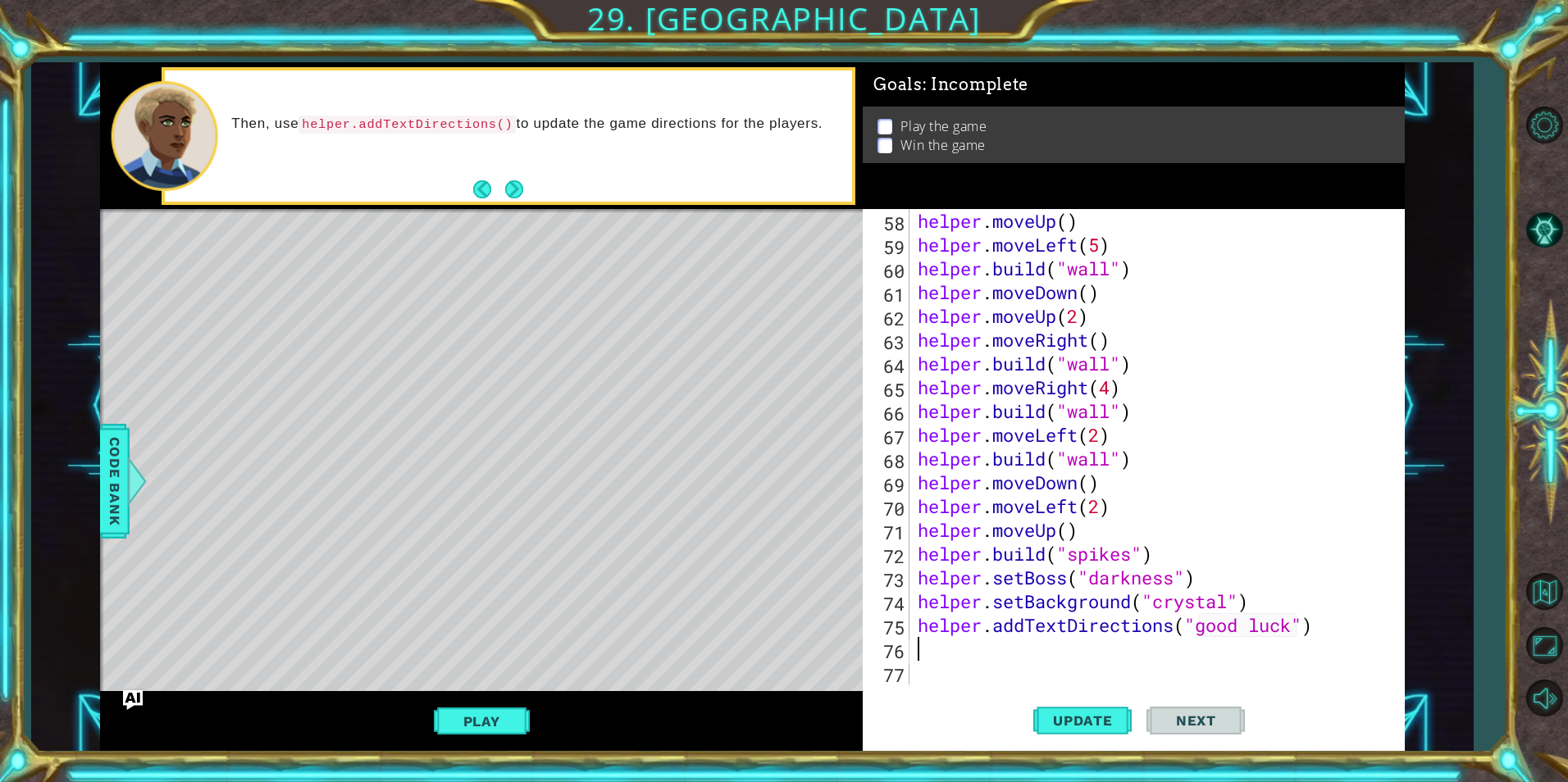
scroll to position [1355, 0]
click at [755, 474] on span "Update" at bounding box center [1083, 720] width 93 height 16
click at [492, 474] on button "Play" at bounding box center [482, 721] width 96 height 31
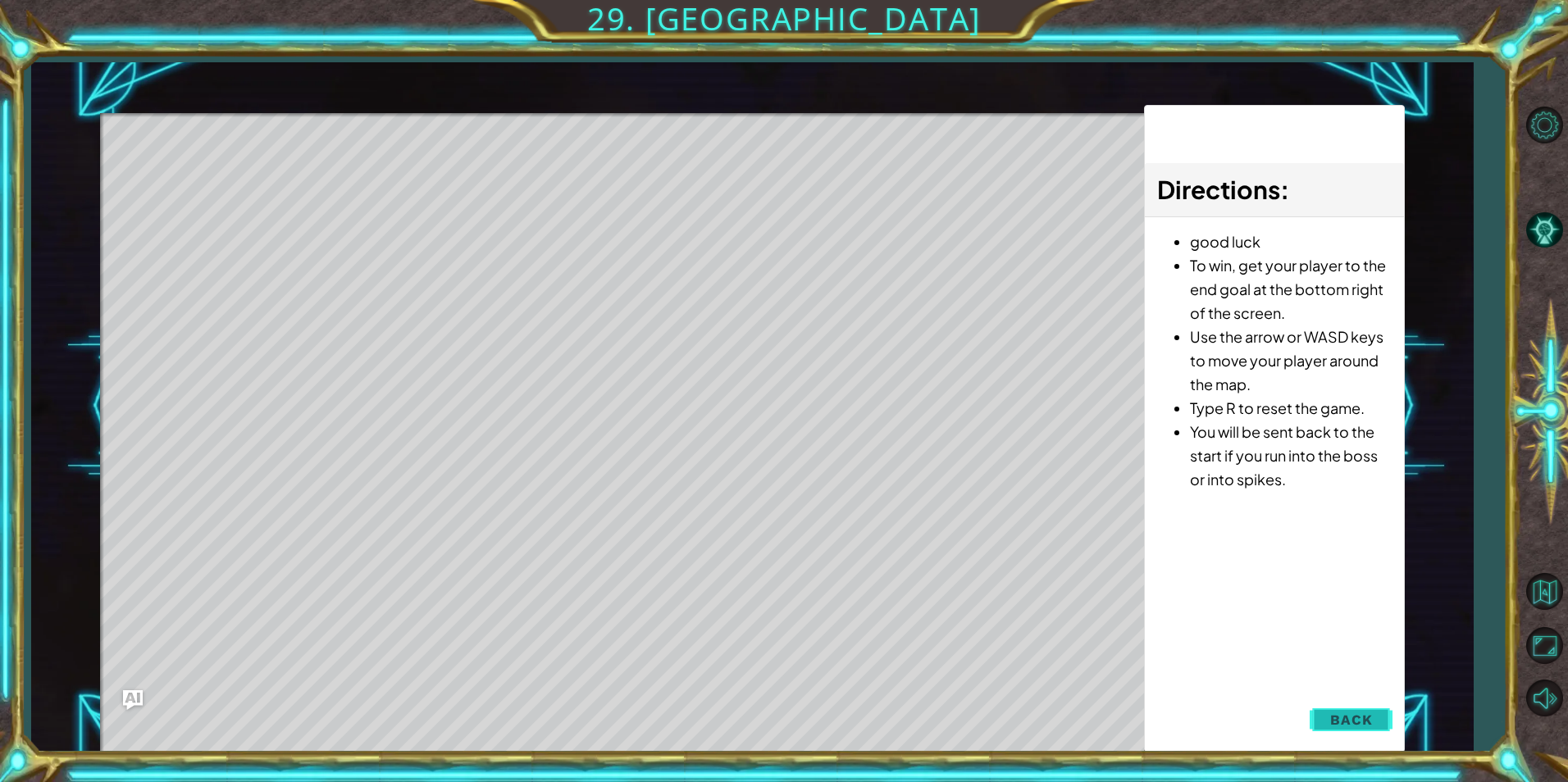
click at [755, 474] on button "Back" at bounding box center [1351, 719] width 83 height 33
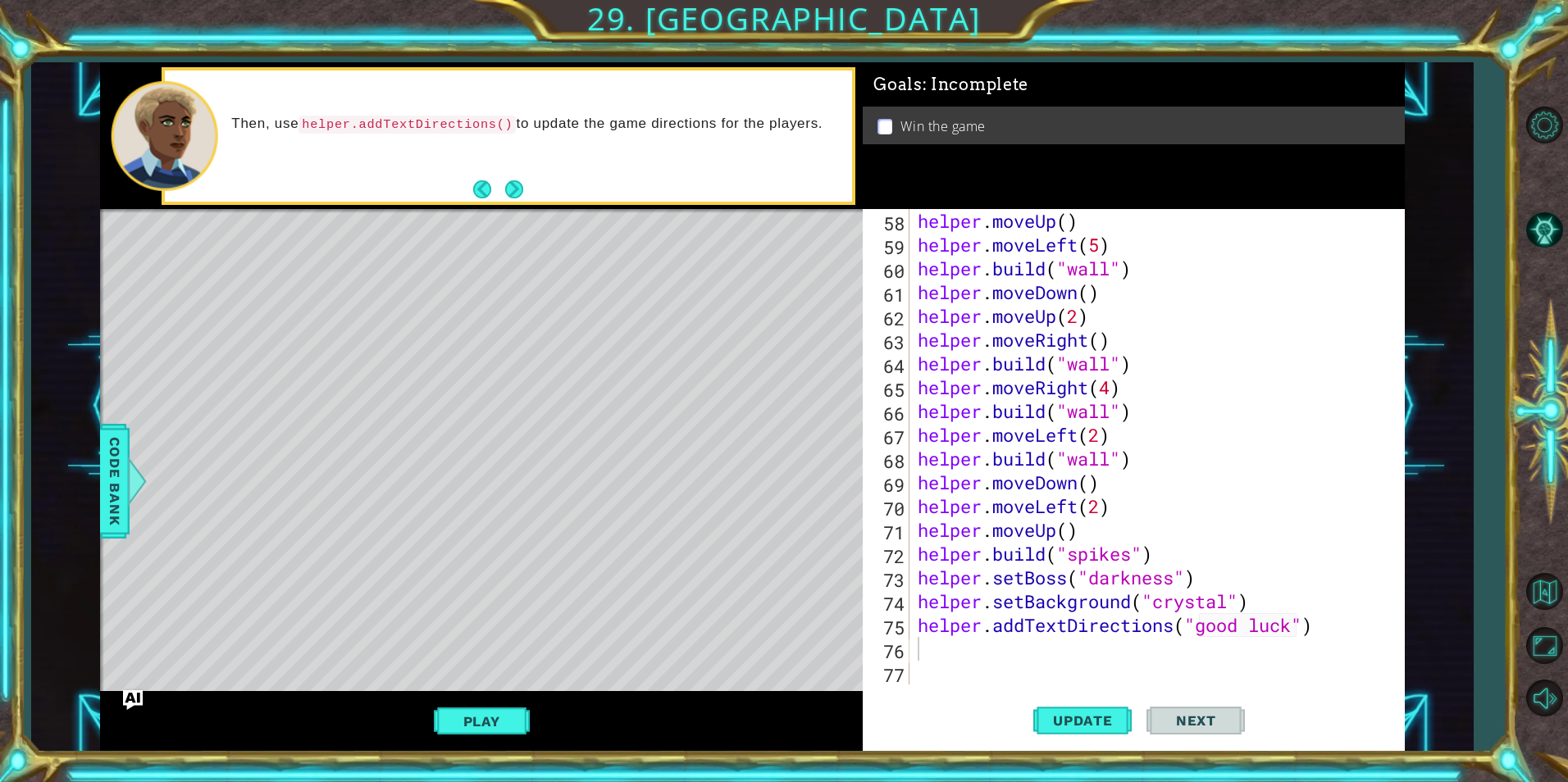
drag, startPoint x: 507, startPoint y: 722, endPoint x: 521, endPoint y: 717, distance: 14.9
click at [509, 474] on button "Play" at bounding box center [482, 721] width 96 height 31
type textarea "helper.addTextDirections("good luck")"
click at [755, 474] on div "helper . moveUp ( ) helper . moveLeft ( 5 ) helper . build ( "wall" ) helper . …" at bounding box center [1154, 470] width 481 height 523
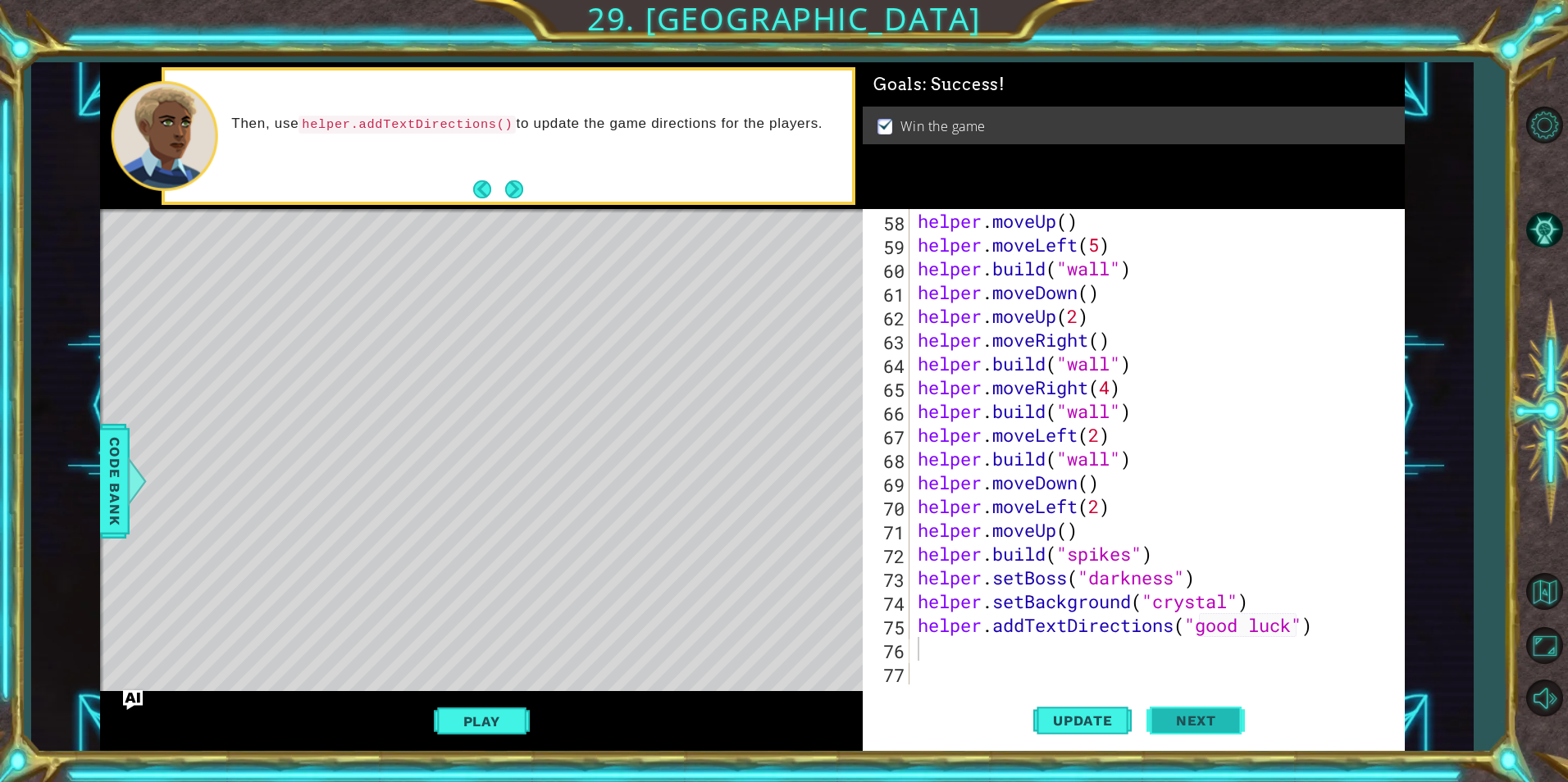
click at [755, 474] on span "Next" at bounding box center [1195, 716] width 73 height 16
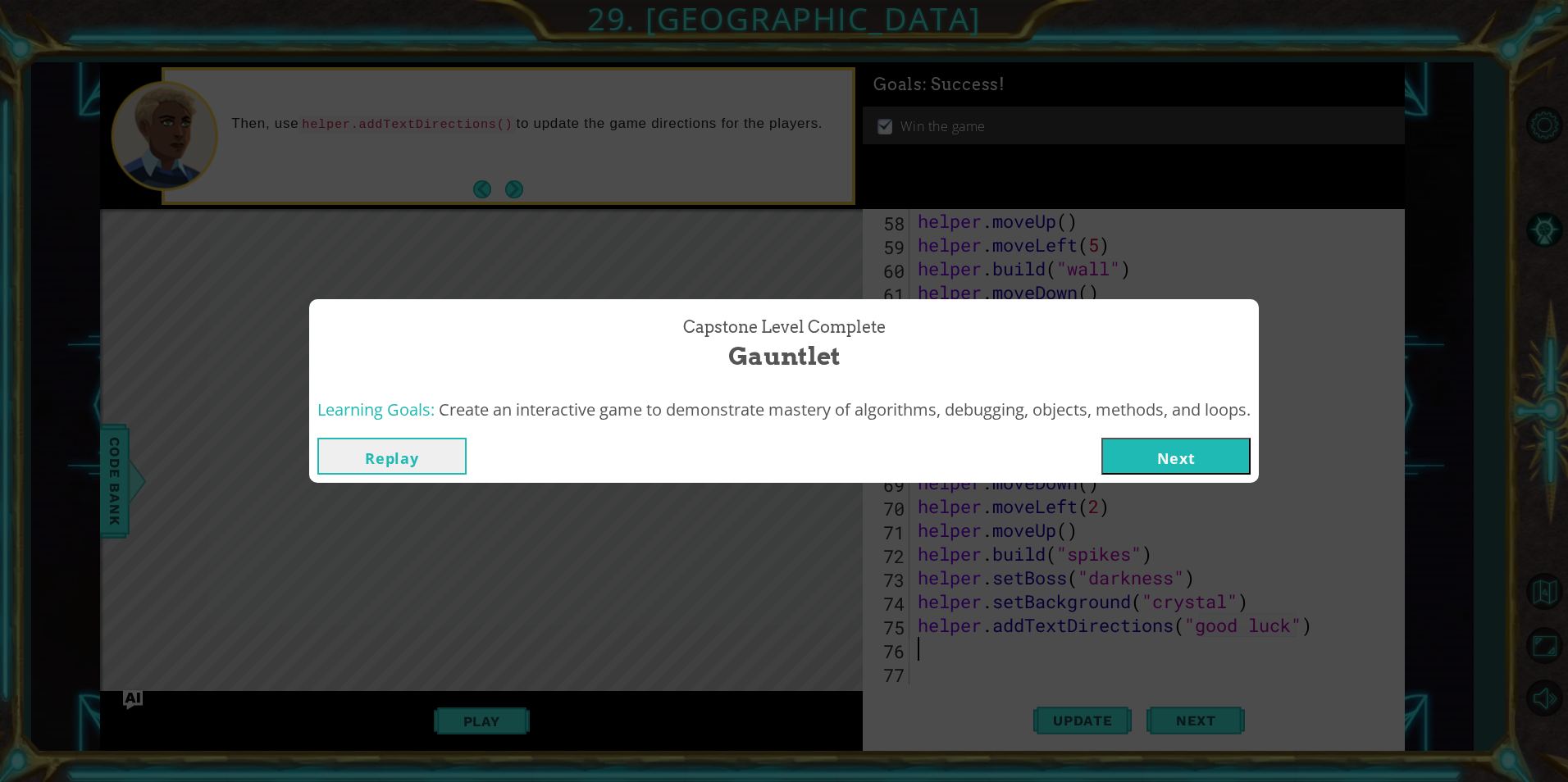
drag, startPoint x: 371, startPoint y: 500, endPoint x: 377, endPoint y: 493, distance: 9.2
click at [374, 474] on div "Capstone Level Complete Gauntlet Learning Goals: Create an interactive game to …" at bounding box center [784, 391] width 1568 height 782
click at [392, 464] on button "Replay" at bounding box center [392, 456] width 149 height 37
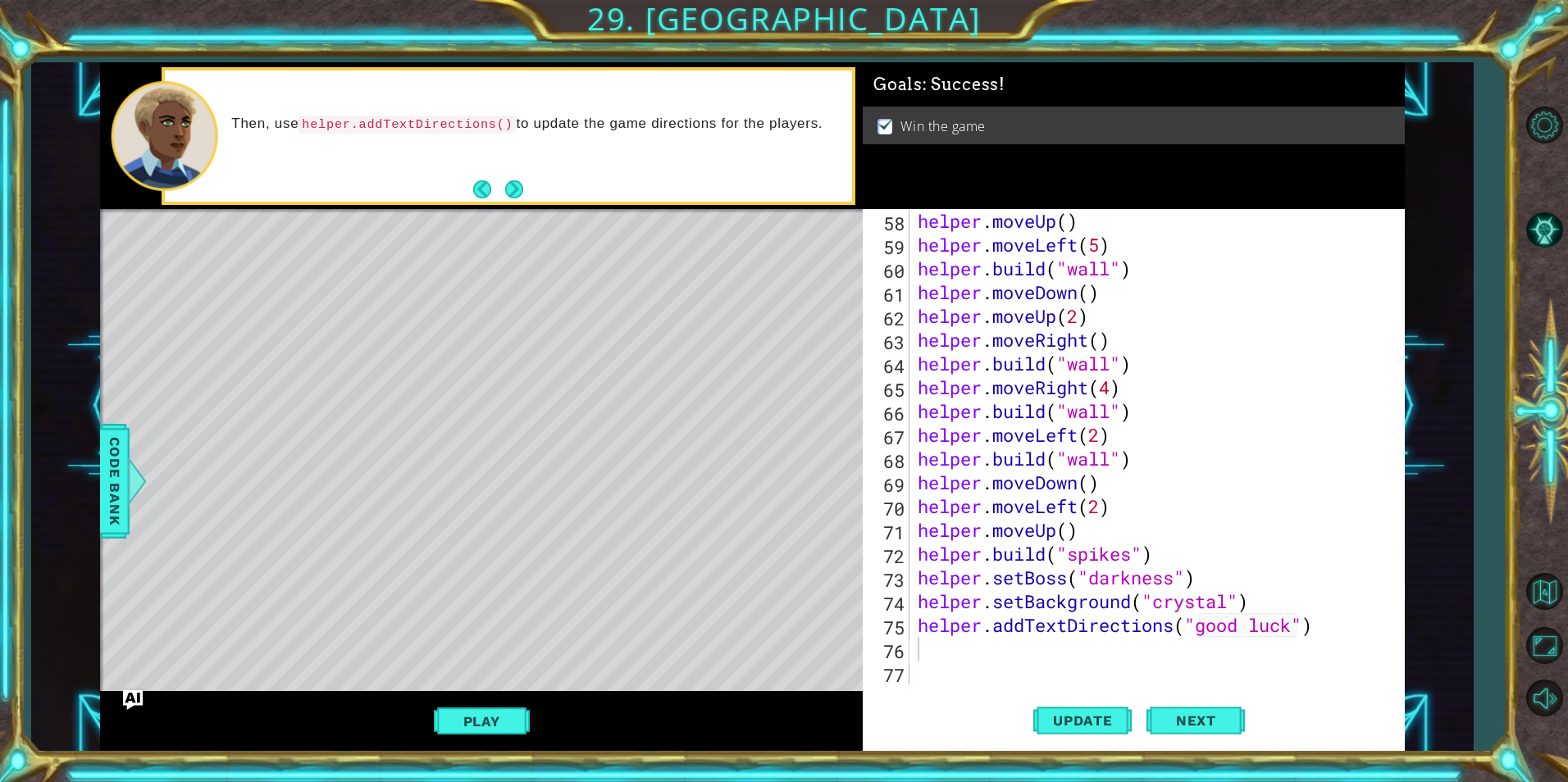
scroll to position [0, 0]
drag, startPoint x: 1119, startPoint y: 672, endPoint x: 1037, endPoint y: 781, distance: 136.4
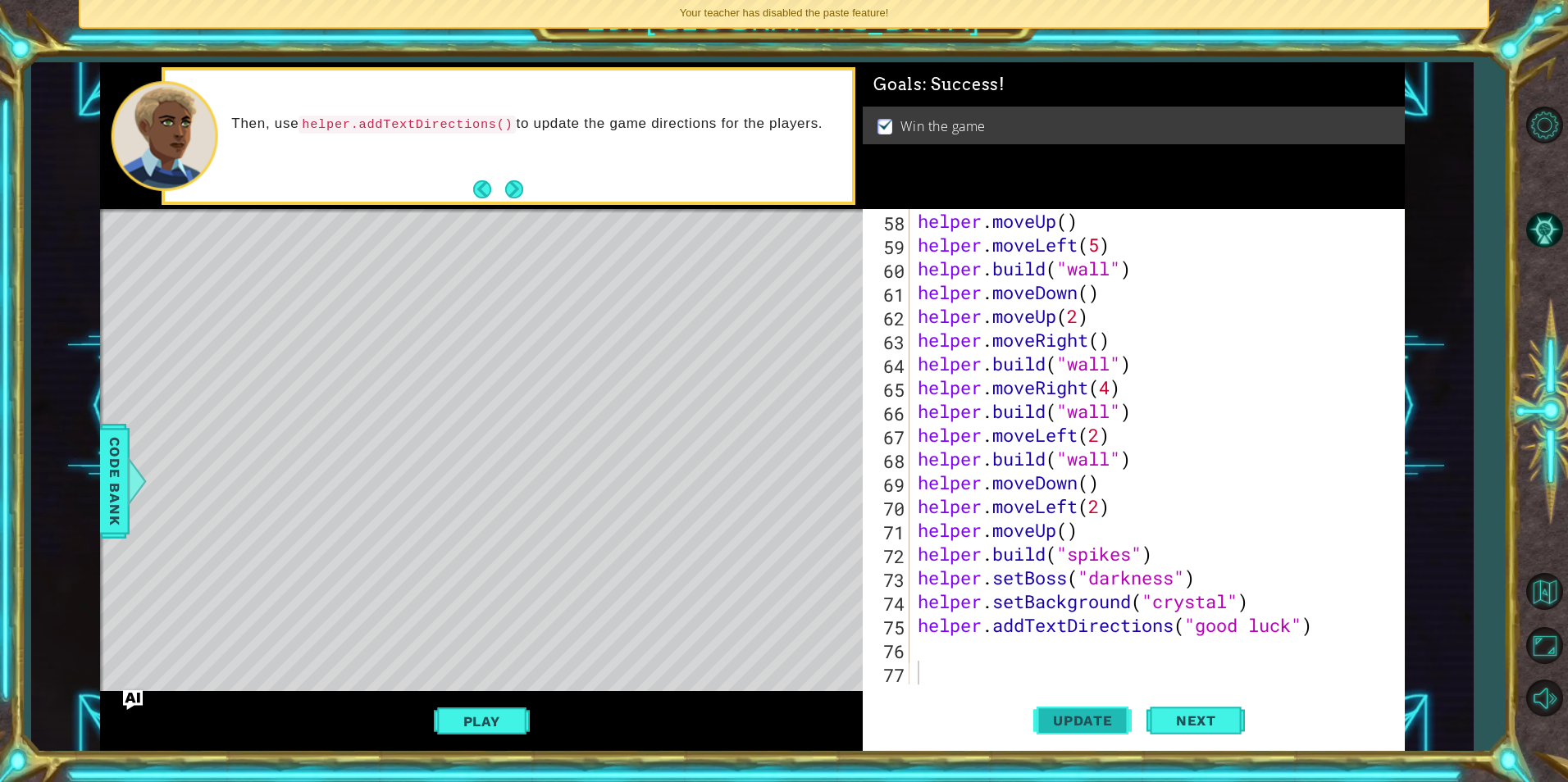
click at [755, 474] on button "Update" at bounding box center [1082, 720] width 99 height 54
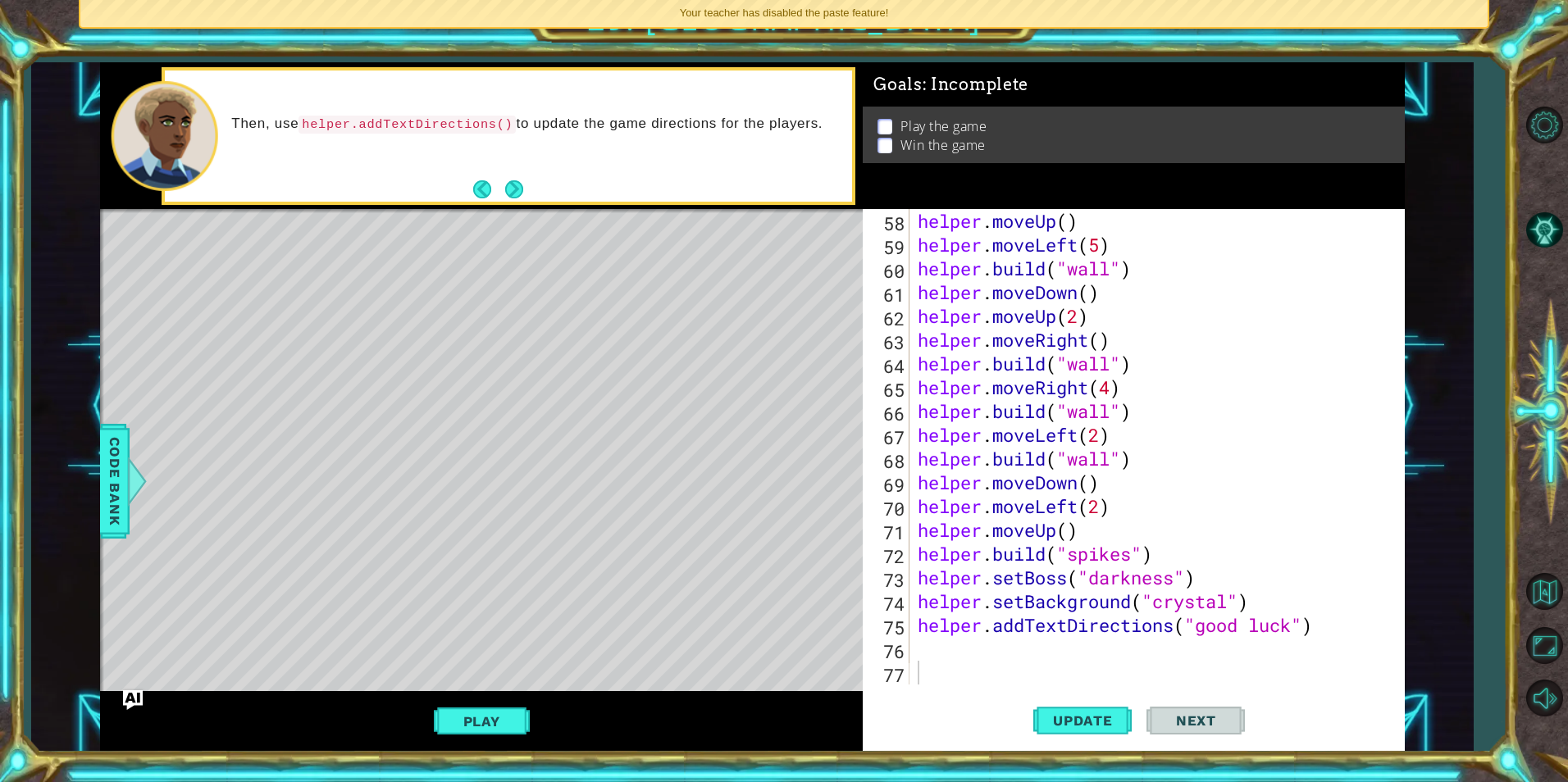
click at [755, 474] on div "Update Next" at bounding box center [1140, 720] width 542 height 54
click at [755, 474] on div "helper . moveUp ( ) helper . moveLeft ( 5 ) helper . build ( "wall" ) helper . …" at bounding box center [1154, 470] width 481 height 523
type textarea "helper.addTextDirections("good luck")"
click at [755, 474] on div "helper . moveUp ( ) helper . moveLeft ( 5 ) helper . build ( "wall" ) helper . …" at bounding box center [1154, 470] width 481 height 523
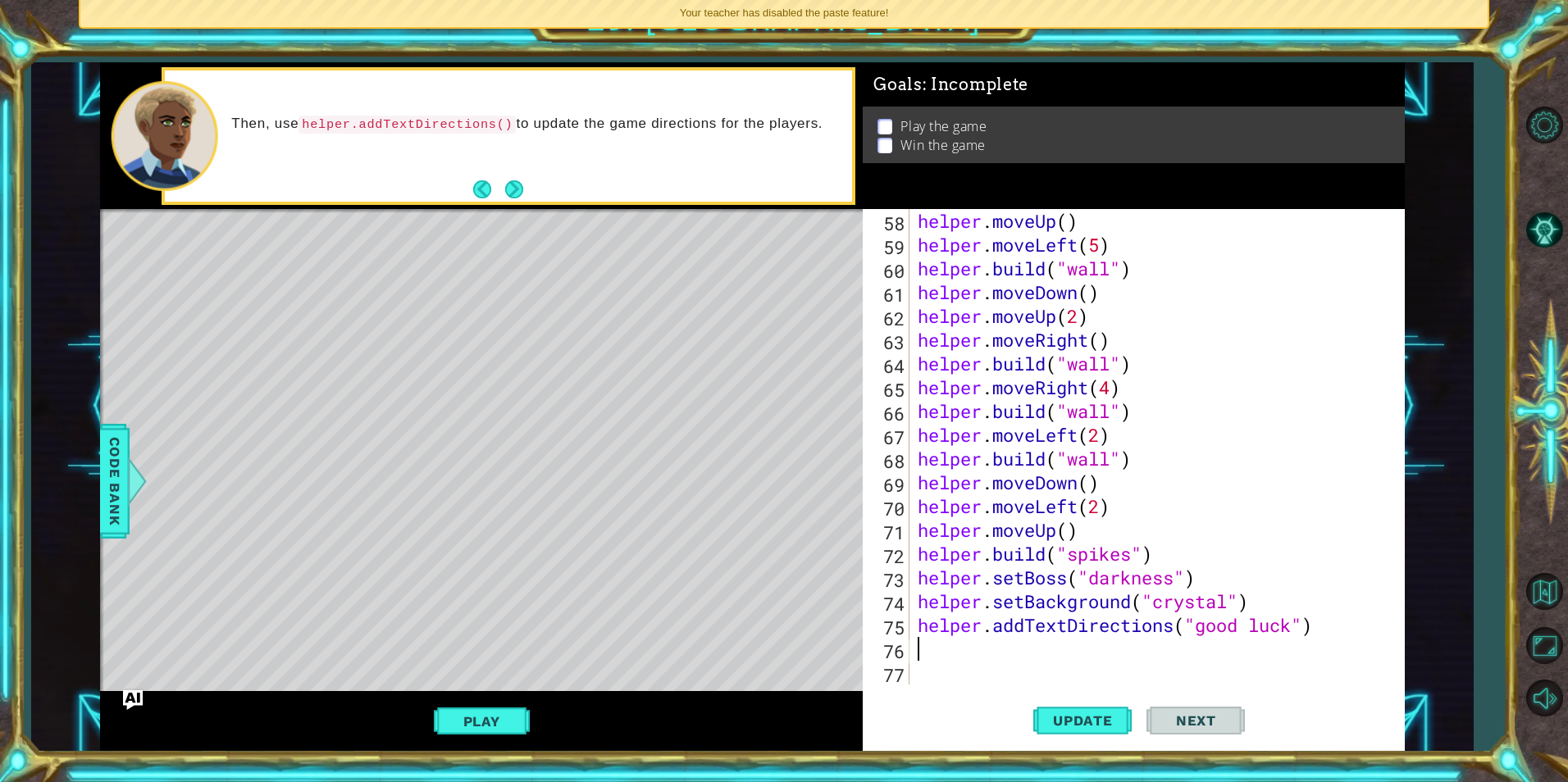
click at [755, 474] on div "helper . moveUp ( ) helper . moveLeft ( 5 ) helper . build ( "wall" ) helper . …" at bounding box center [1154, 470] width 481 height 523
click at [755, 388] on div "helper . moveUp ( ) helper . moveLeft ( 5 ) helper . build ( "wall" ) helper . …" at bounding box center [1154, 470] width 481 height 523
click at [755, 474] on div "helper . moveUp ( ) helper . moveLeft ( 5 ) helper . build ( "wall" ) helper . …" at bounding box center [1154, 470] width 481 height 523
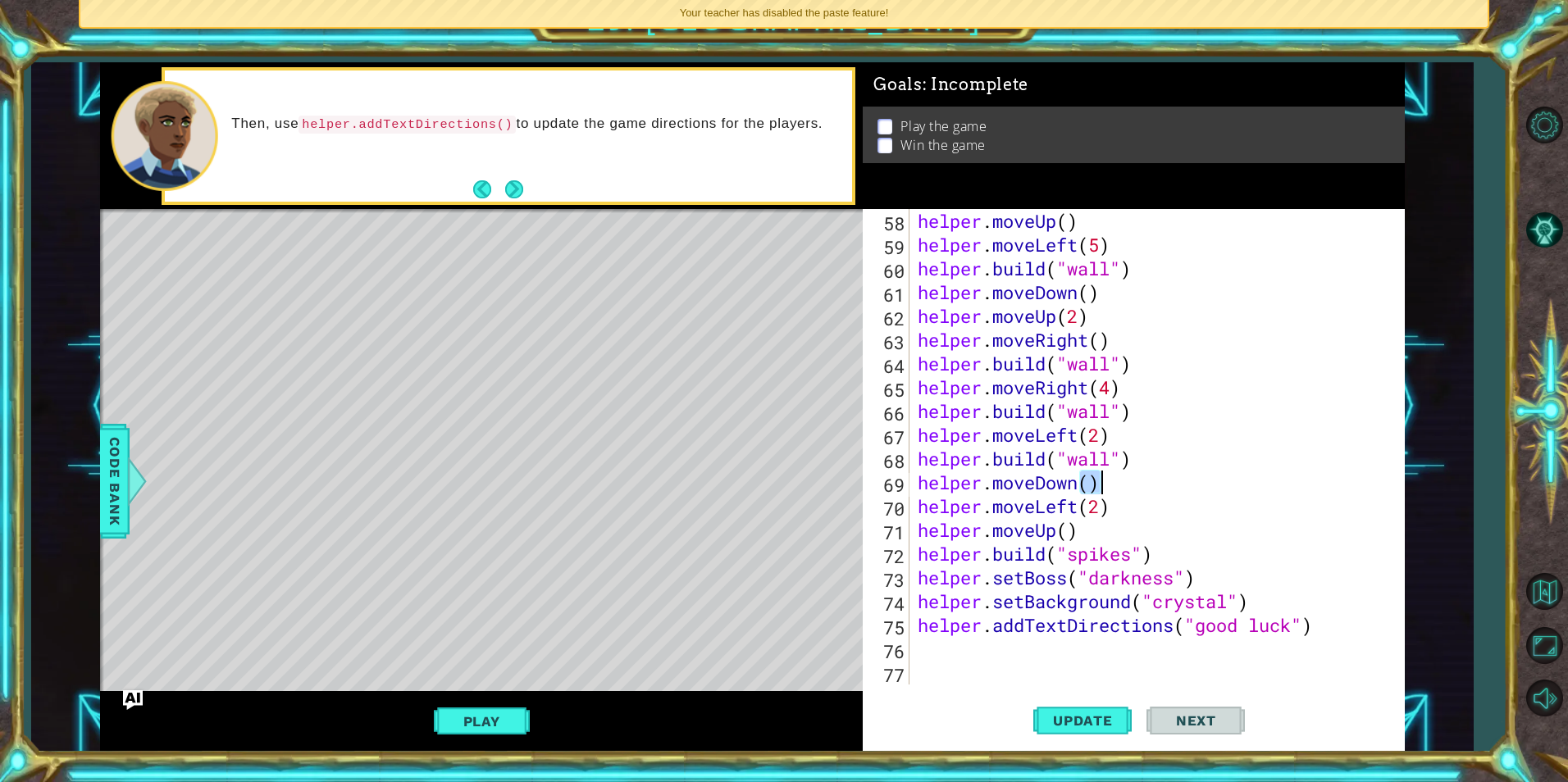
type textarea "helper.moveDown() helper.moveLeft(2)"
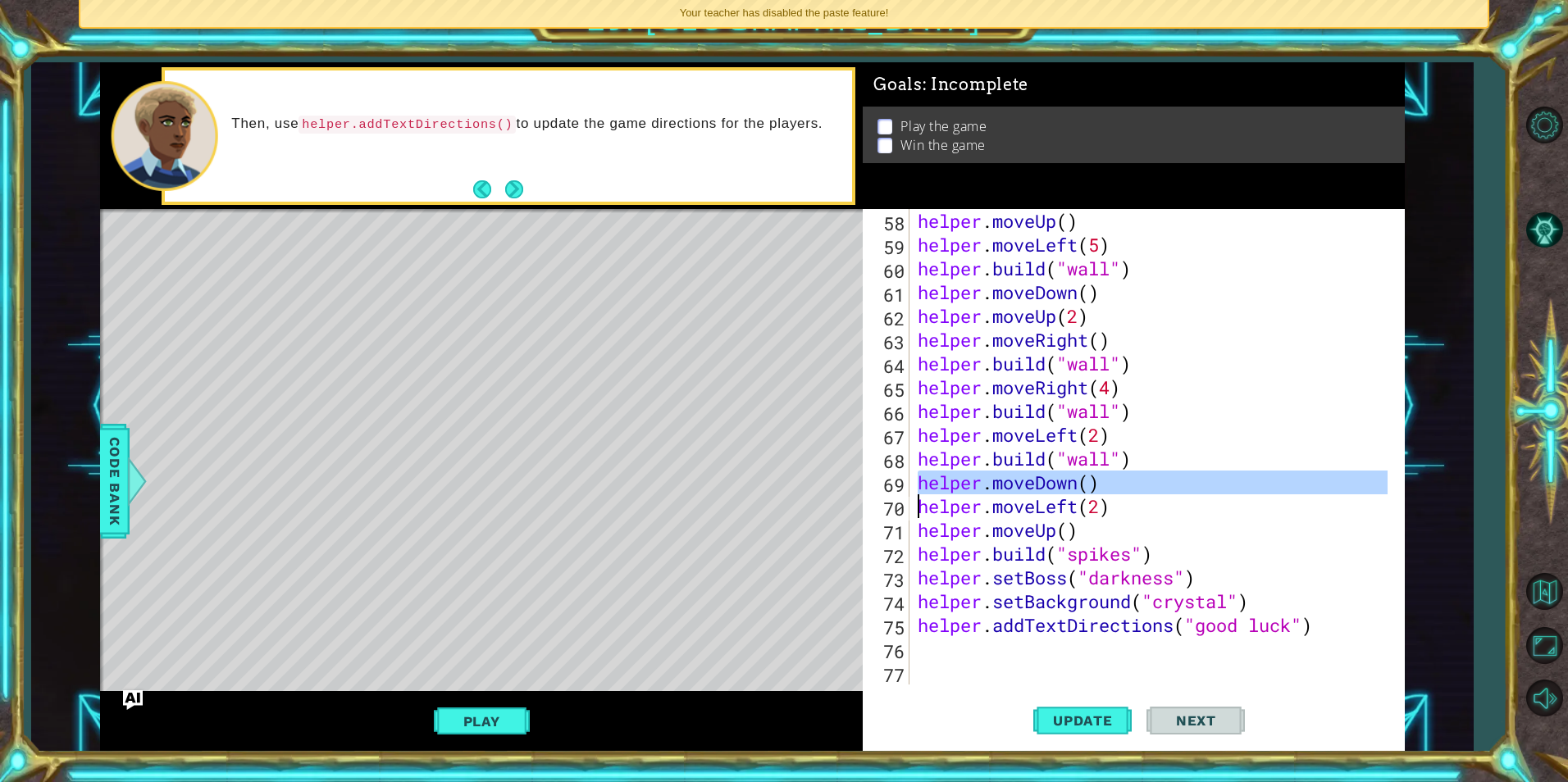
click at [755, 474] on div "helper . moveUp ( ) helper . moveLeft ( 5 ) helper . build ( "wall" ) helper . …" at bounding box center [1154, 470] width 481 height 523
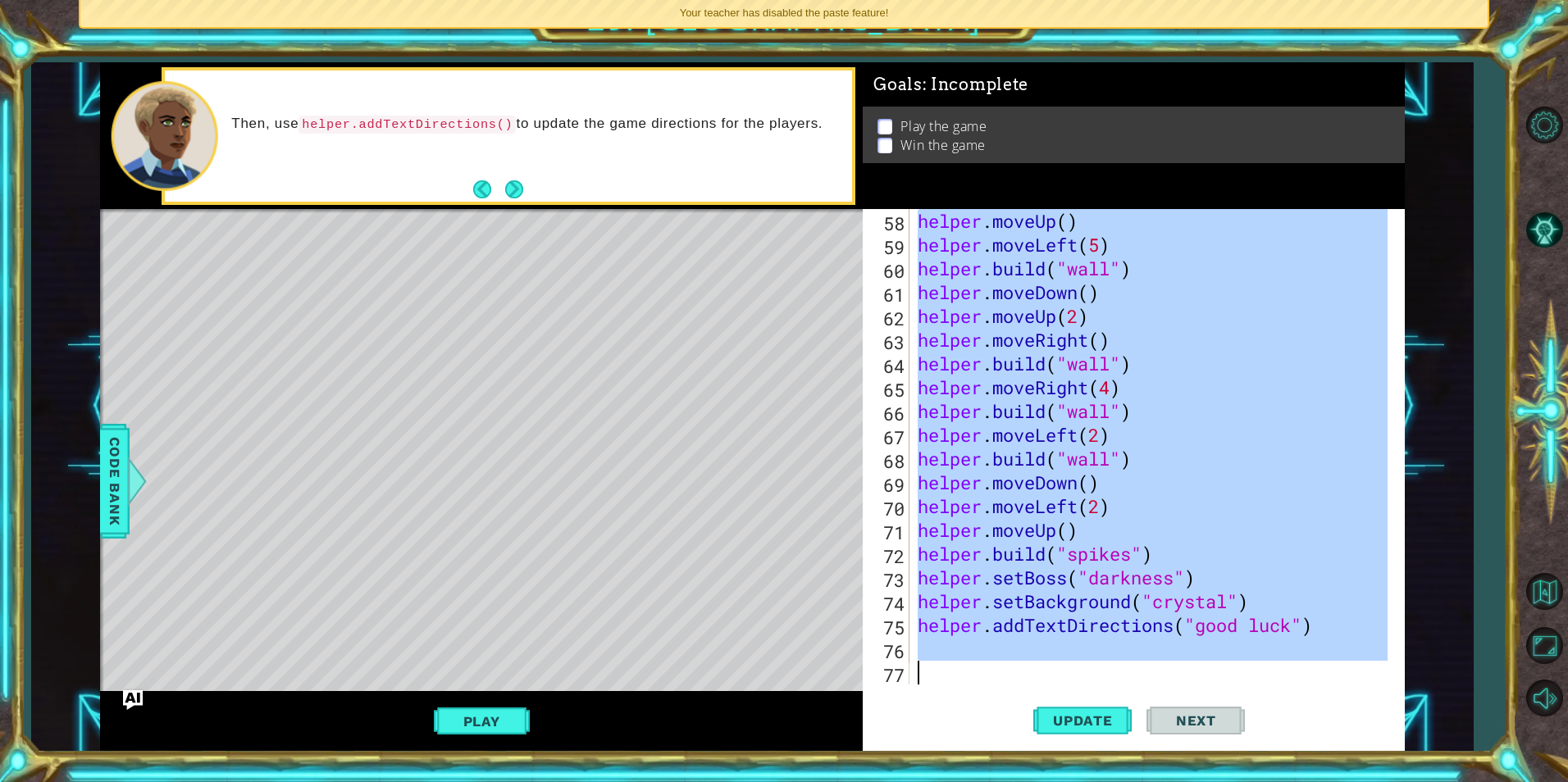
click at [755, 325] on div "helper . moveUp ( ) helper . moveLeft ( 5 ) helper . build ( "wall" ) helper . …" at bounding box center [1154, 470] width 481 height 523
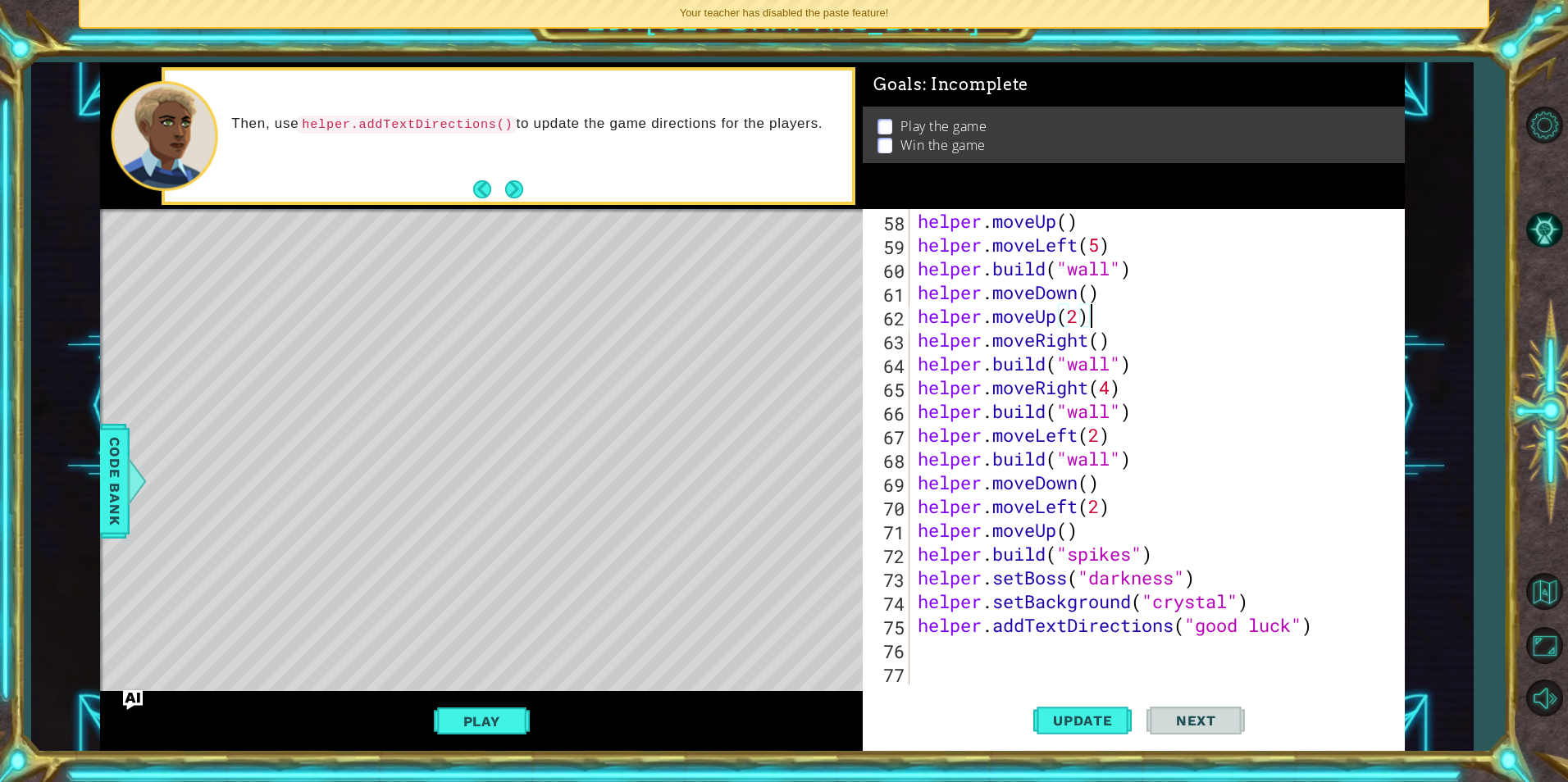
click at [755, 325] on div "helper . moveUp ( ) helper . moveLeft ( 5 ) helper . build ( "wall" ) helper . …" at bounding box center [1154, 470] width 481 height 523
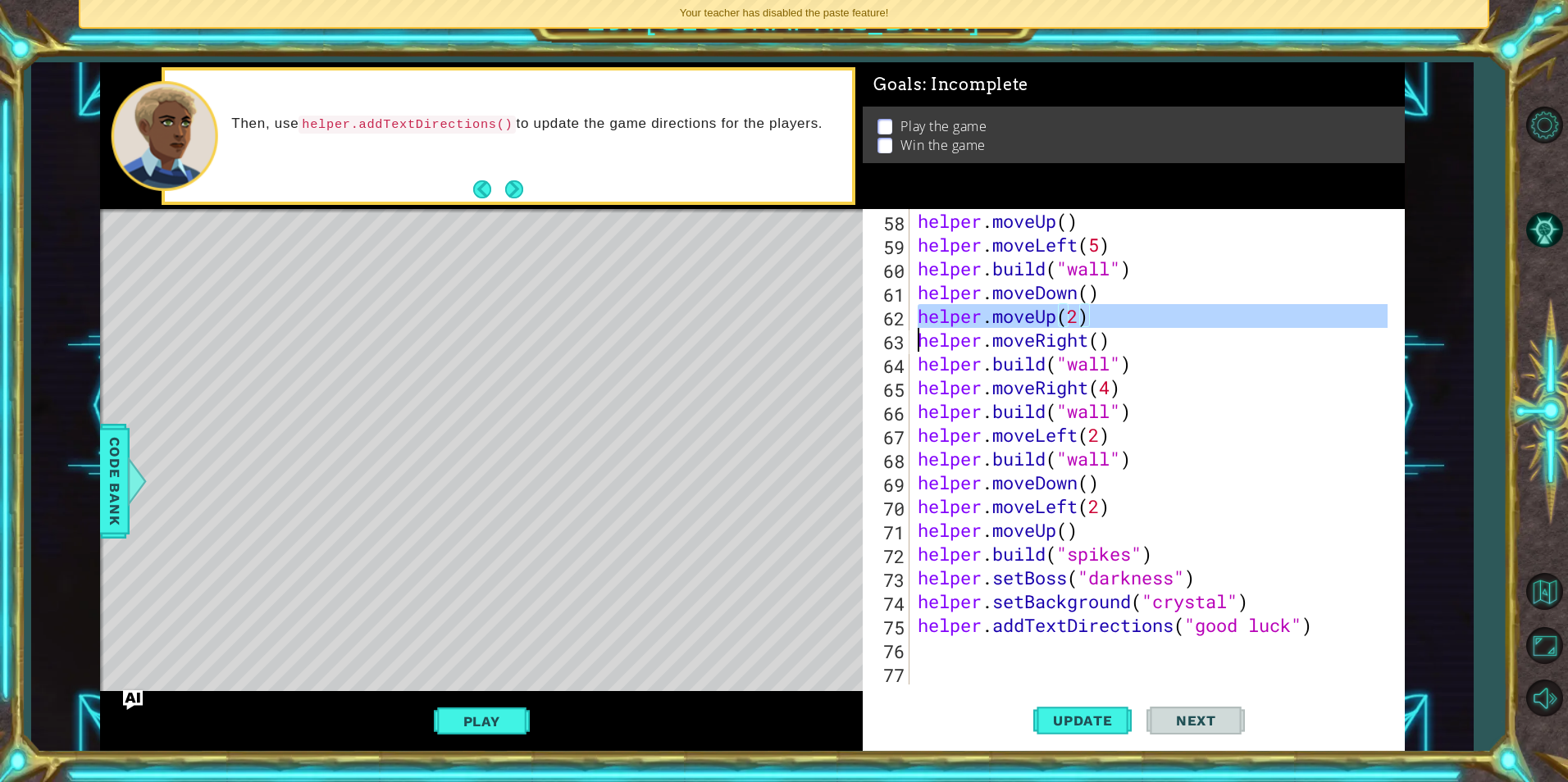
click at [755, 325] on div "helper . moveUp ( ) helper . moveLeft ( 5 ) helper . build ( "wall" ) helper . …" at bounding box center [1154, 470] width 481 height 523
click at [755, 278] on div "helper . moveUp ( ) helper . moveLeft ( 5 ) helper . build ( "wall" ) helper . …" at bounding box center [1154, 470] width 481 height 523
type textarea "[DOMAIN_NAME]("wall")"
